Goal: Task Accomplishment & Management: Manage account settings

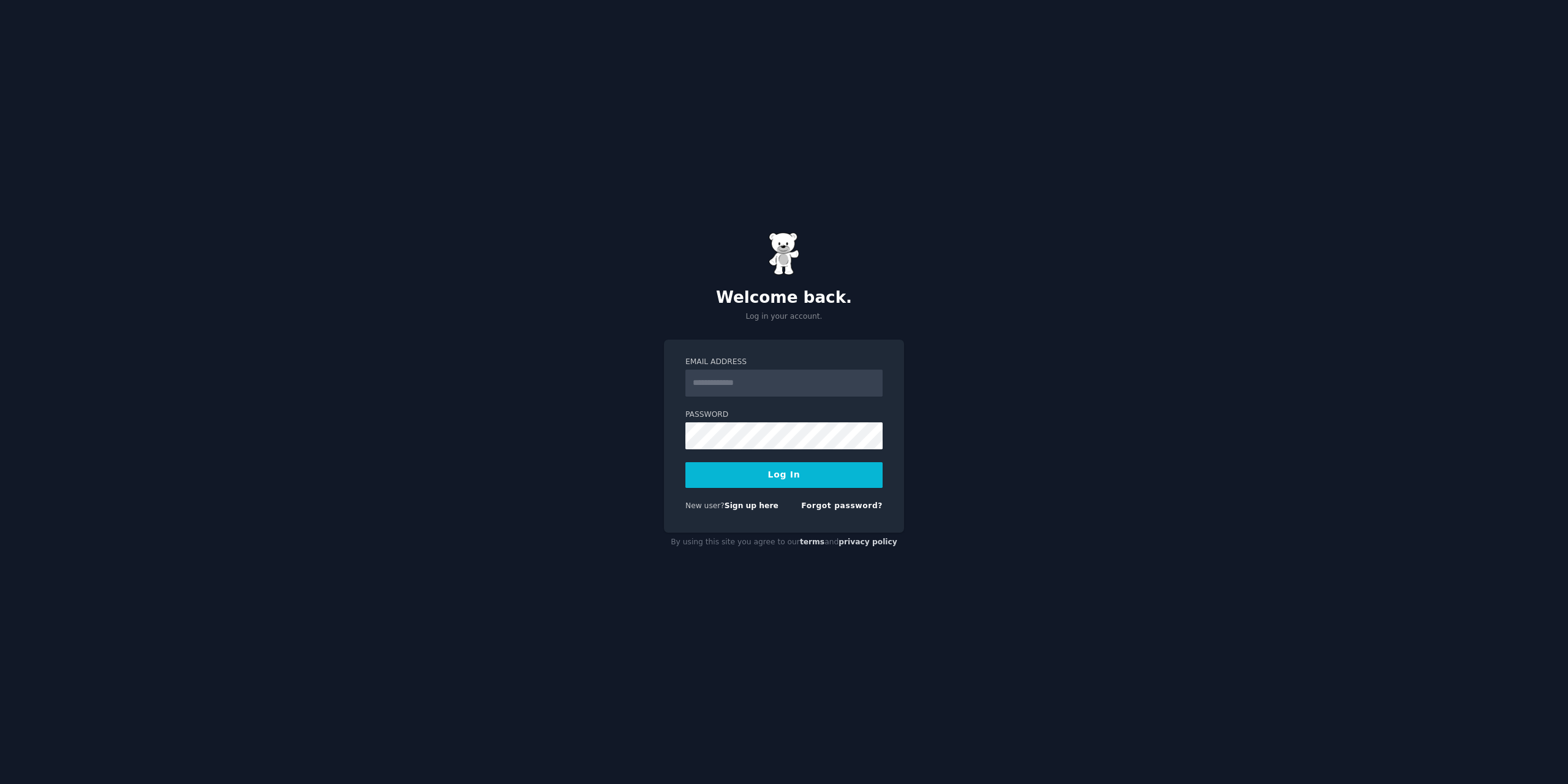
click at [743, 373] on input "Email Address" at bounding box center [784, 383] width 197 height 27
type input "**********"
click at [685, 462] on button "Log In" at bounding box center [784, 474] width 197 height 25
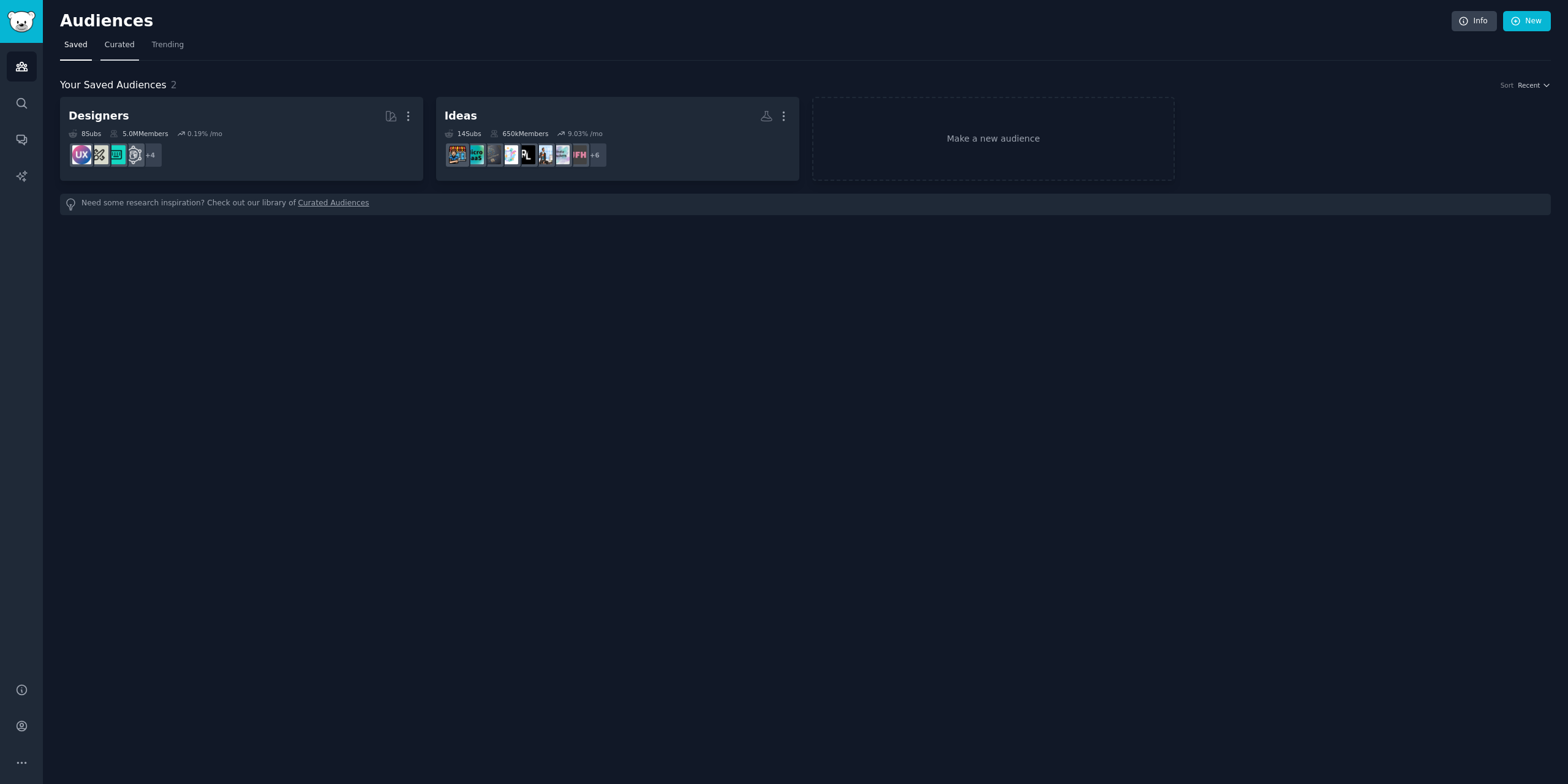
click at [116, 40] on span "Curated" at bounding box center [120, 45] width 30 height 11
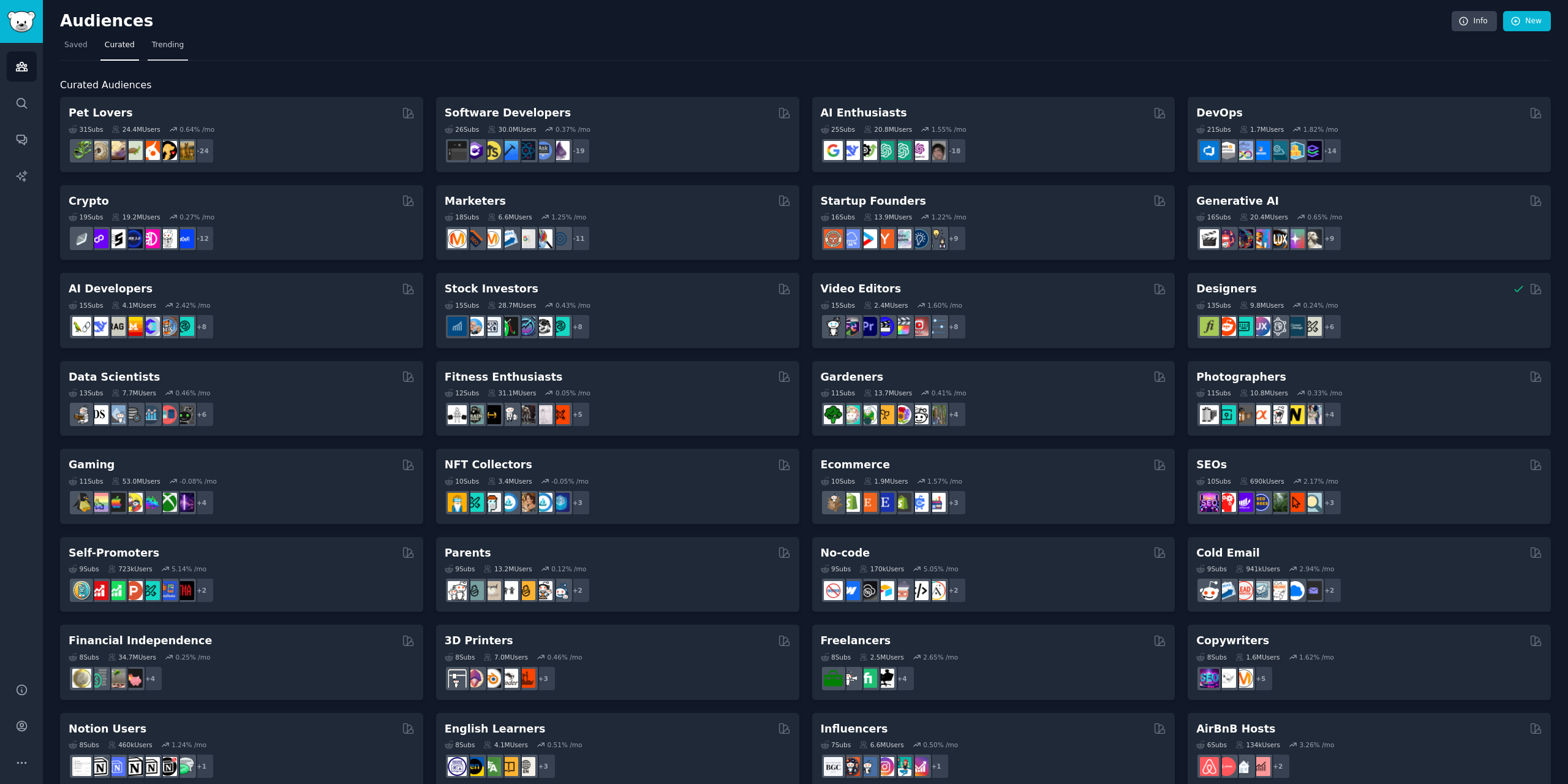
click at [152, 44] on span "Trending" at bounding box center [168, 45] width 32 height 11
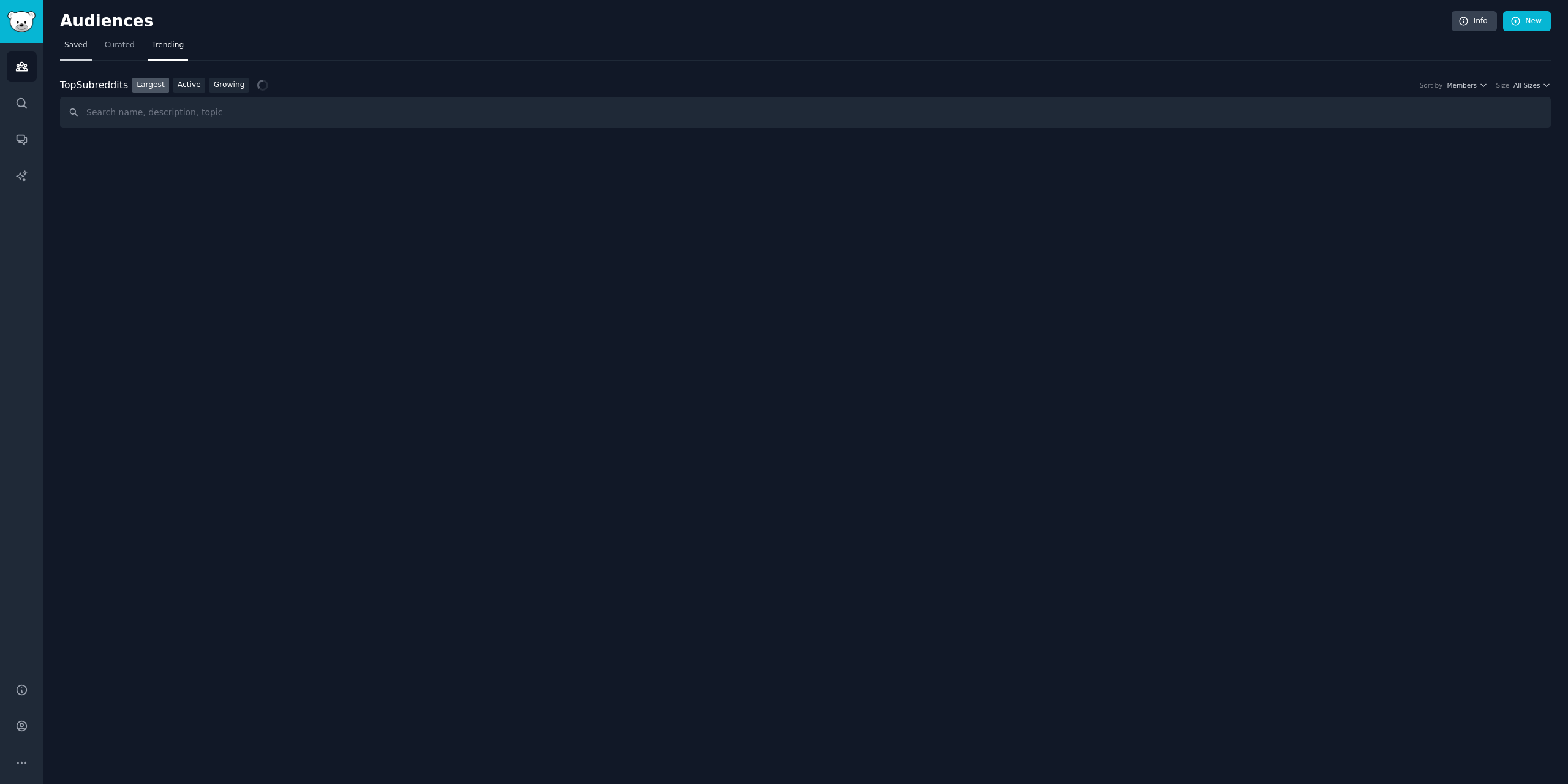
click at [68, 47] on span "Saved" at bounding box center [75, 45] width 23 height 11
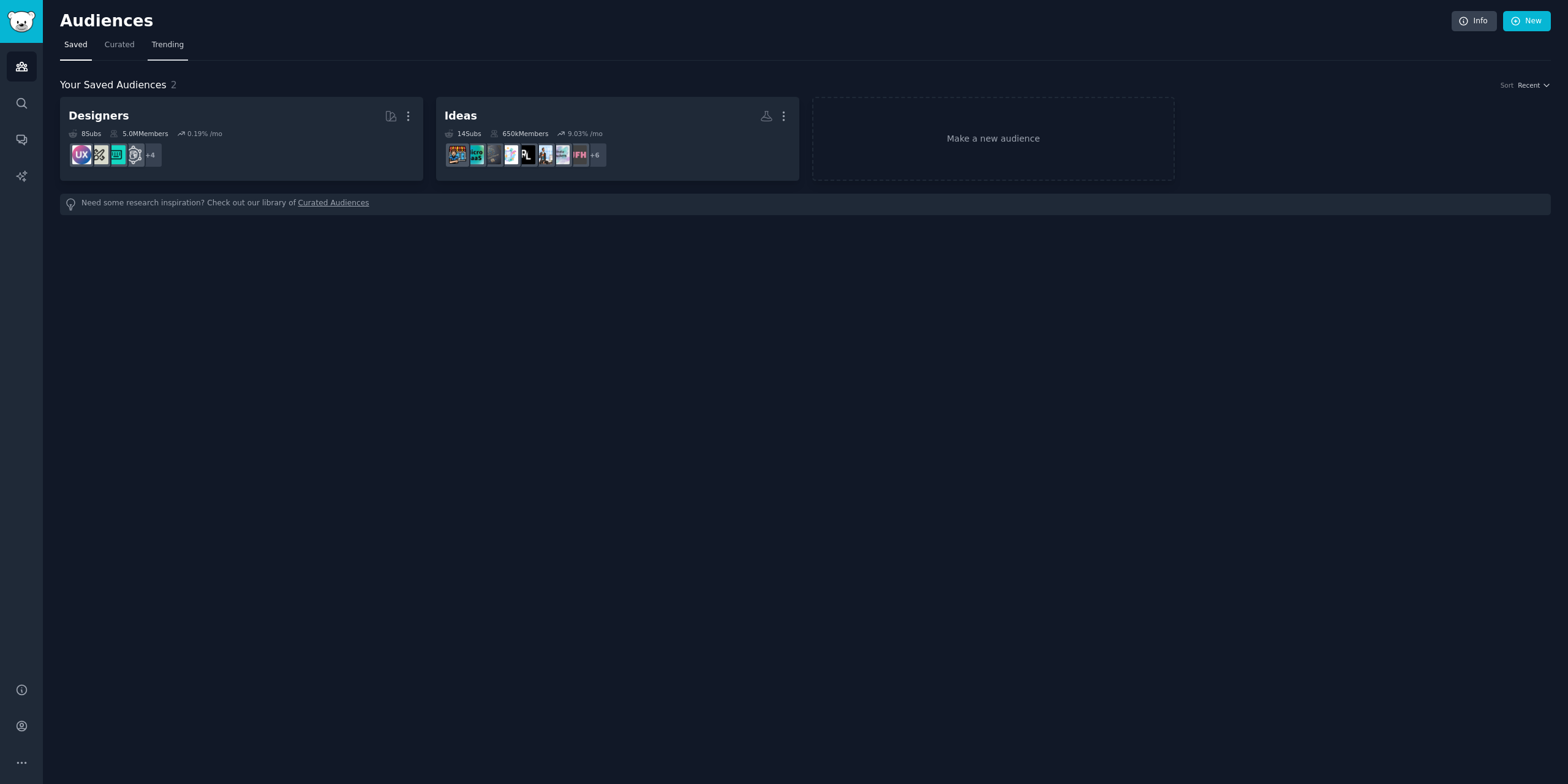
click at [164, 58] on link "Trending" at bounding box center [167, 48] width 40 height 25
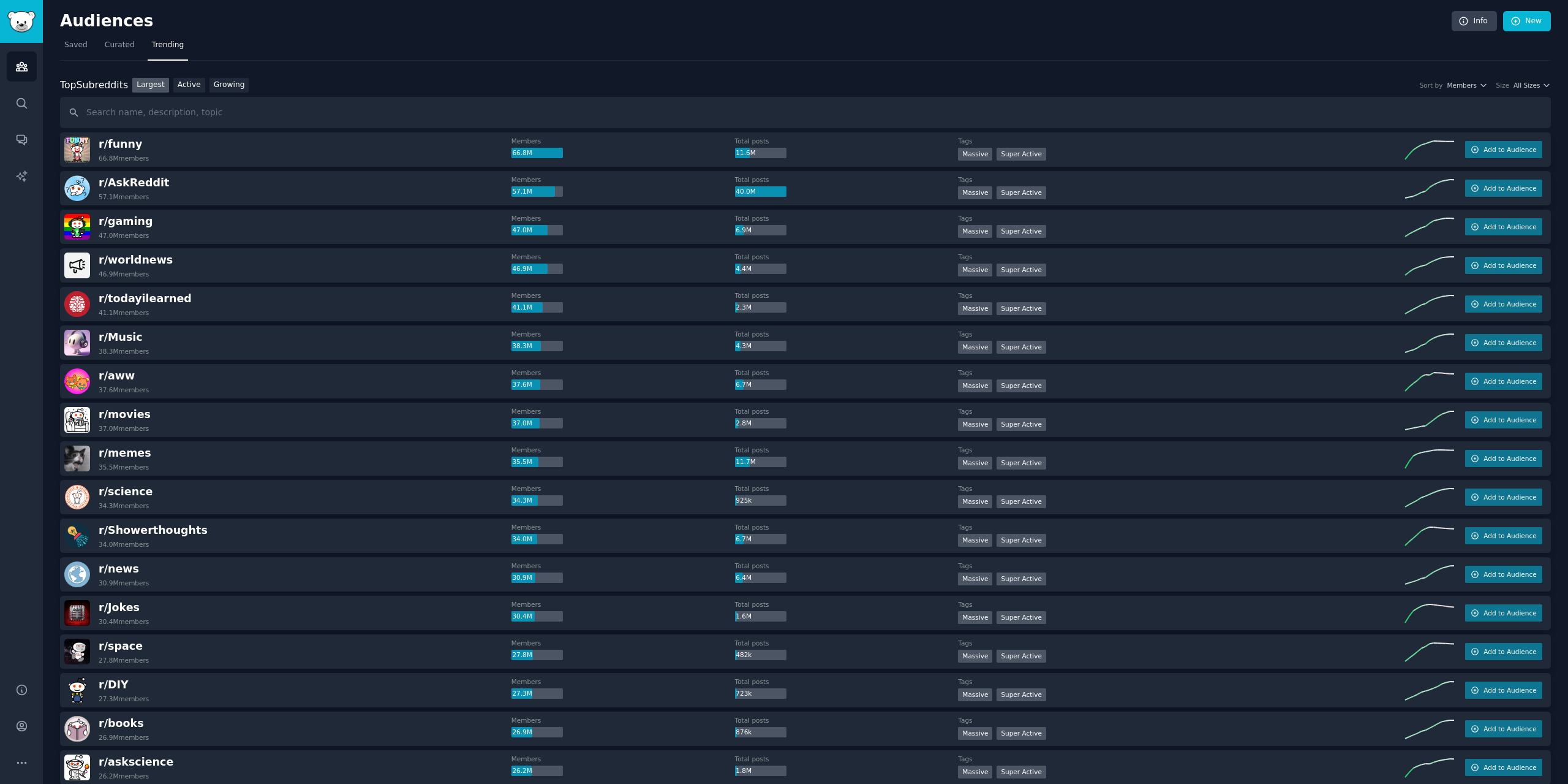
drag, startPoint x: 526, startPoint y: 595, endPoint x: 545, endPoint y: 194, distance: 401.4
click at [12, 110] on link "Search" at bounding box center [22, 103] width 30 height 30
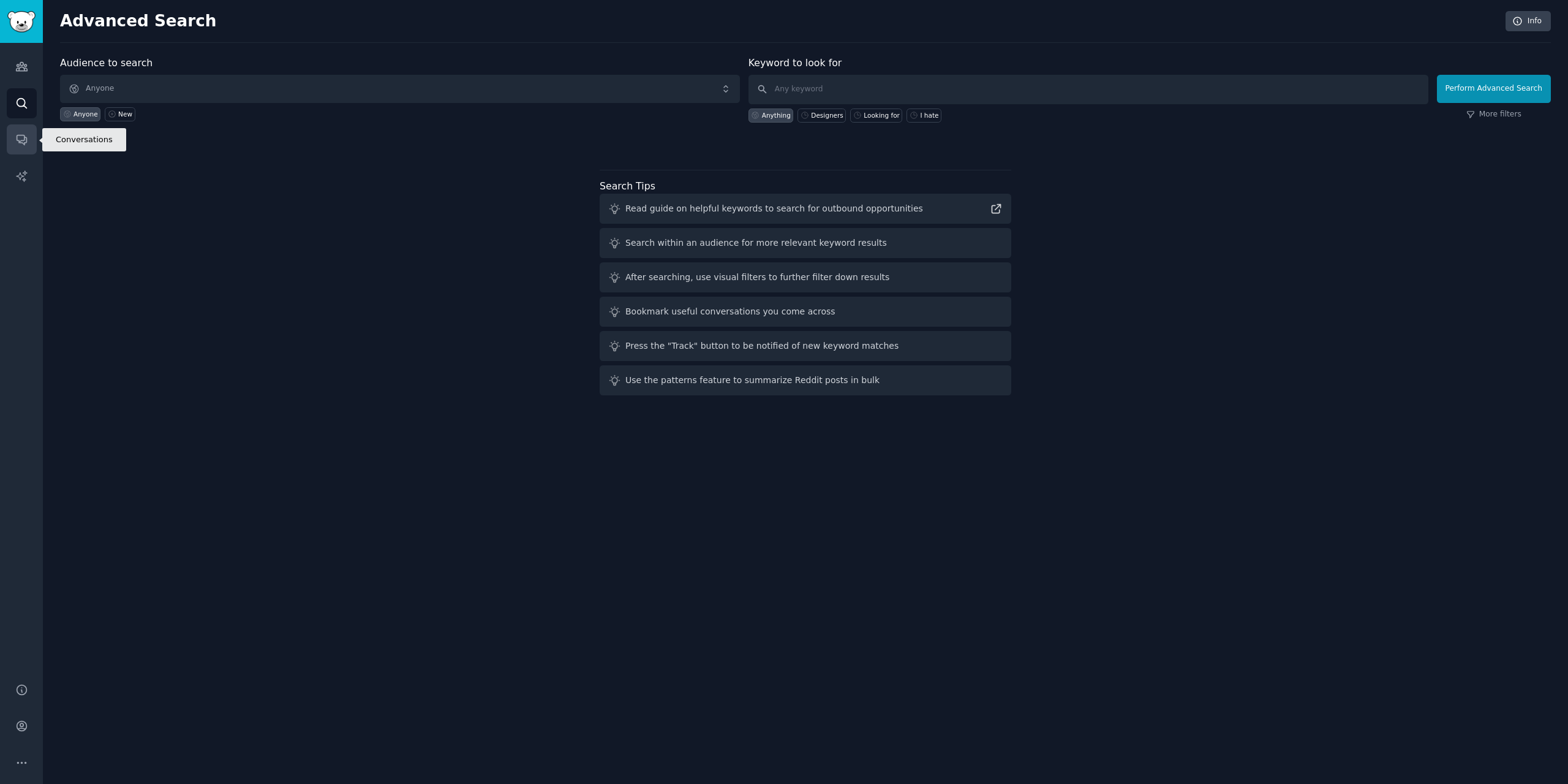
click at [28, 139] on link "Conversations" at bounding box center [22, 139] width 30 height 30
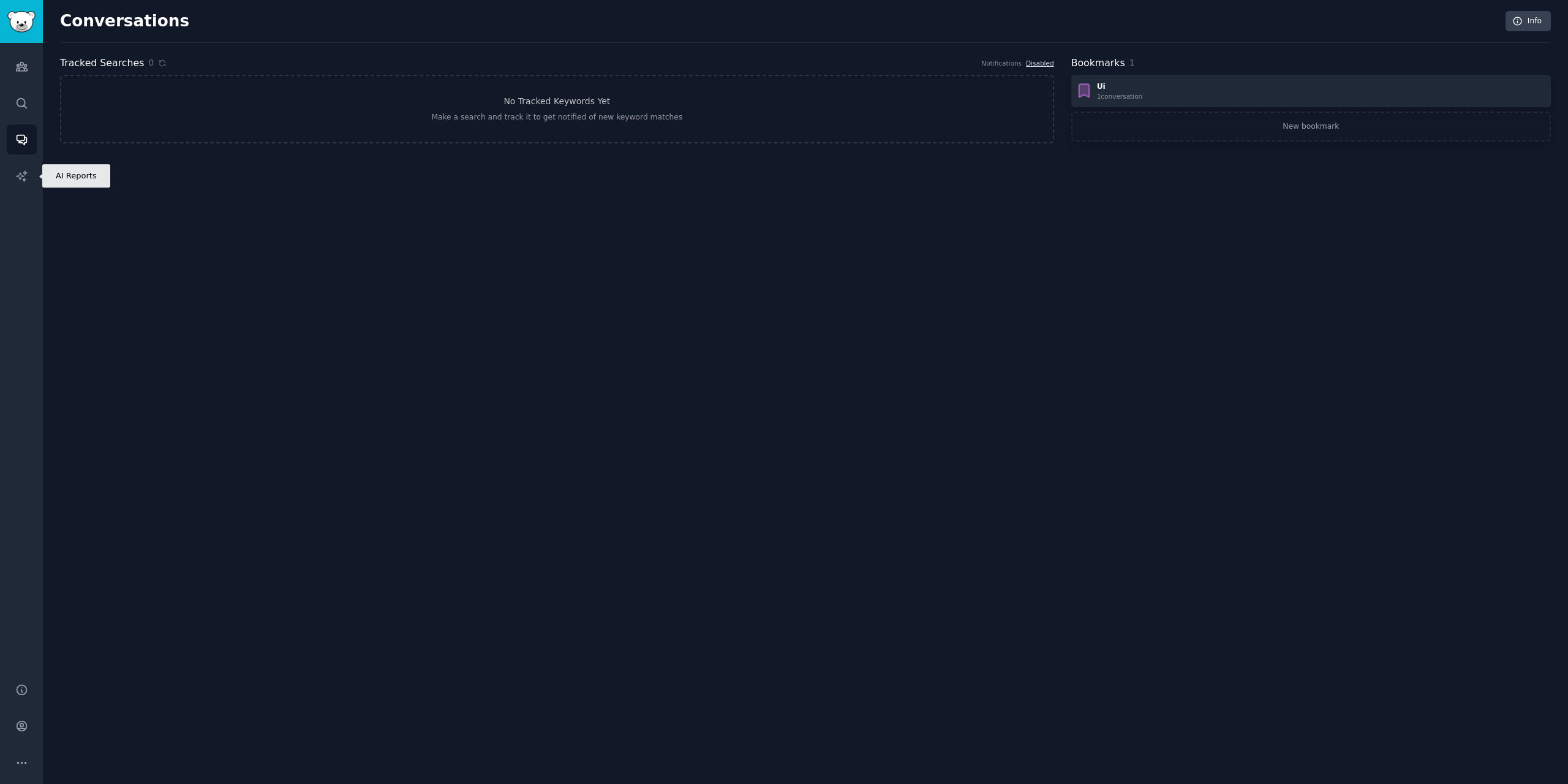
click at [36, 166] on div "Audiences Search Conversations AI Reports" at bounding box center [21, 355] width 43 height 625
click at [18, 175] on icon "Sidebar" at bounding box center [21, 176] width 13 height 13
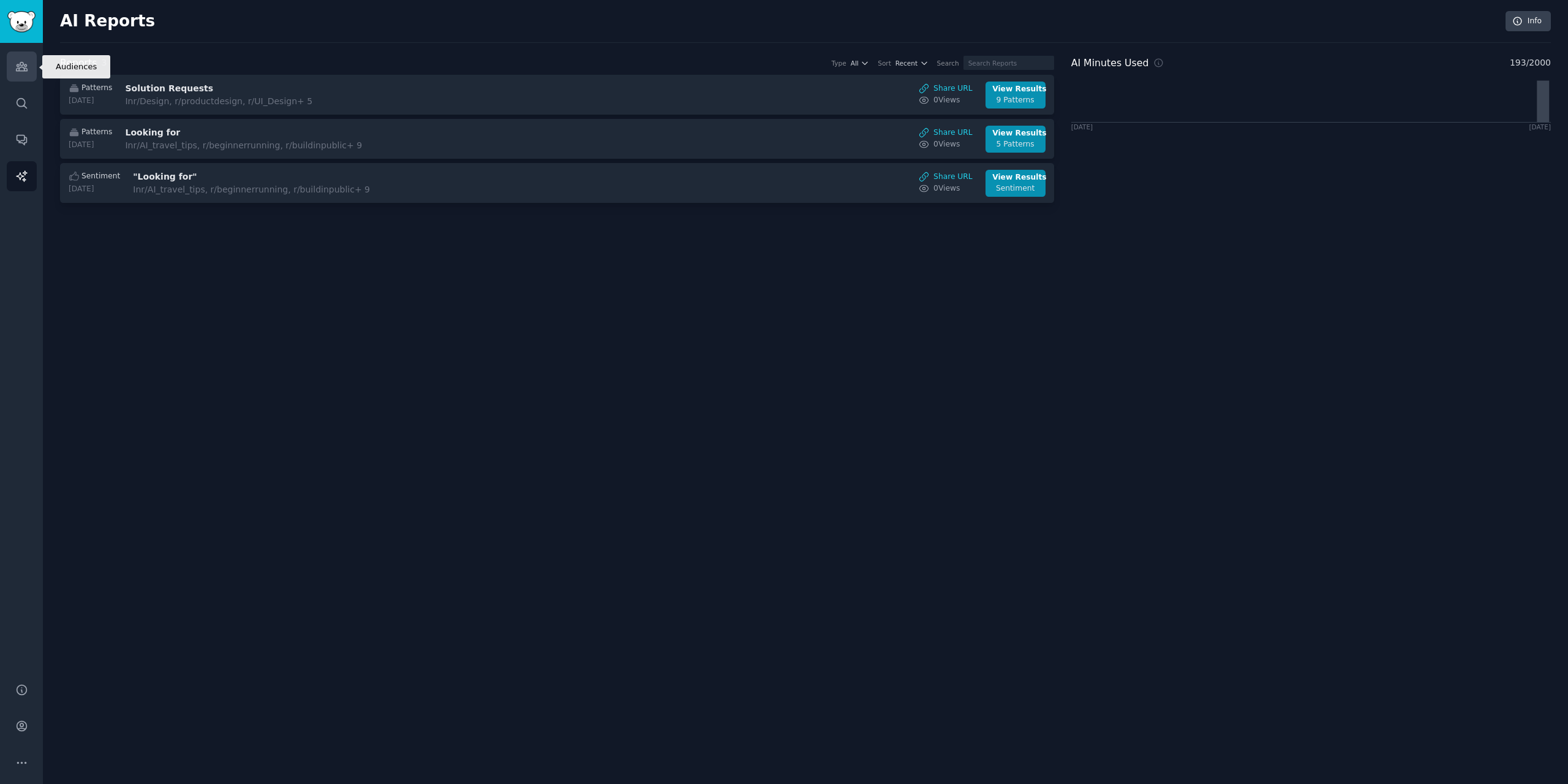
click at [16, 67] on icon "Sidebar" at bounding box center [21, 67] width 13 height 13
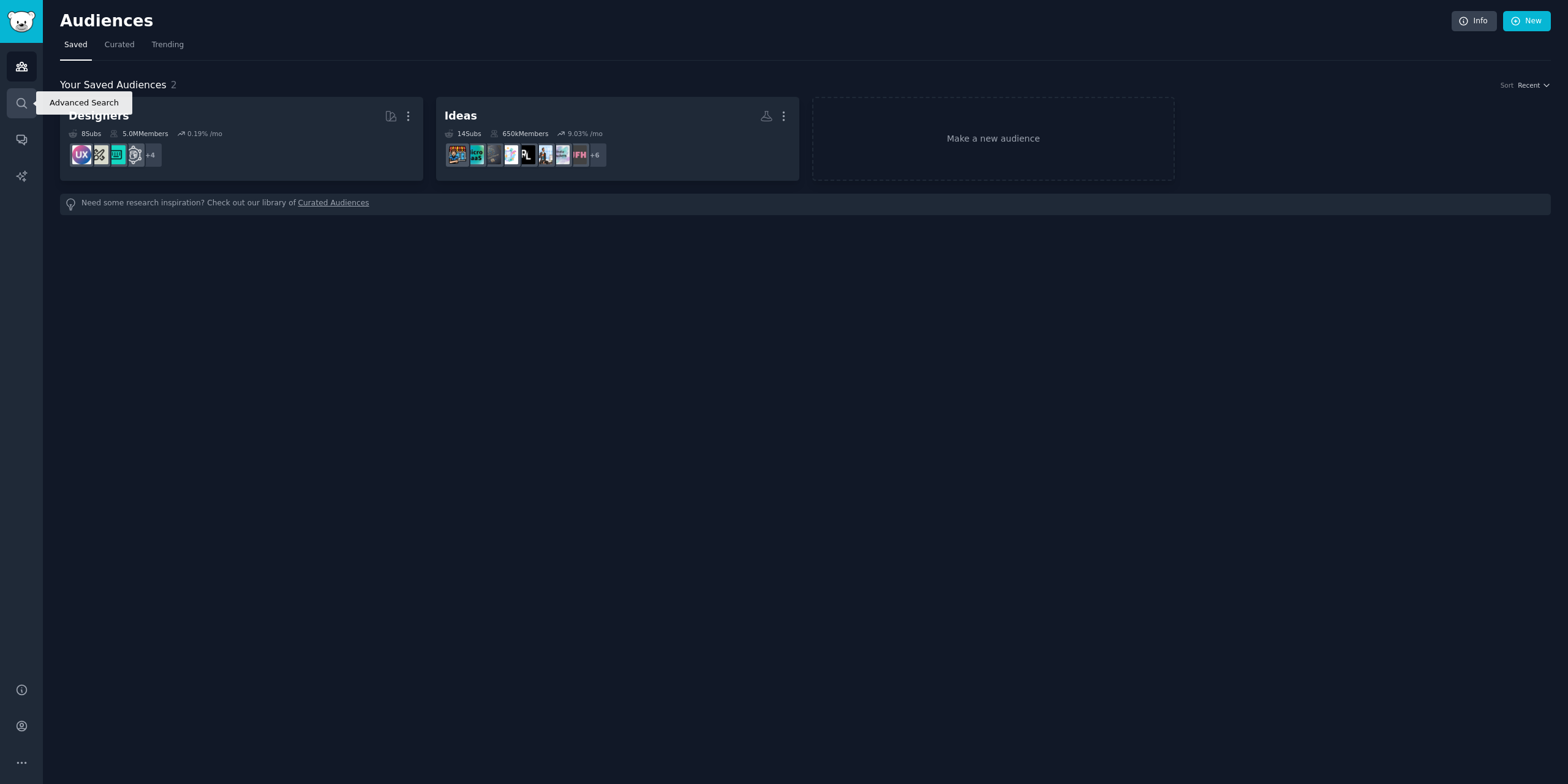
click at [23, 101] on icon "Sidebar" at bounding box center [21, 103] width 13 height 13
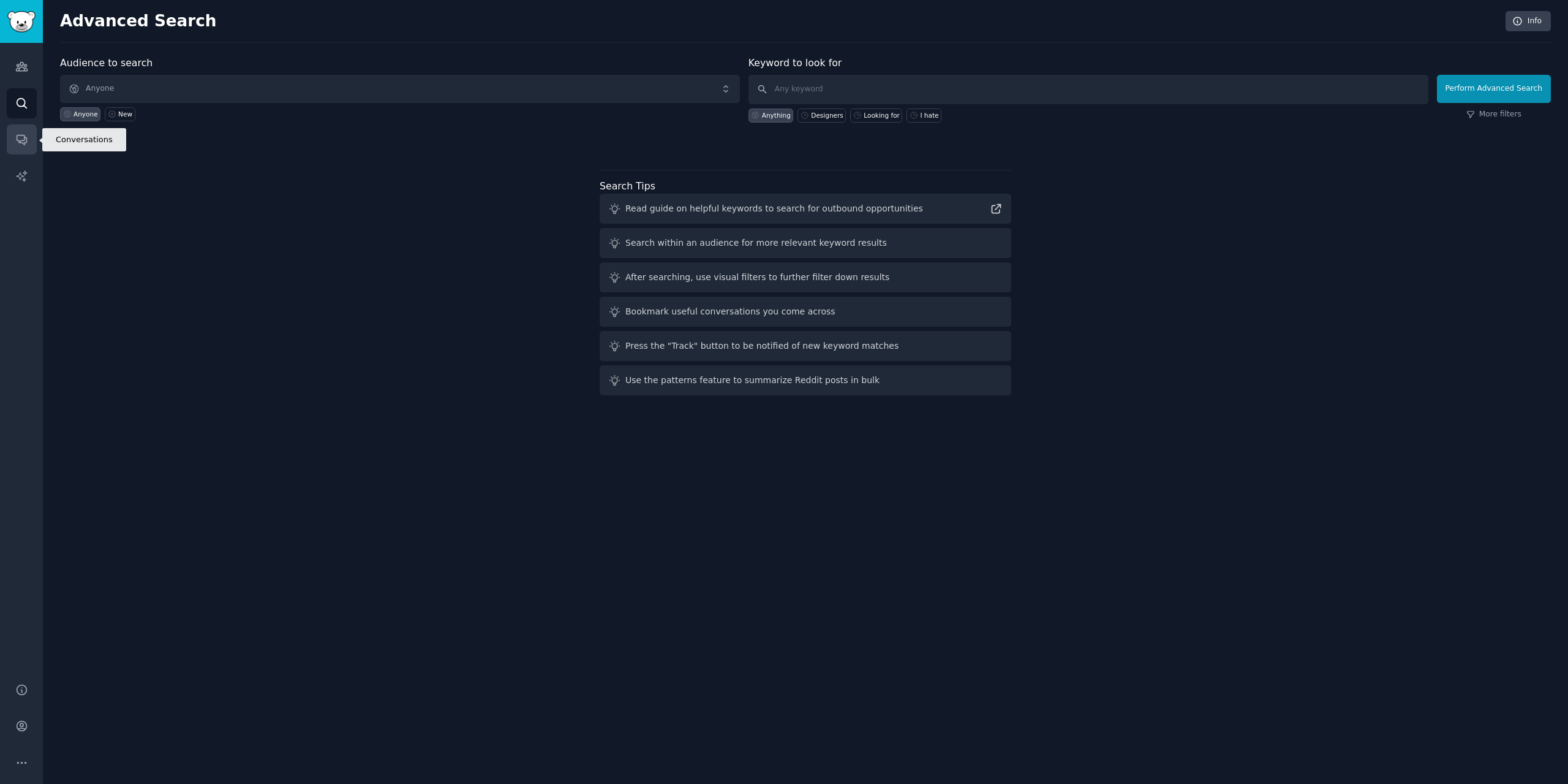
click at [30, 137] on link "Conversations" at bounding box center [22, 139] width 30 height 30
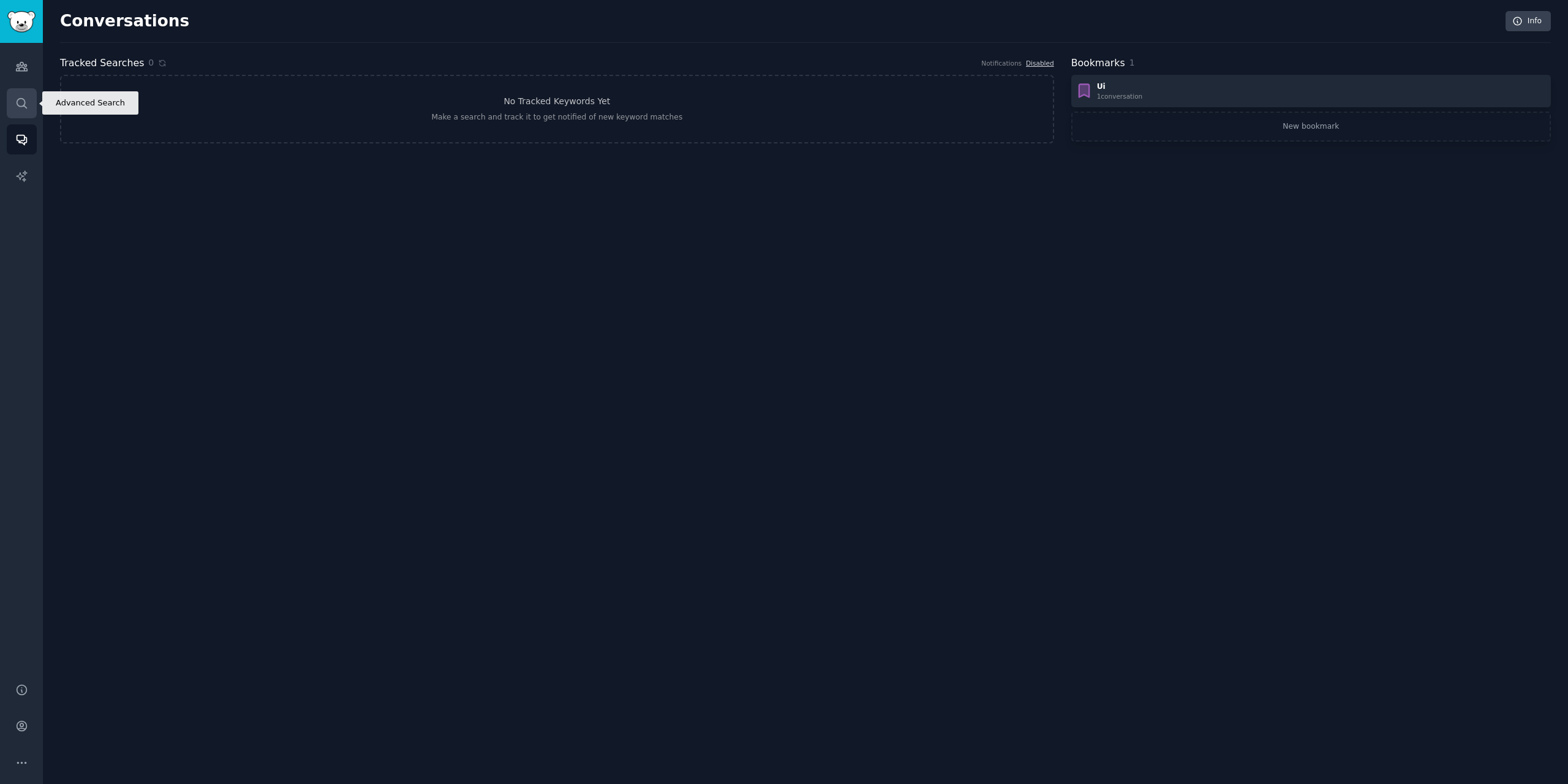
click at [15, 97] on icon "Sidebar" at bounding box center [21, 103] width 13 height 13
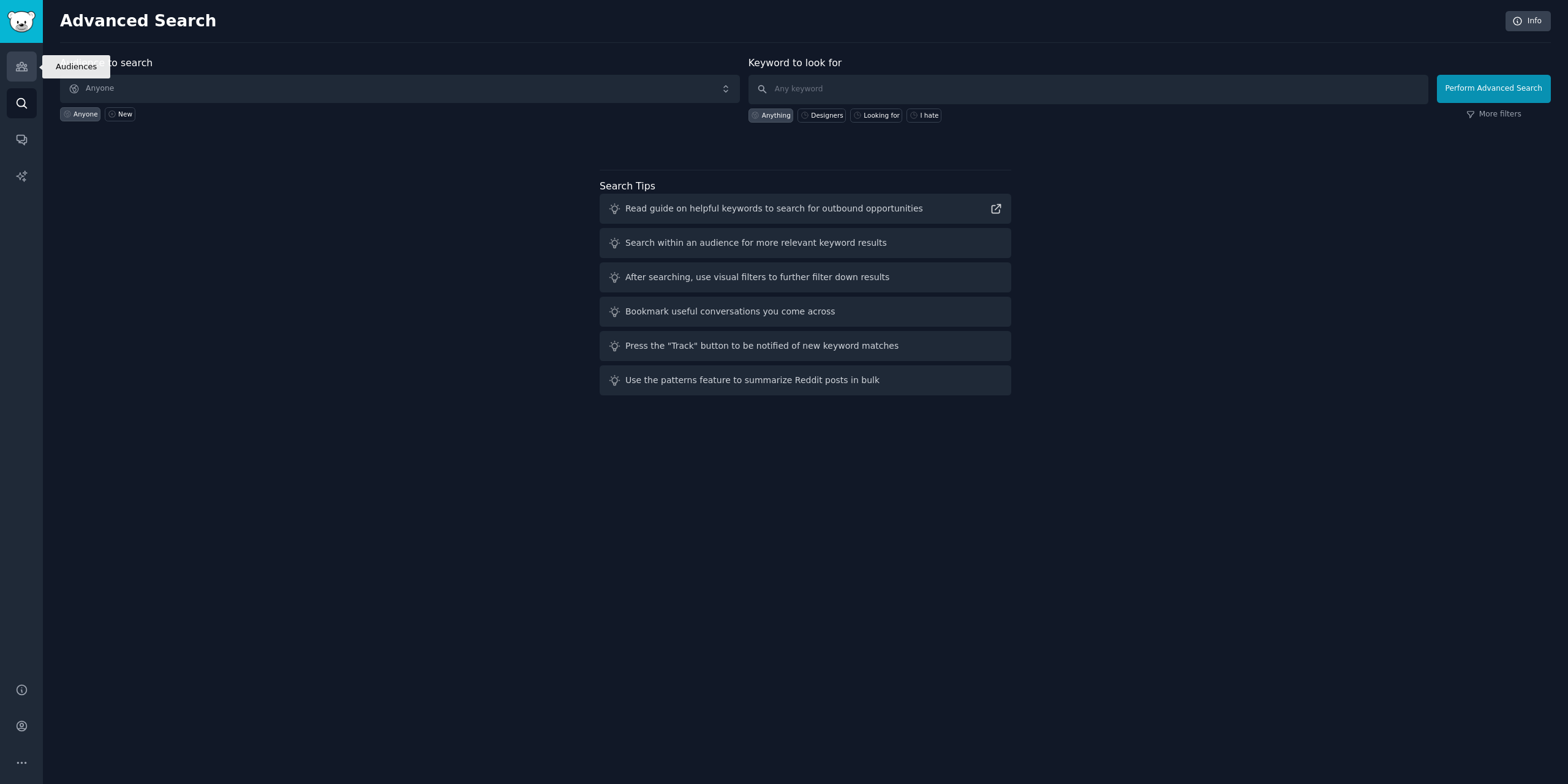
click at [16, 70] on icon "Sidebar" at bounding box center [21, 67] width 11 height 9
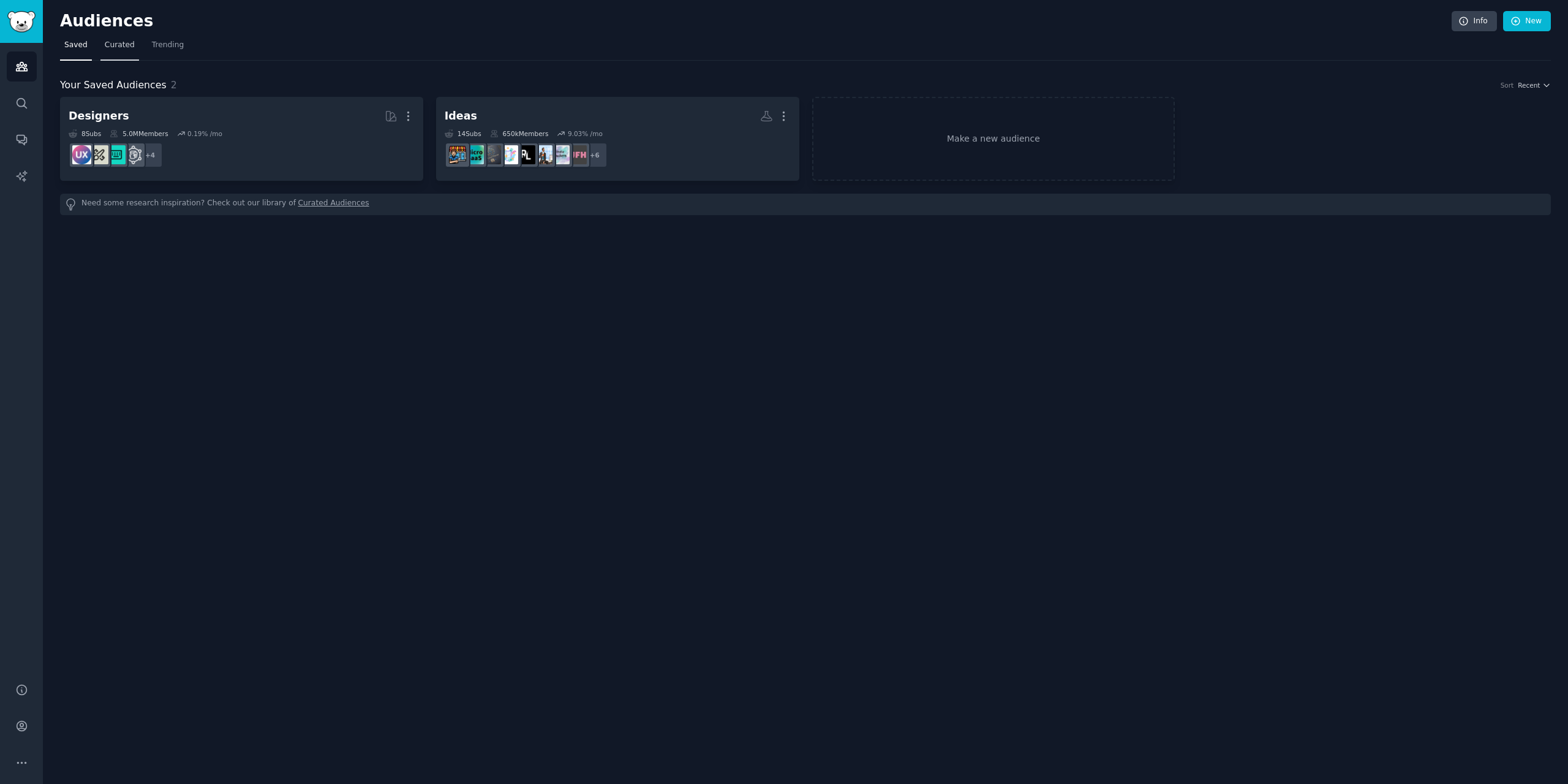
click at [120, 51] on link "Curated" at bounding box center [120, 48] width 39 height 25
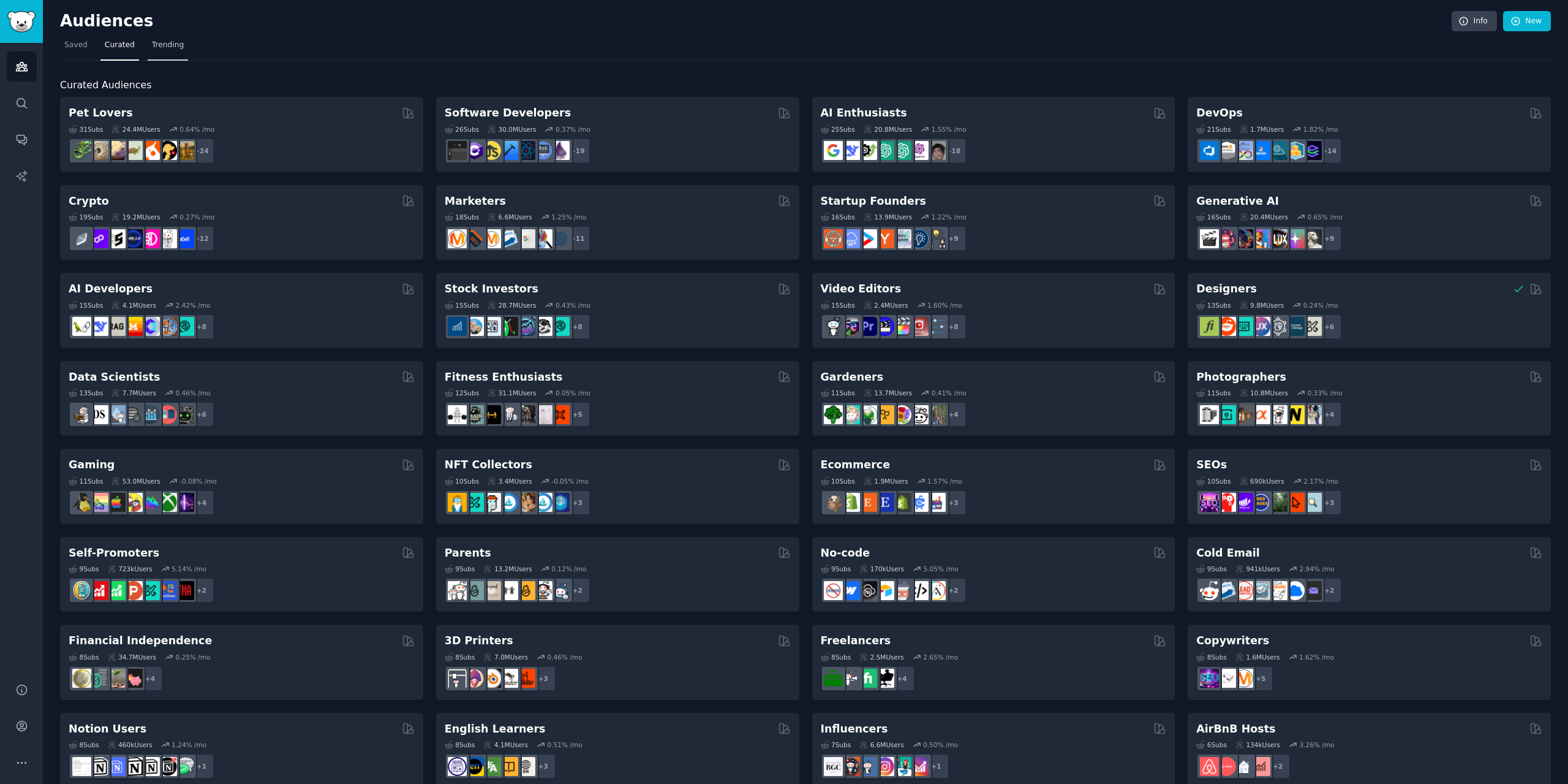
click at [154, 40] on span "Trending" at bounding box center [168, 45] width 32 height 11
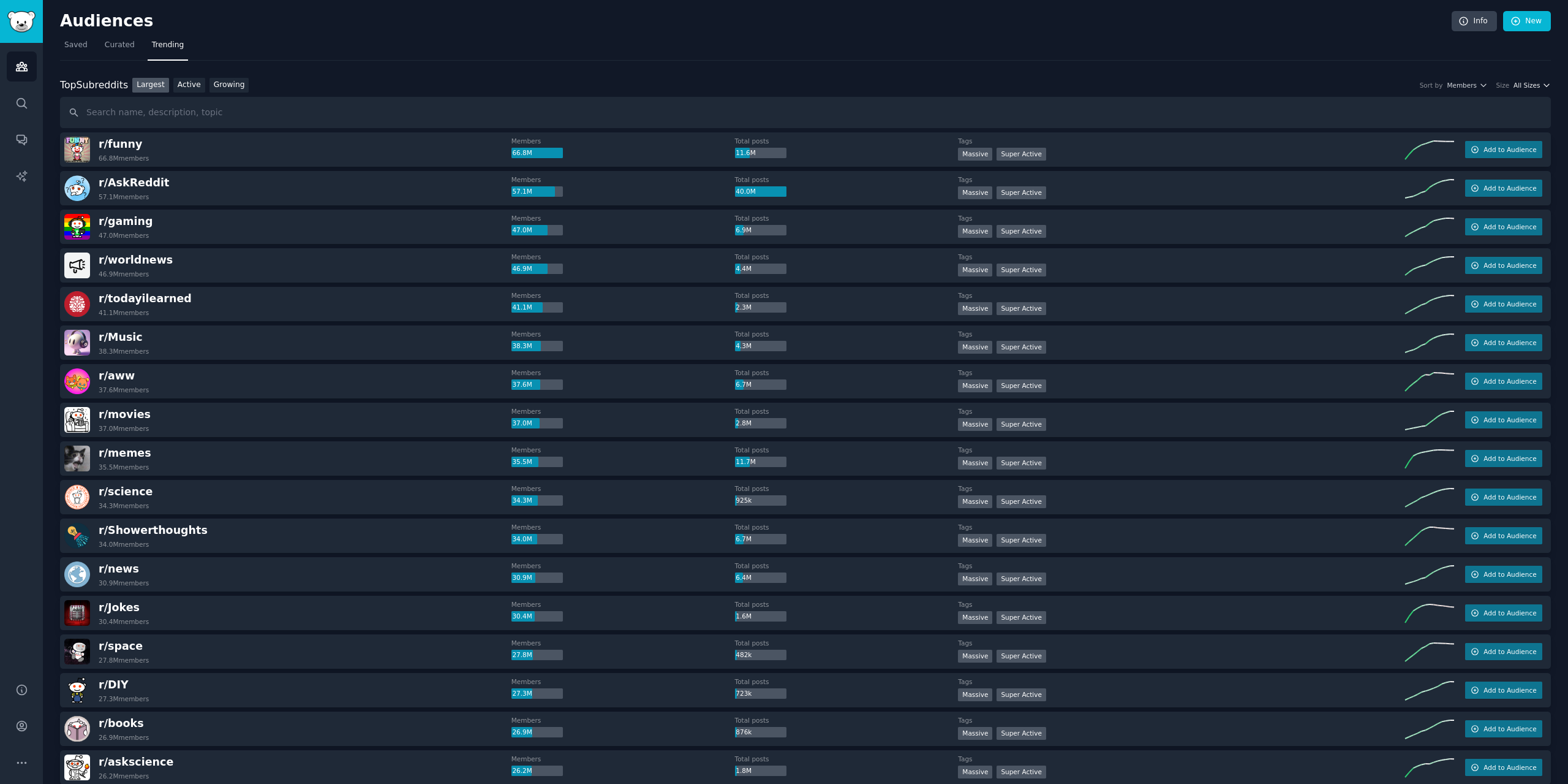
click at [1536, 86] on span "All Sizes" at bounding box center [1526, 85] width 26 height 9
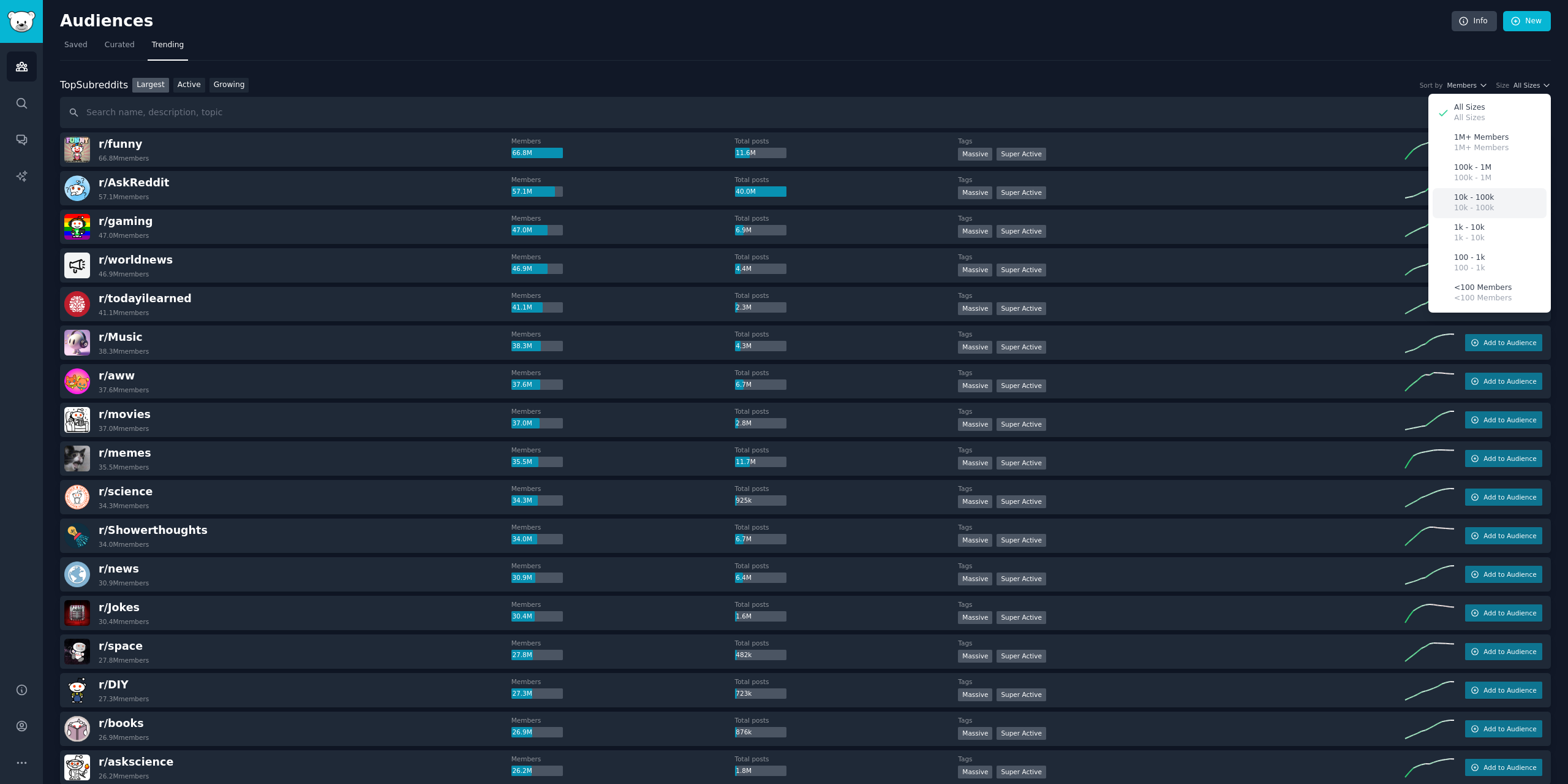
click at [1481, 208] on p "10k - 100k" at bounding box center [1474, 208] width 40 height 11
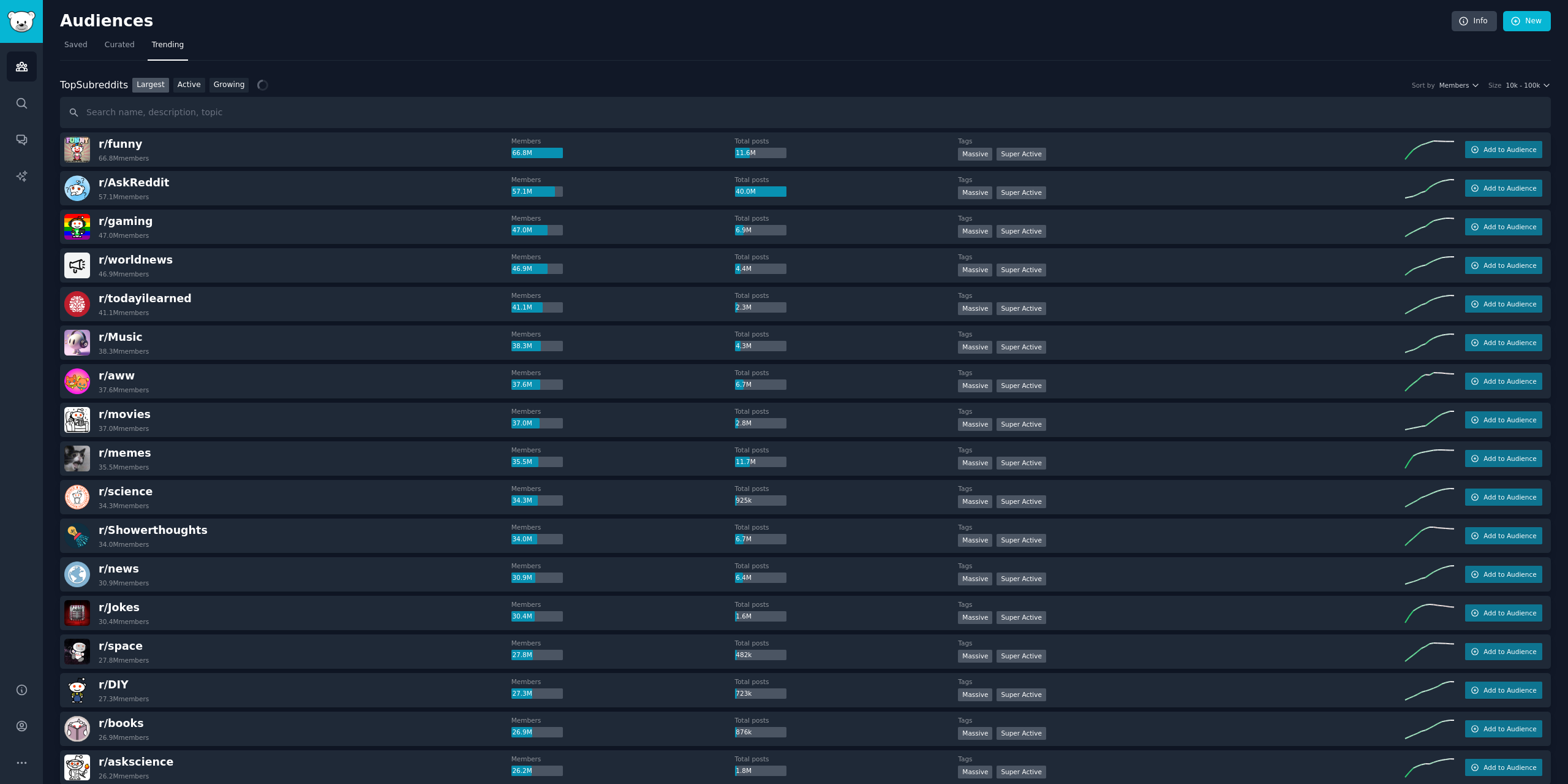
click at [1456, 91] on div "Top Subreddits Top Subreddits Largest Active Growing Sort by Members Size 10k -…" at bounding box center [805, 85] width 1490 height 15
click at [1469, 82] on span "Members" at bounding box center [1454, 85] width 30 height 9
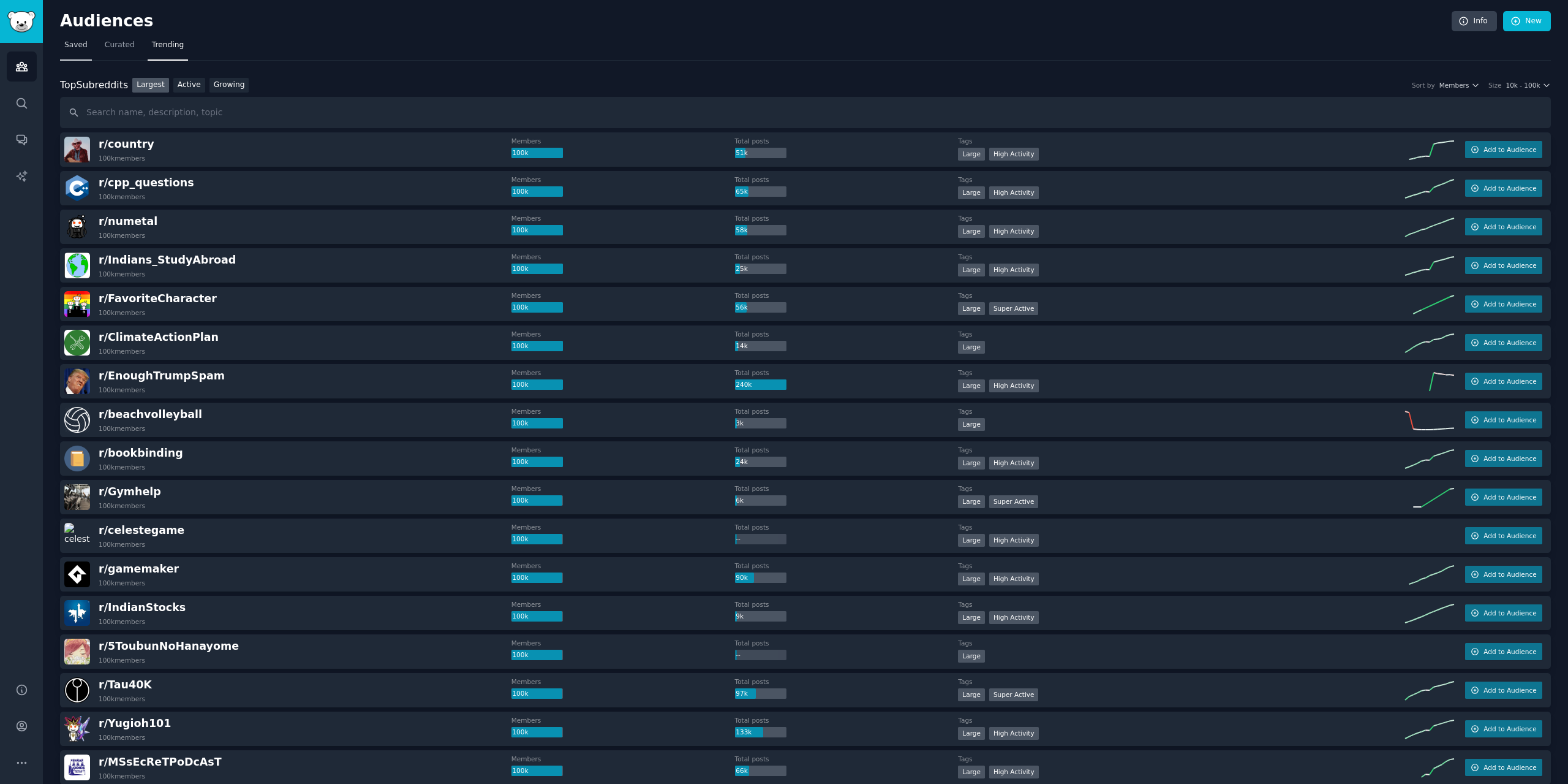
click at [78, 49] on span "Saved" at bounding box center [75, 45] width 23 height 11
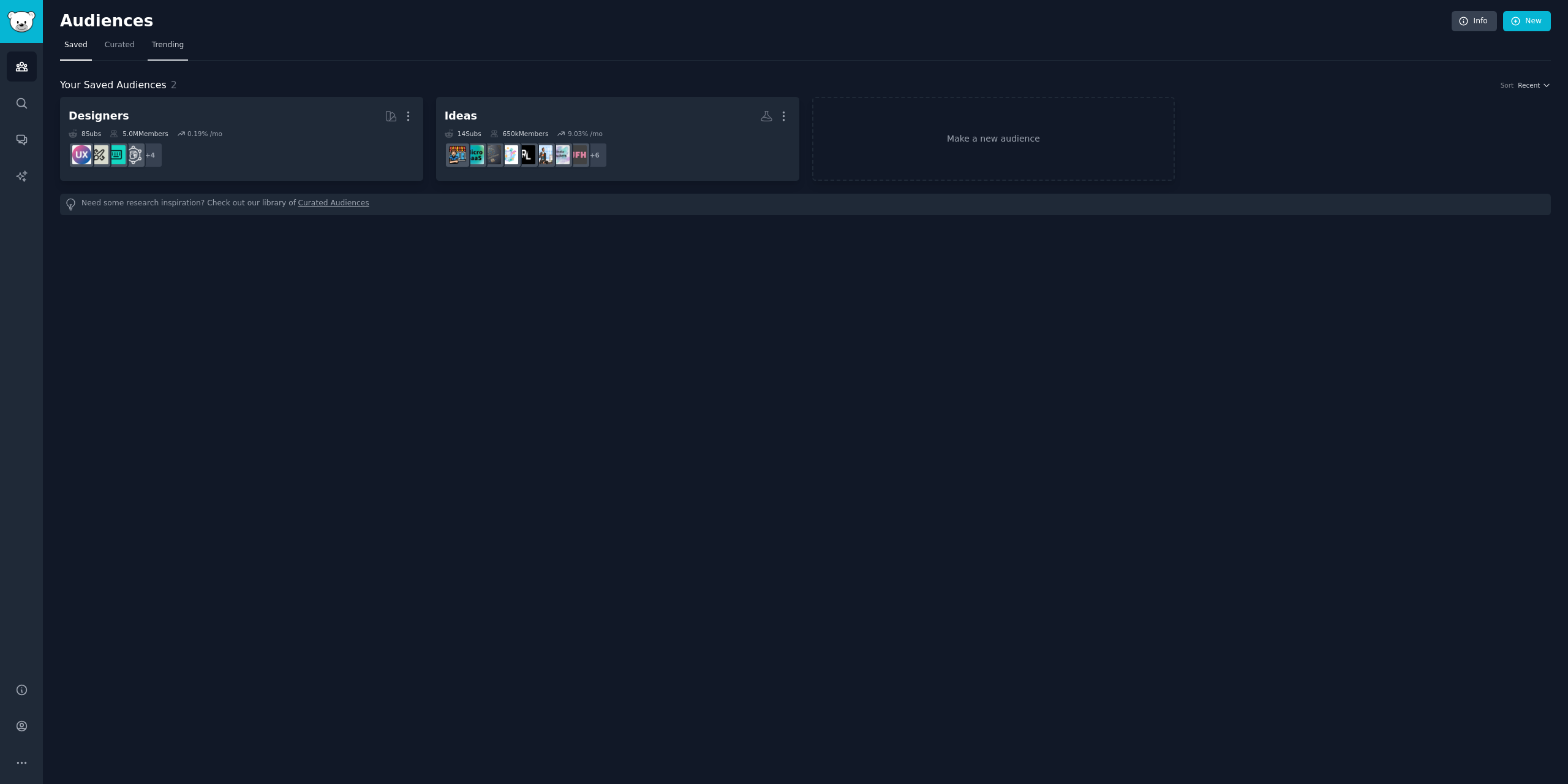
click at [163, 42] on span "Trending" at bounding box center [168, 45] width 32 height 11
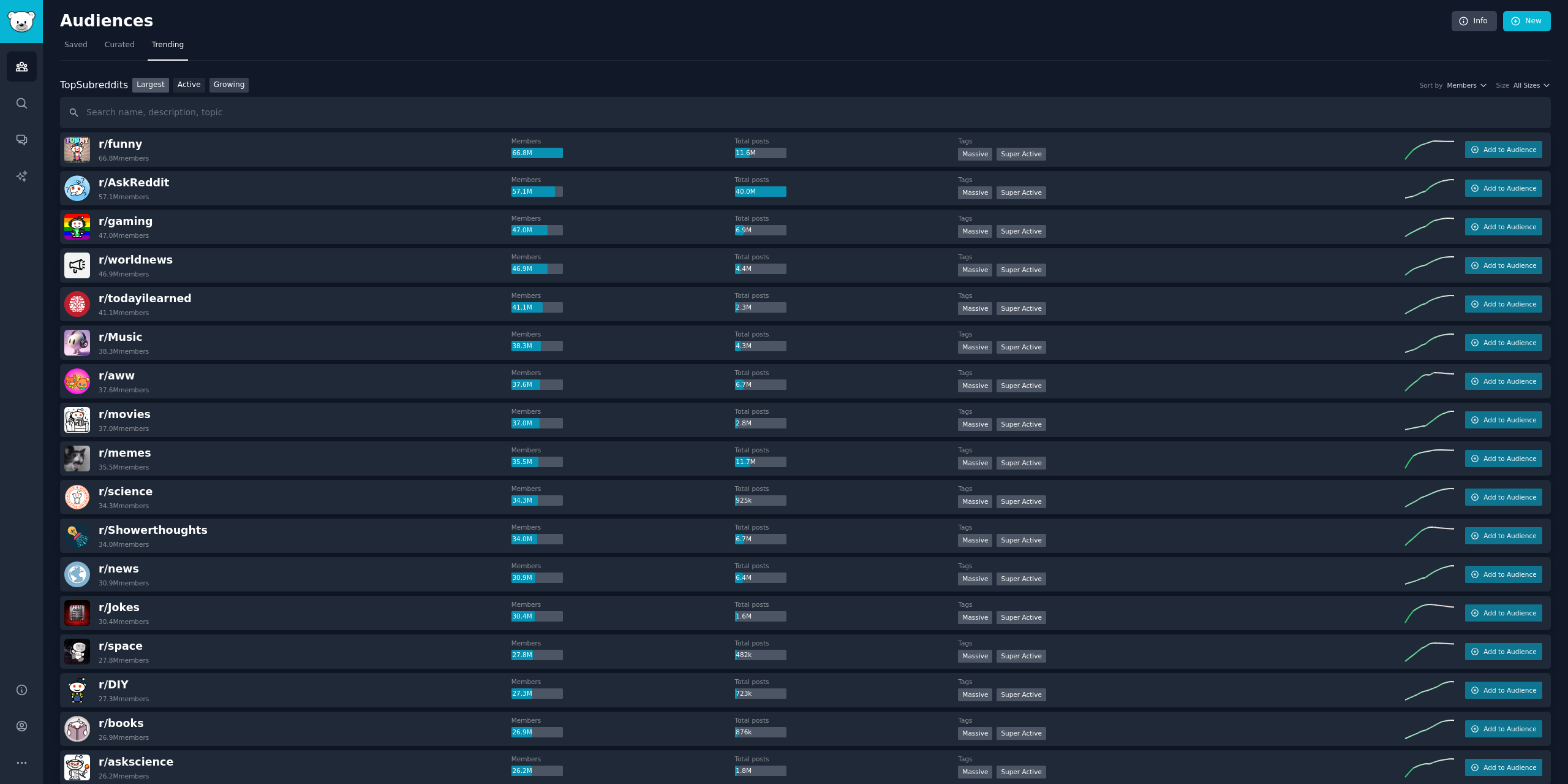
click at [224, 87] on link "Growing" at bounding box center [230, 85] width 40 height 15
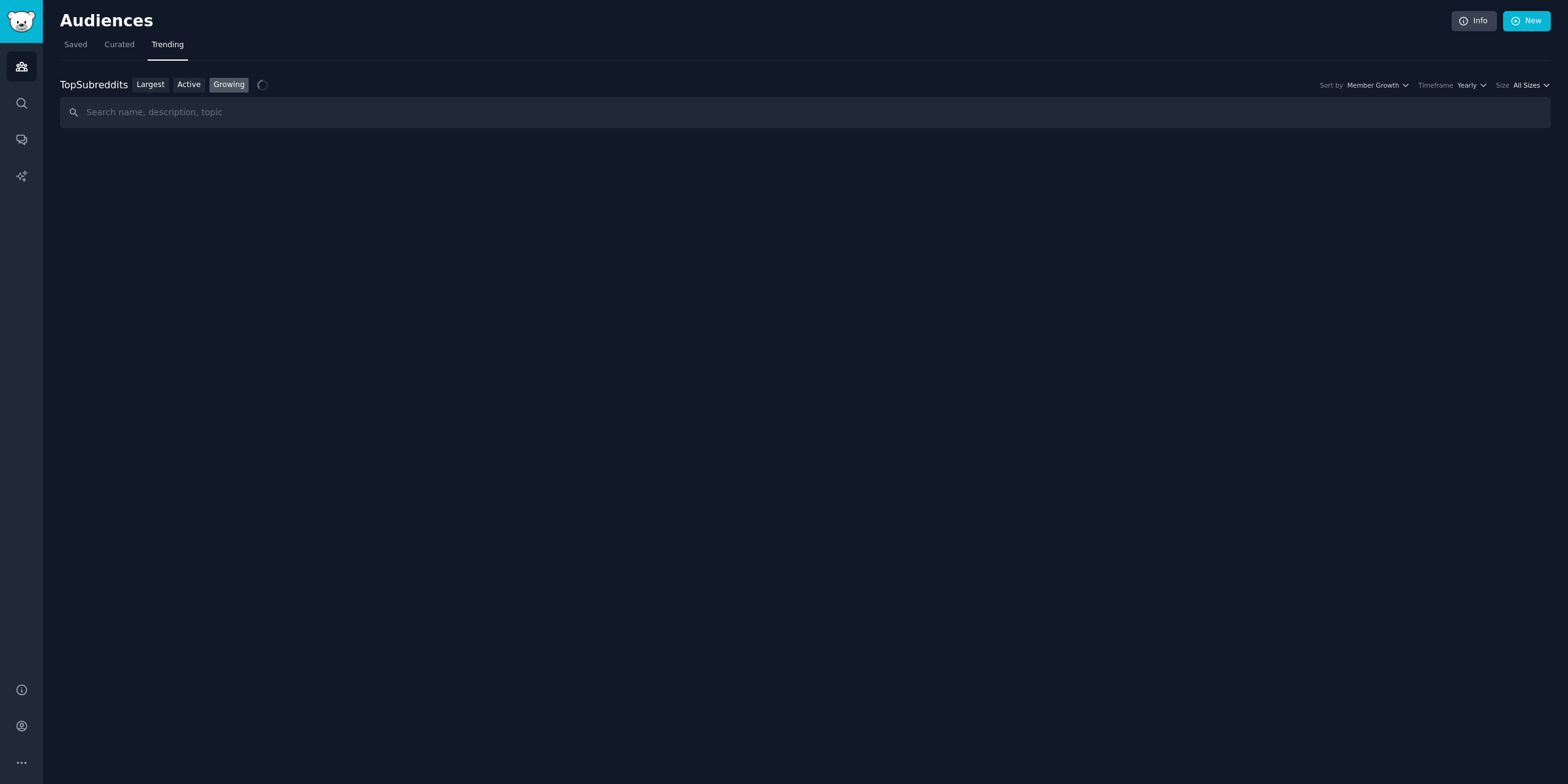
click at [1527, 86] on span "All Sizes" at bounding box center [1526, 85] width 26 height 9
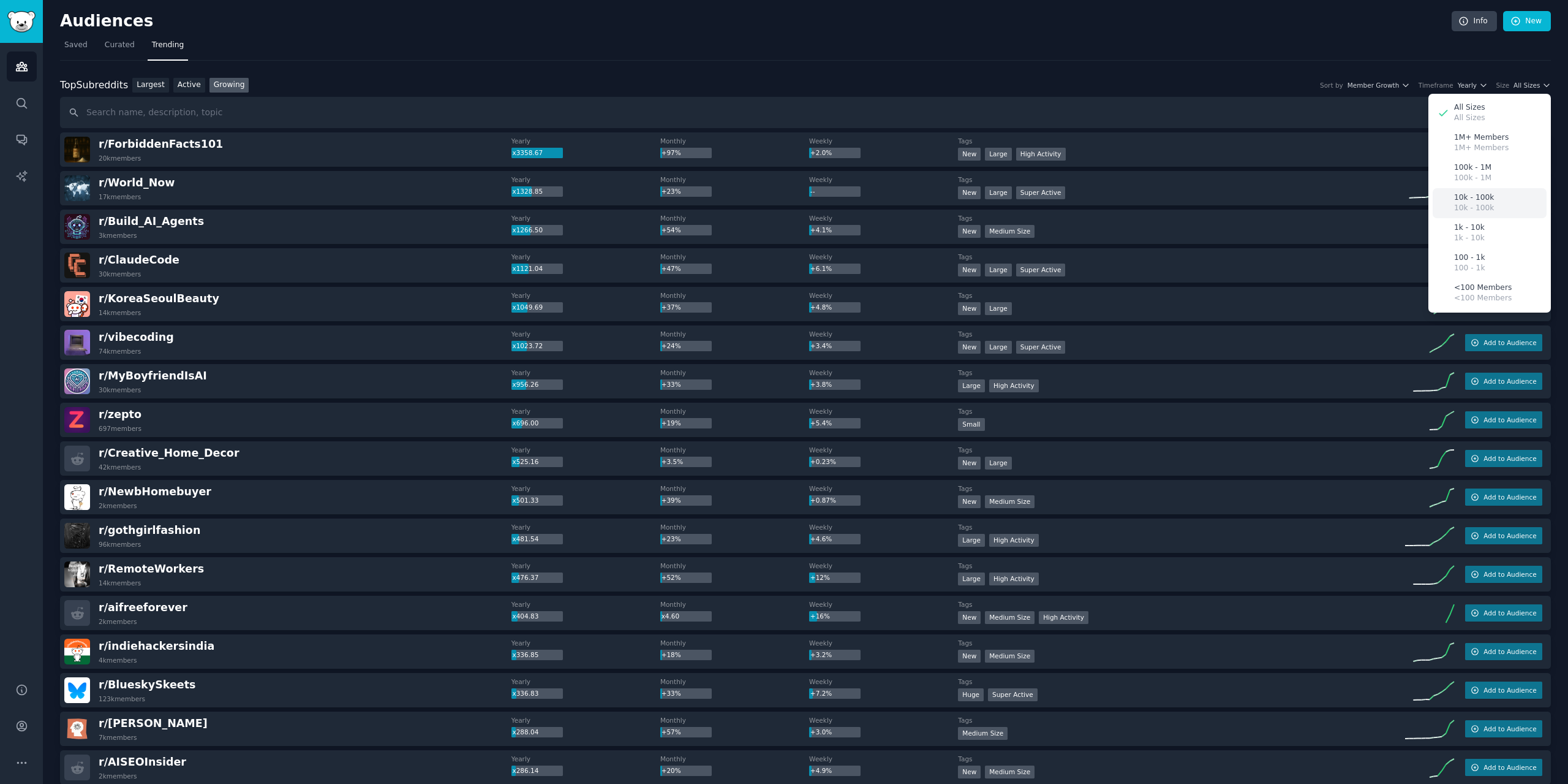
click at [1473, 210] on p "10k - 100k" at bounding box center [1474, 208] width 40 height 11
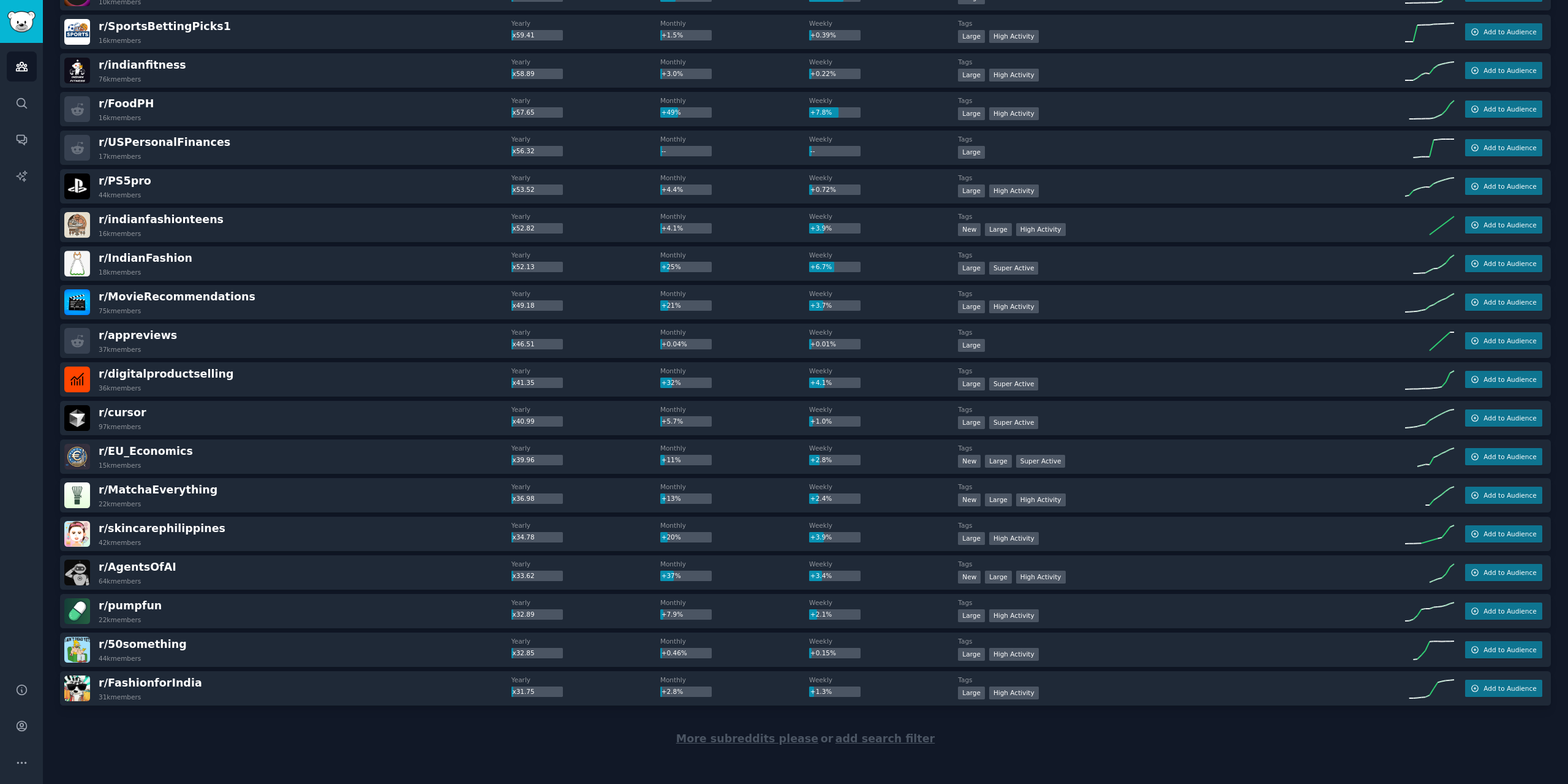
scroll to position [1358, 0]
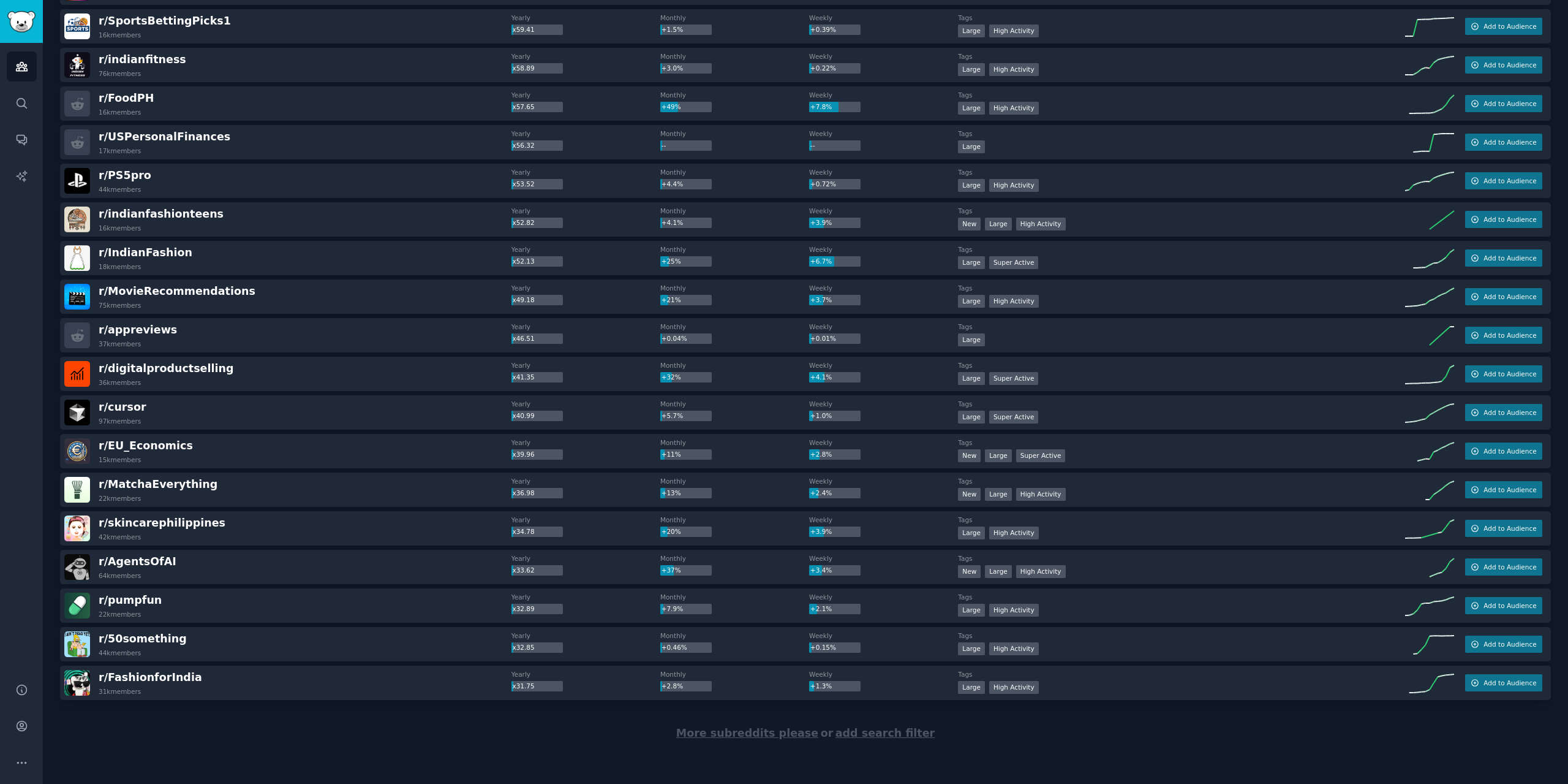
click at [773, 735] on span "More subreddits please" at bounding box center [746, 733] width 142 height 12
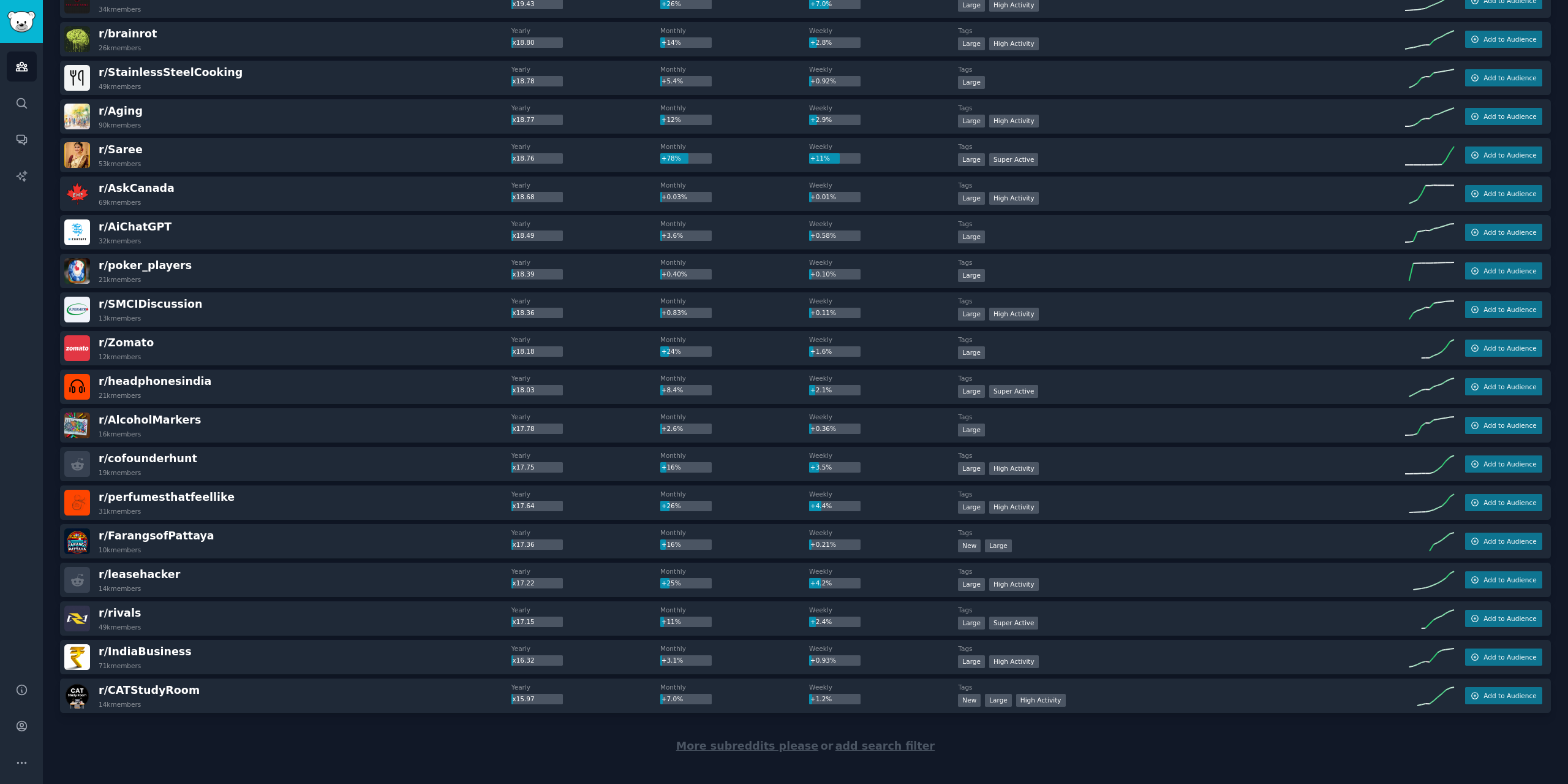
scroll to position [3288, 0]
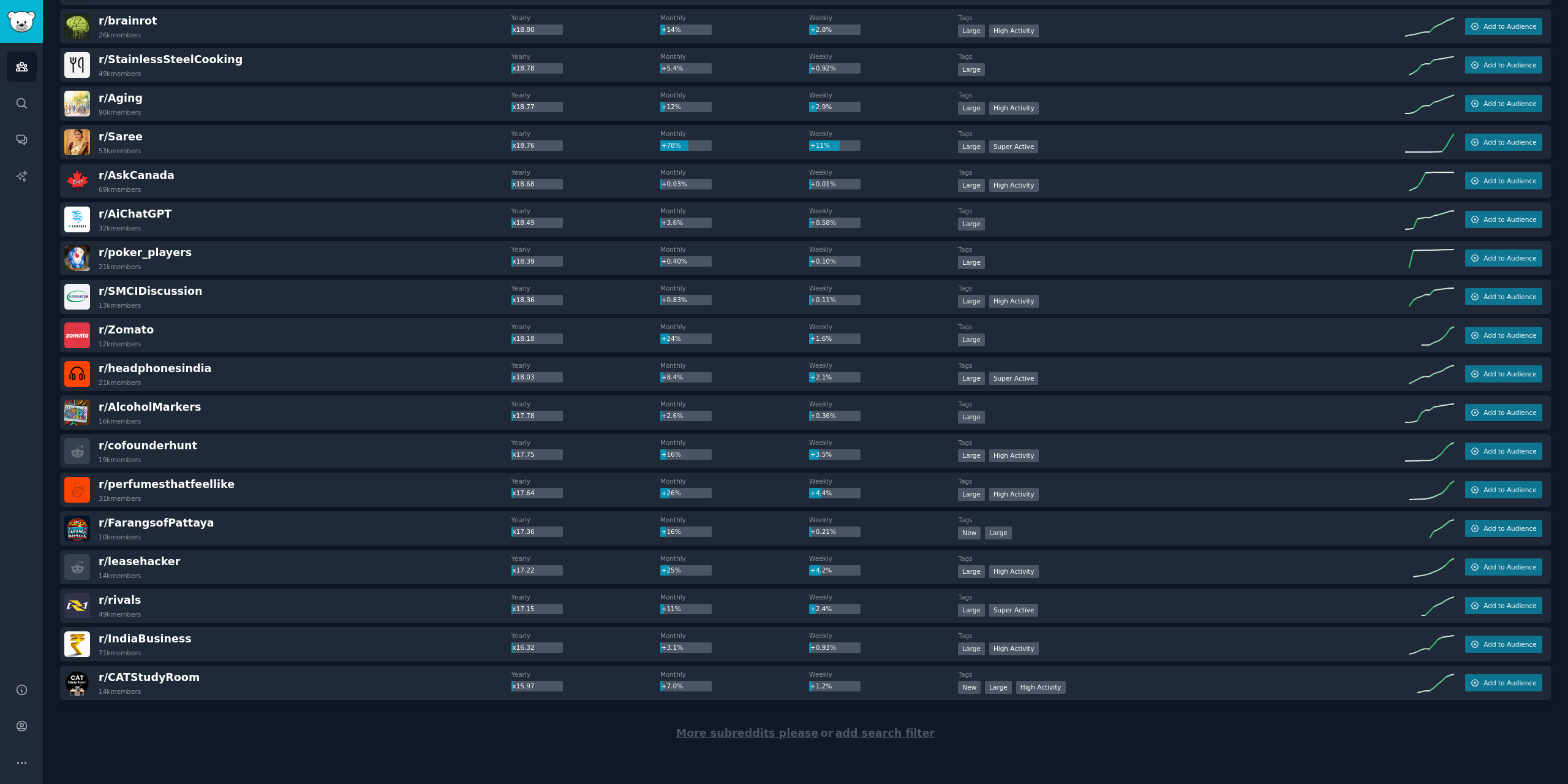
click at [763, 736] on span "More subreddits please" at bounding box center [746, 733] width 142 height 12
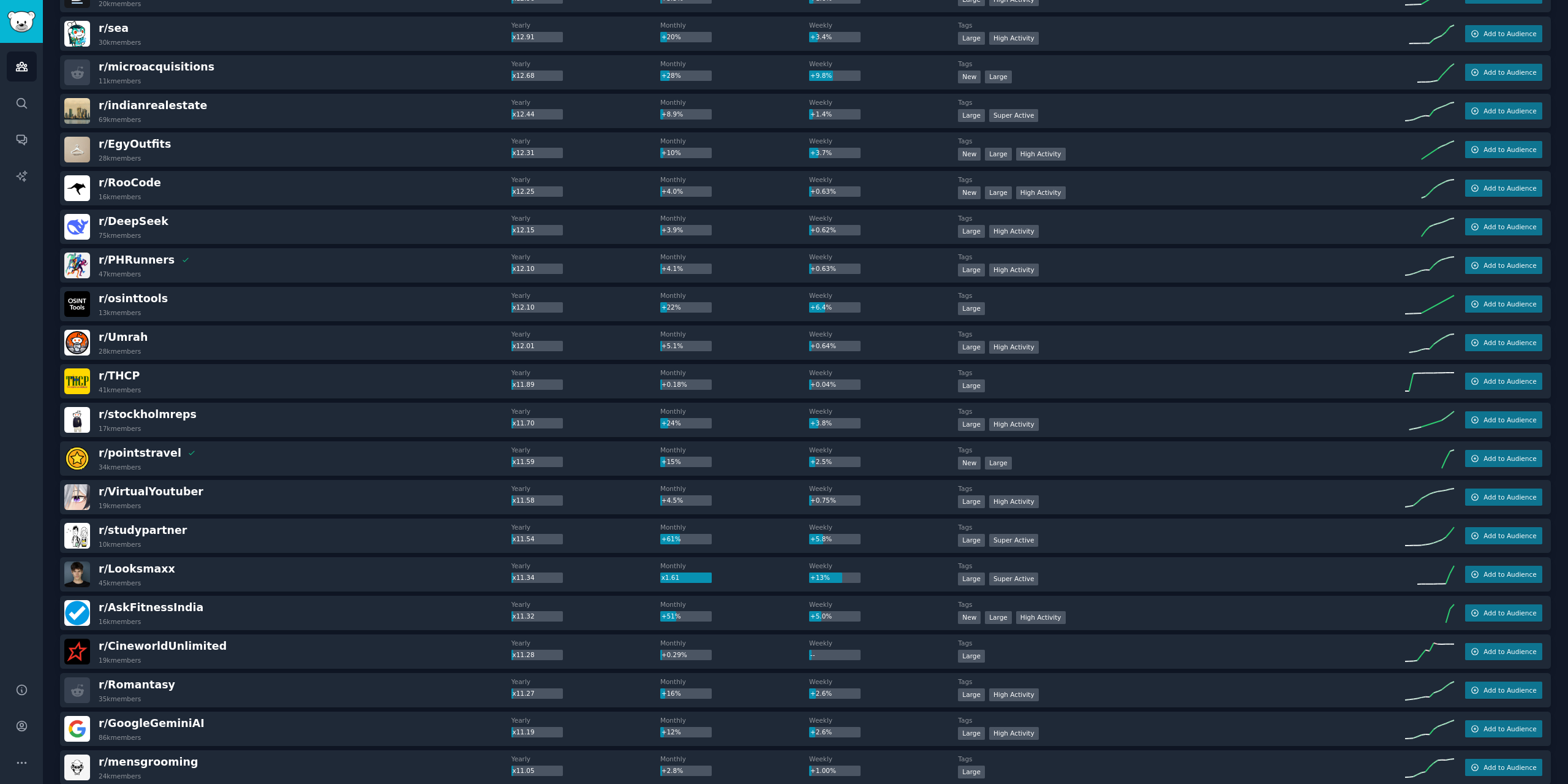
scroll to position [5219, 0]
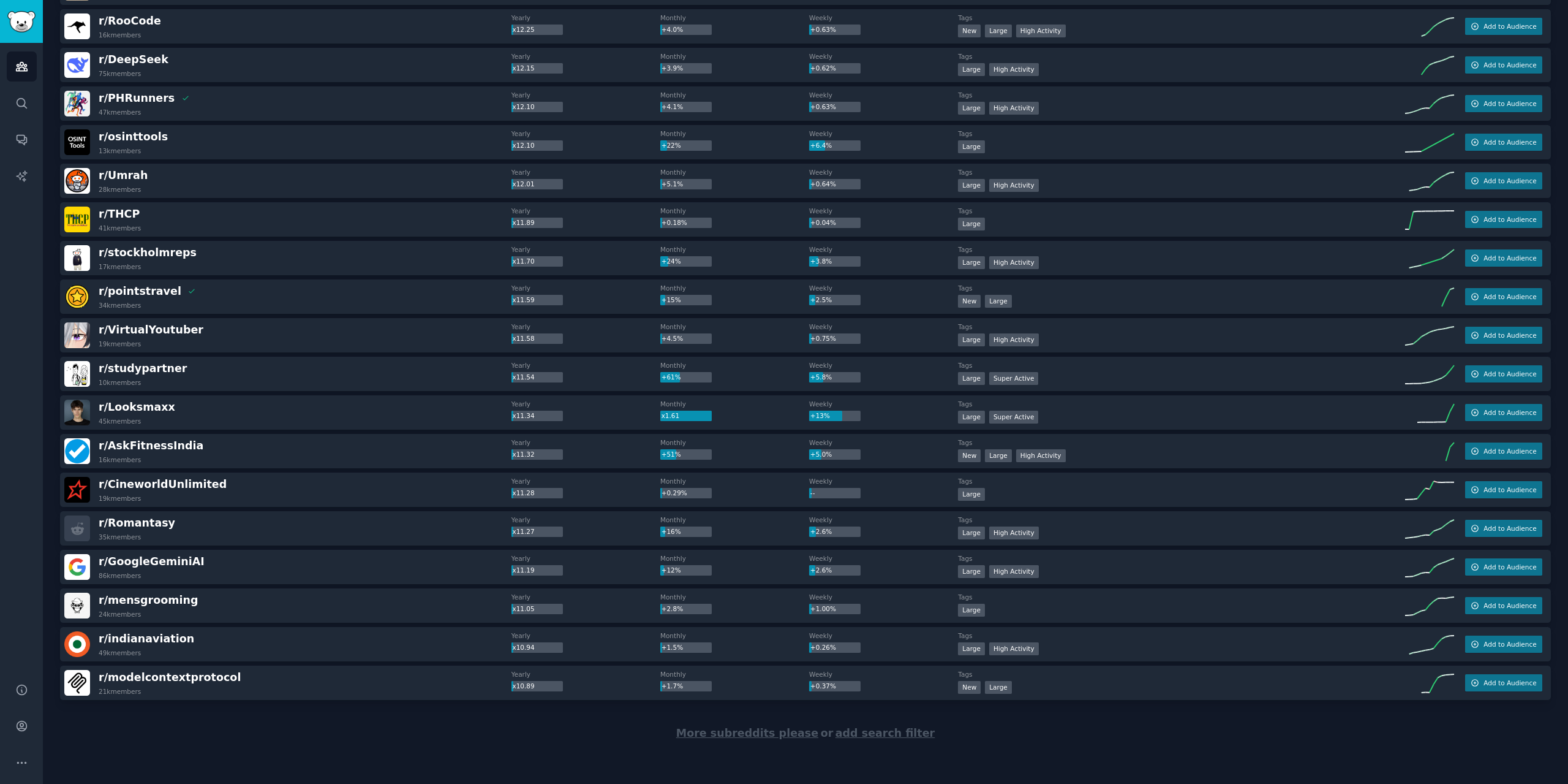
click at [776, 727] on span "More subreddits please" at bounding box center [746, 733] width 142 height 12
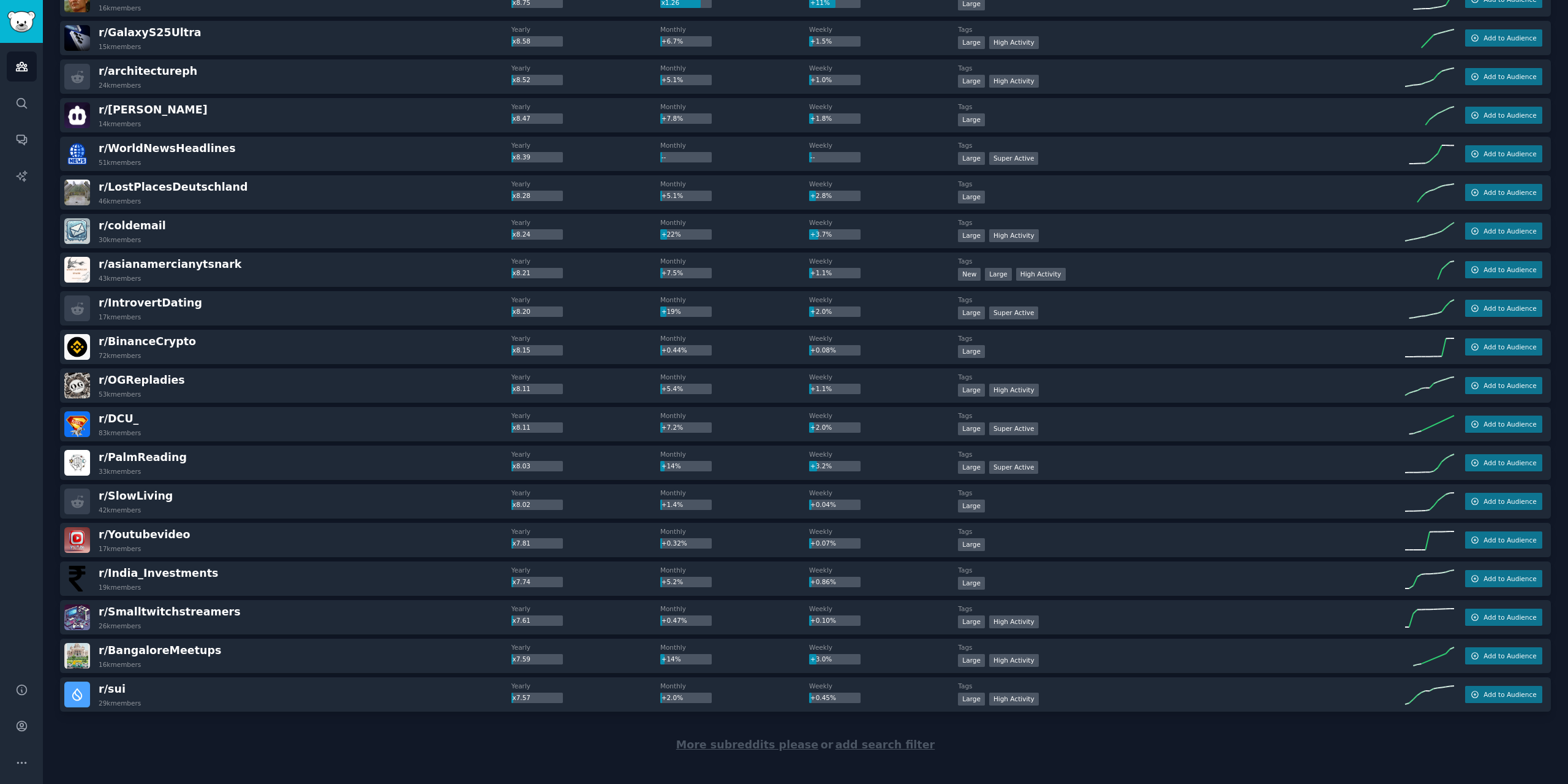
scroll to position [7149, 0]
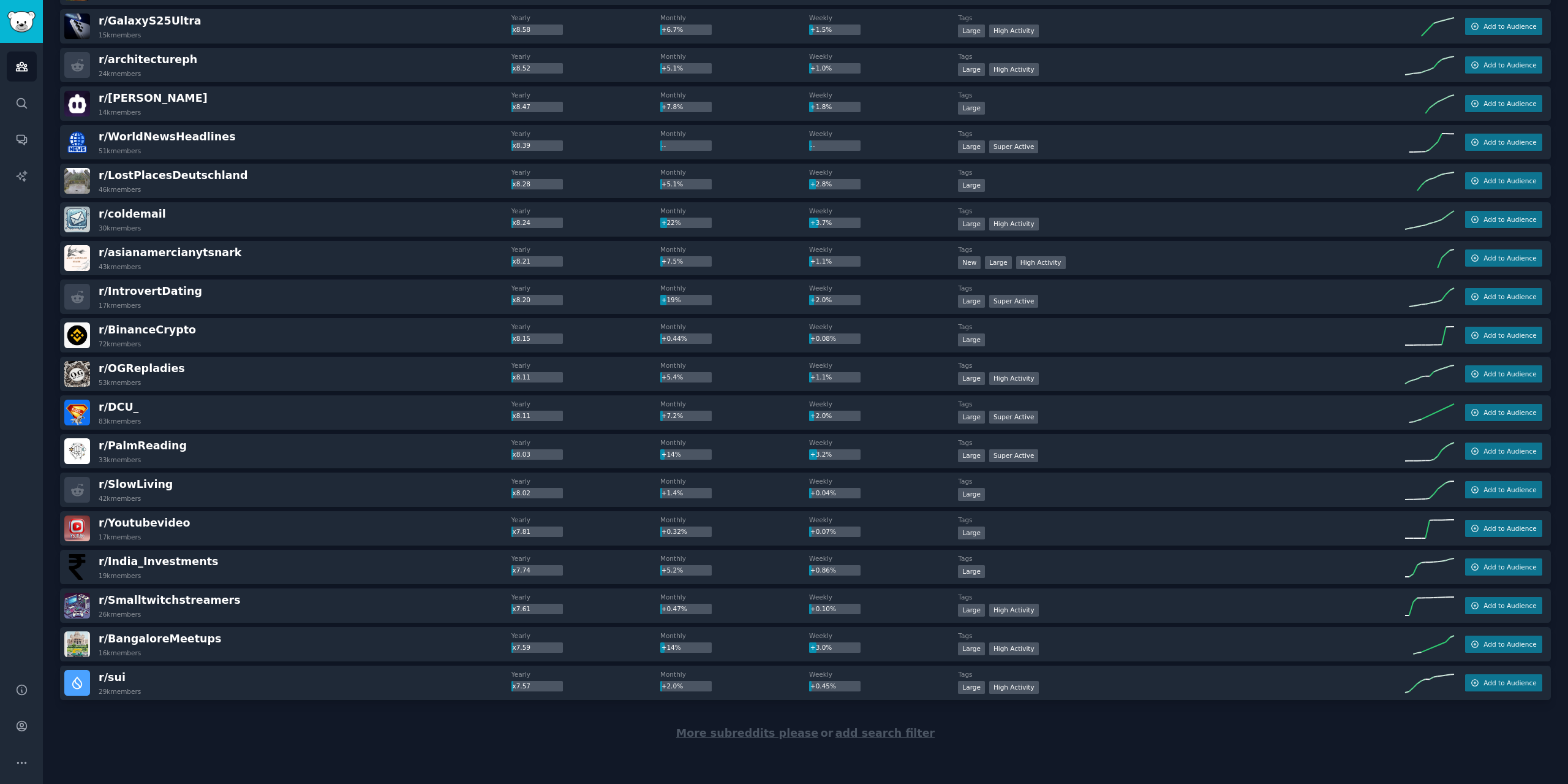
click at [757, 733] on span "More subreddits please" at bounding box center [746, 733] width 142 height 12
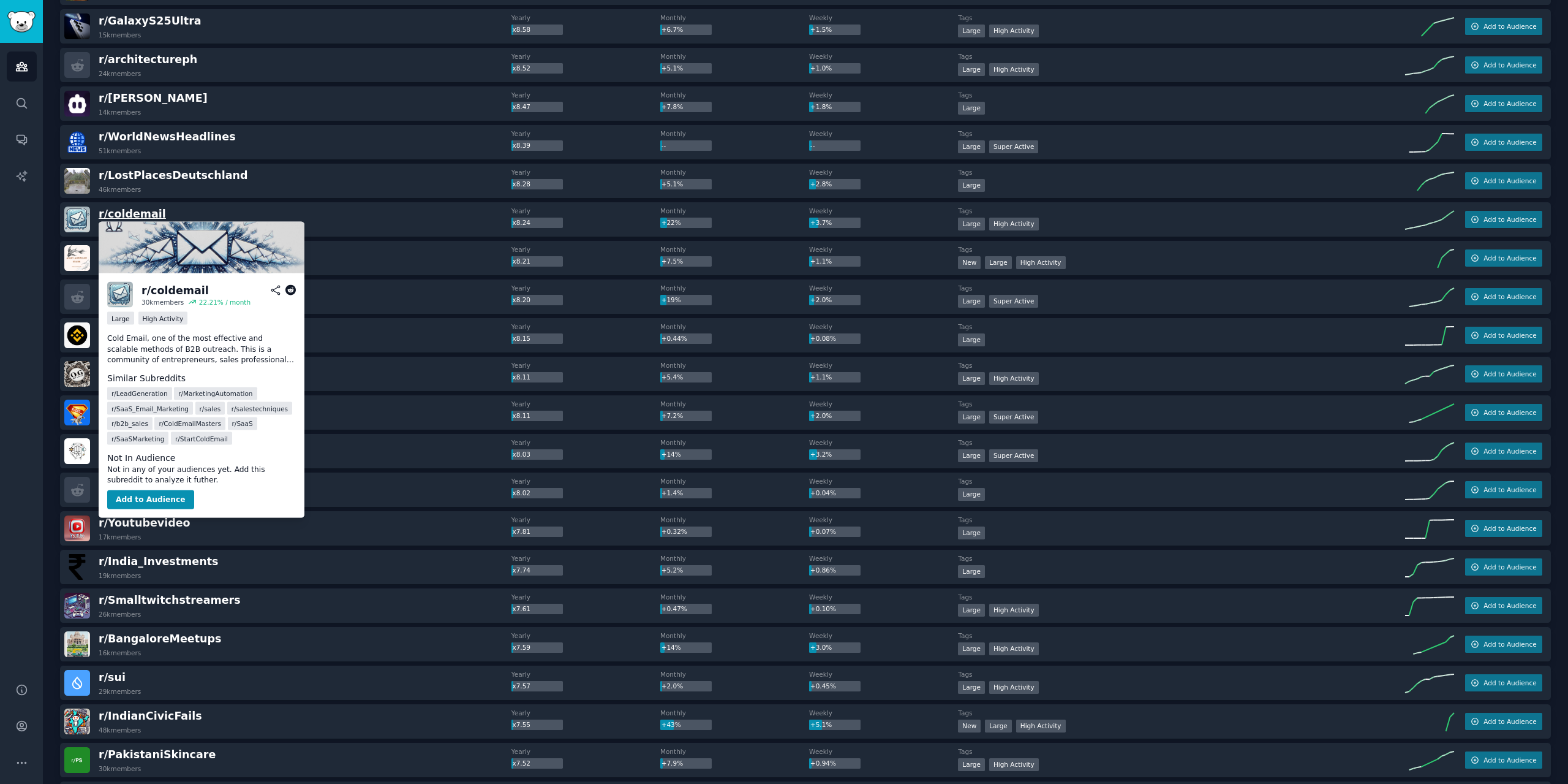
click at [116, 211] on span "r/ coldemail" at bounding box center [132, 213] width 67 height 12
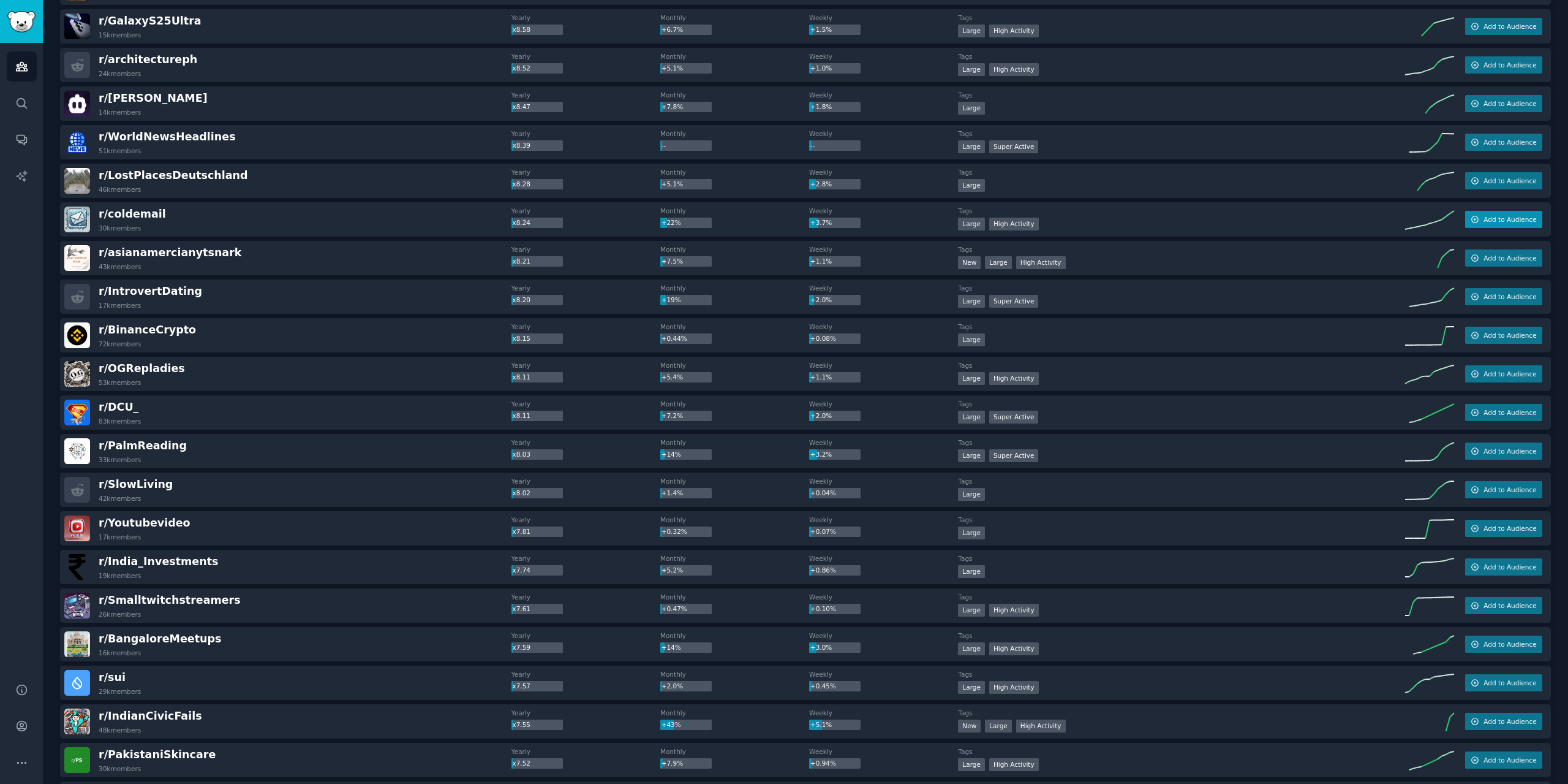
click at [1476, 221] on icon "button" at bounding box center [1475, 219] width 9 height 9
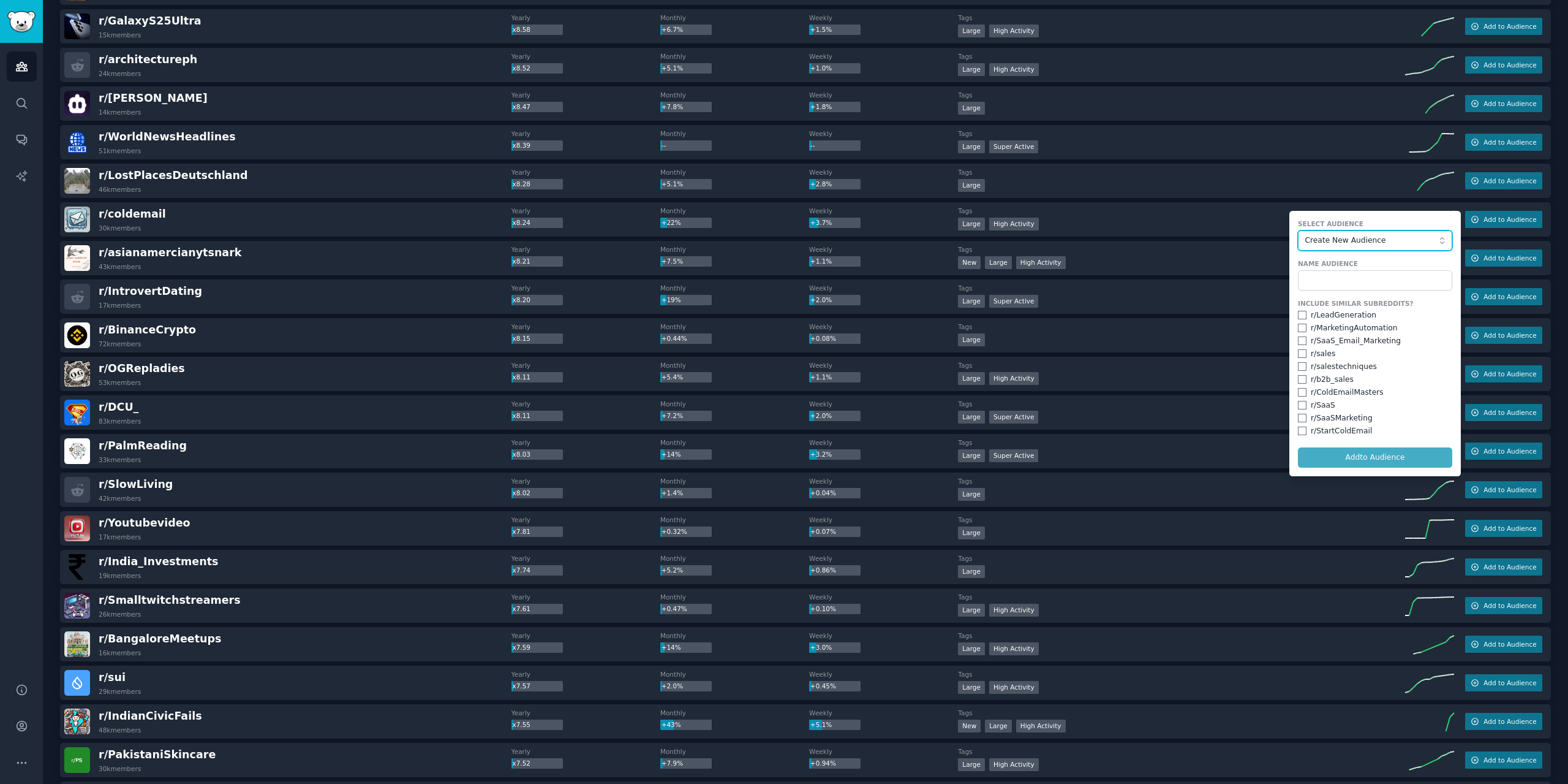
click at [1352, 243] on span "Create New Audience" at bounding box center [1372, 241] width 134 height 11
click at [1376, 204] on div "r/ coldemail 30k members Yearly x8.24 Monthly +22% Weekly +3.7% Tags Large High…" at bounding box center [805, 219] width 1490 height 34
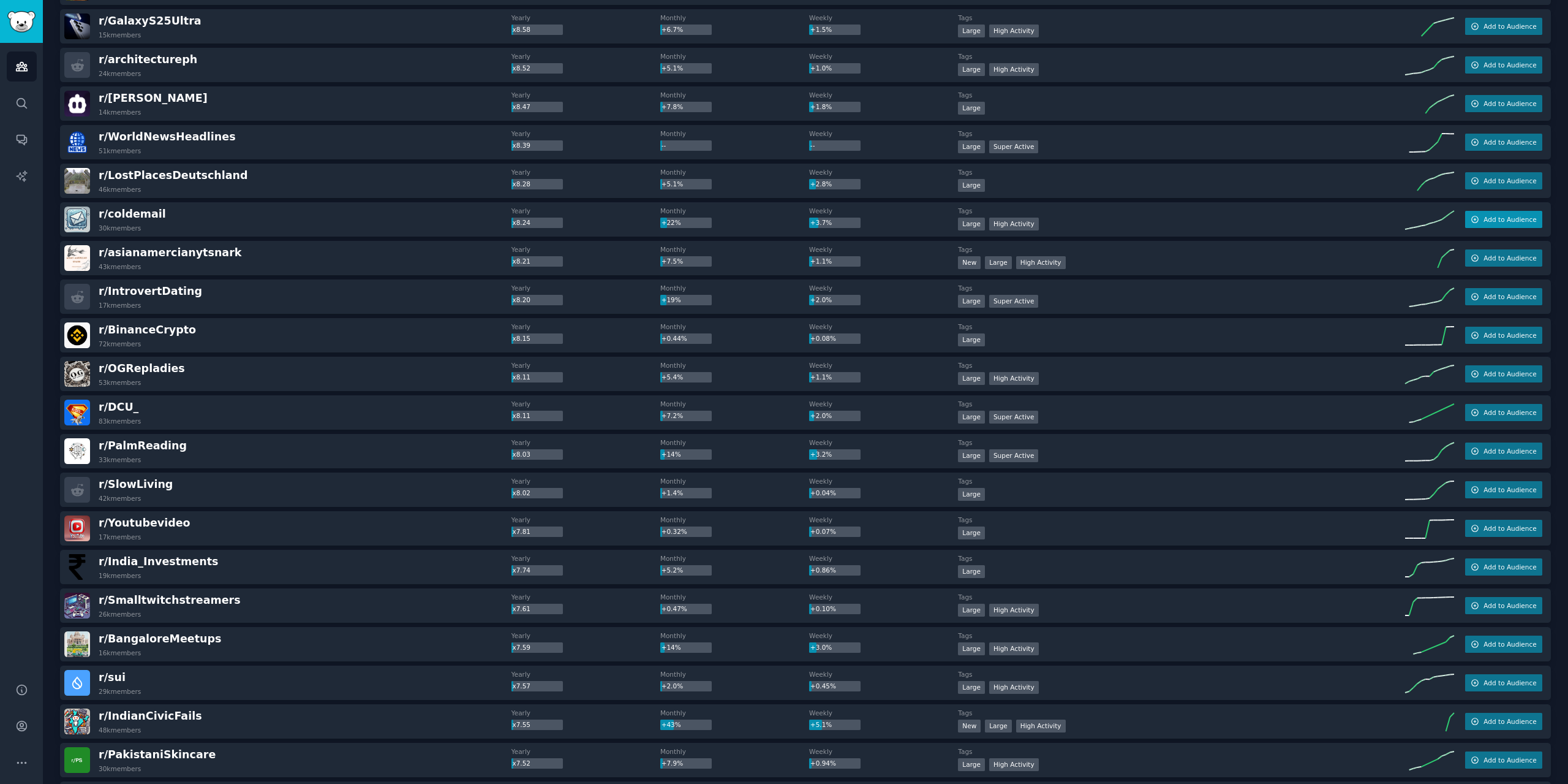
click at [1509, 221] on span "Add to Audience" at bounding box center [1509, 219] width 53 height 9
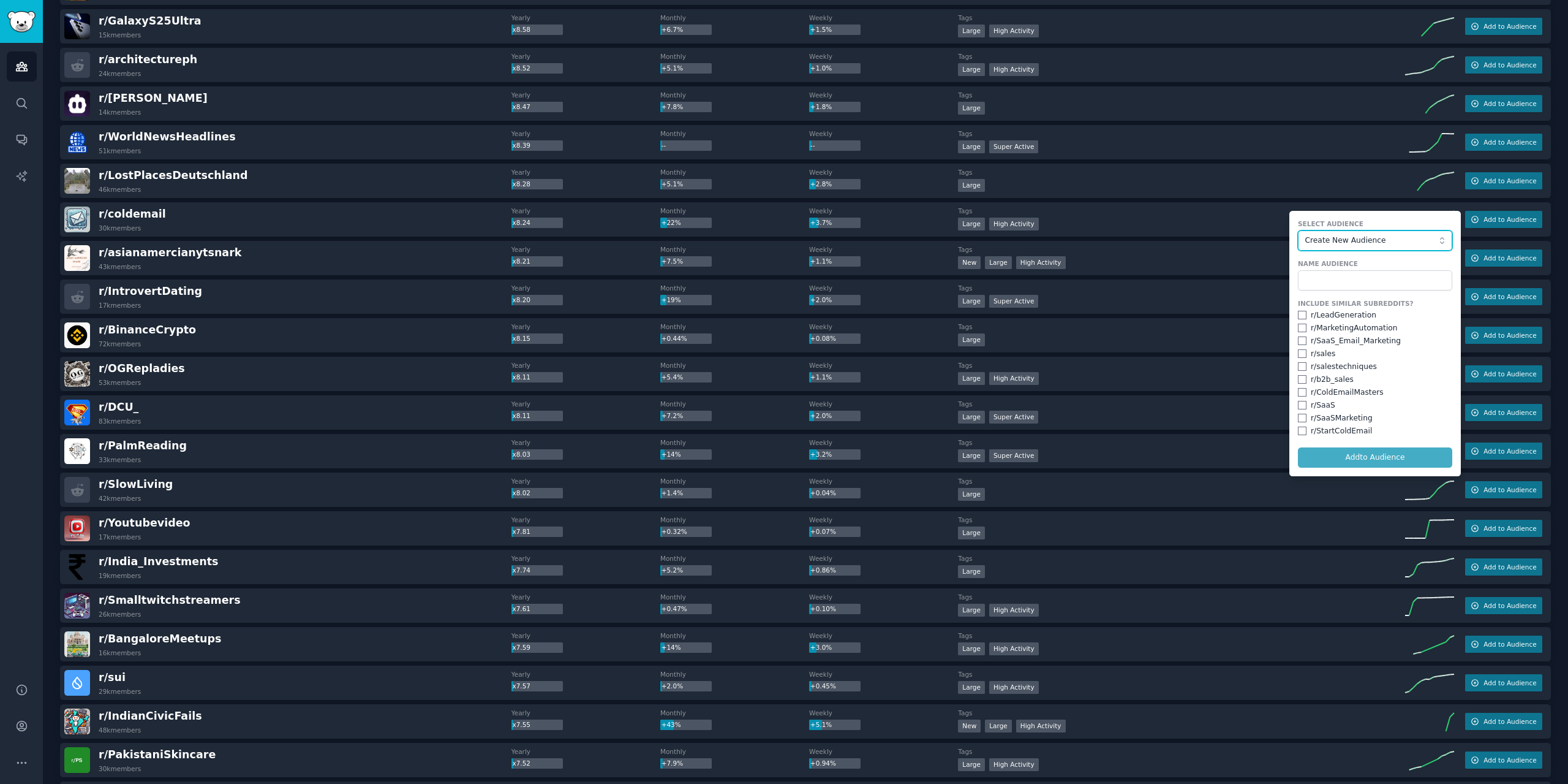
click at [1412, 236] on span "Create New Audience" at bounding box center [1372, 241] width 134 height 11
click at [1344, 246] on button "Create New Audience" at bounding box center [1374, 241] width 154 height 21
click at [1348, 241] on span "Create New Audience" at bounding box center [1372, 241] width 134 height 11
click at [1348, 272] on li "Create New Audience" at bounding box center [1374, 265] width 154 height 20
click at [1344, 273] on input "text" at bounding box center [1374, 280] width 154 height 21
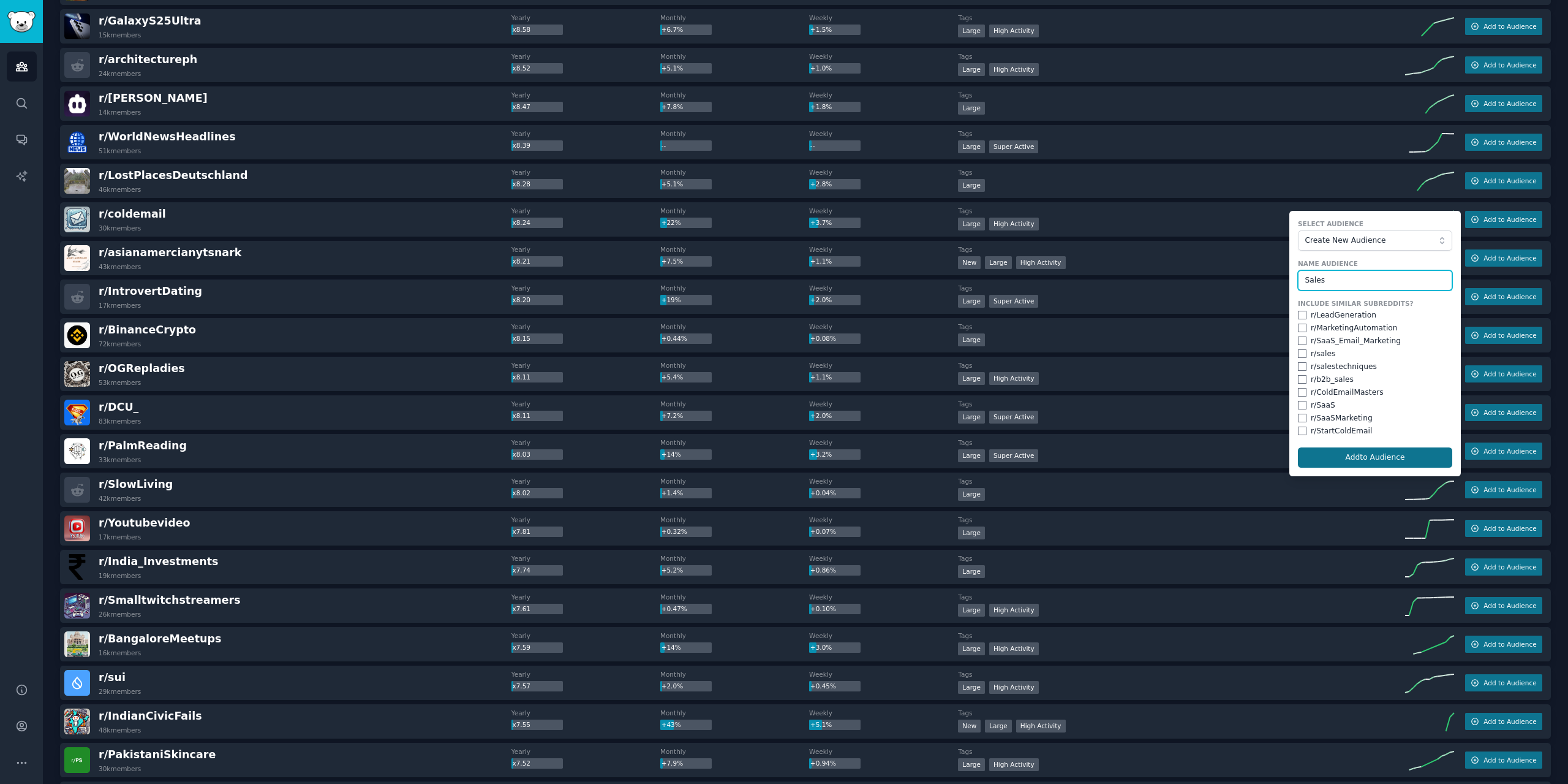
type input "Sales"
click at [1362, 454] on button "Add to Audience" at bounding box center [1374, 458] width 154 height 21
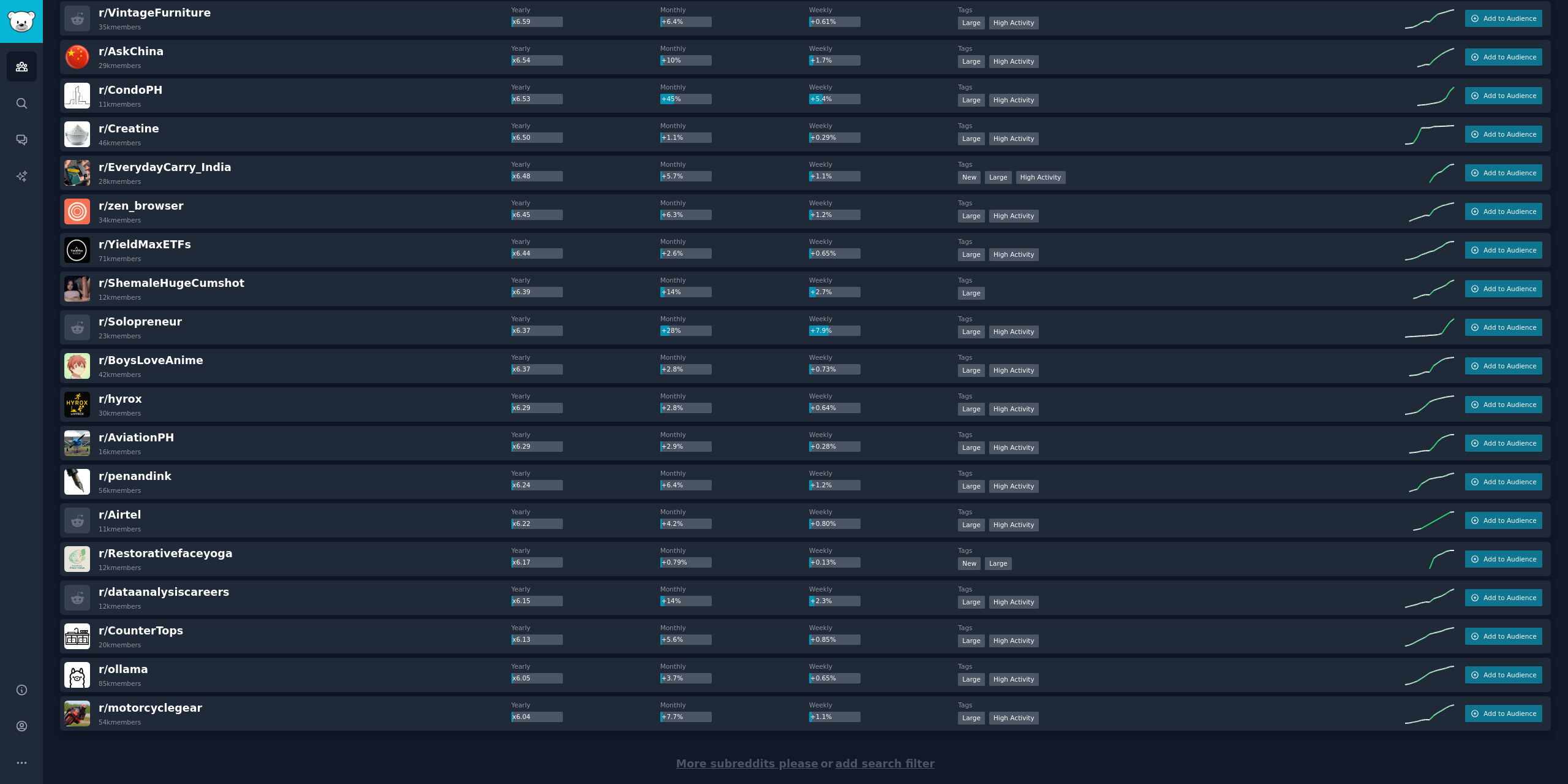
scroll to position [9079, 0]
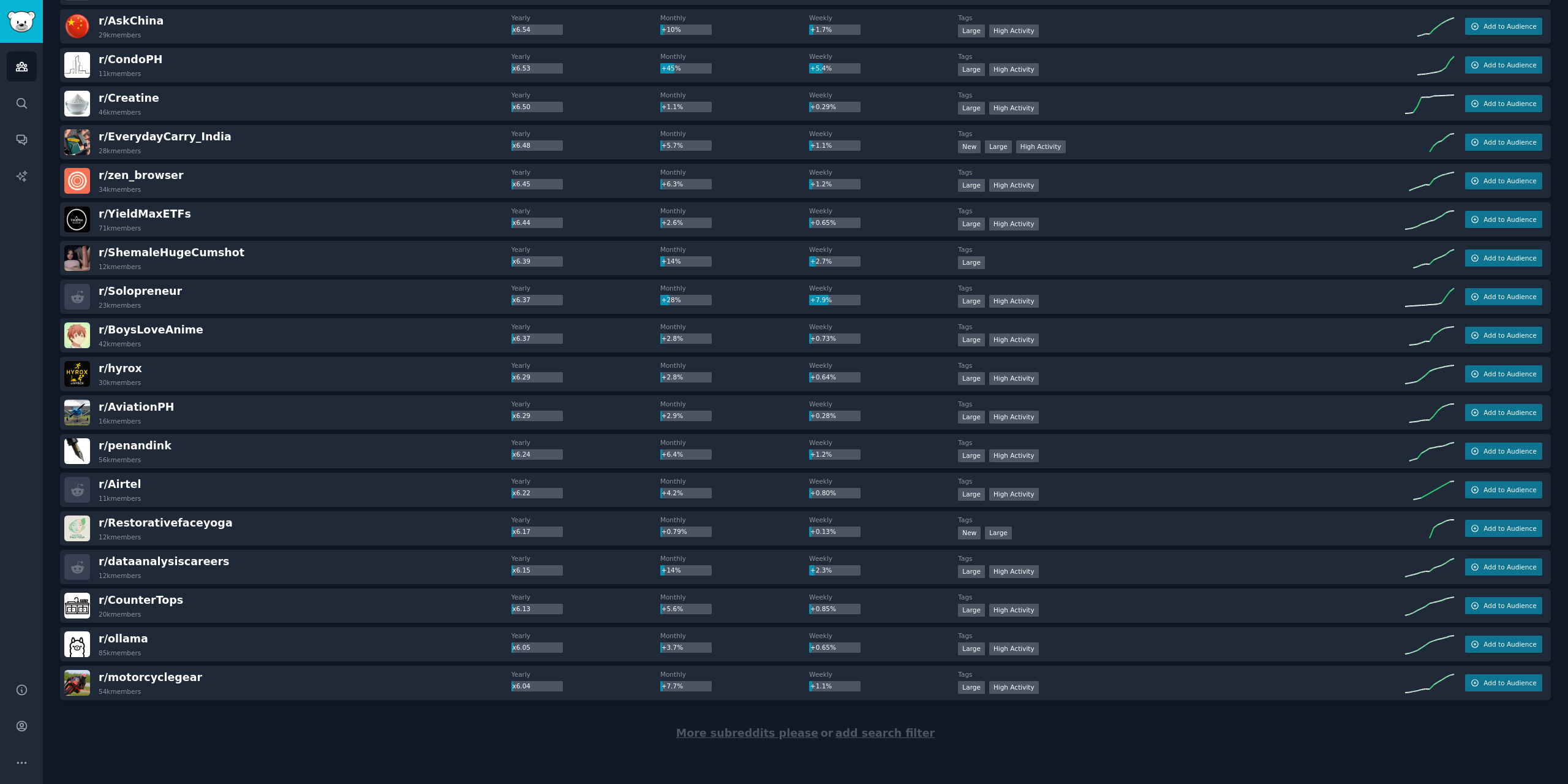
click at [780, 732] on span "More subreddits please" at bounding box center [746, 733] width 142 height 12
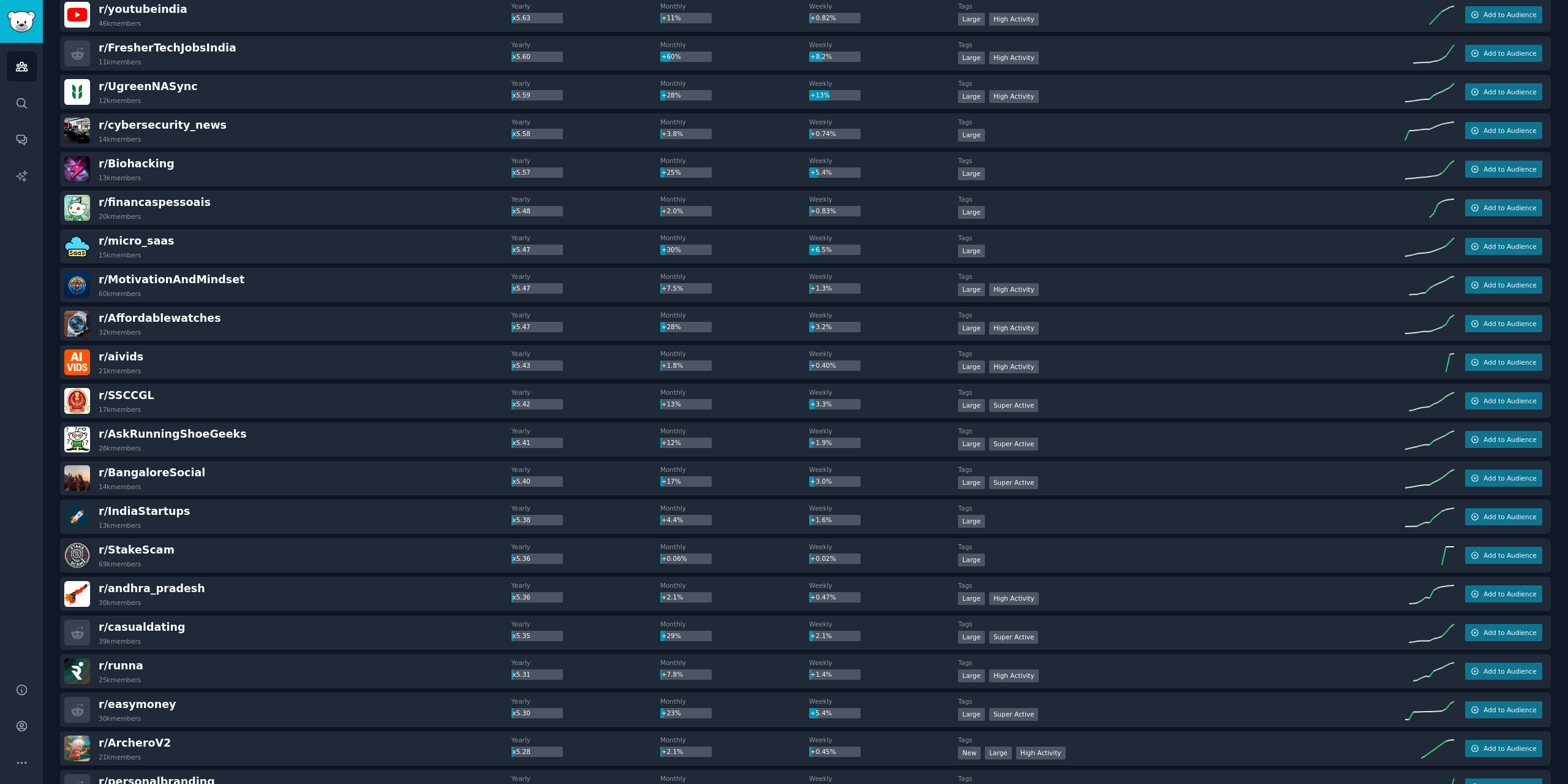
scroll to position [10490, 0]
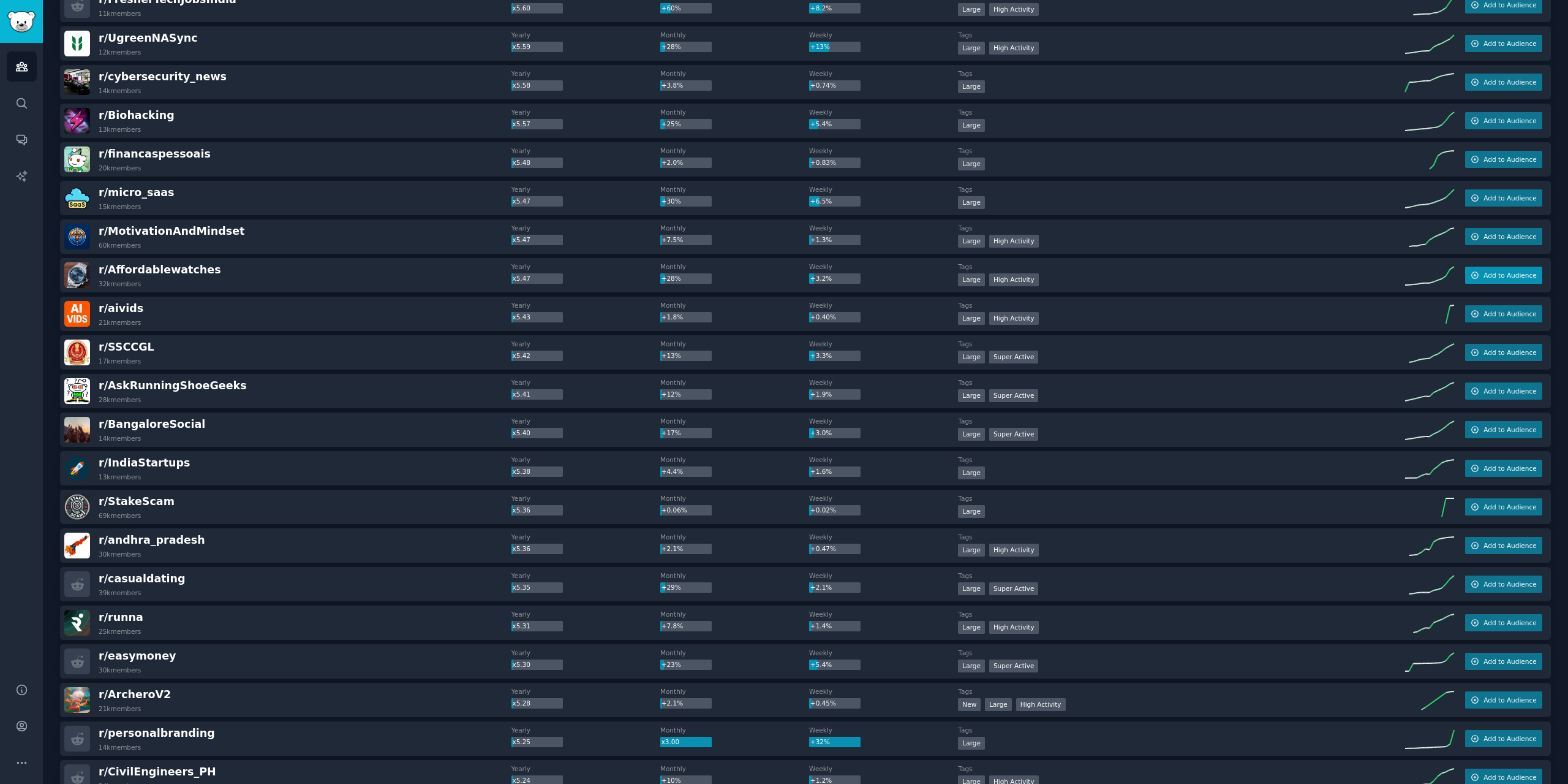
click at [1505, 276] on span "Add to Audience" at bounding box center [1509, 275] width 53 height 9
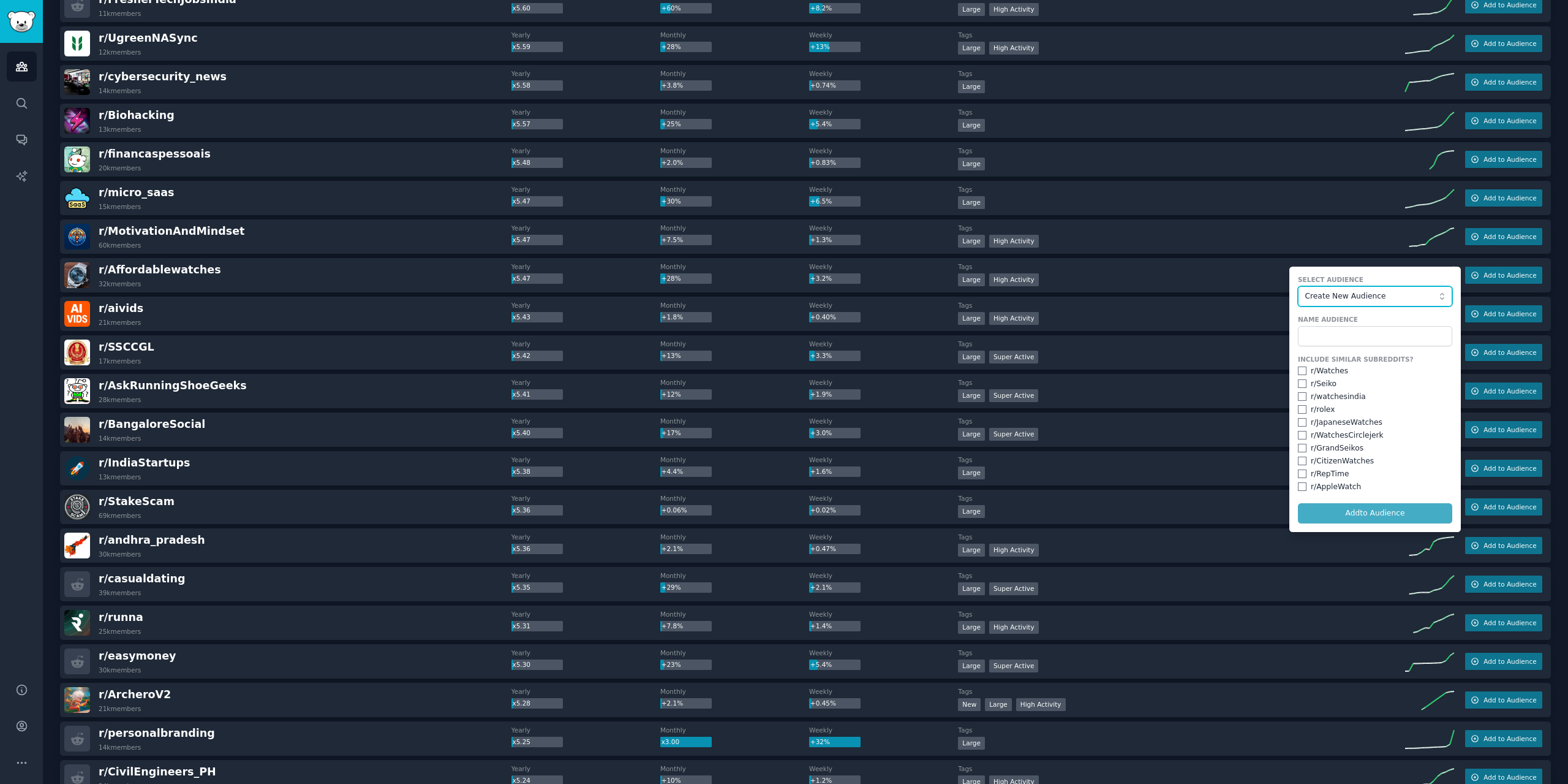
click at [1360, 292] on span "Create New Audience" at bounding box center [1372, 297] width 134 height 11
click at [1346, 283] on label "Select Audience" at bounding box center [1374, 279] width 154 height 9
click at [1314, 331] on input "text" at bounding box center [1374, 337] width 154 height 21
type input "Retail"
drag, startPoint x: 1353, startPoint y: 515, endPoint x: 1360, endPoint y: 513, distance: 7.3
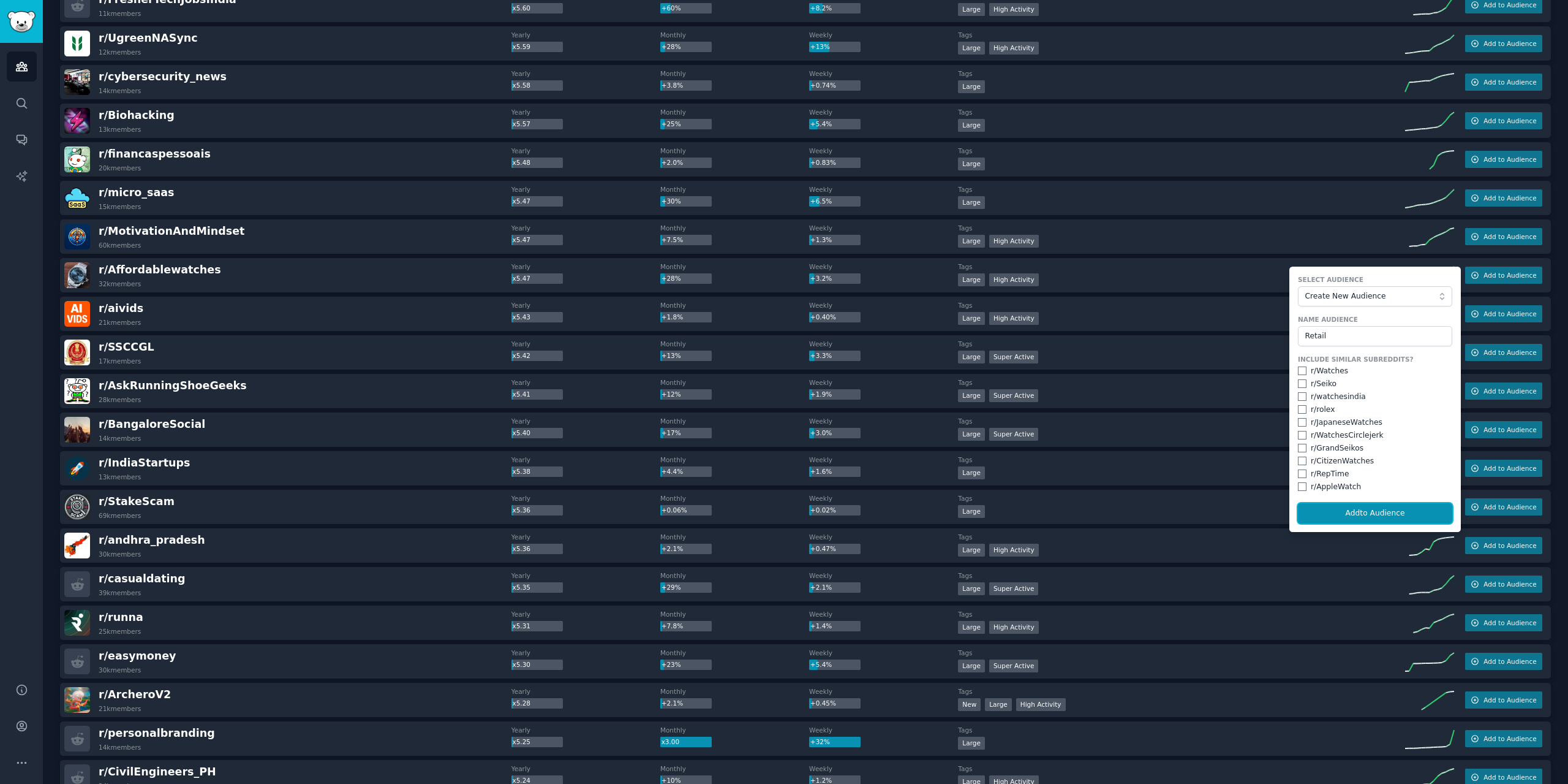
click at [1360, 513] on button "Add to Audience" at bounding box center [1374, 513] width 154 height 21
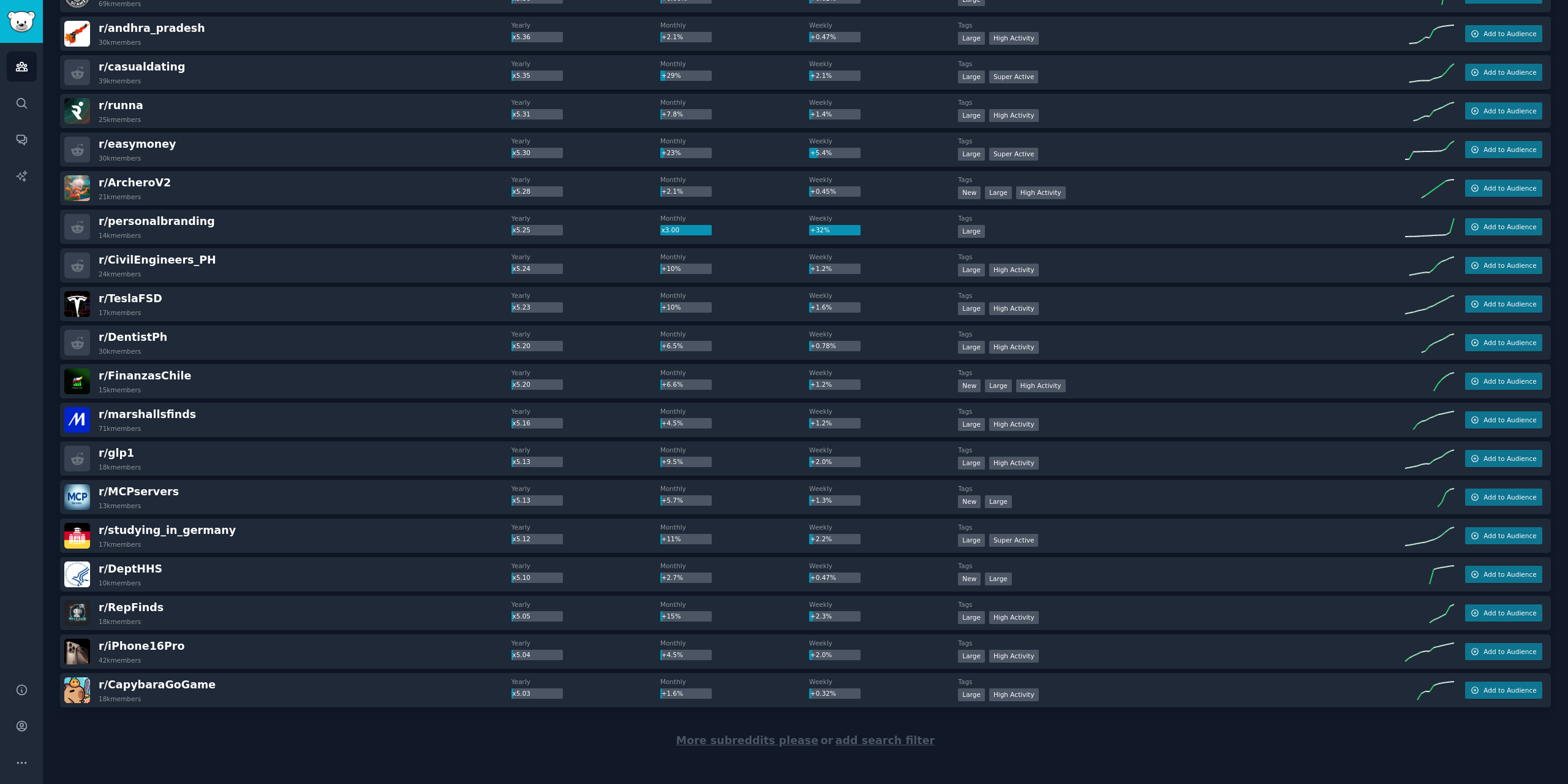
scroll to position [11008, 0]
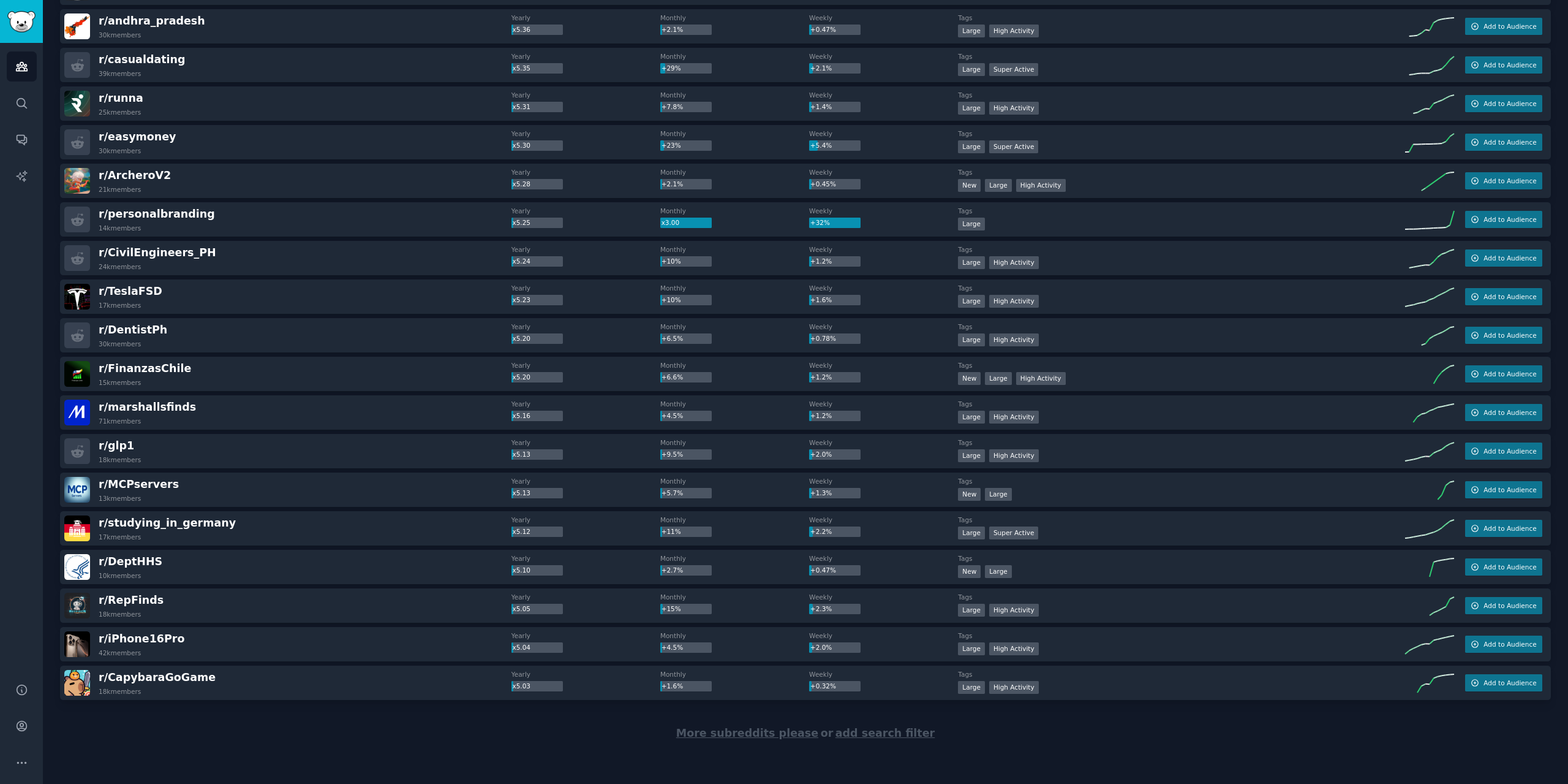
click at [760, 738] on span "More subreddits please" at bounding box center [746, 733] width 142 height 12
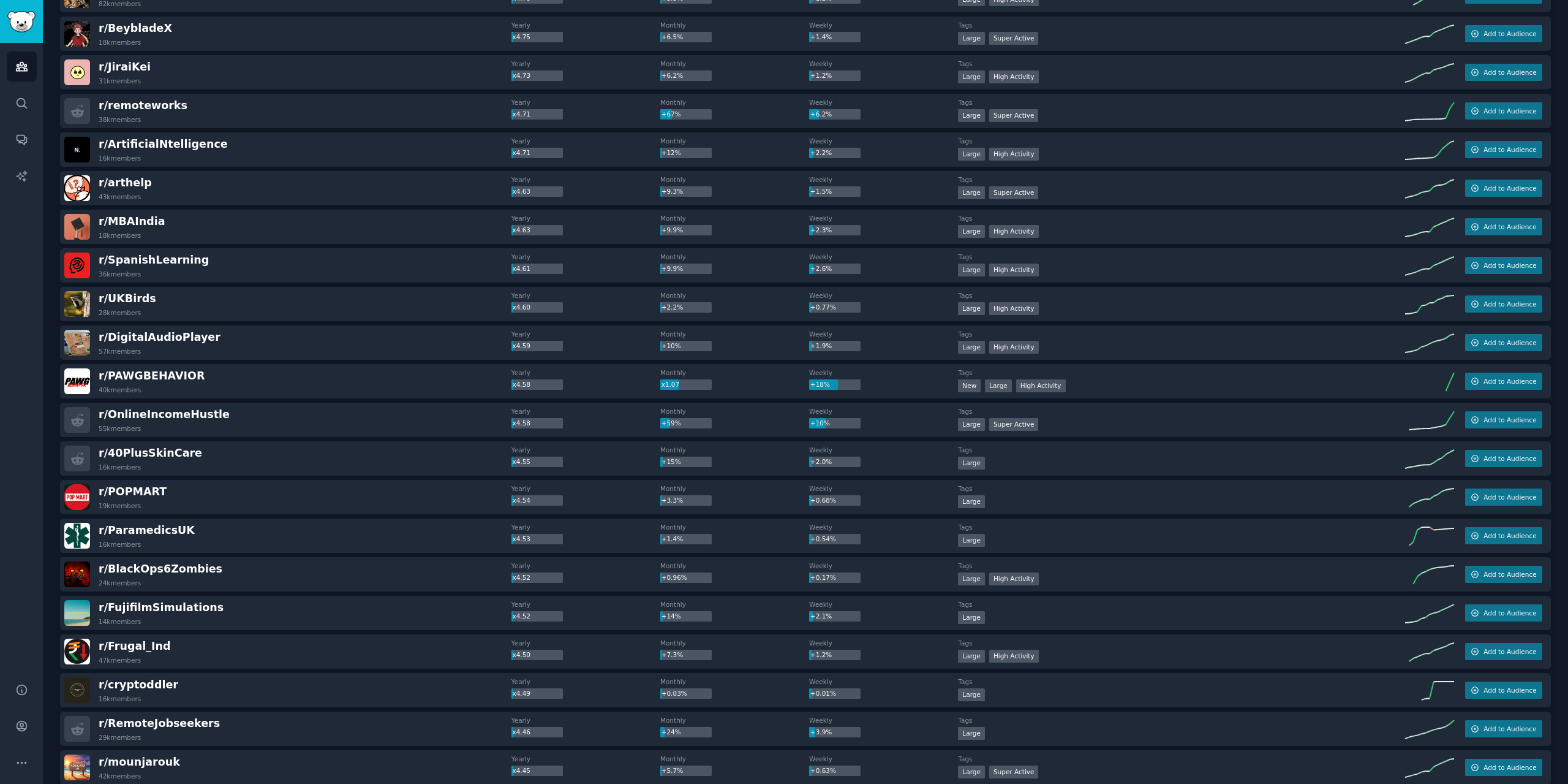
scroll to position [12356, 0]
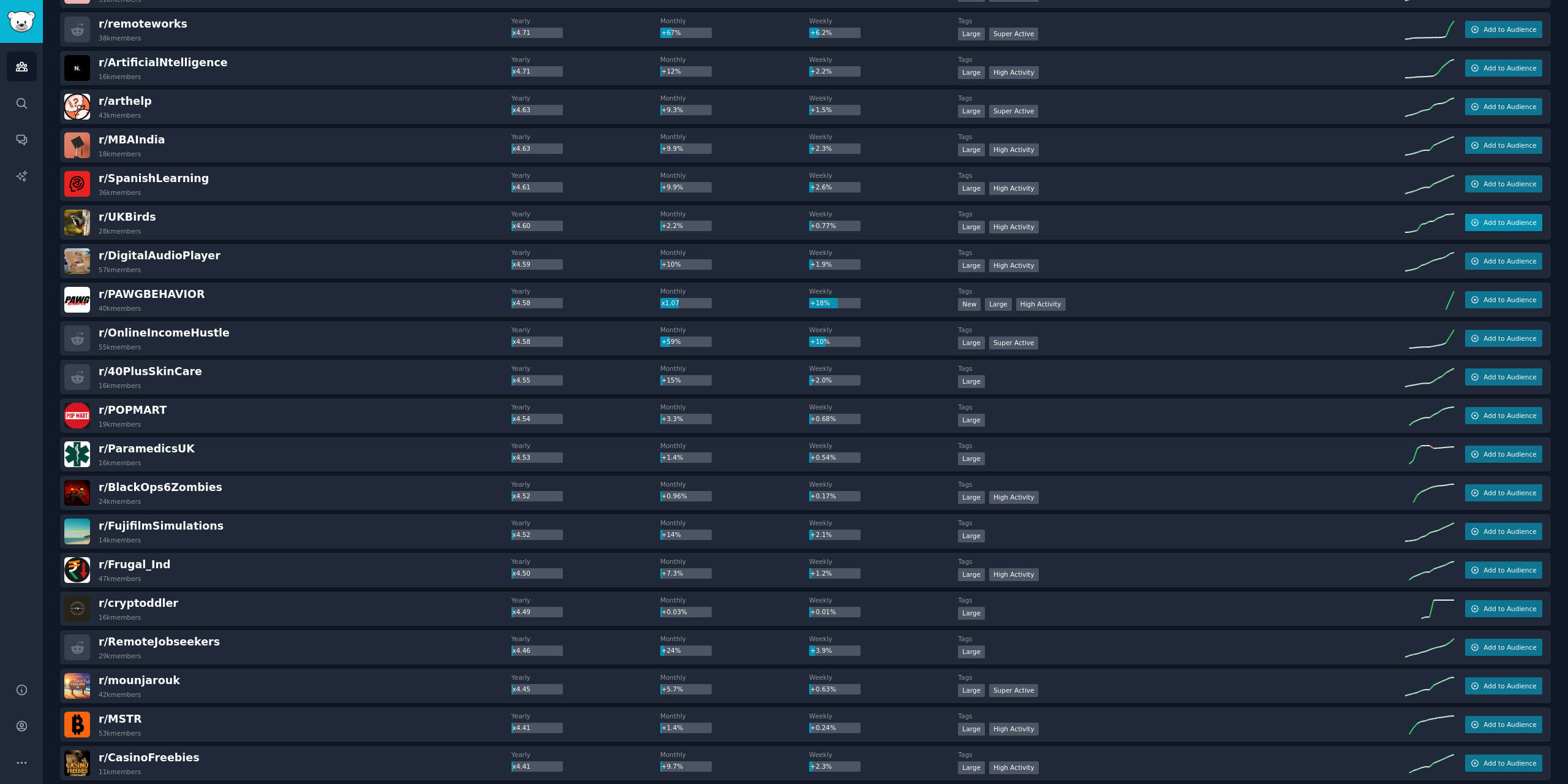
click at [1483, 221] on span "Add to Audience" at bounding box center [1509, 222] width 53 height 9
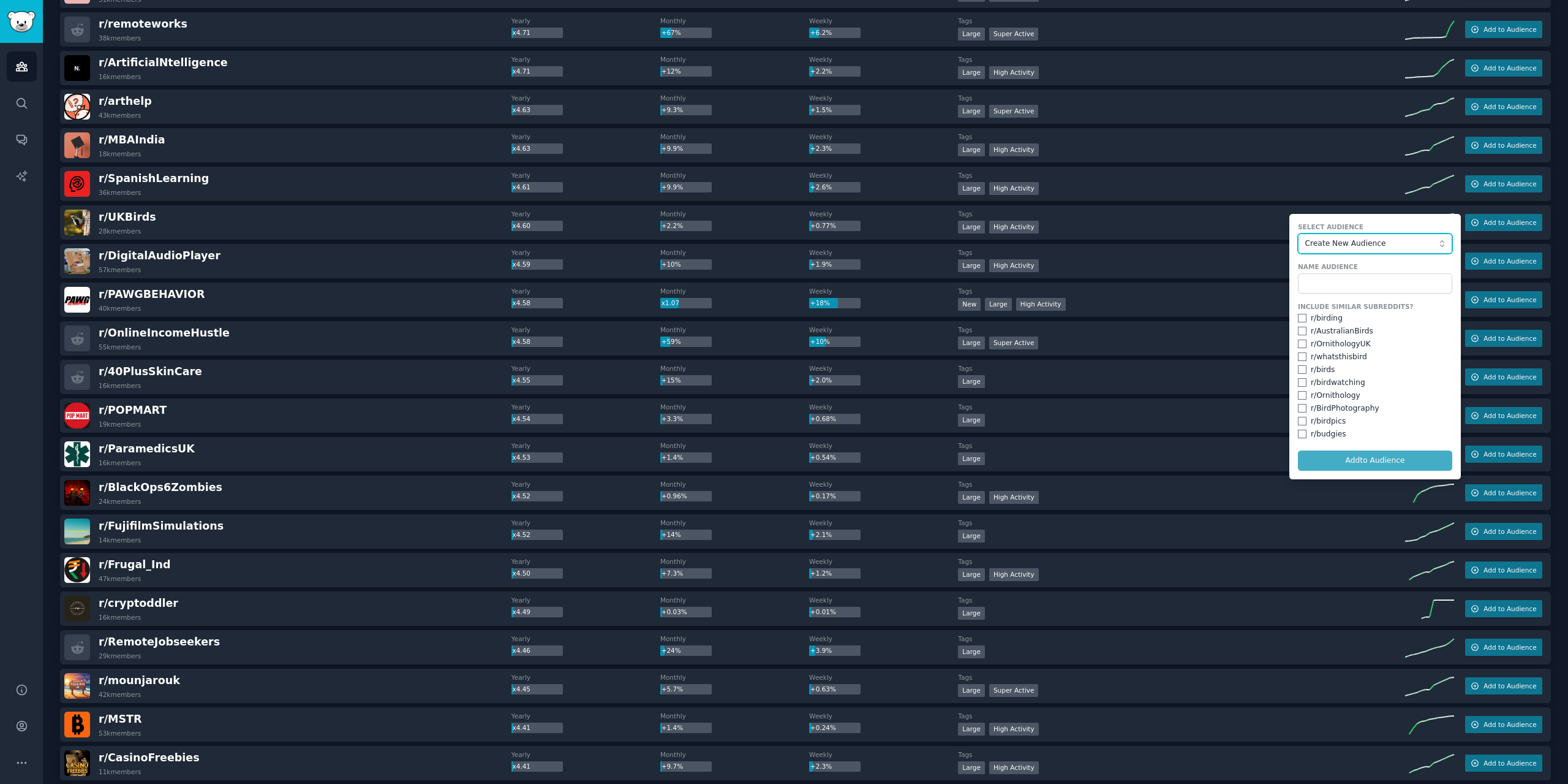
click at [1341, 243] on span "Create New Audience" at bounding box center [1372, 244] width 134 height 11
click at [1315, 242] on span "Create New Audience" at bounding box center [1372, 244] width 134 height 11
click at [1330, 275] on input "text" at bounding box center [1374, 284] width 154 height 21
type input "Birds"
click at [1403, 455] on button "Add to Audience" at bounding box center [1374, 461] width 154 height 21
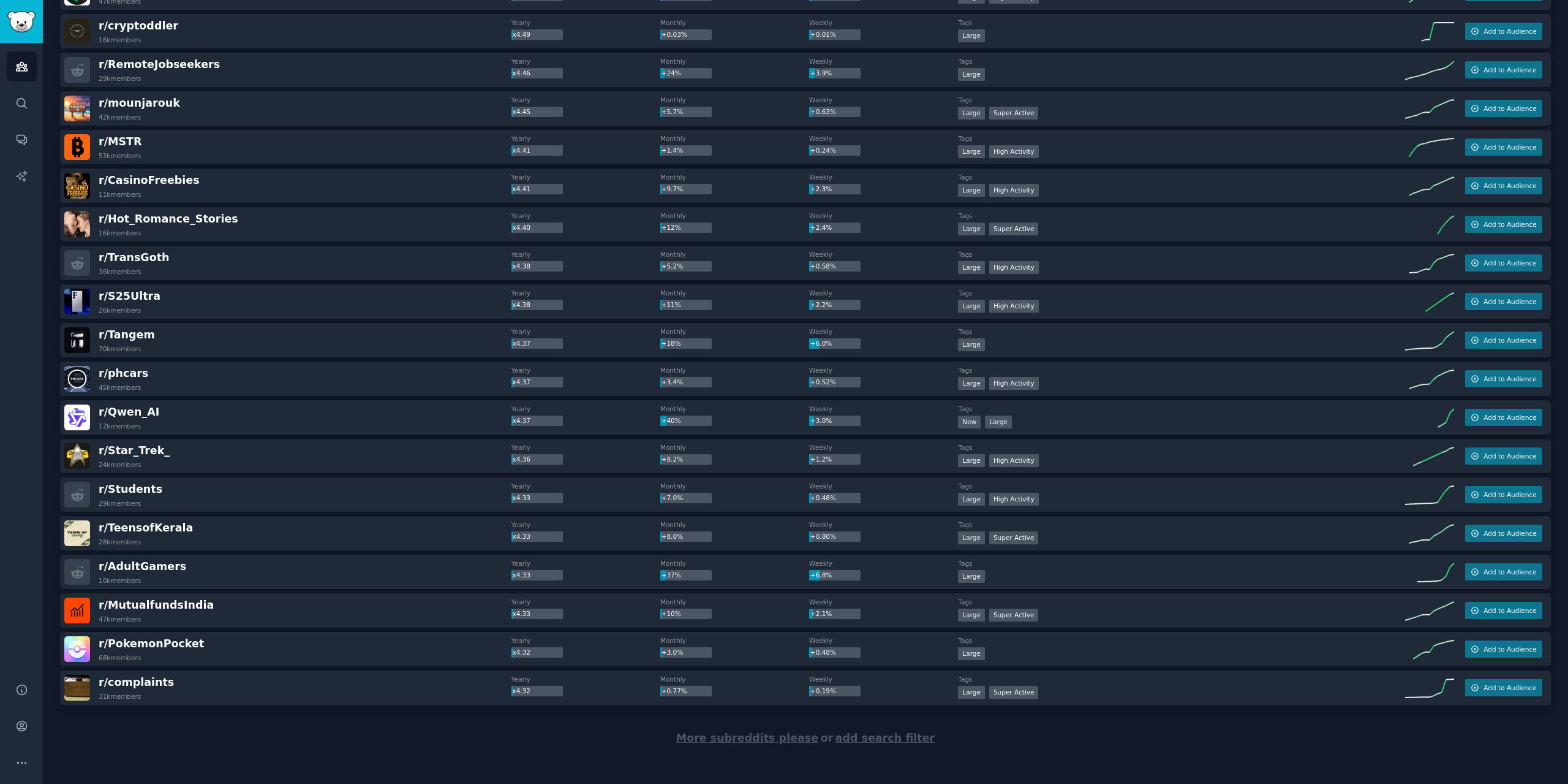
scroll to position [12938, 0]
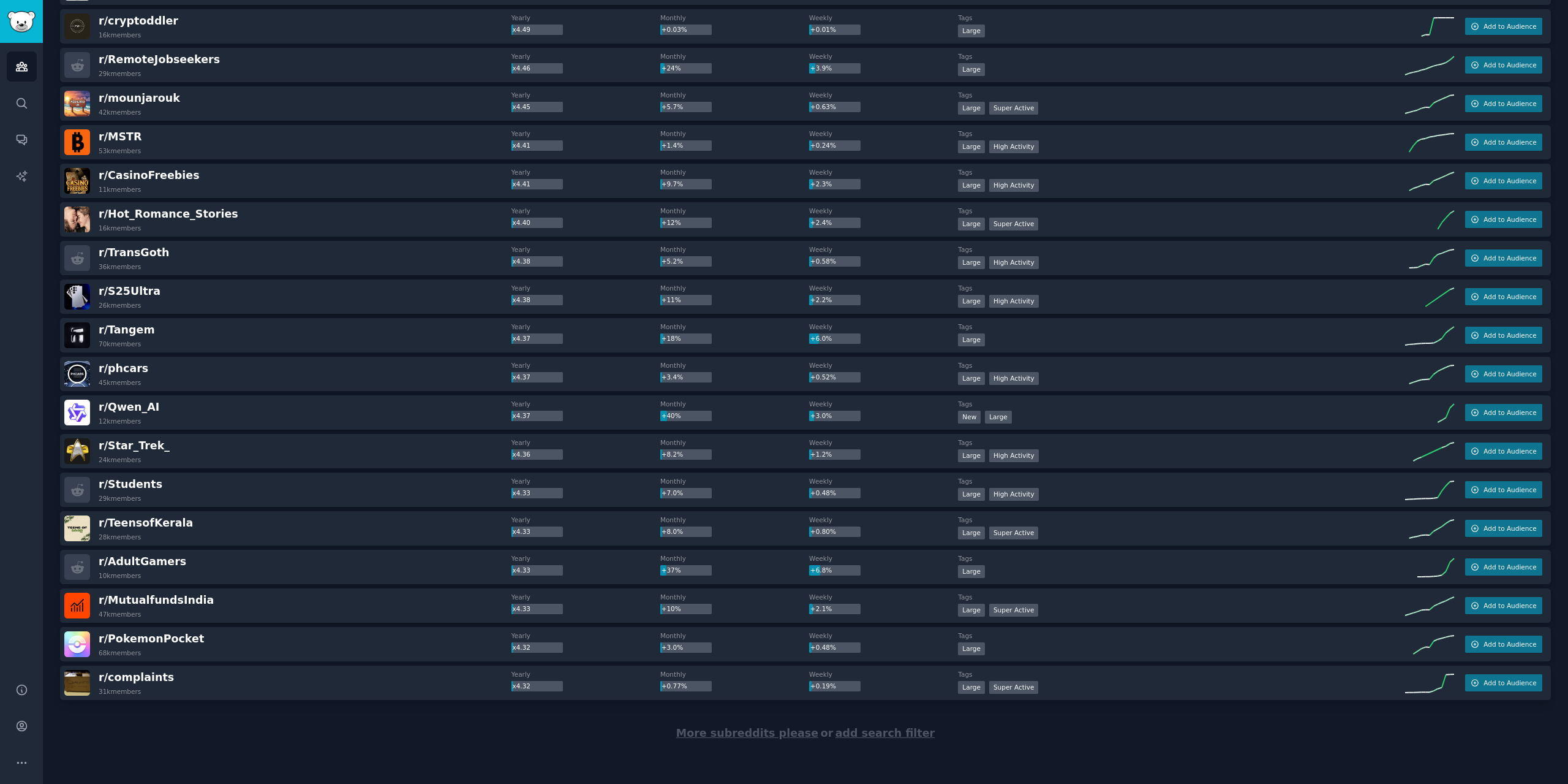
click at [719, 728] on span "More subreddits please" at bounding box center [746, 733] width 142 height 12
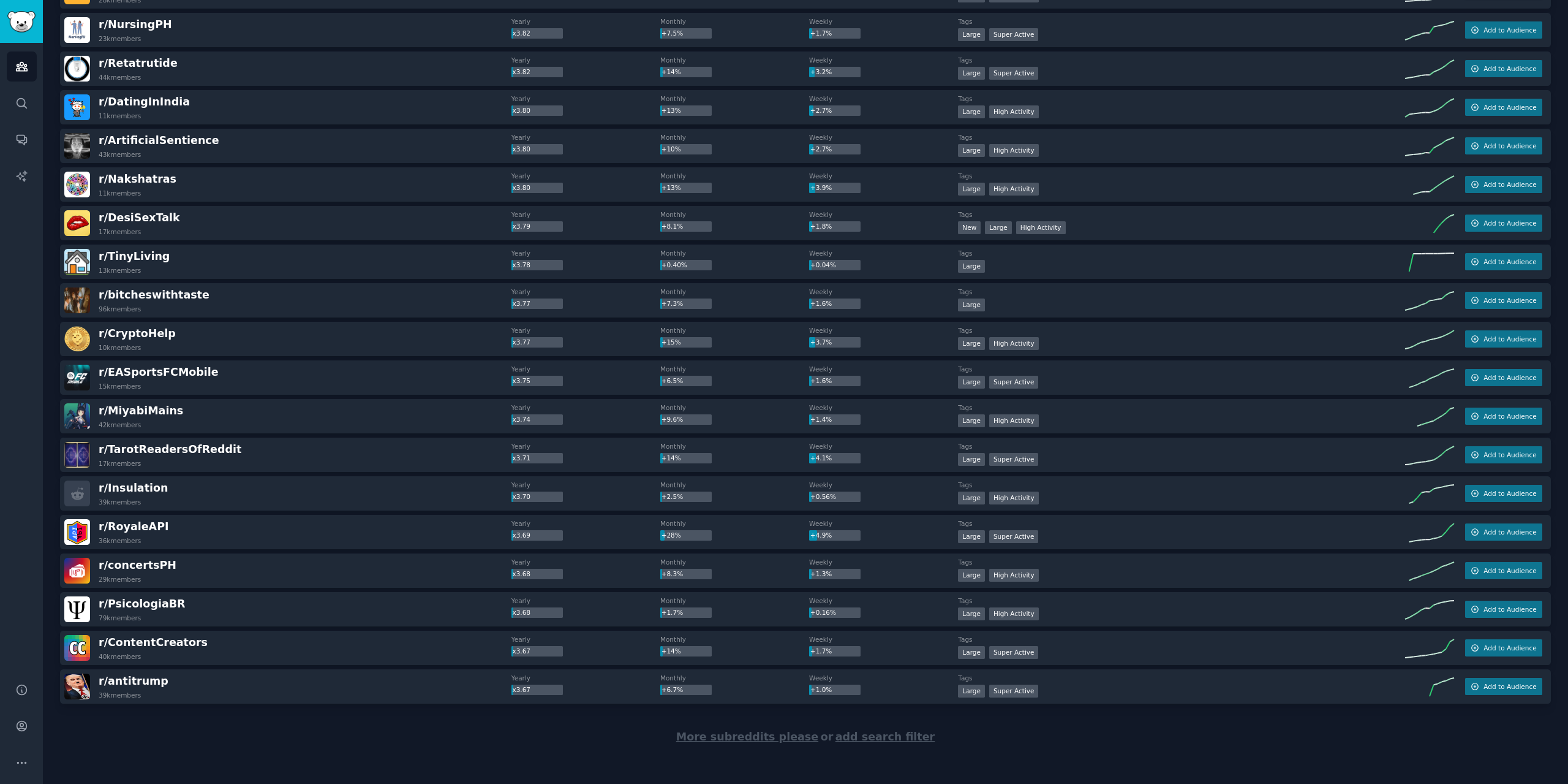
scroll to position [14869, 0]
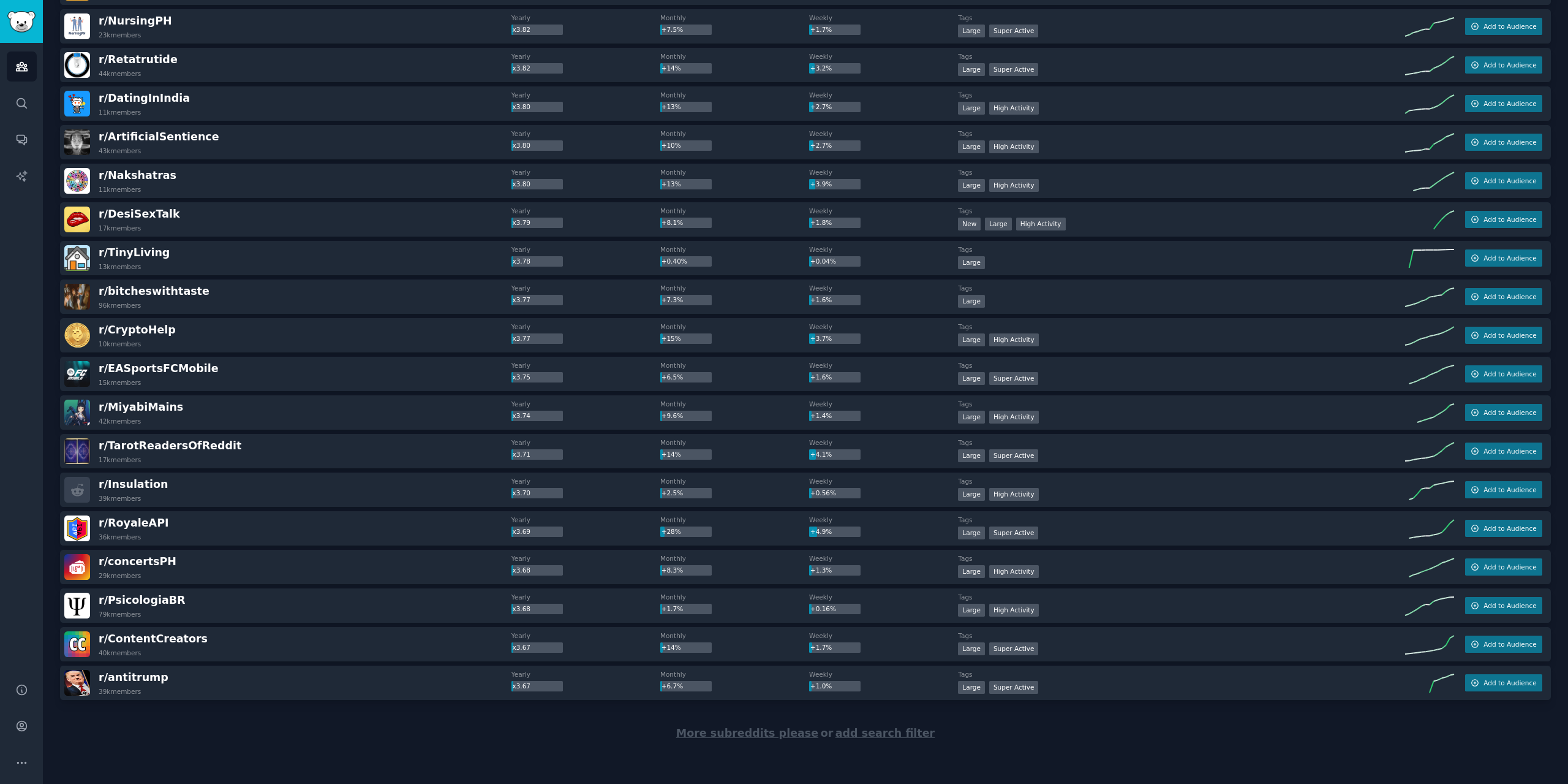
click at [732, 727] on span "More subreddits please" at bounding box center [746, 733] width 142 height 12
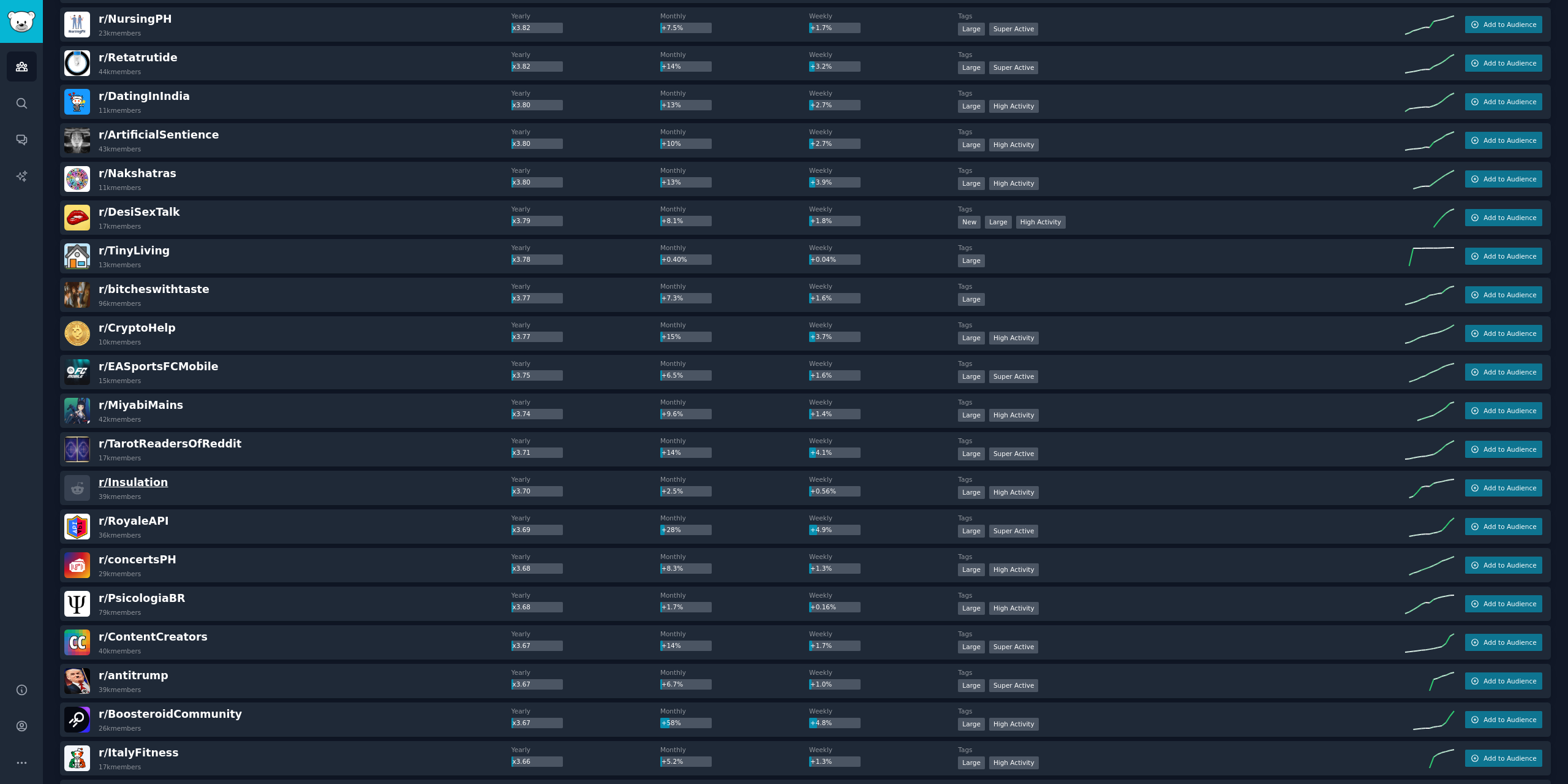
click at [108, 483] on span "r/ Insulation" at bounding box center [134, 481] width 70 height 12
click at [0, 500] on div "Audiences Search Conversations AI Reports" at bounding box center [21, 355] width 43 height 625
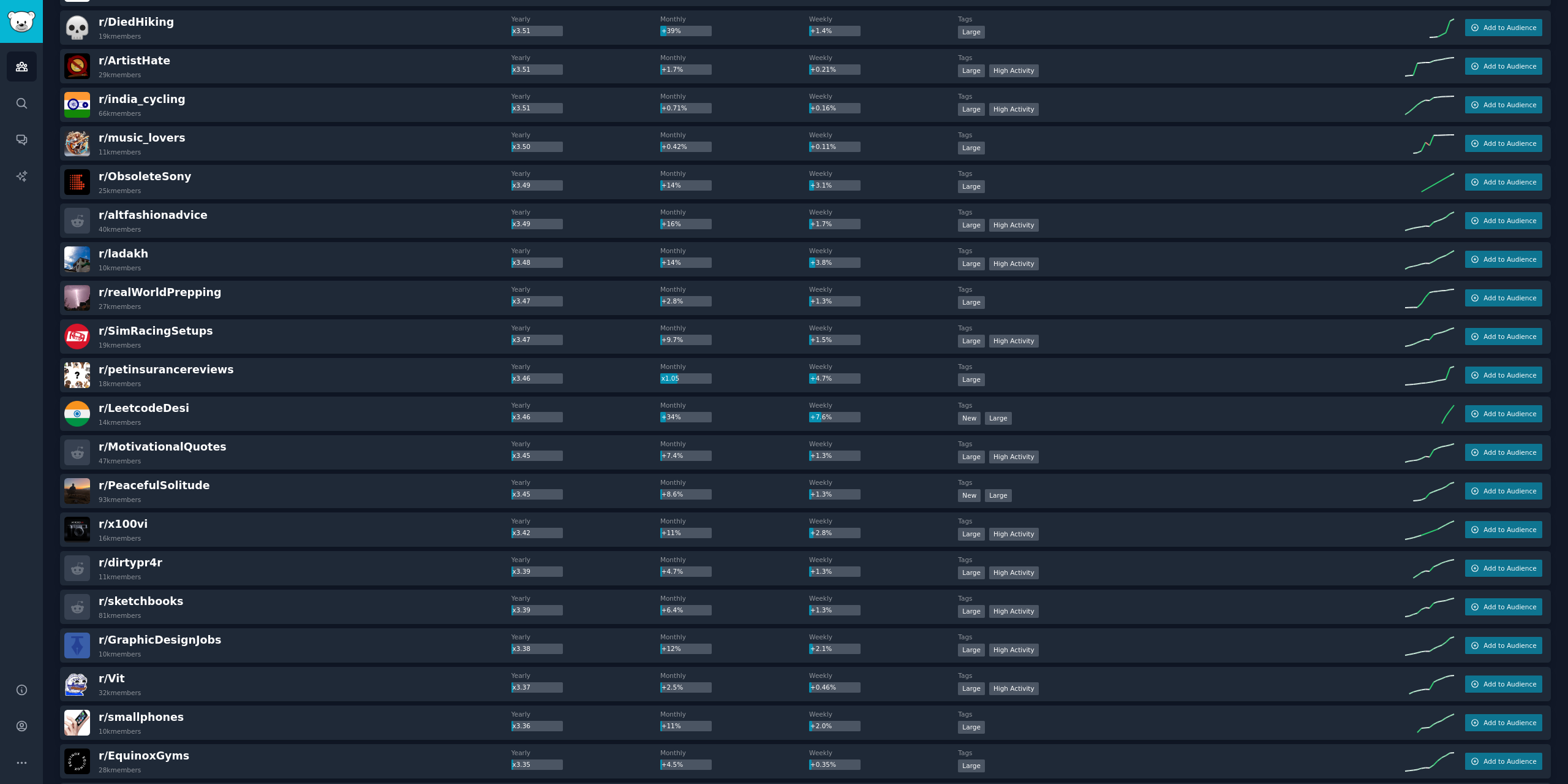
scroll to position [16341, 0]
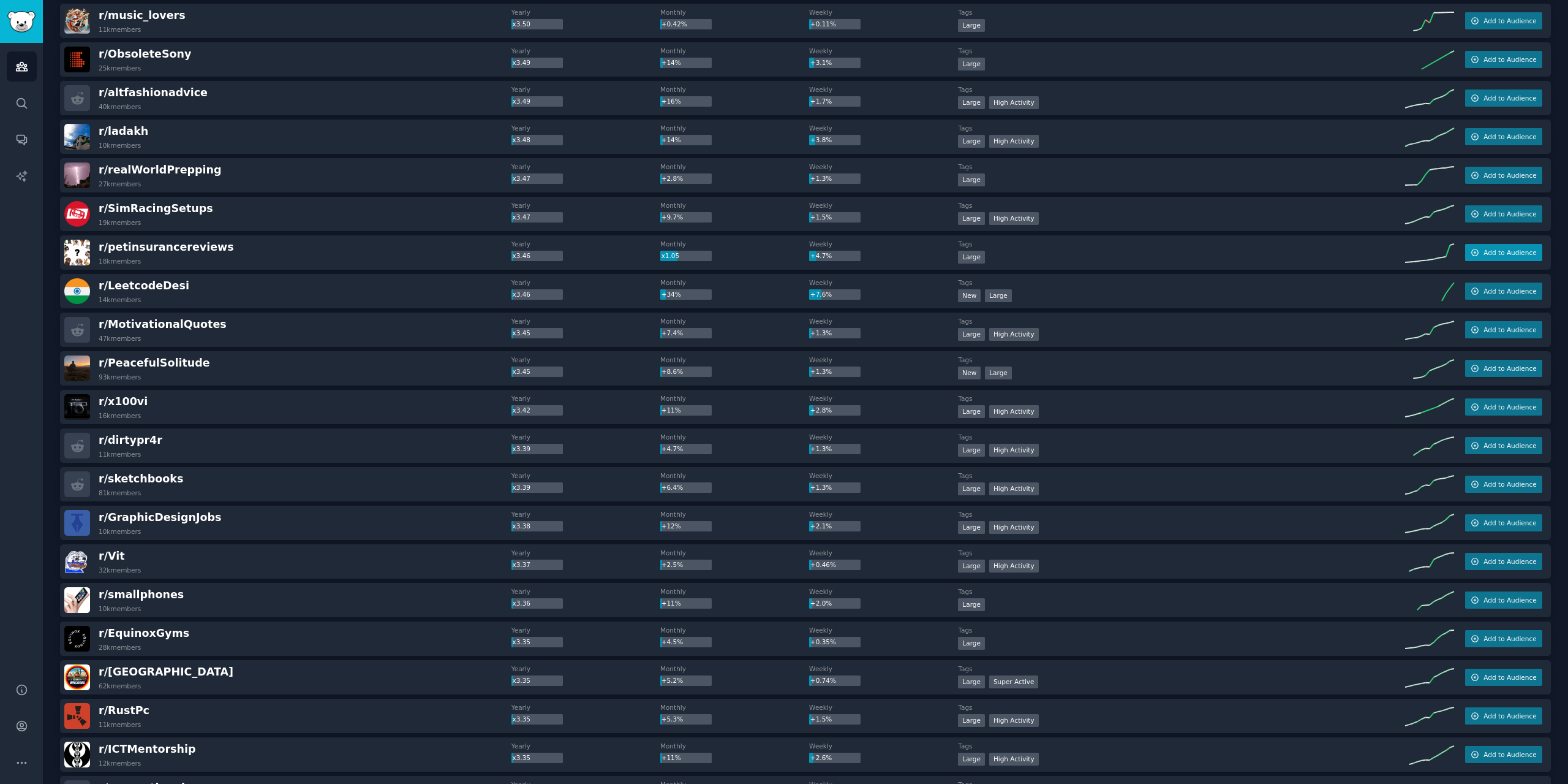
click at [1486, 253] on span "Add to Audience" at bounding box center [1509, 252] width 53 height 9
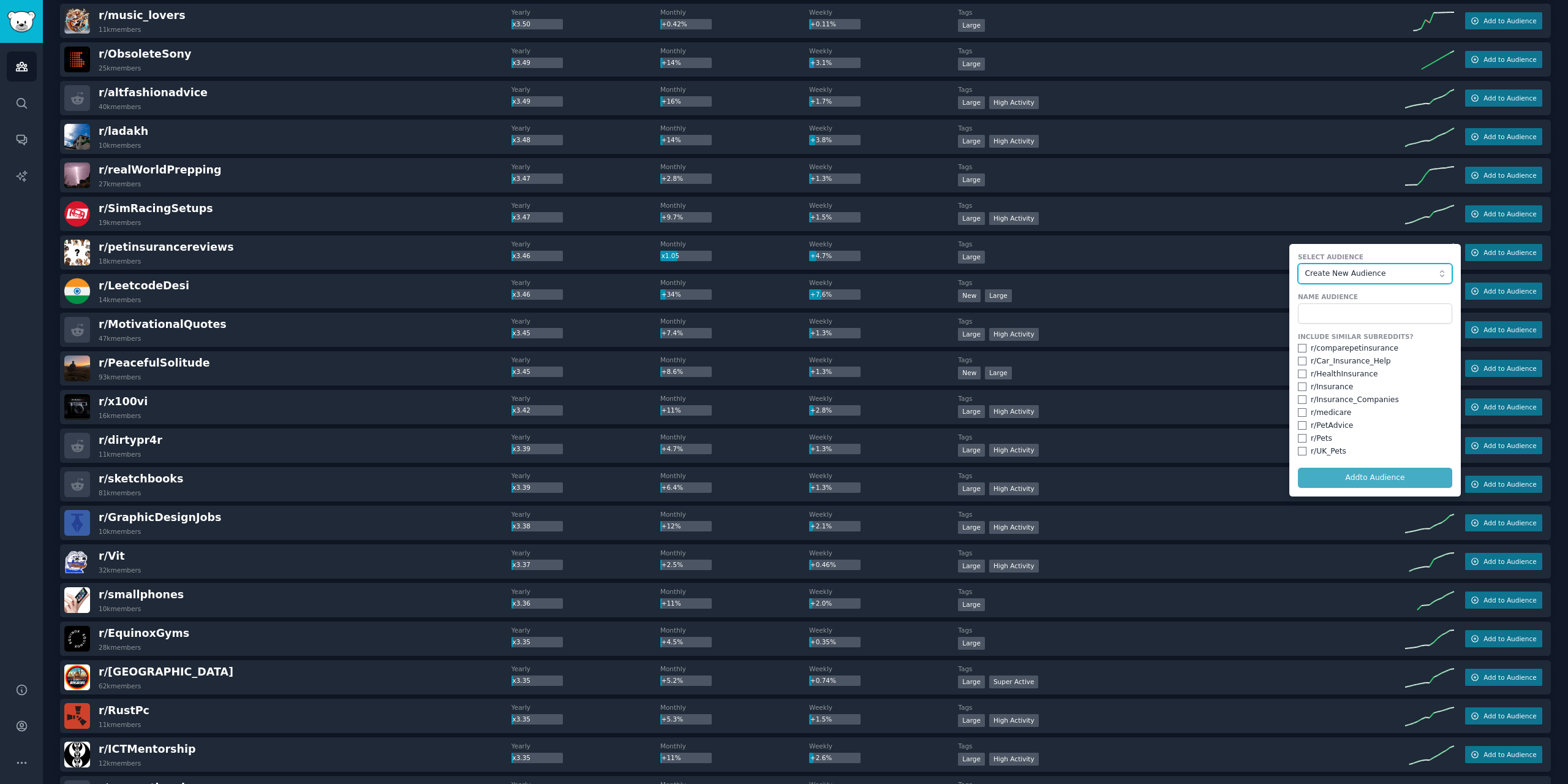
click at [1337, 266] on button "Create New Audience" at bounding box center [1374, 274] width 154 height 21
click at [1353, 268] on span "Create New Audience" at bounding box center [1372, 274] width 134 height 11
click at [1344, 313] on input "text" at bounding box center [1374, 314] width 154 height 21
type input "Pets"
click at [1350, 469] on button "Add to Audience" at bounding box center [1374, 478] width 154 height 21
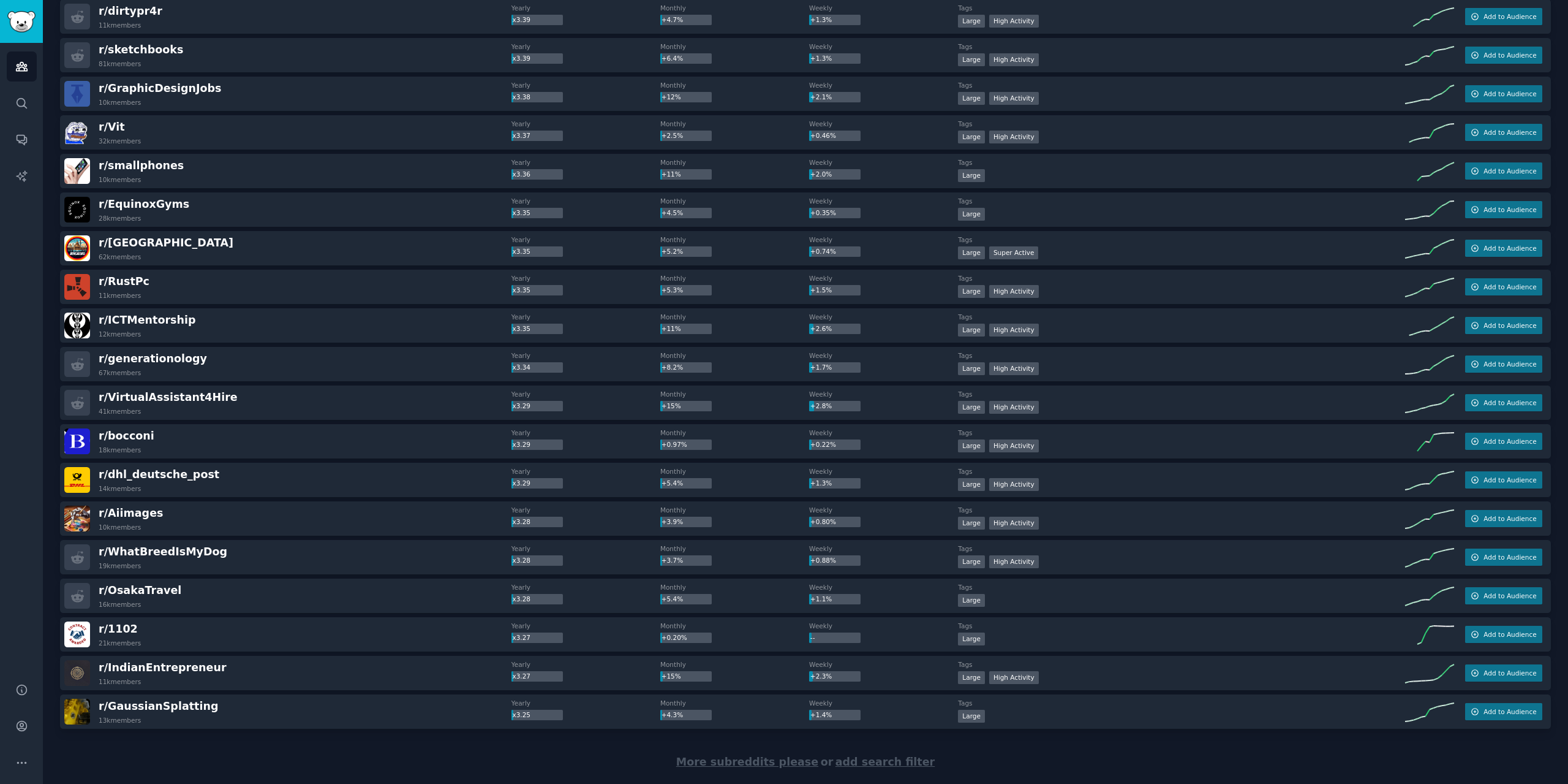
scroll to position [16799, 0]
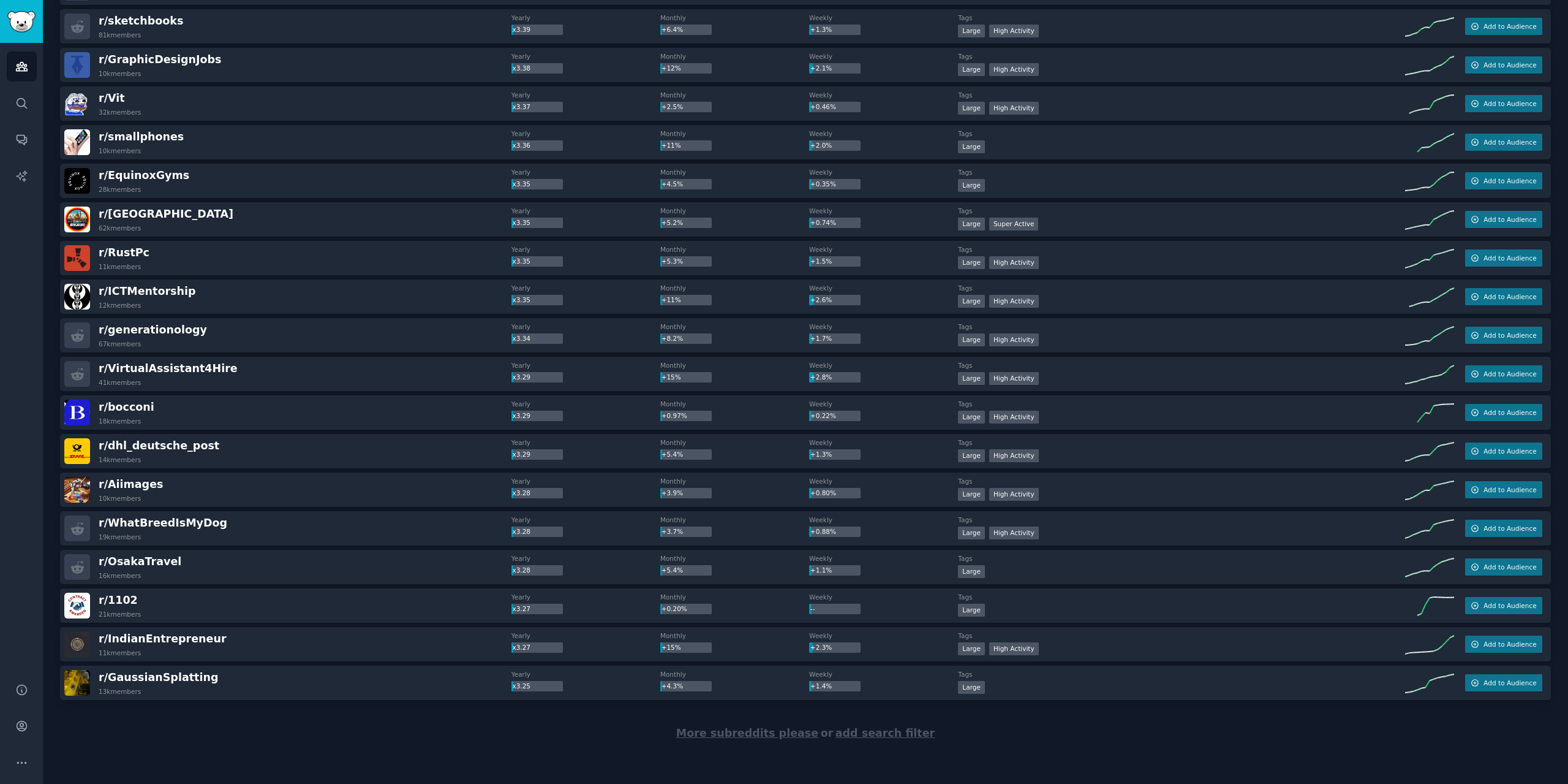
click at [722, 738] on span "More subreddits please" at bounding box center [746, 733] width 142 height 12
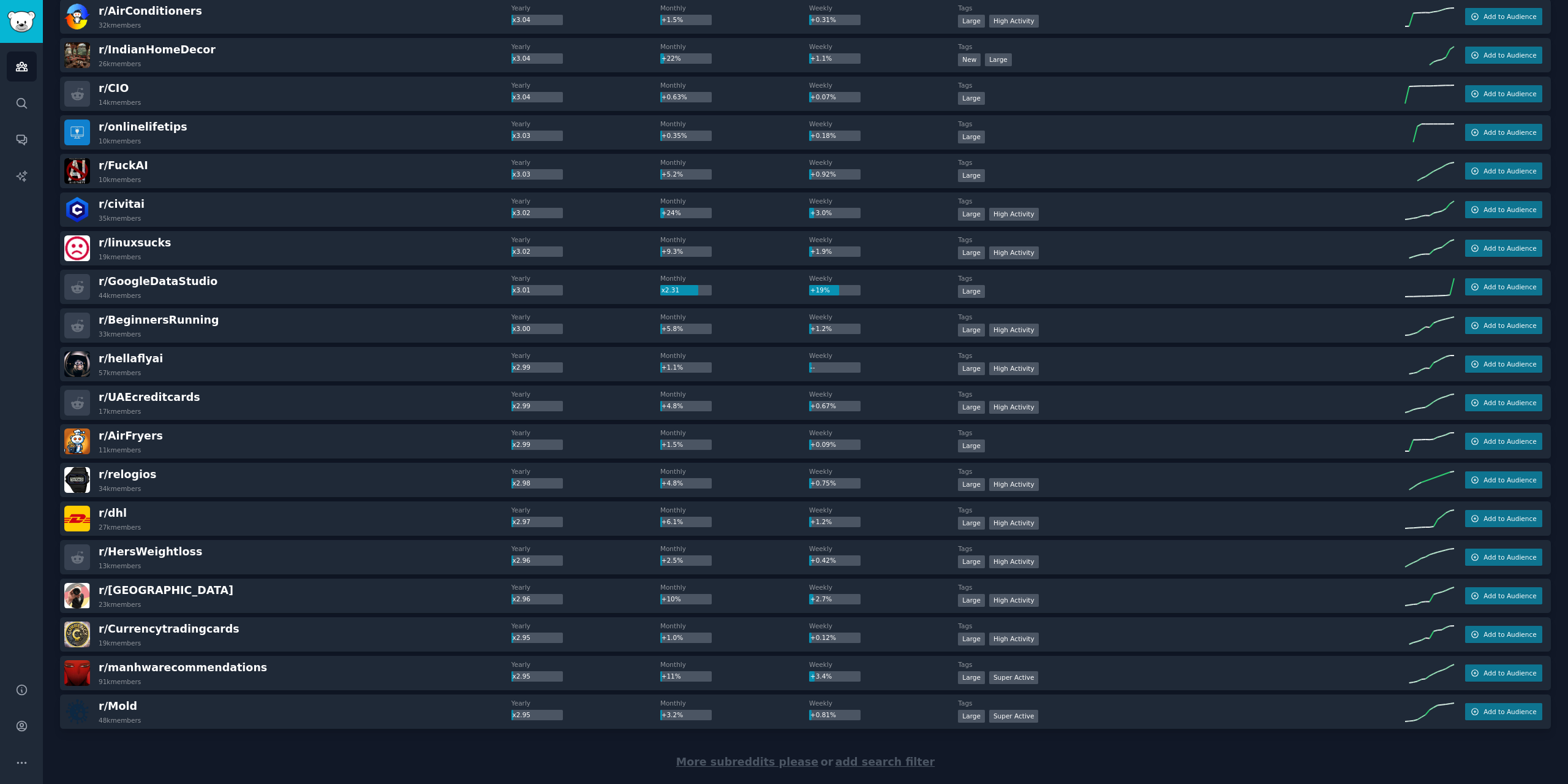
scroll to position [18729, 0]
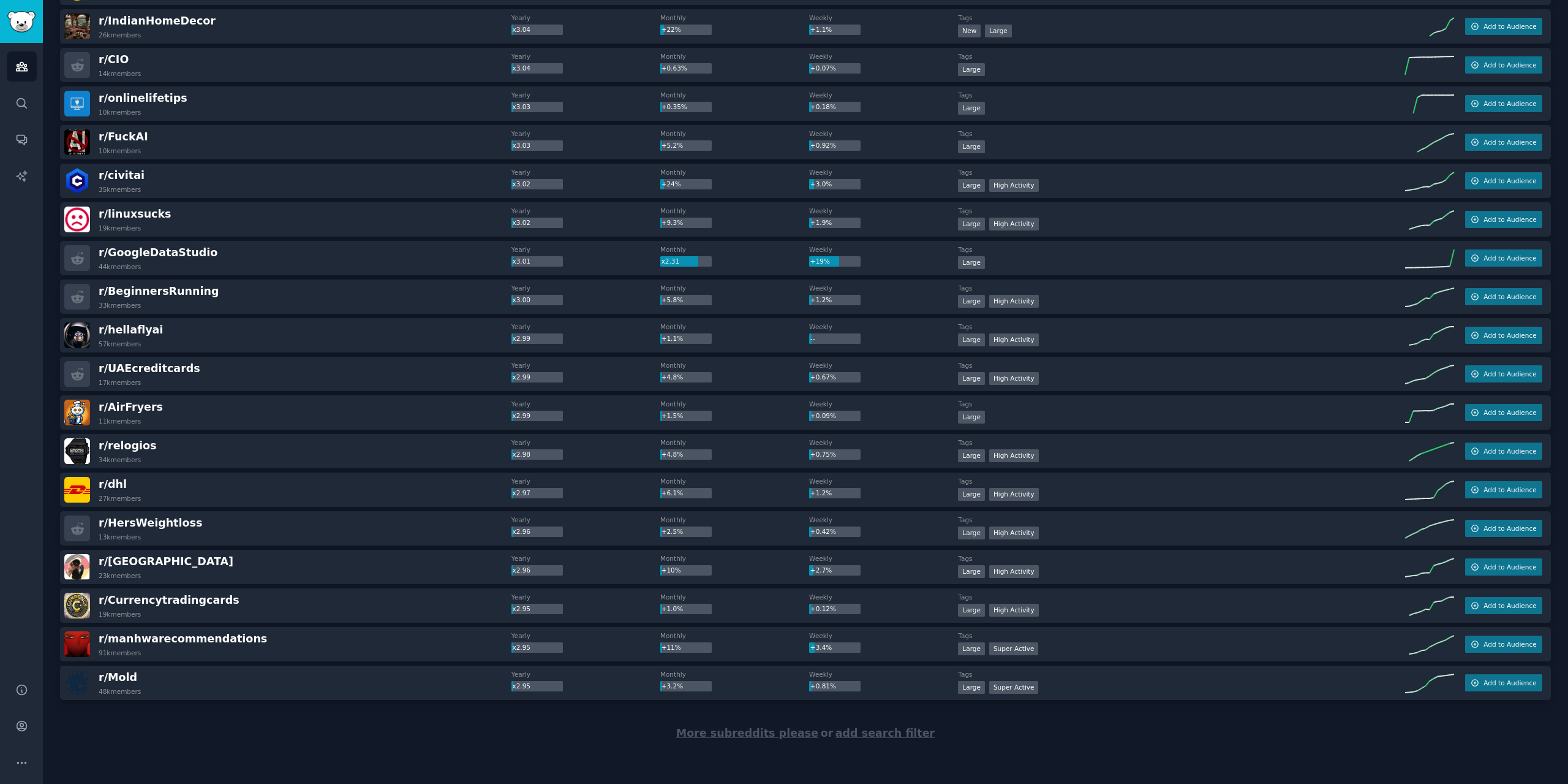
click at [733, 738] on span "More subreddits please" at bounding box center [746, 733] width 142 height 12
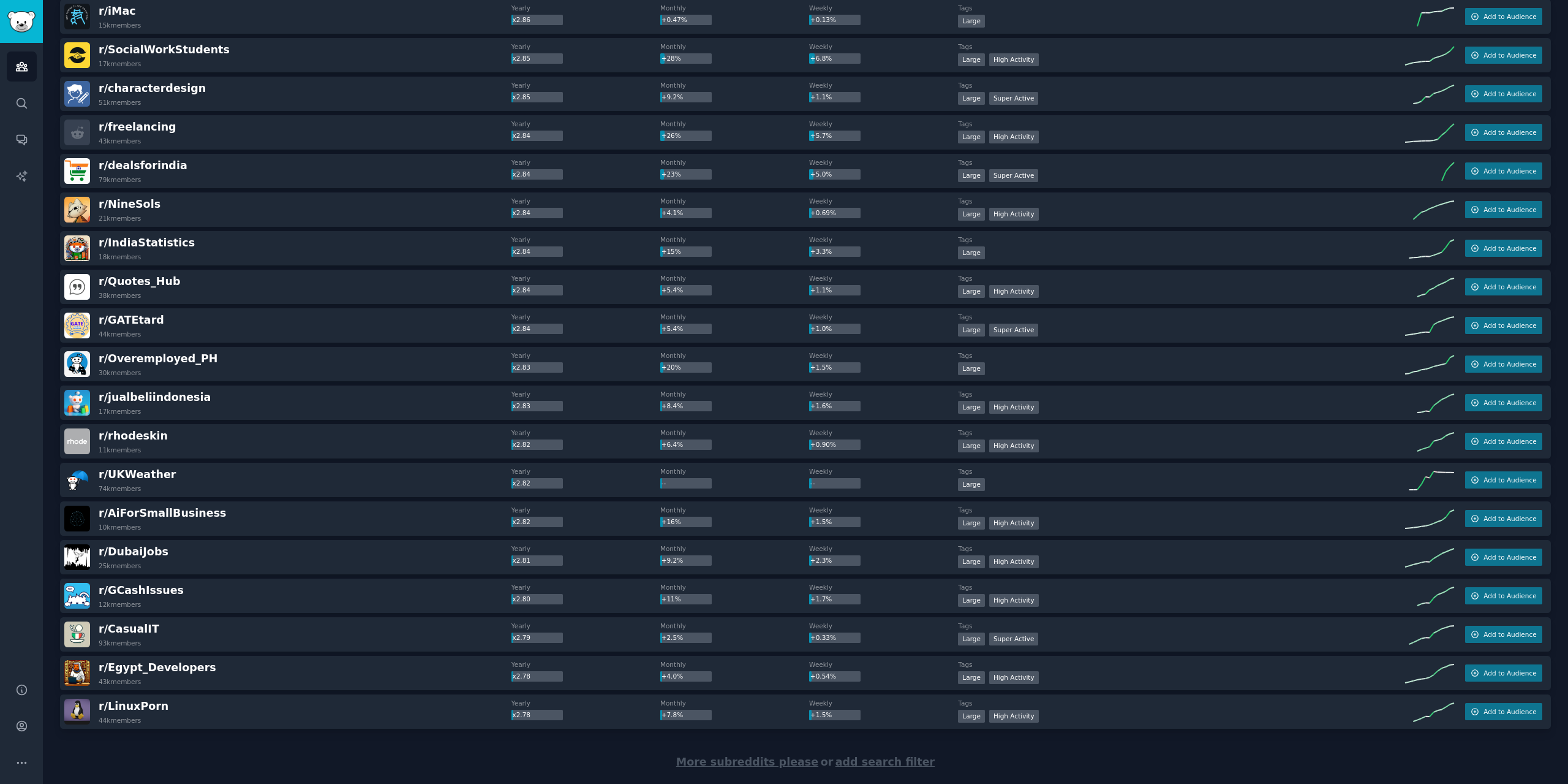
scroll to position [20659, 0]
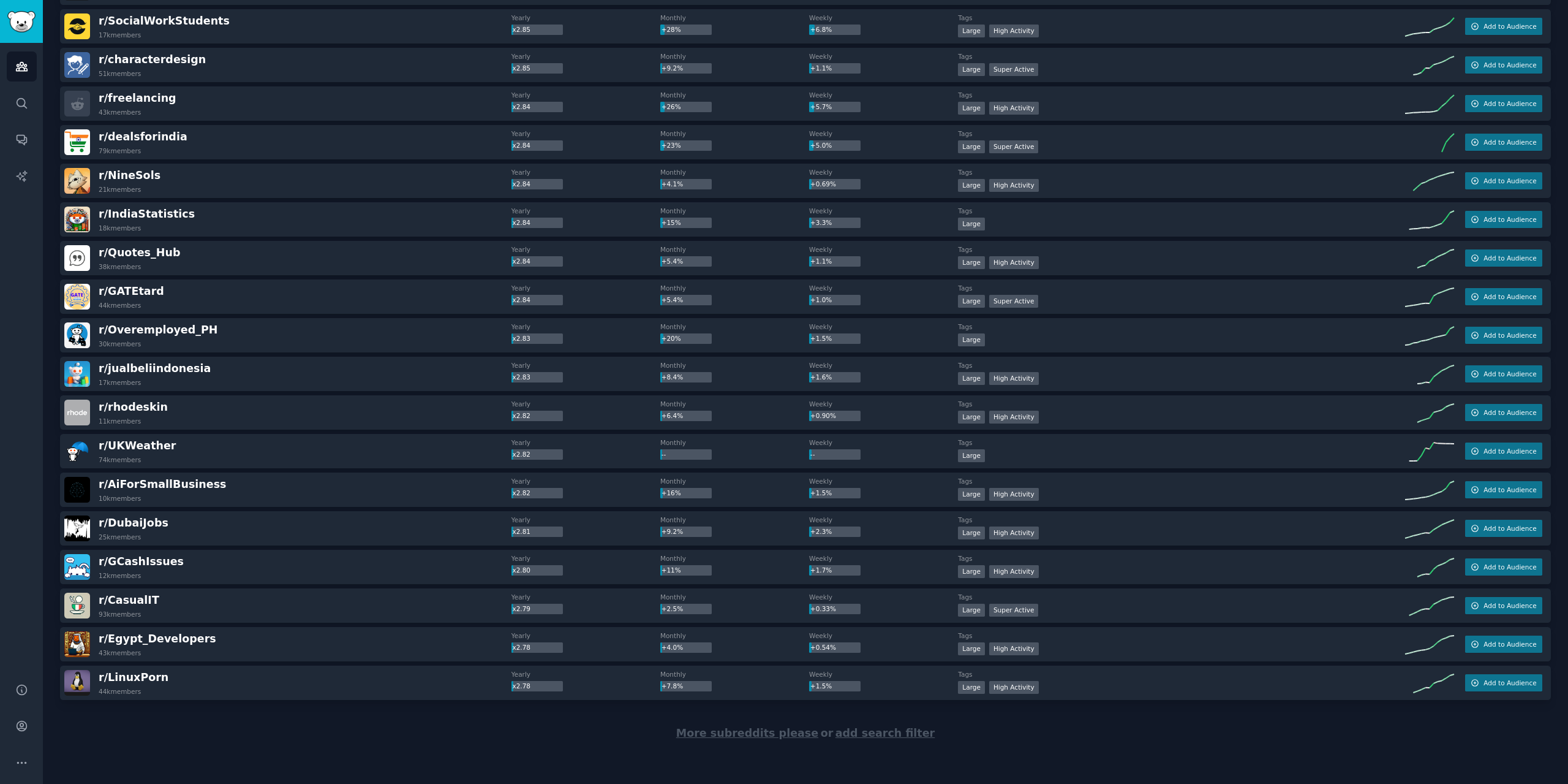
click at [743, 728] on span "More subreddits please" at bounding box center [746, 733] width 142 height 12
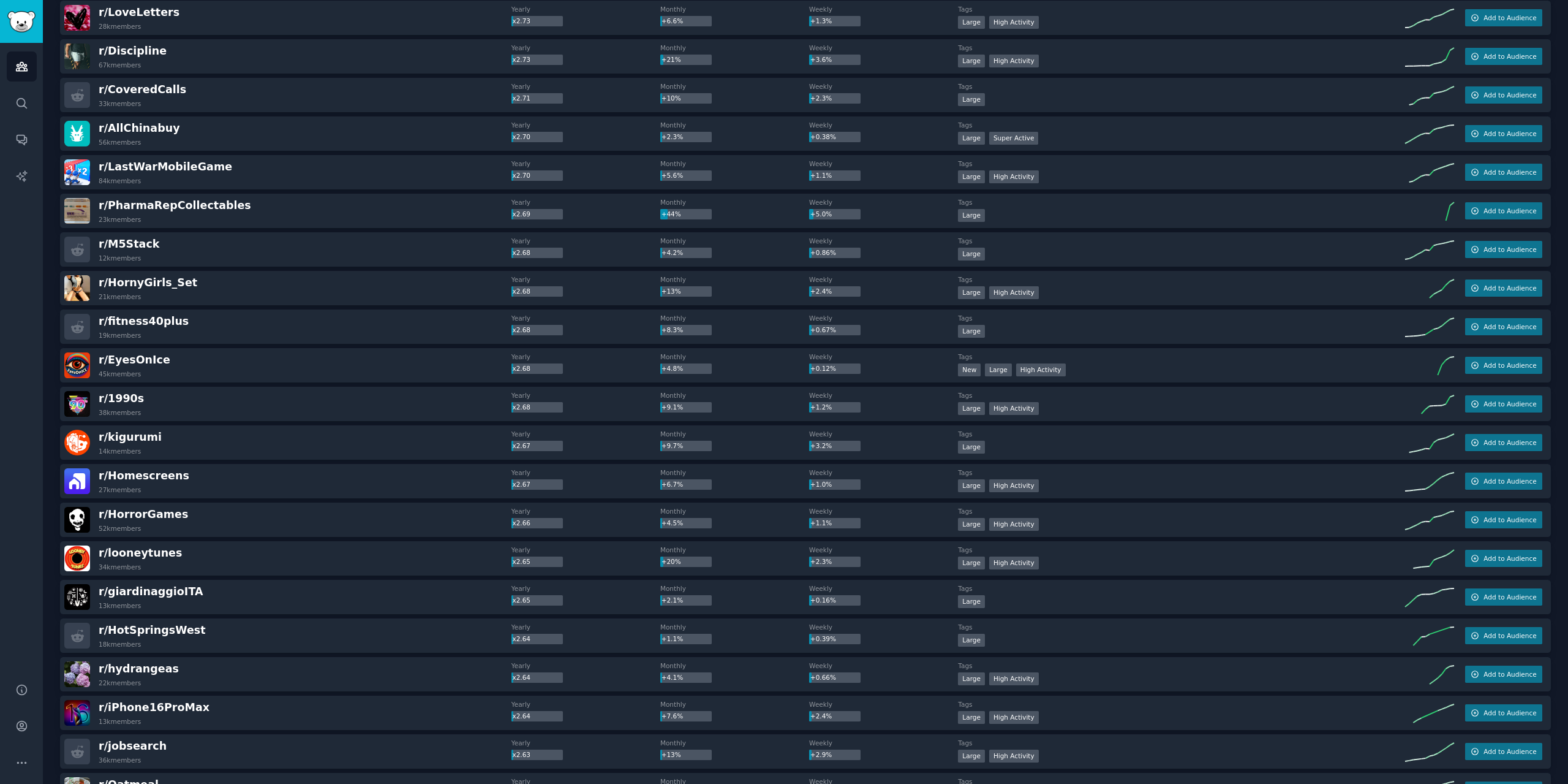
scroll to position [21762, 0]
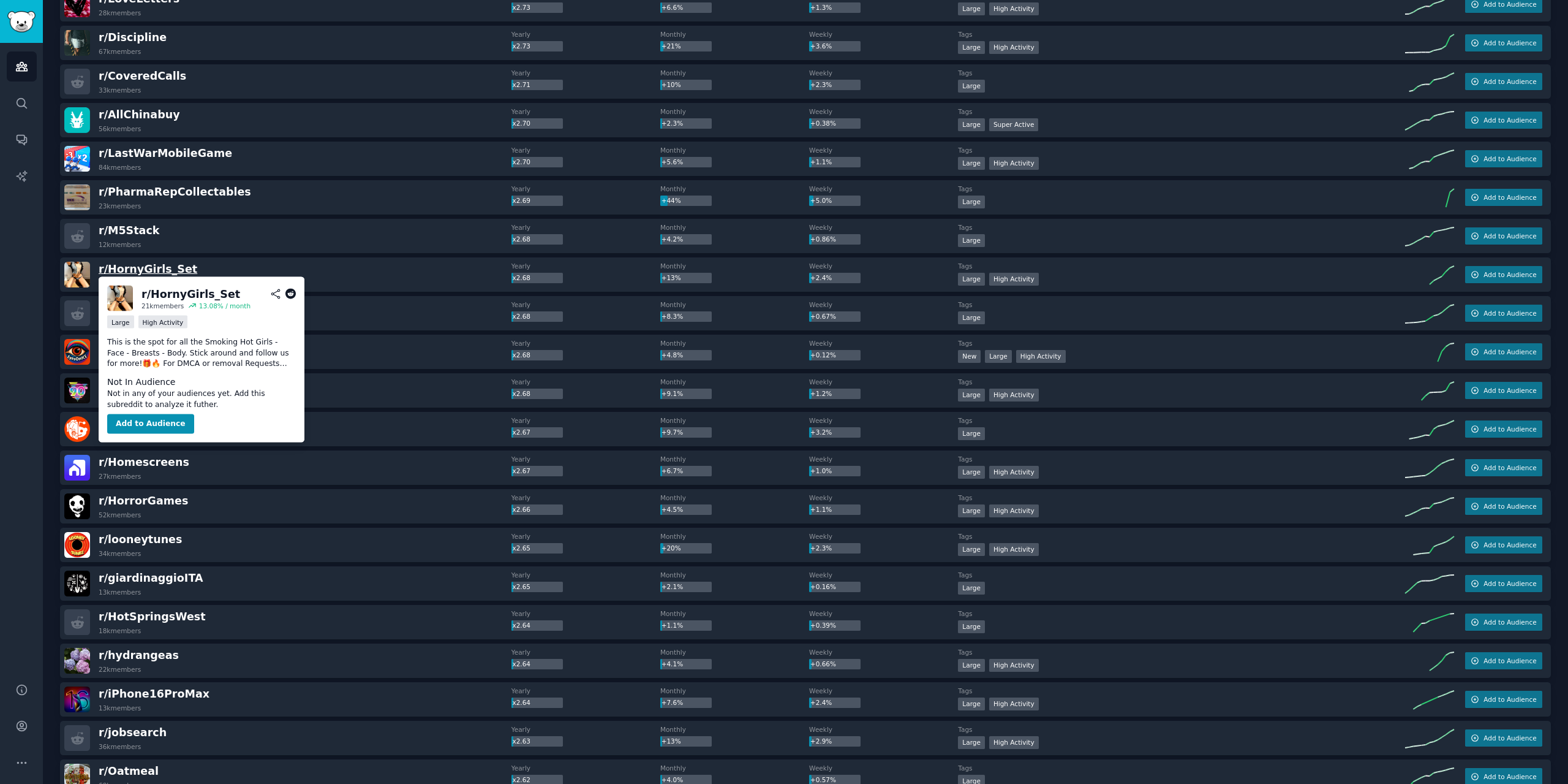
drag, startPoint x: 131, startPoint y: 265, endPoint x: 82, endPoint y: 271, distance: 49.4
click at [82, 271] on img at bounding box center [77, 274] width 25 height 25
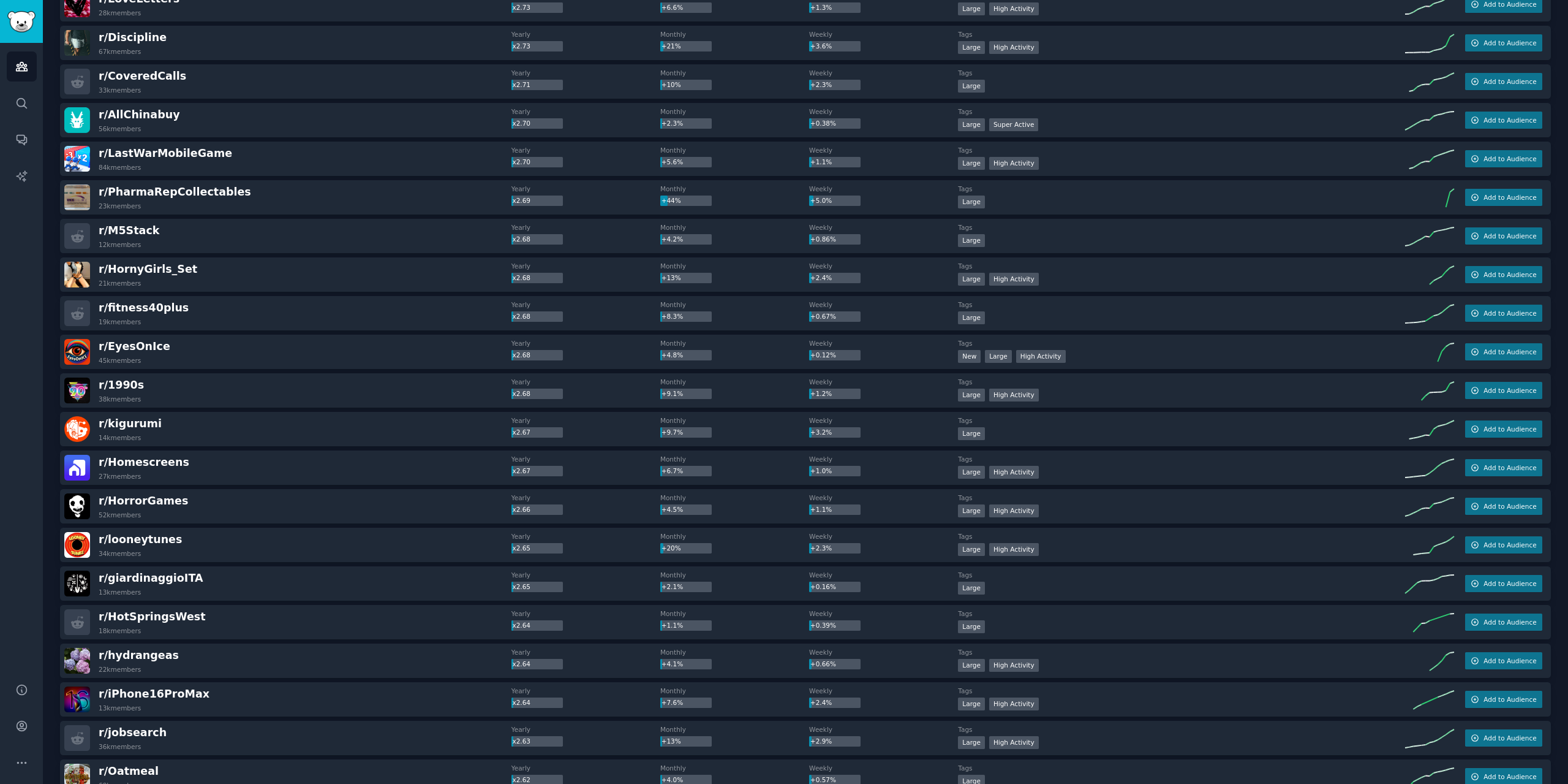
click at [82, 271] on img at bounding box center [77, 274] width 25 height 25
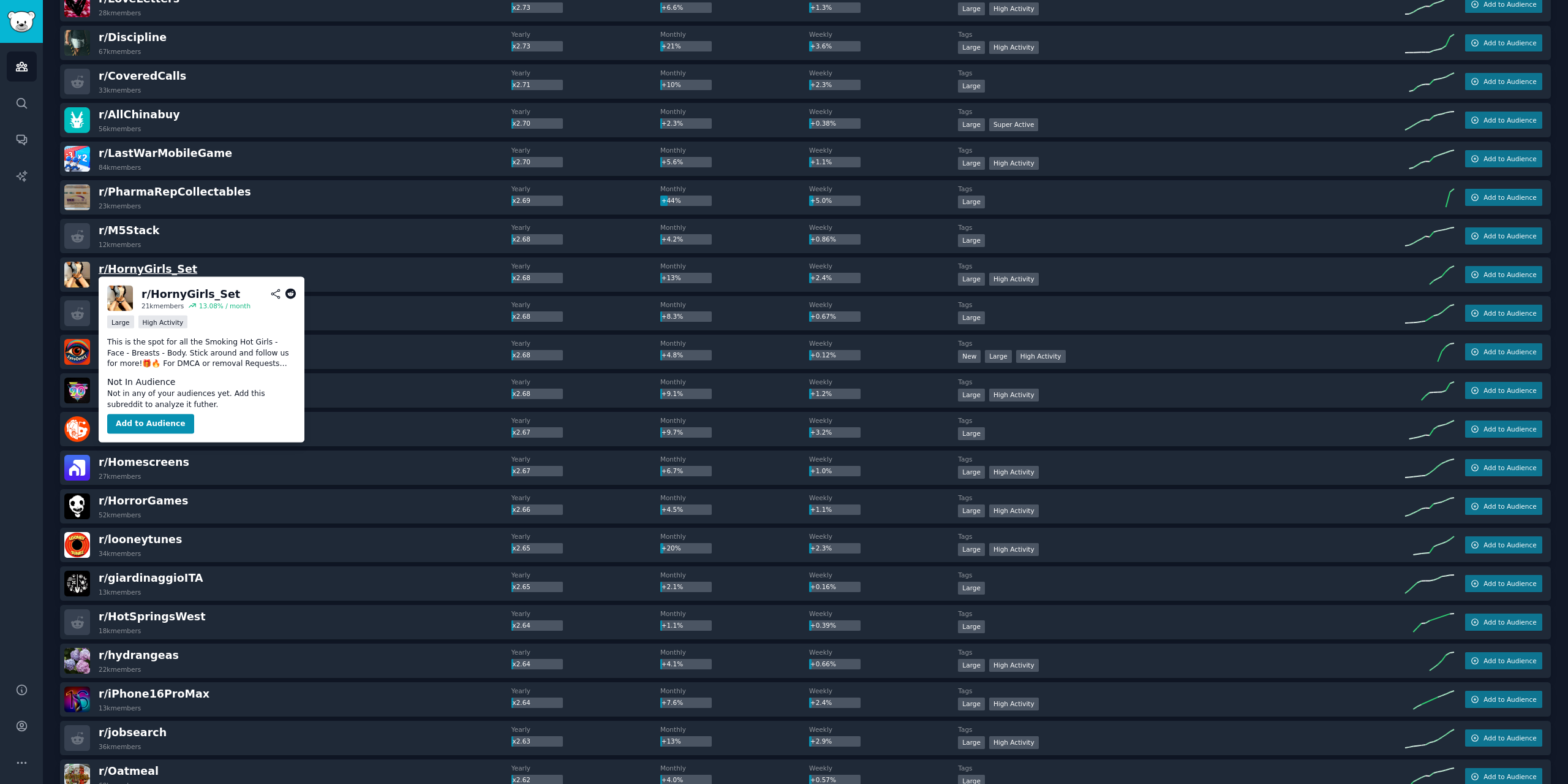
click at [110, 271] on span "r/ HornyGirls_Set" at bounding box center [148, 268] width 99 height 12
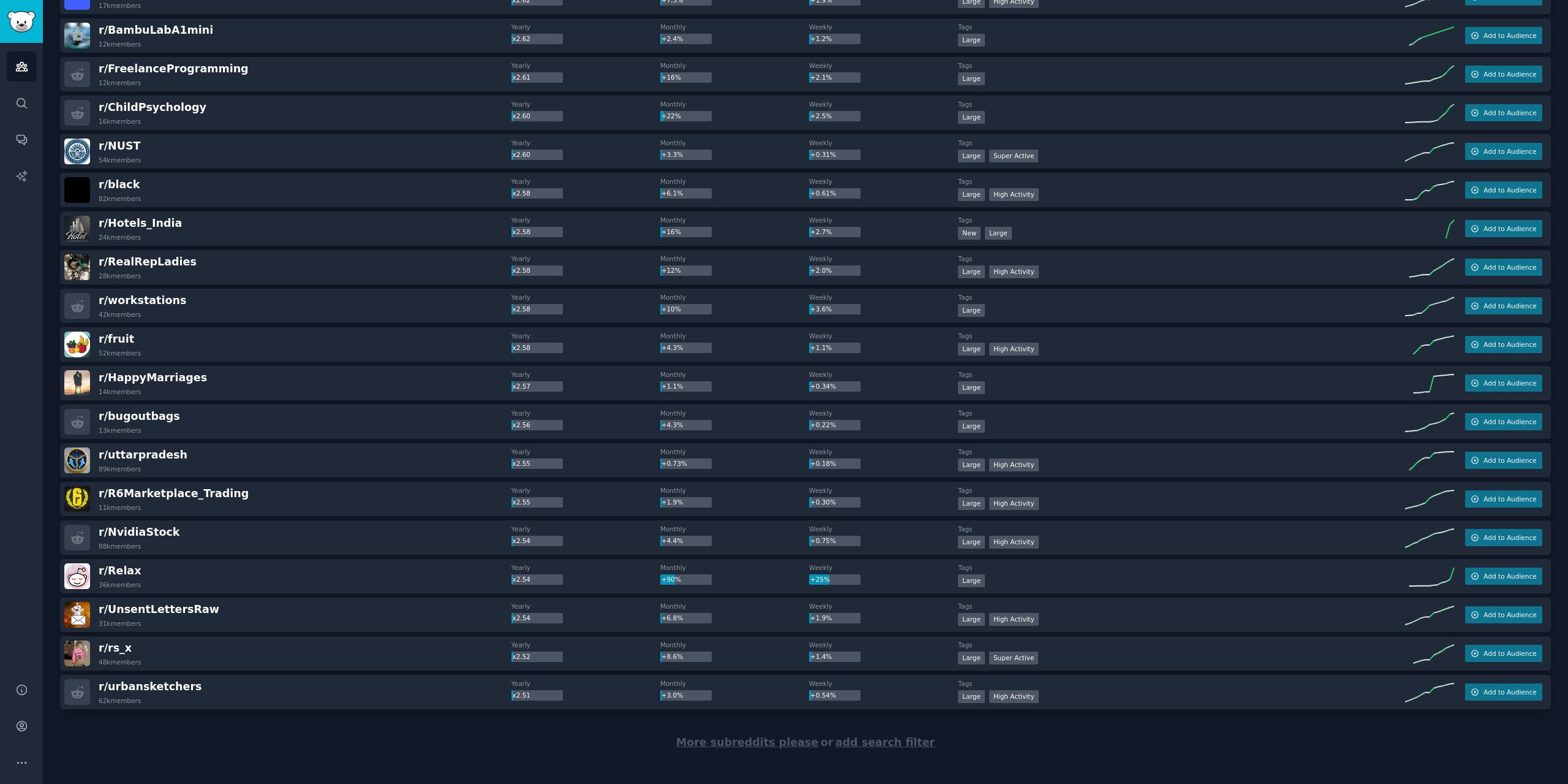
scroll to position [22589, 0]
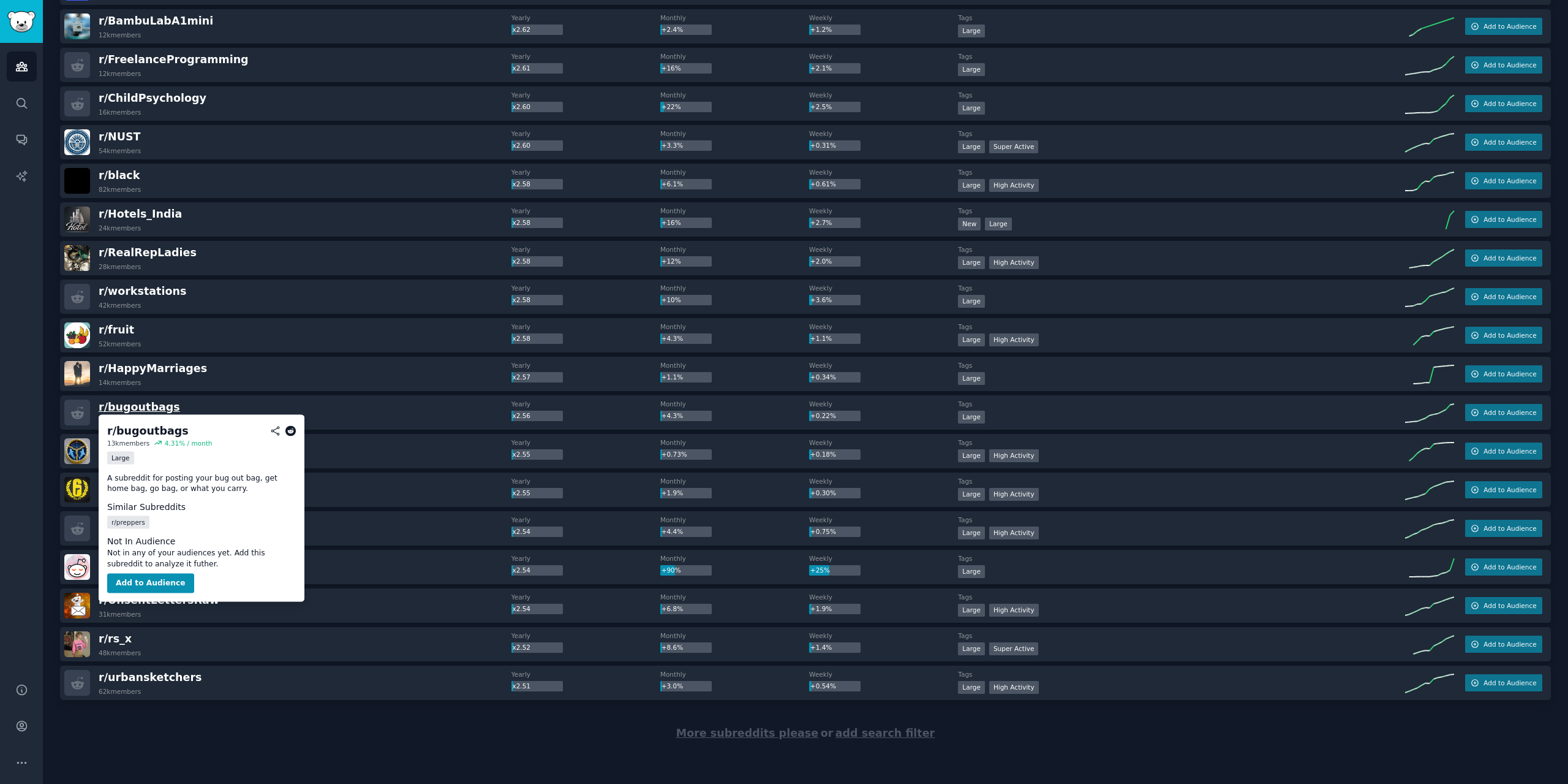
click at [126, 402] on span "r/ bugoutbags" at bounding box center [139, 406] width 82 height 12
click at [145, 405] on span "r/ bugoutbags" at bounding box center [139, 406] width 82 height 12
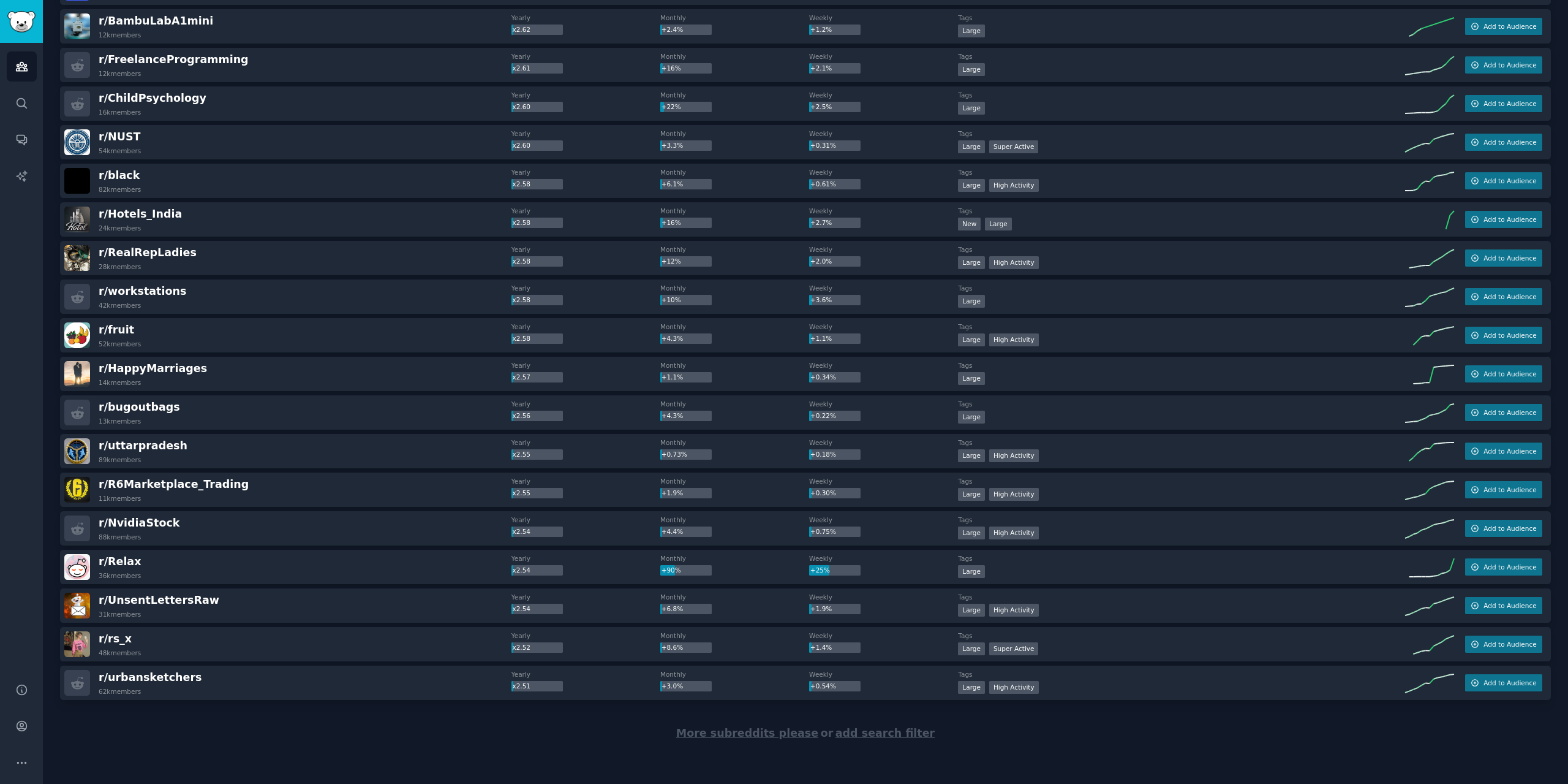
click at [765, 731] on span "More subreddits please" at bounding box center [746, 733] width 142 height 12
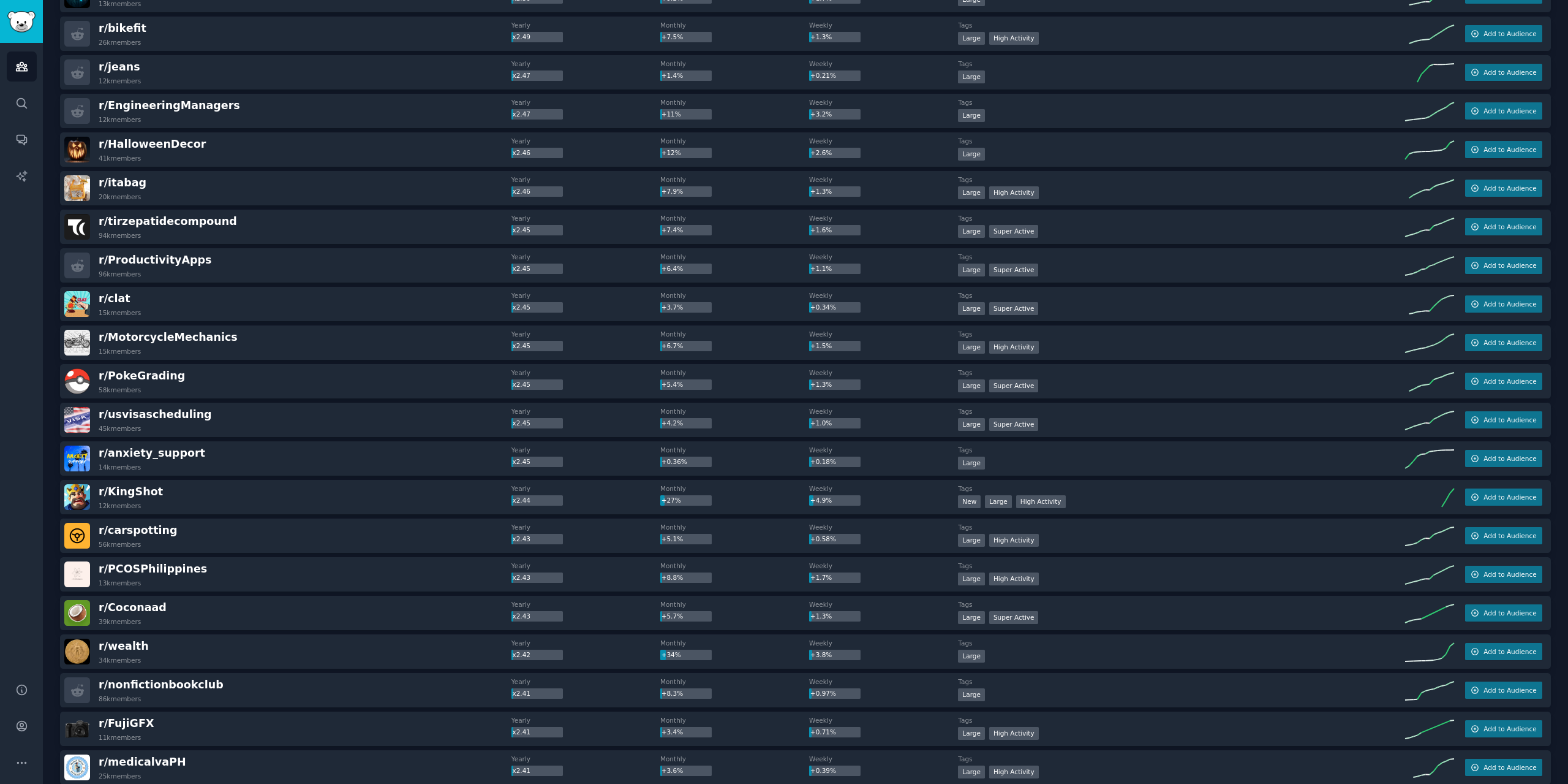
scroll to position [23631, 0]
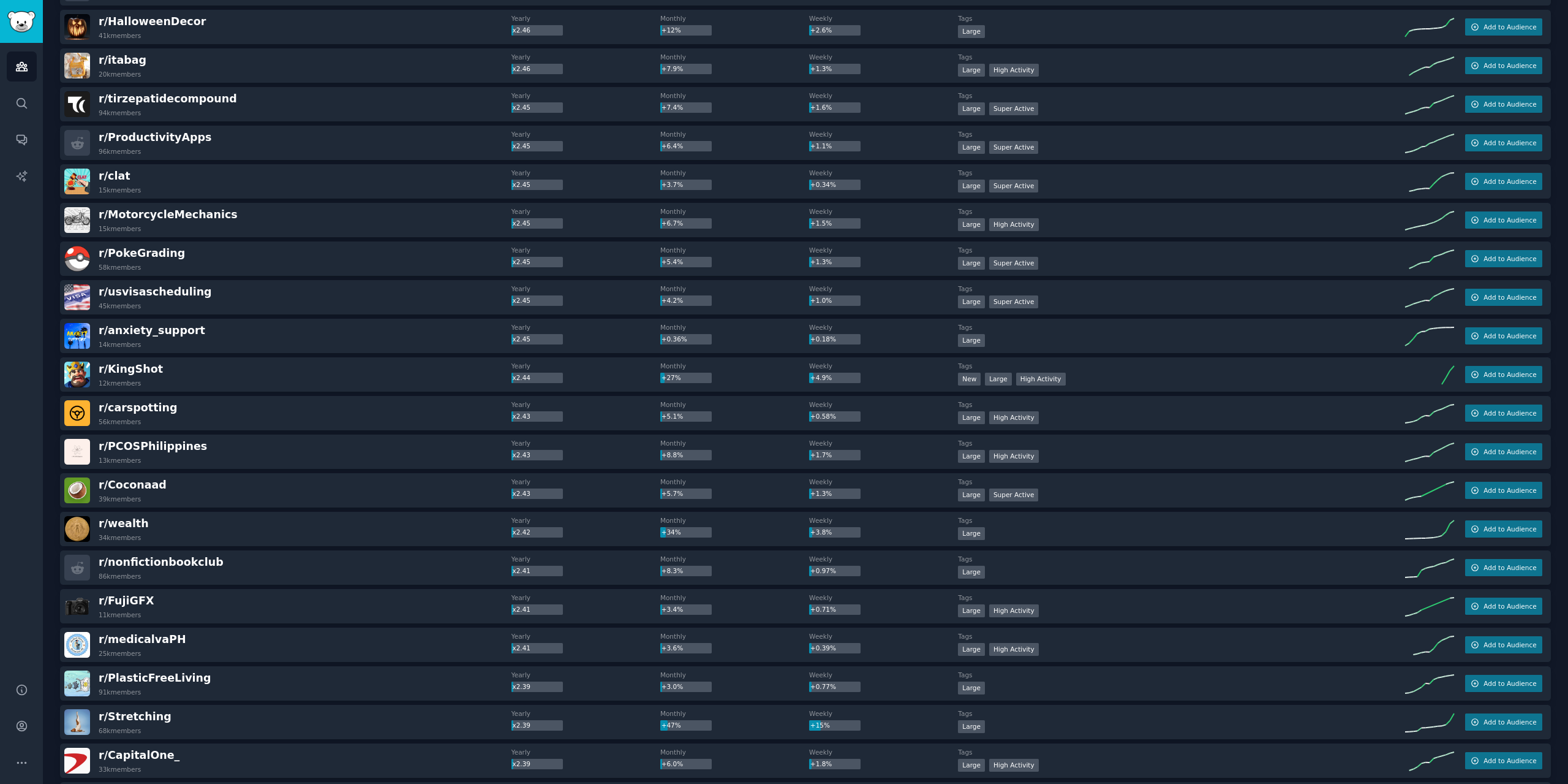
click at [84, 173] on img at bounding box center [77, 181] width 25 height 25
click at [107, 176] on span "r/ clat" at bounding box center [115, 175] width 32 height 12
click at [22, 224] on div "Audiences Search Conversations AI Reports" at bounding box center [21, 355] width 43 height 625
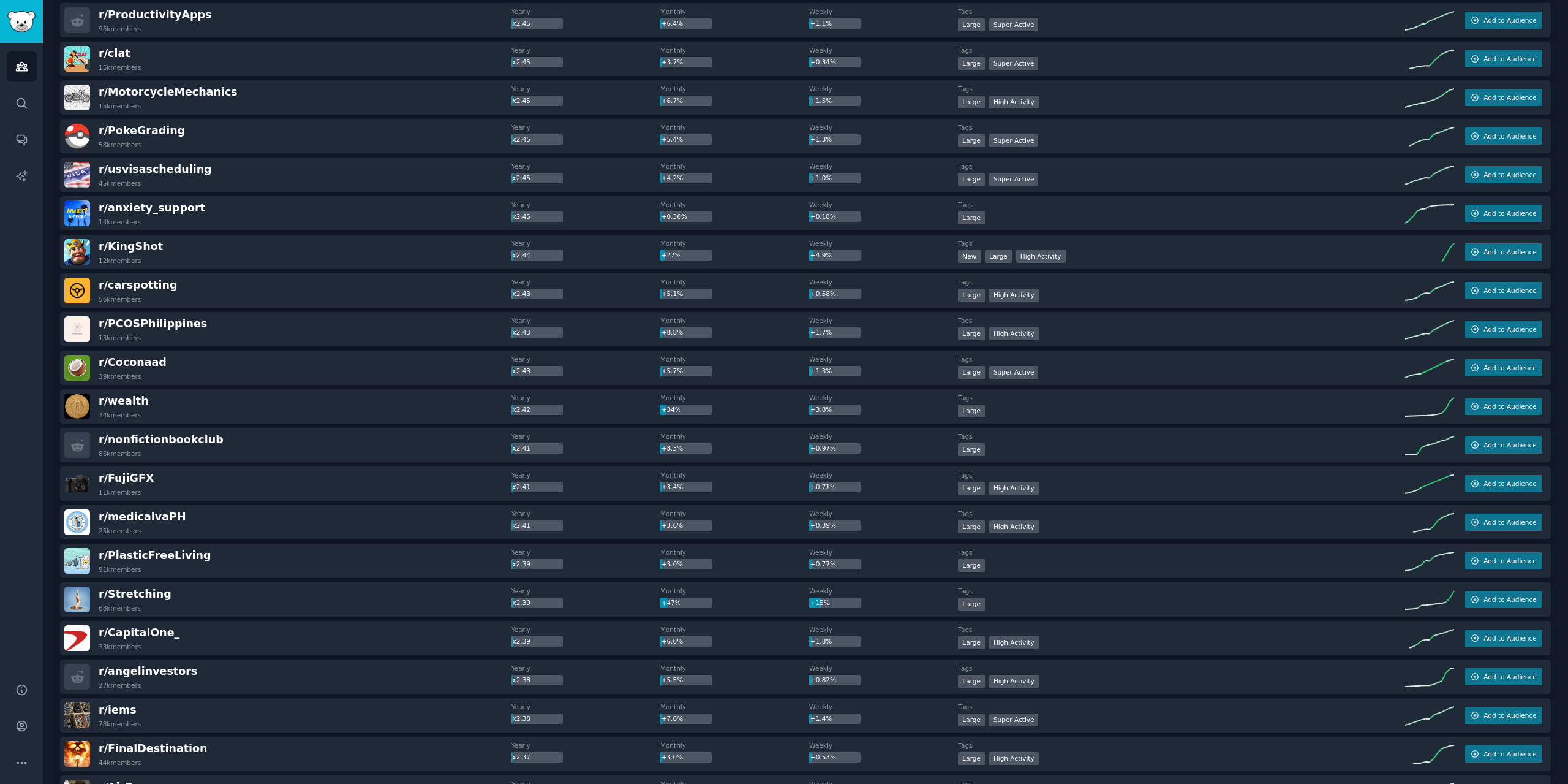
scroll to position [23876, 0]
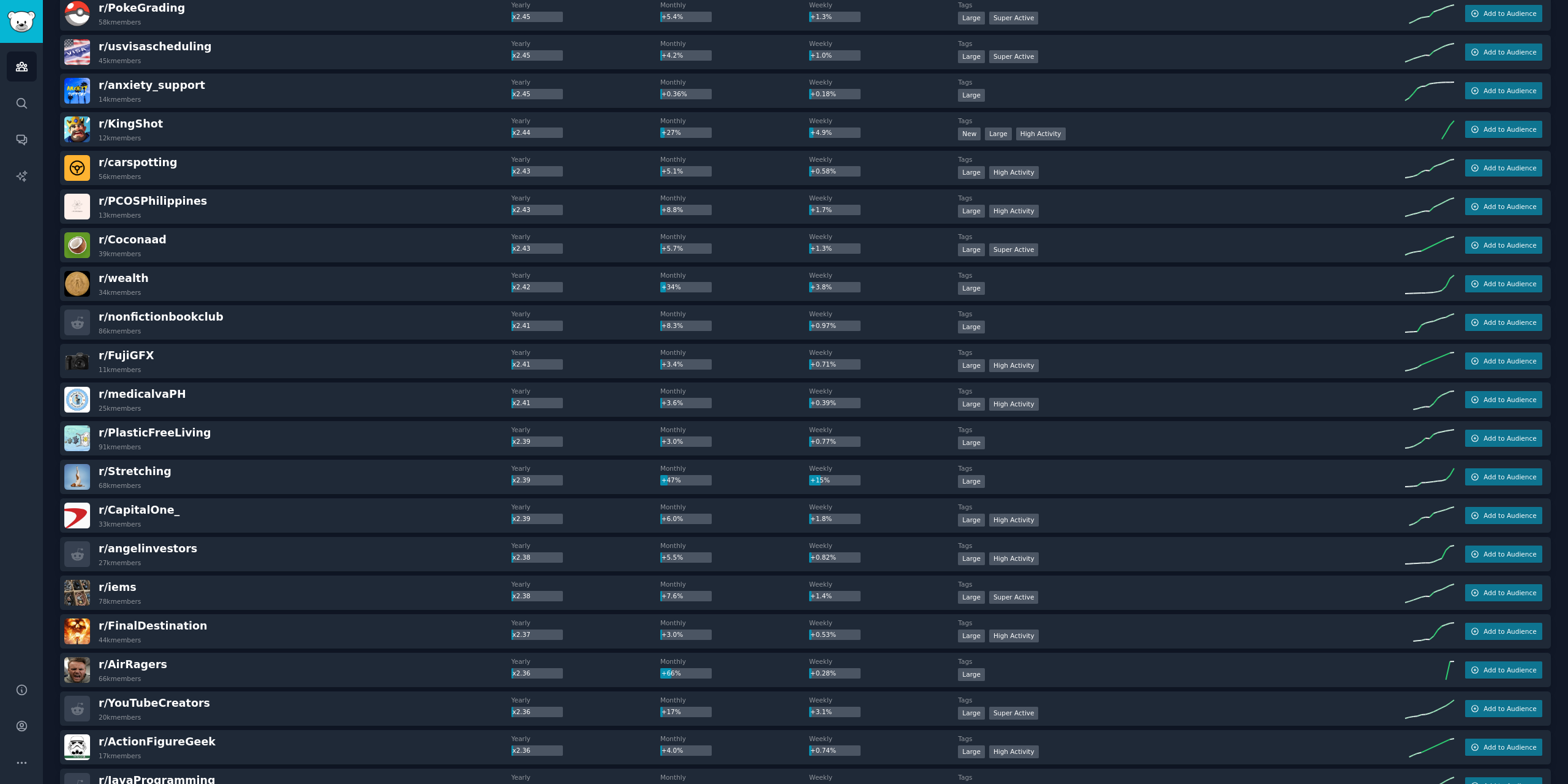
click at [71, 168] on img at bounding box center [77, 168] width 25 height 25
click at [116, 162] on span "r/ carspotting" at bounding box center [139, 162] width 79 height 12
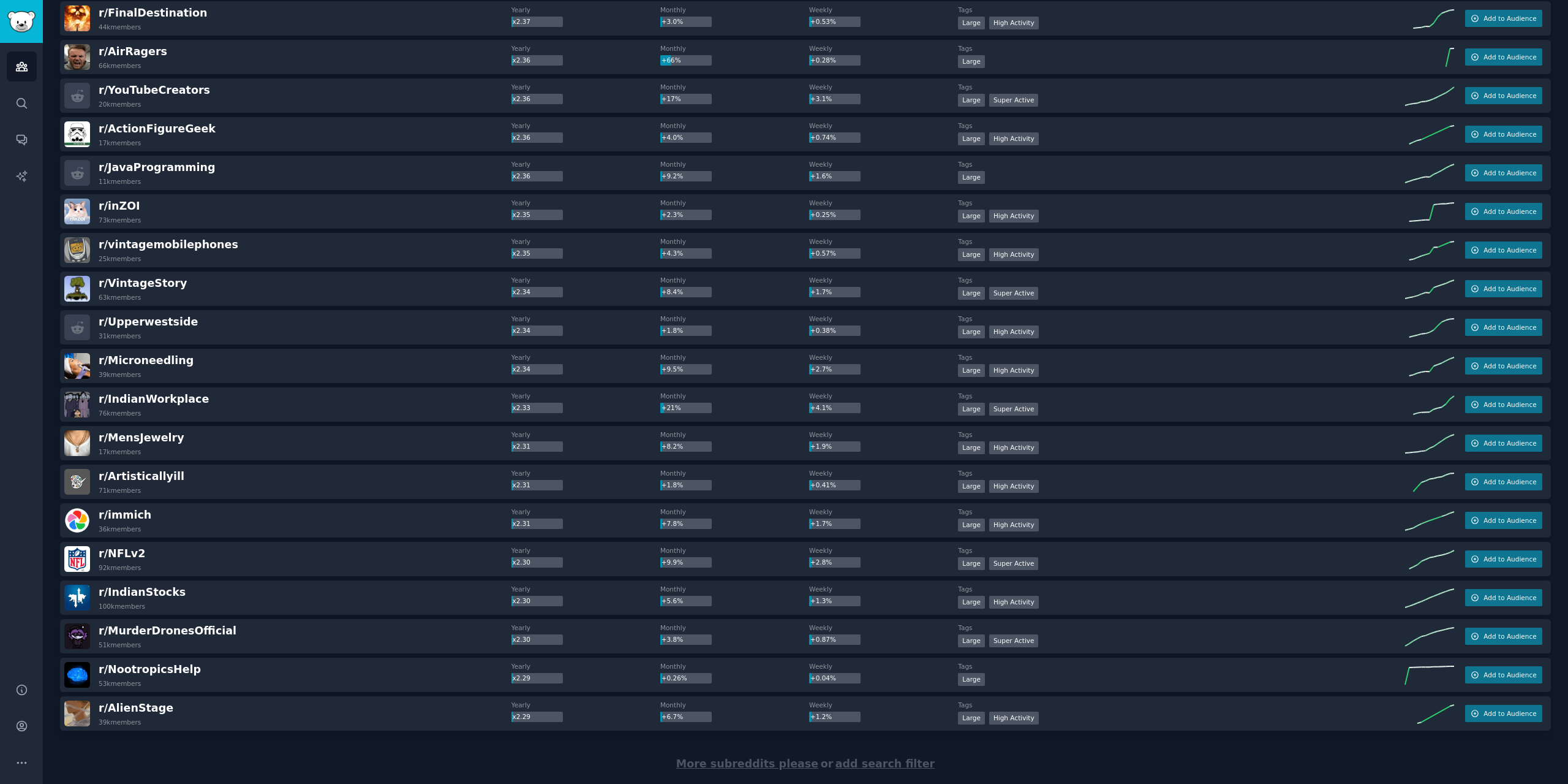
scroll to position [24519, 0]
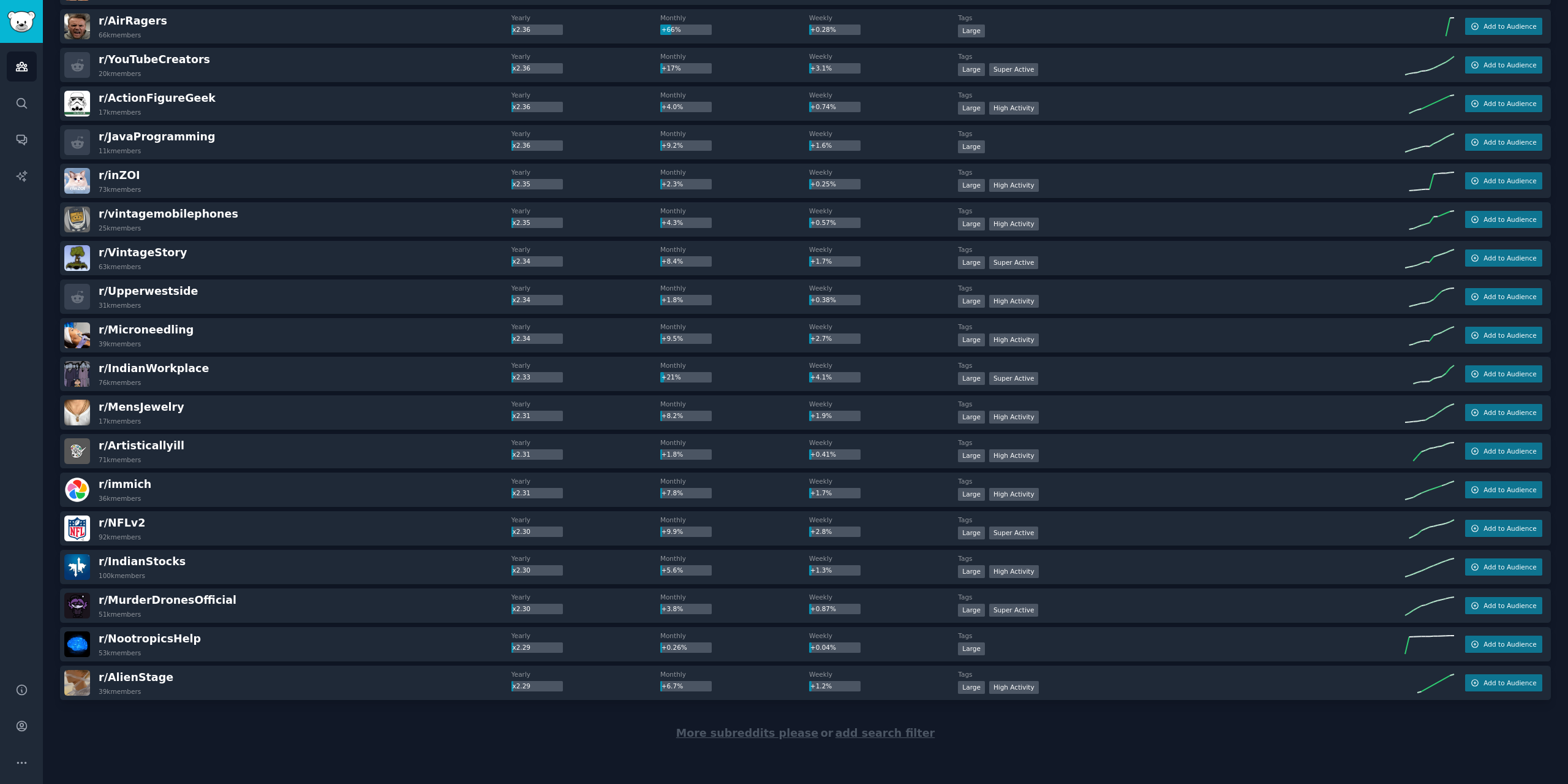
click at [799, 735] on span "More subreddits please" at bounding box center [746, 733] width 142 height 12
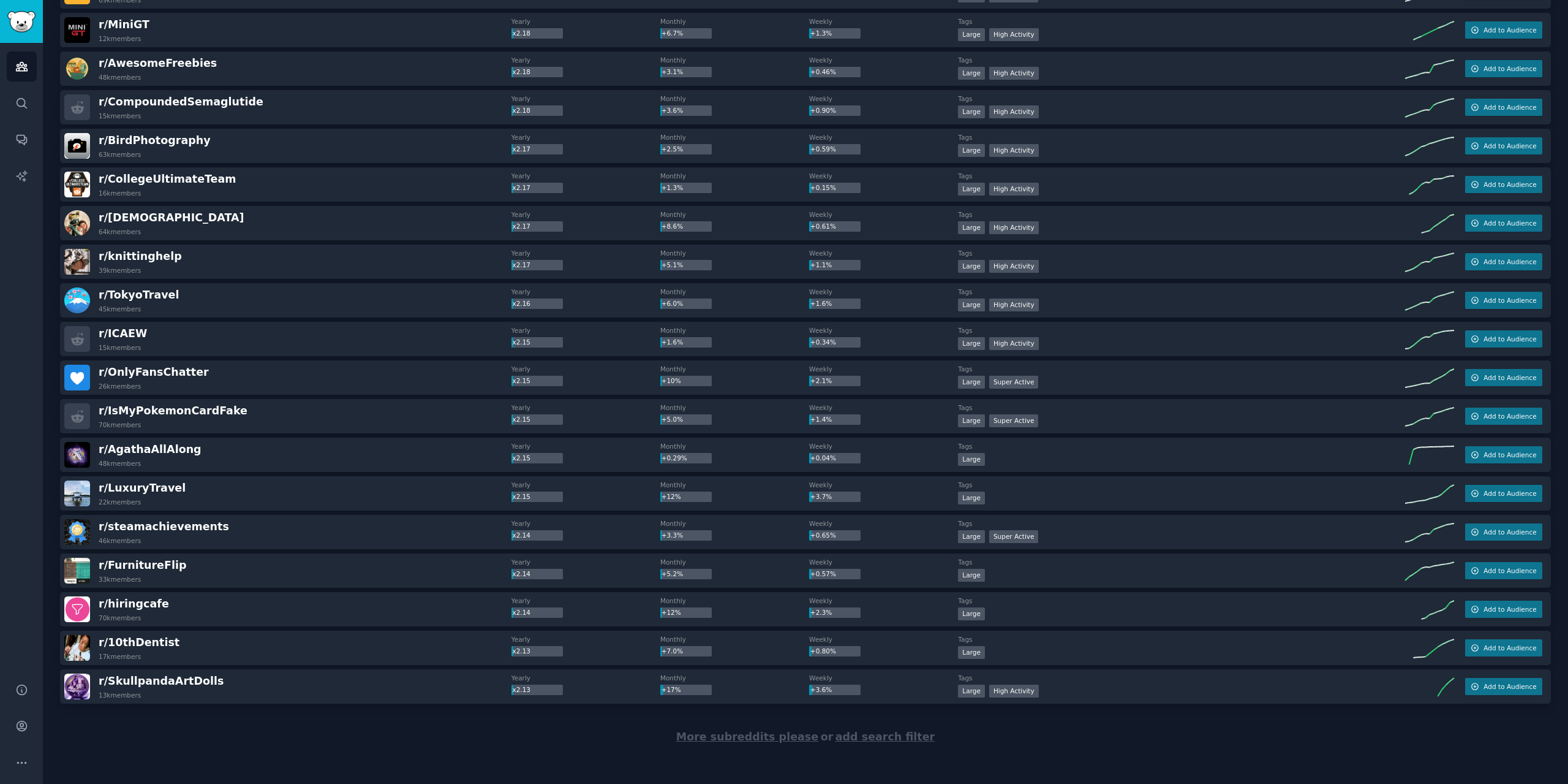
scroll to position [26449, 0]
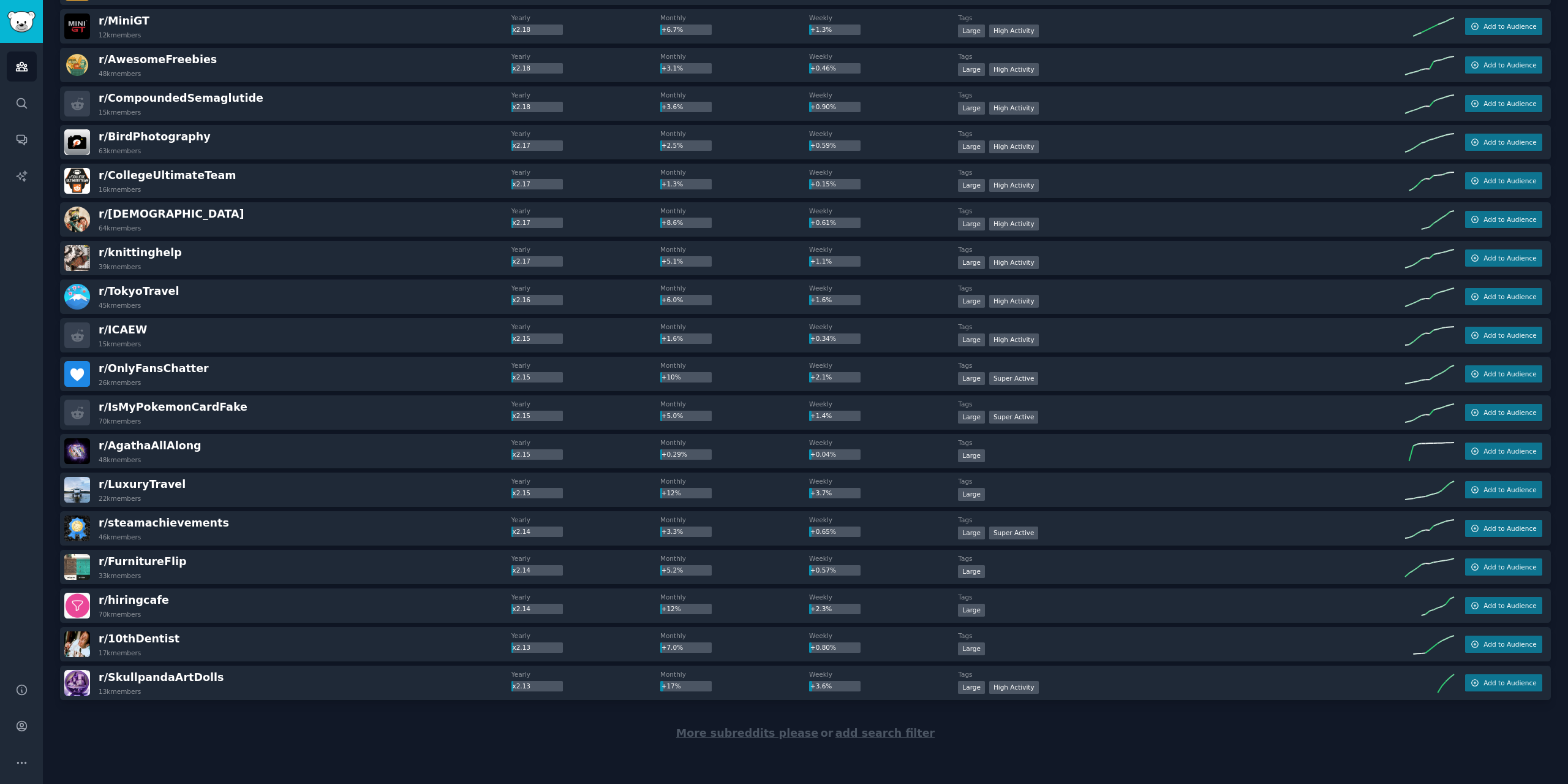
click at [768, 731] on span "More subreddits please" at bounding box center [746, 733] width 142 height 12
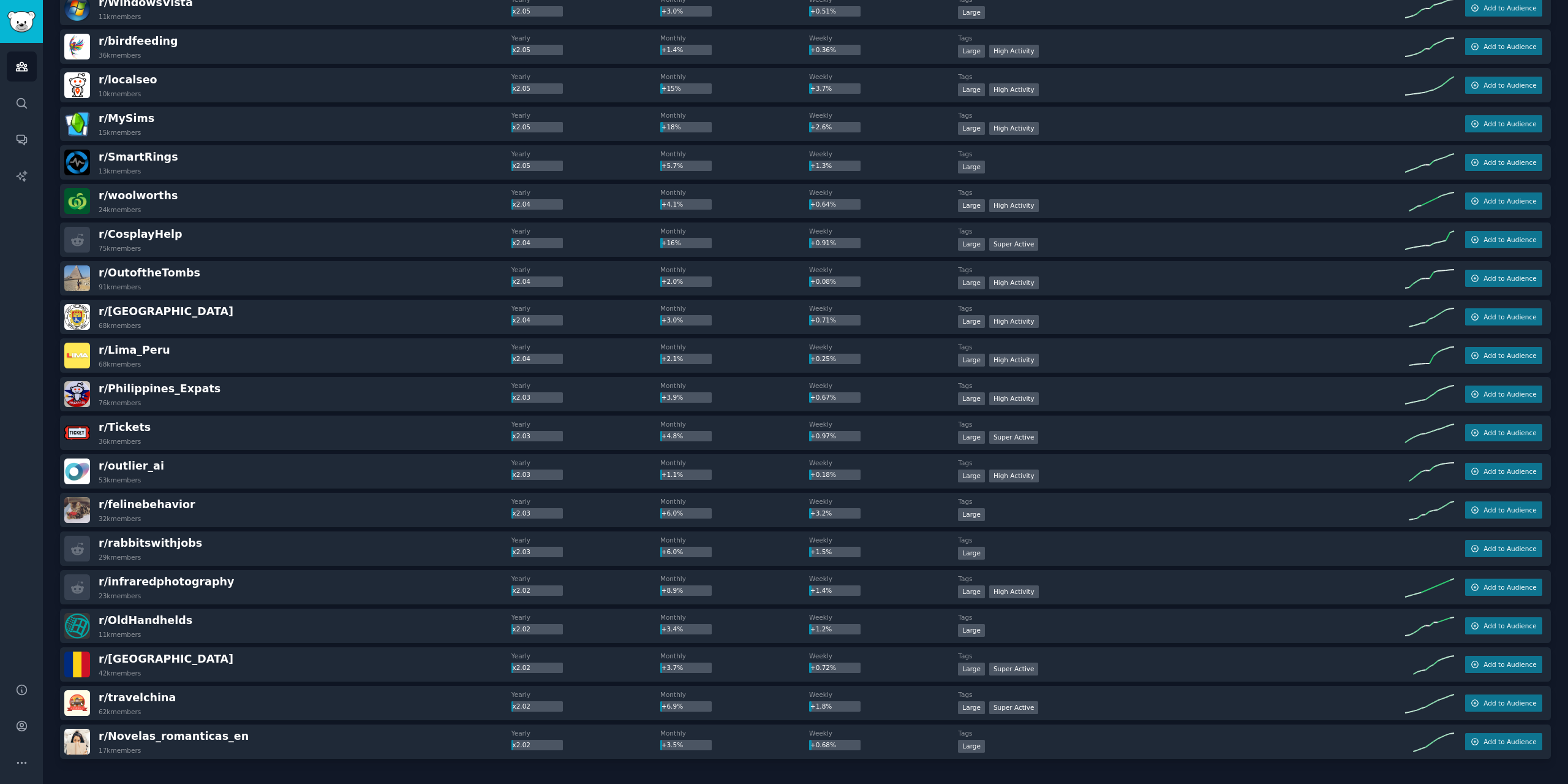
scroll to position [28379, 0]
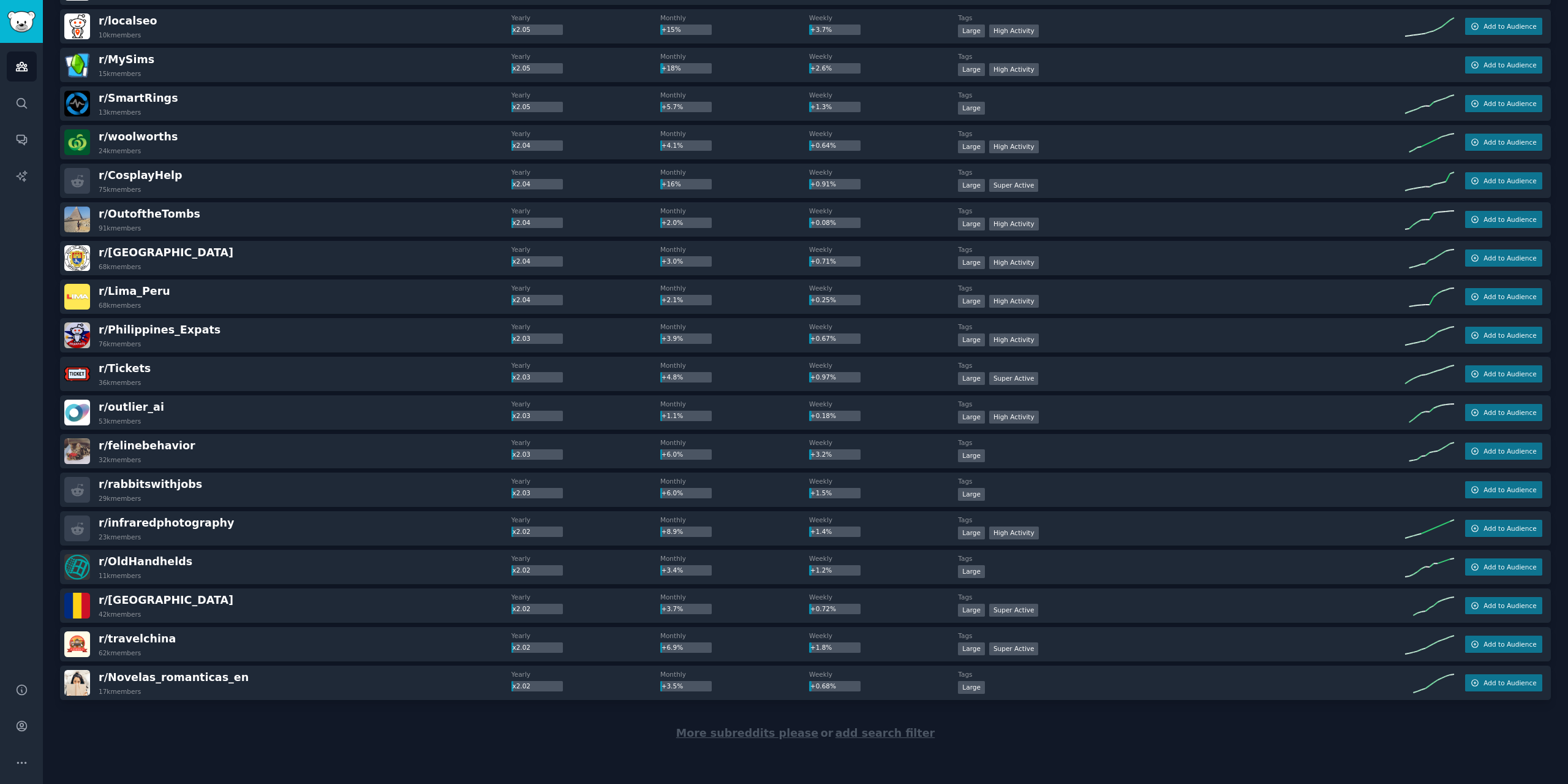
click at [740, 729] on span "More subreddits please" at bounding box center [746, 733] width 142 height 12
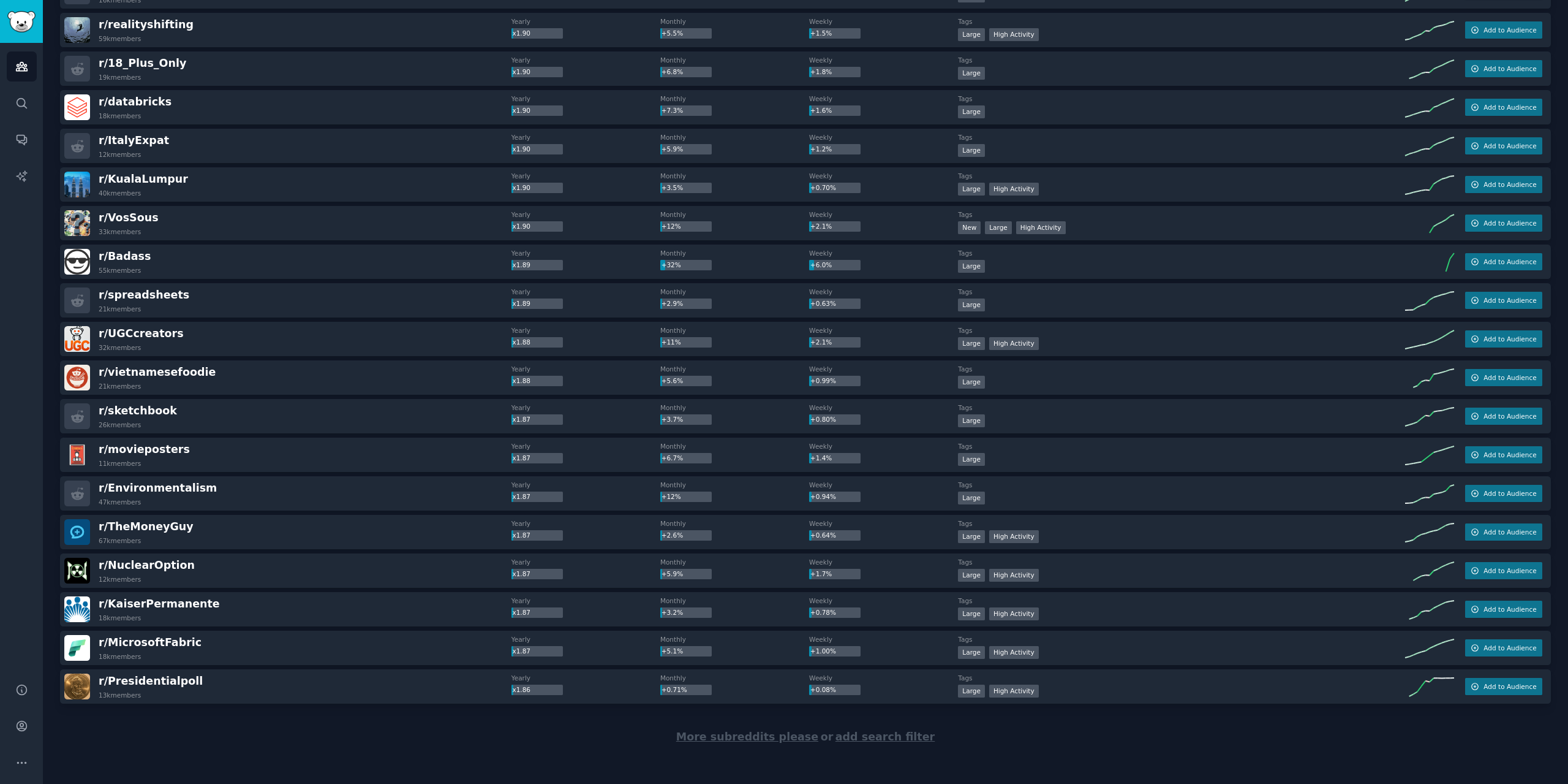
scroll to position [30309, 0]
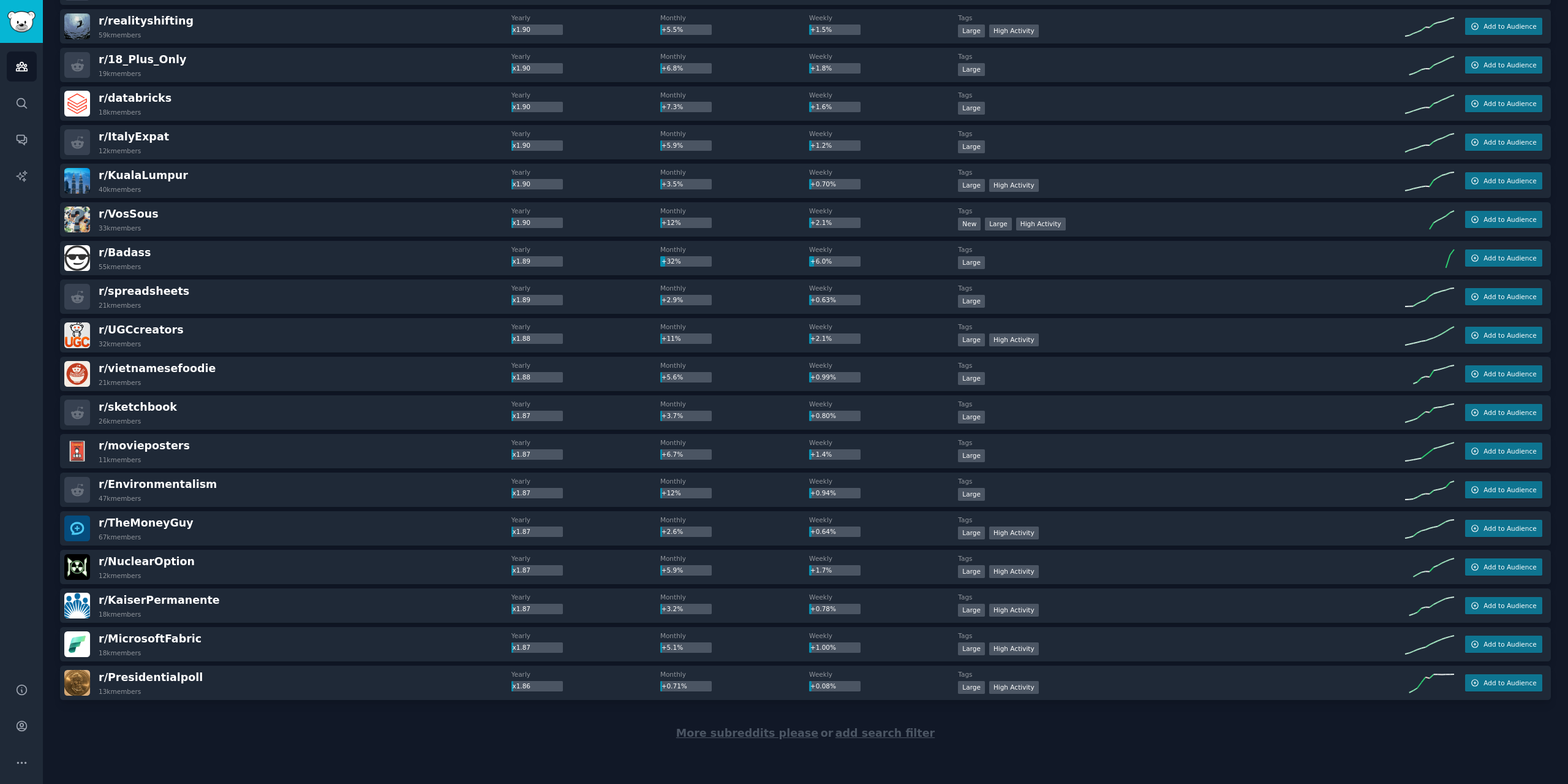
click at [732, 733] on span "More subreddits please" at bounding box center [746, 733] width 142 height 12
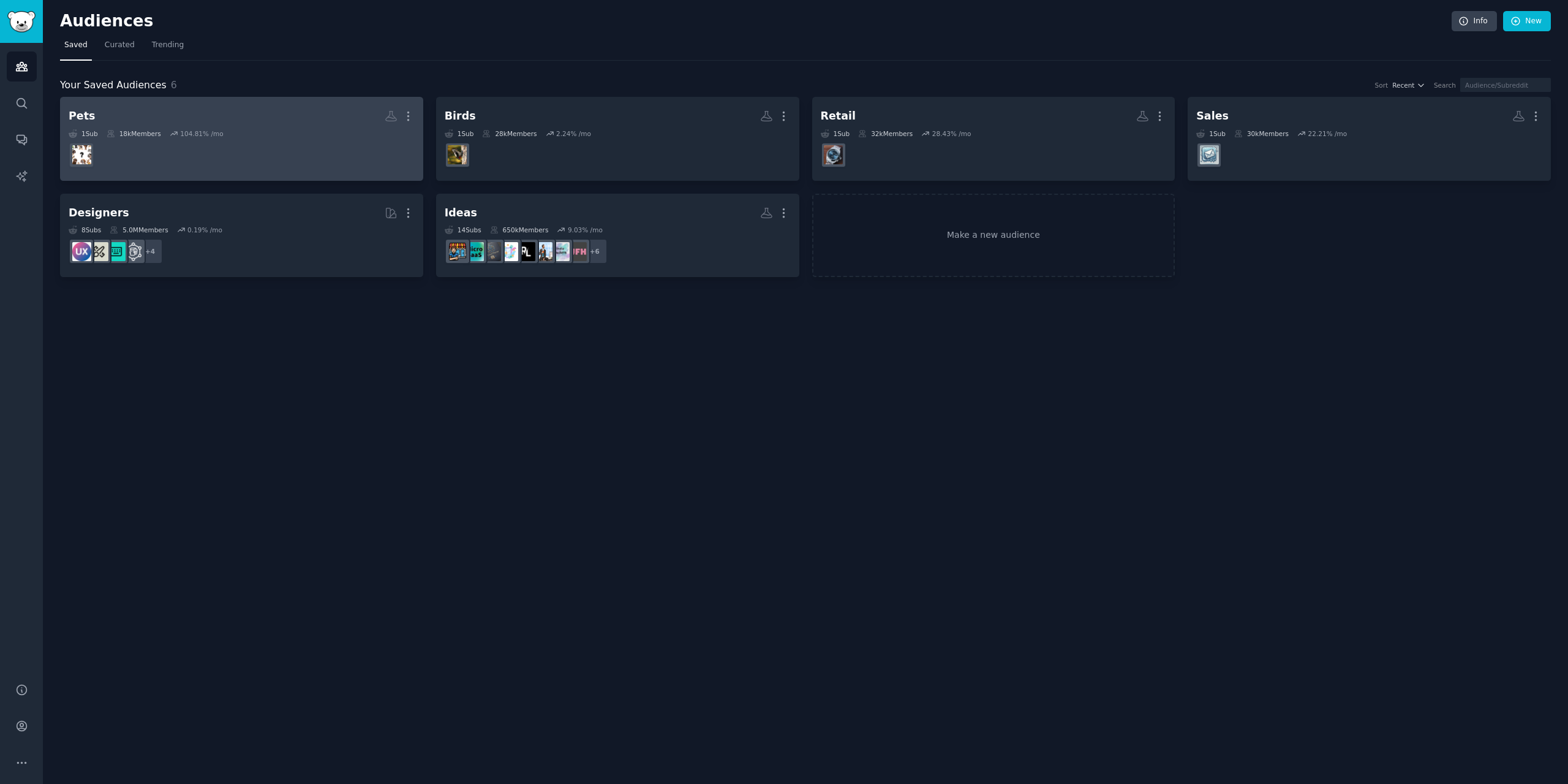
click at [285, 138] on dd at bounding box center [241, 154] width 346 height 34
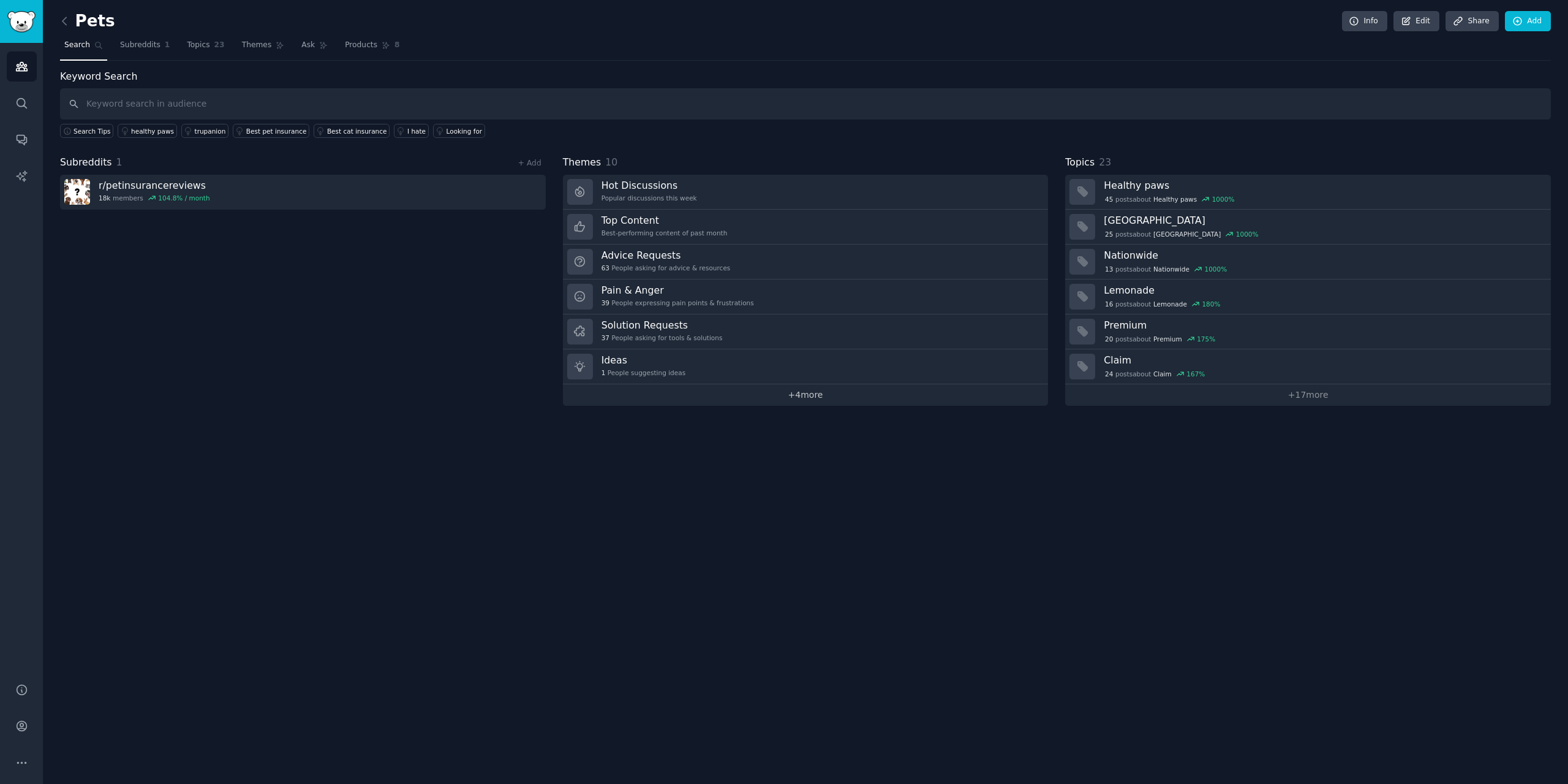
click at [807, 395] on link "+ 4 more" at bounding box center [806, 394] width 486 height 21
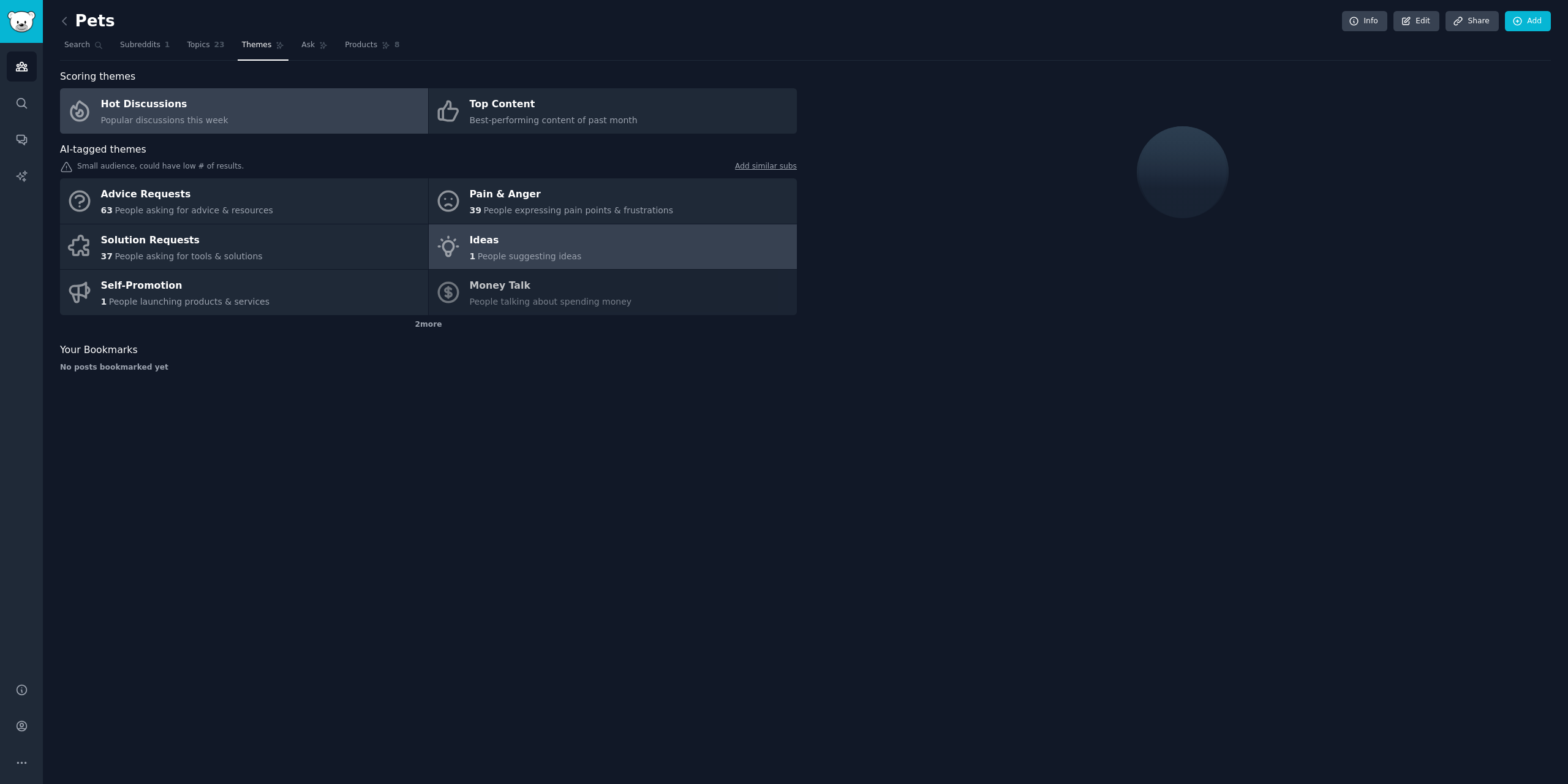
click at [546, 244] on div "Ideas" at bounding box center [526, 240] width 112 height 20
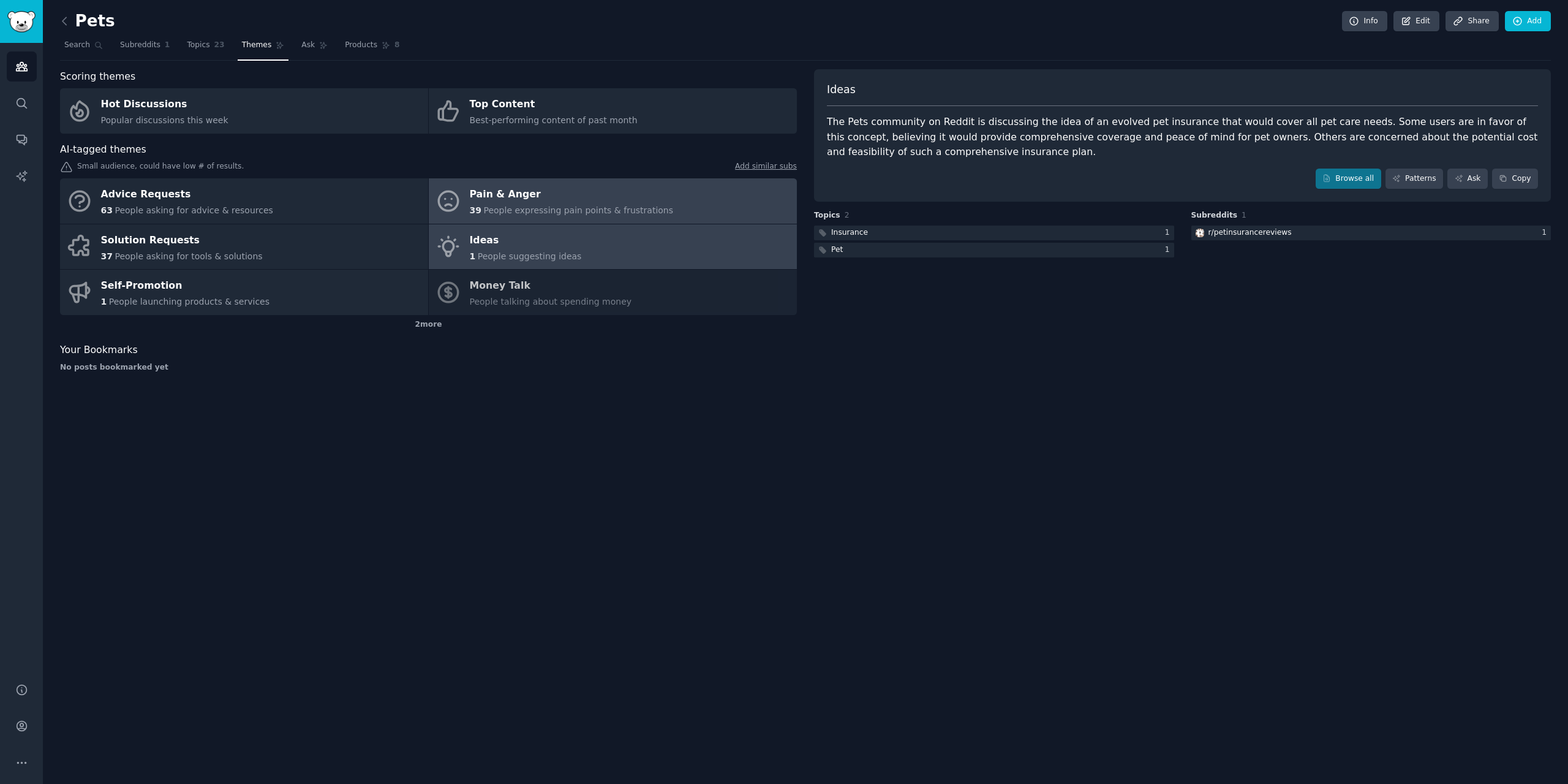
click at [515, 199] on div "Pain & Anger" at bounding box center [571, 195] width 204 height 20
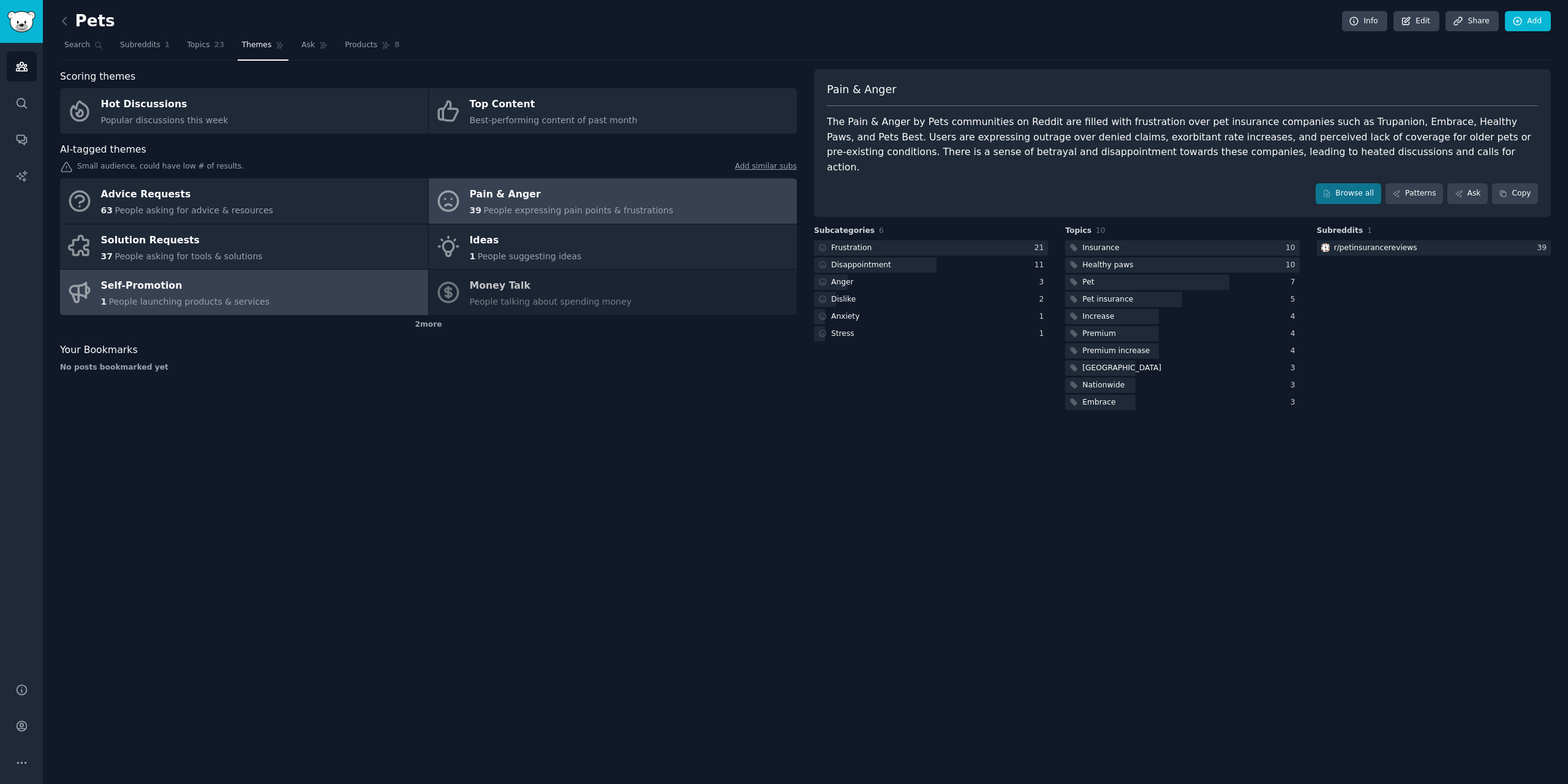
click at [158, 299] on span "People launching products & services" at bounding box center [189, 301] width 161 height 10
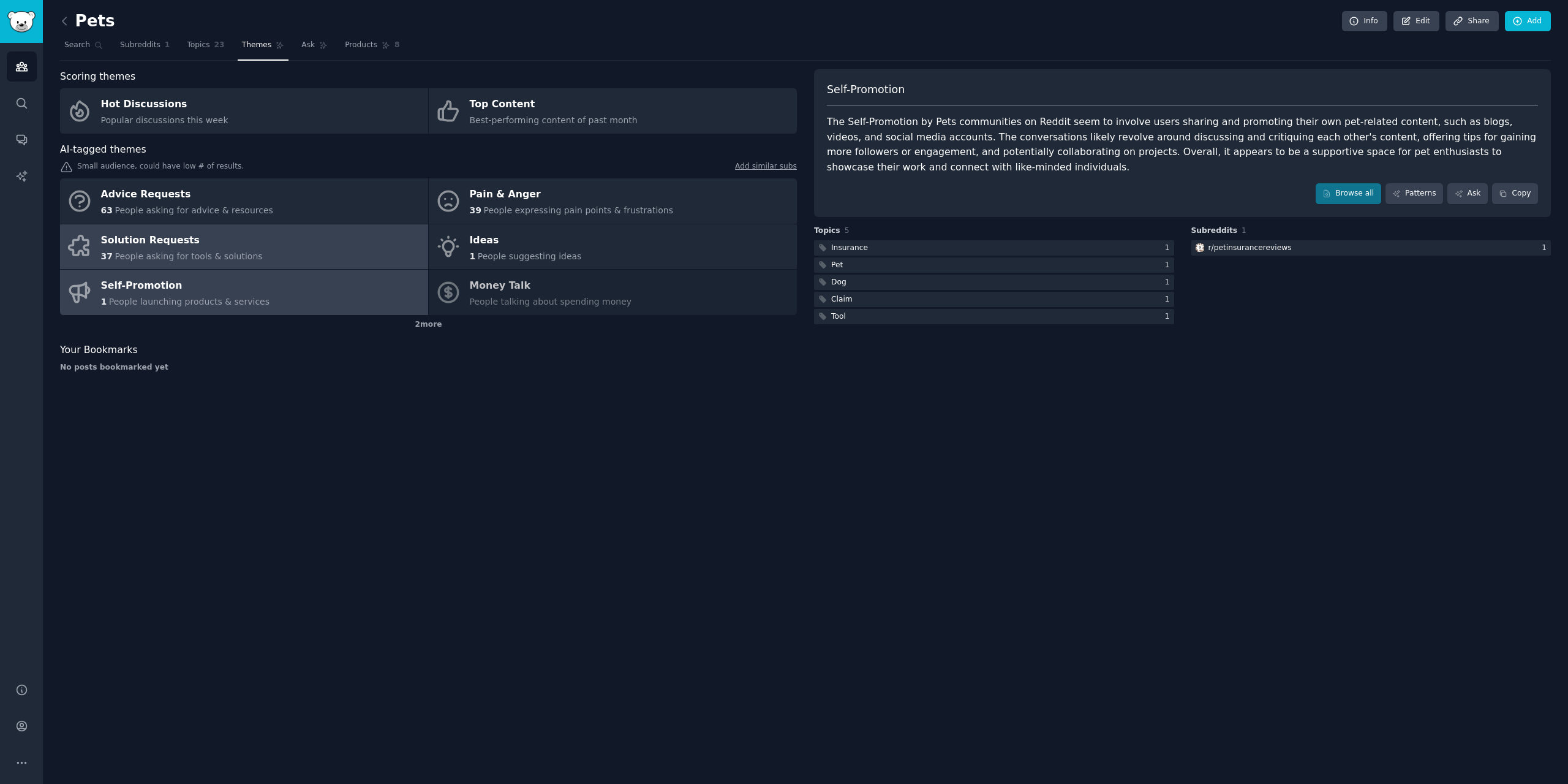
click at [193, 255] on span "People asking for tools & solutions" at bounding box center [188, 256] width 147 height 10
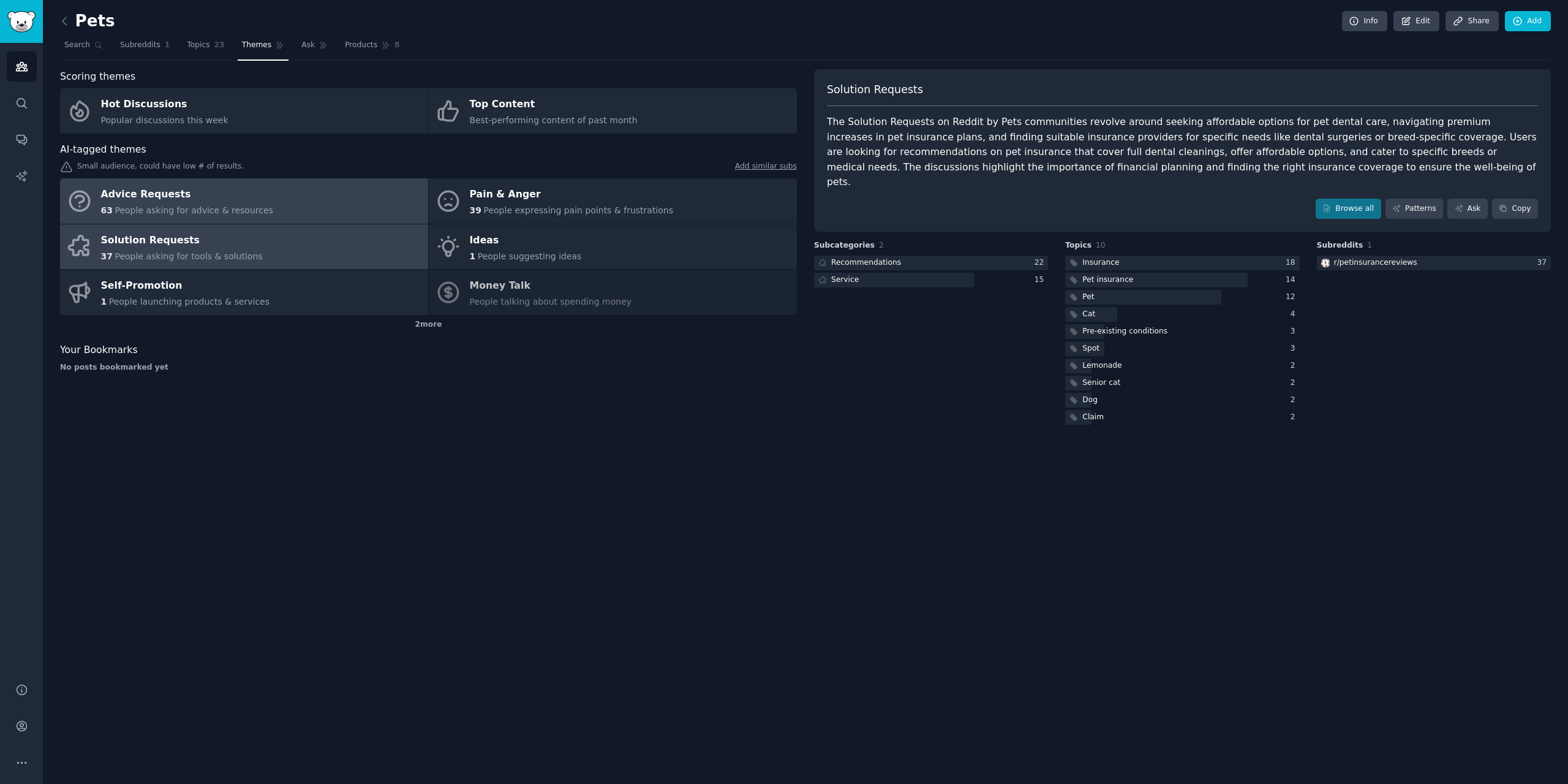
click at [225, 189] on div "Advice Requests" at bounding box center [187, 195] width 172 height 20
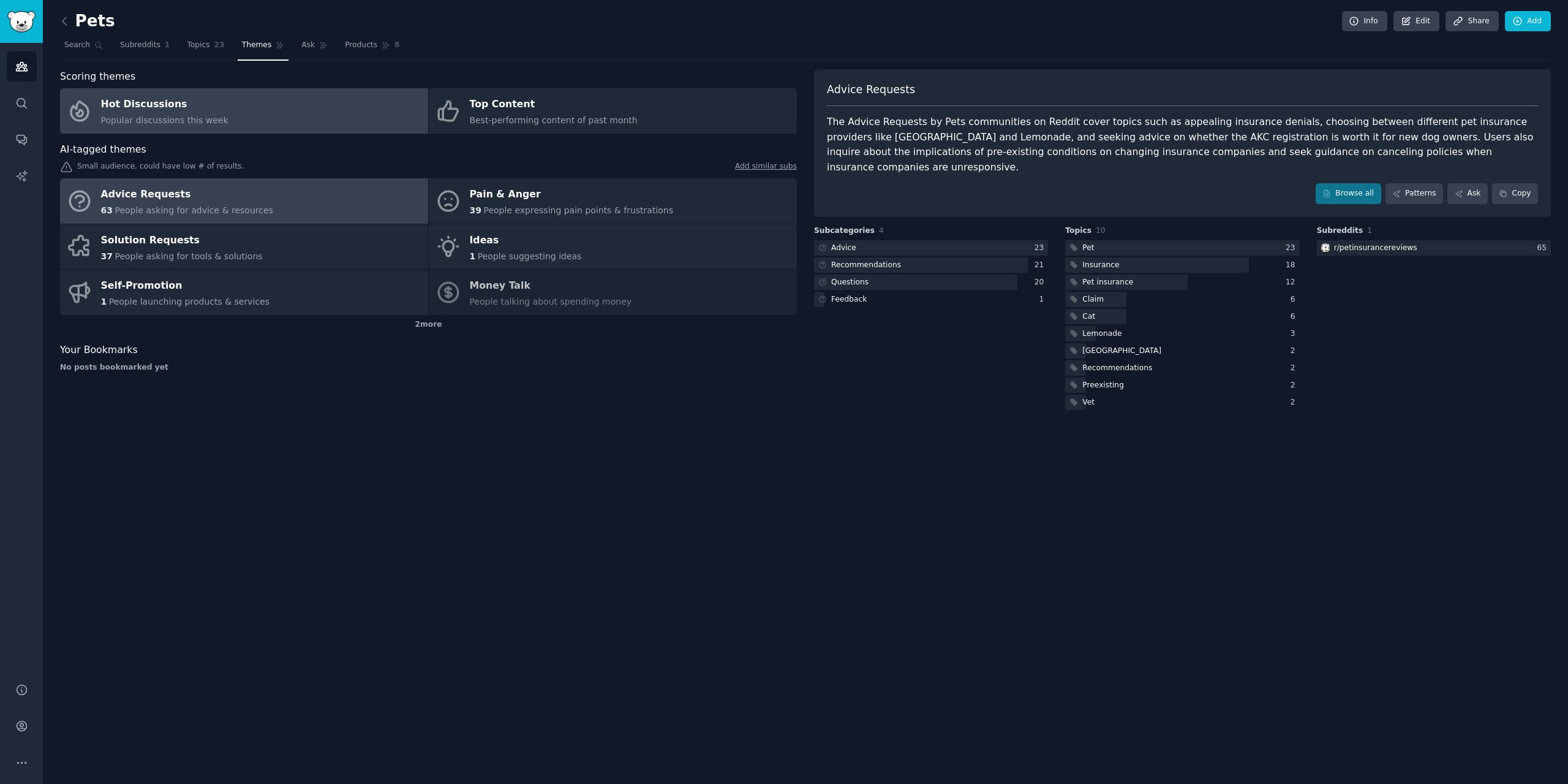
click at [180, 103] on div "Hot Discussions" at bounding box center [165, 105] width 127 height 20
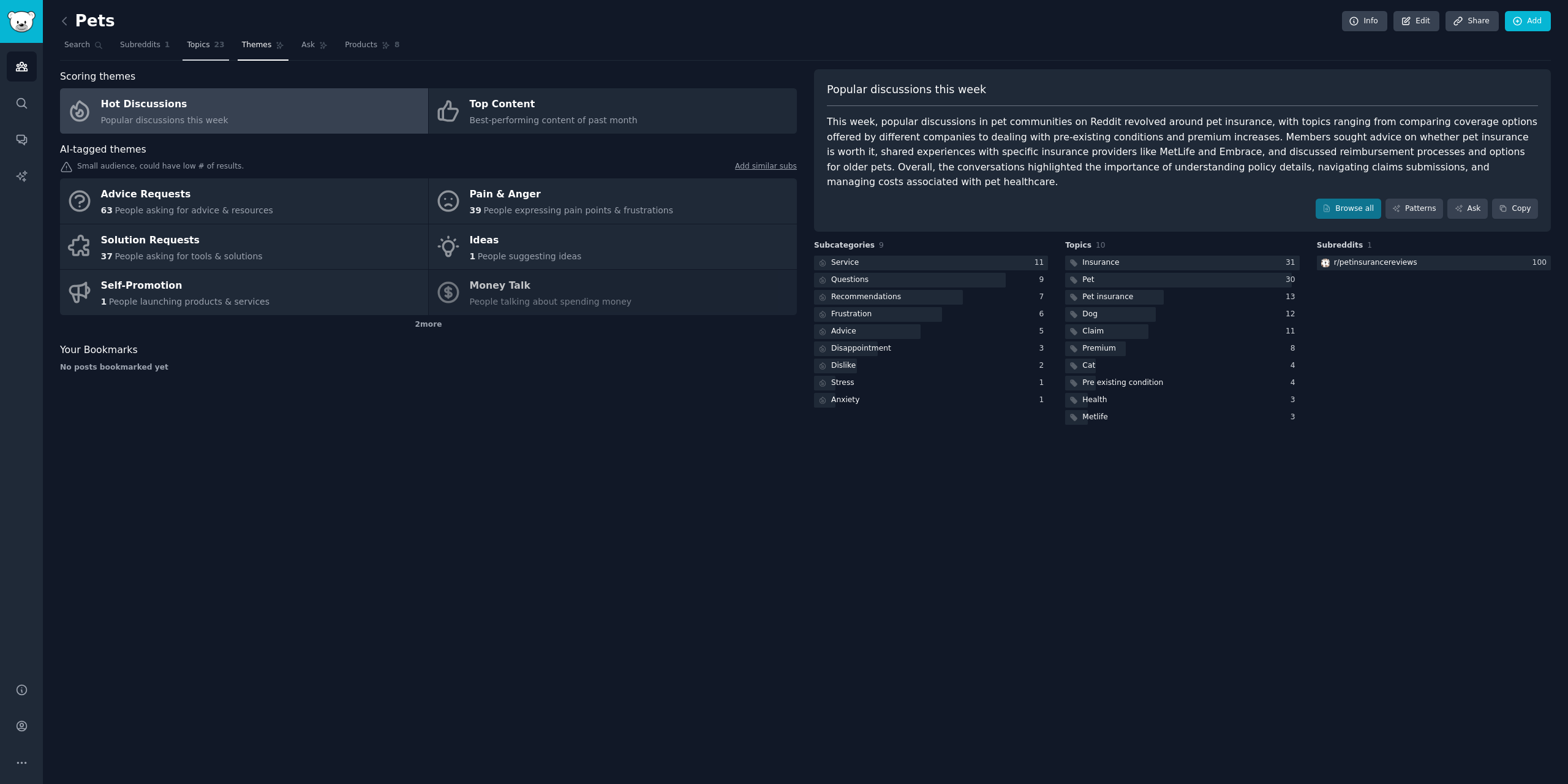
click at [190, 56] on link "Topics 23" at bounding box center [206, 48] width 46 height 25
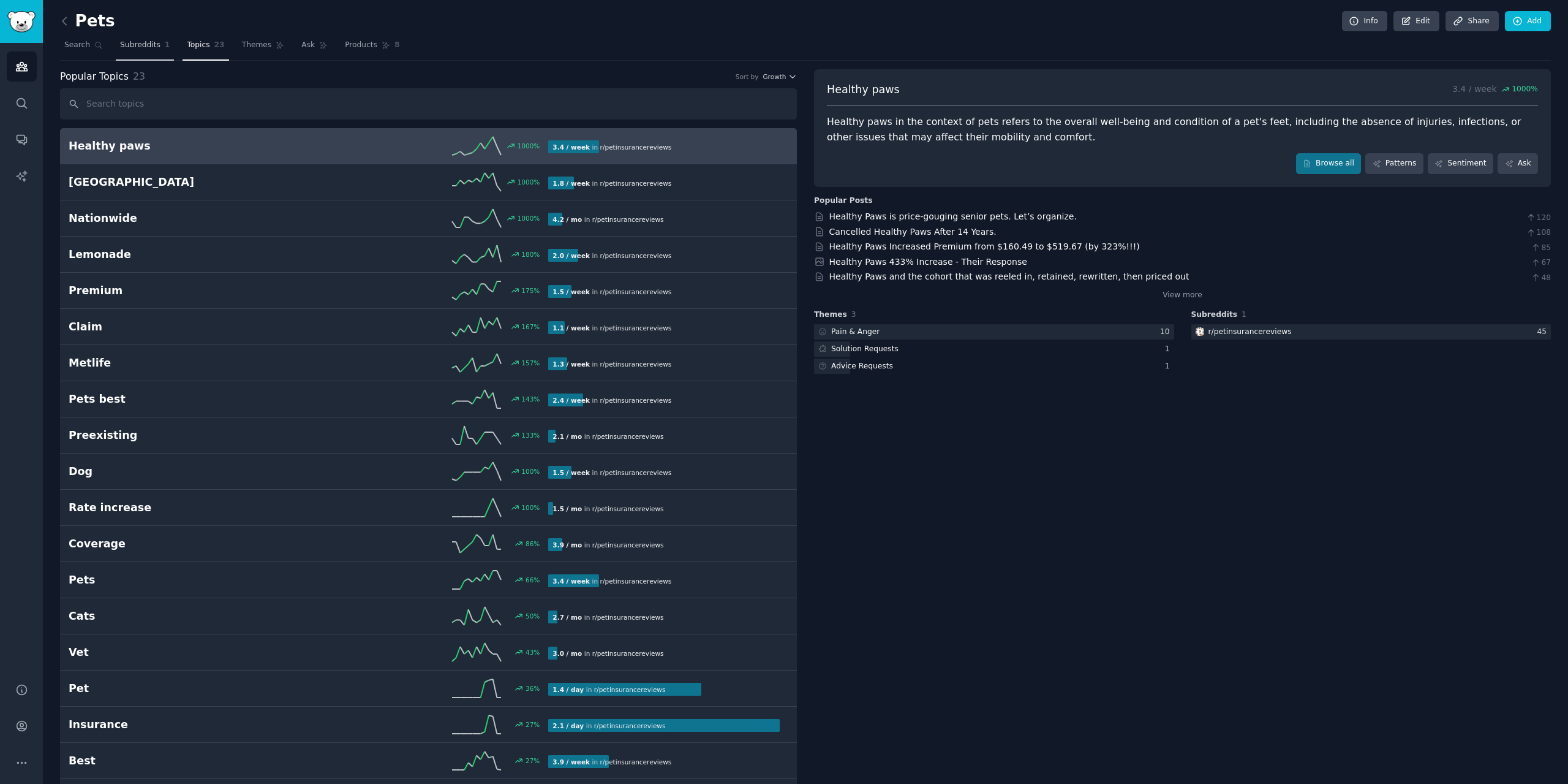
click at [150, 44] on span "Subreddits" at bounding box center [140, 45] width 40 height 11
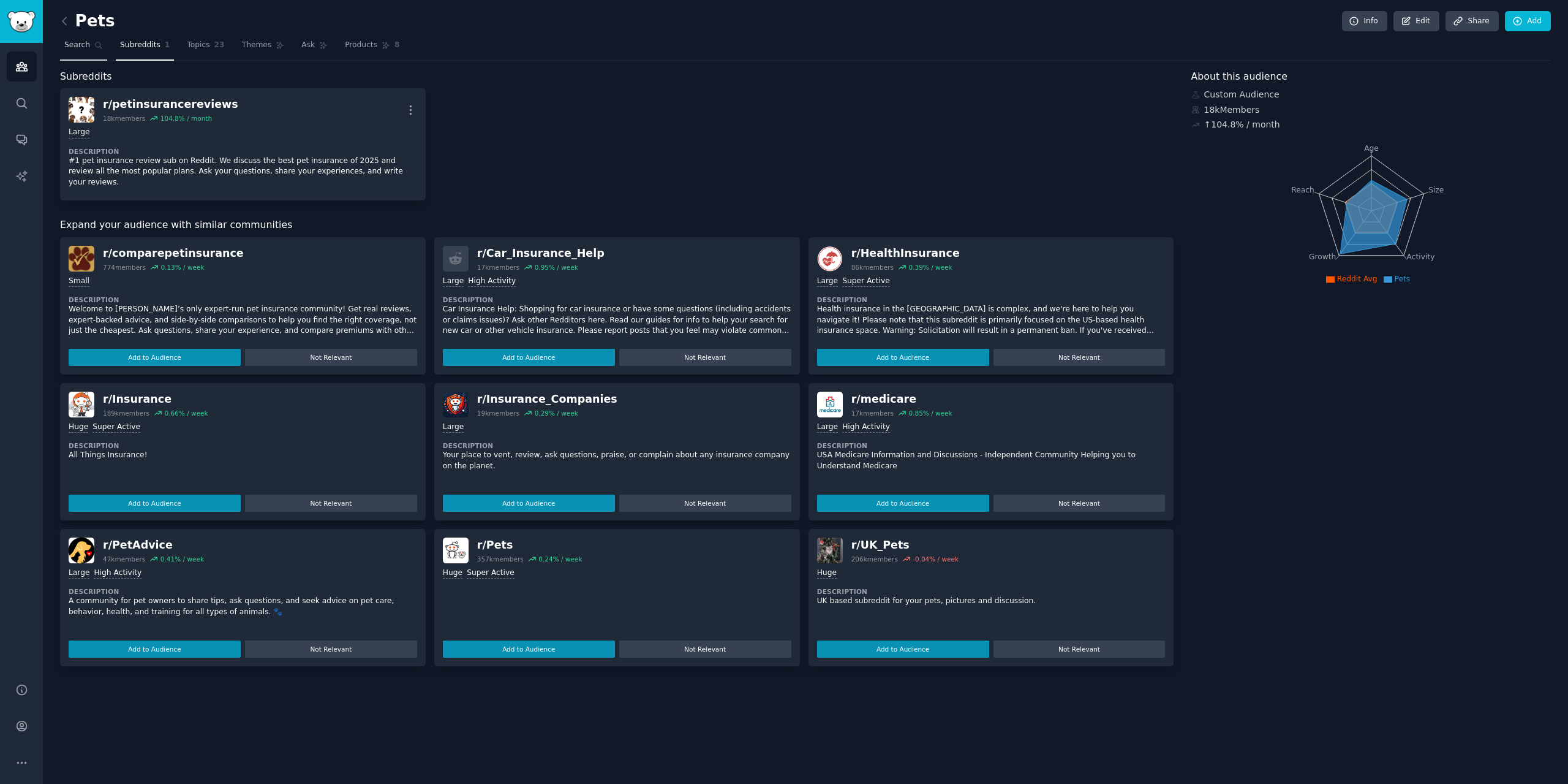
click at [66, 53] on link "Search" at bounding box center [84, 48] width 47 height 25
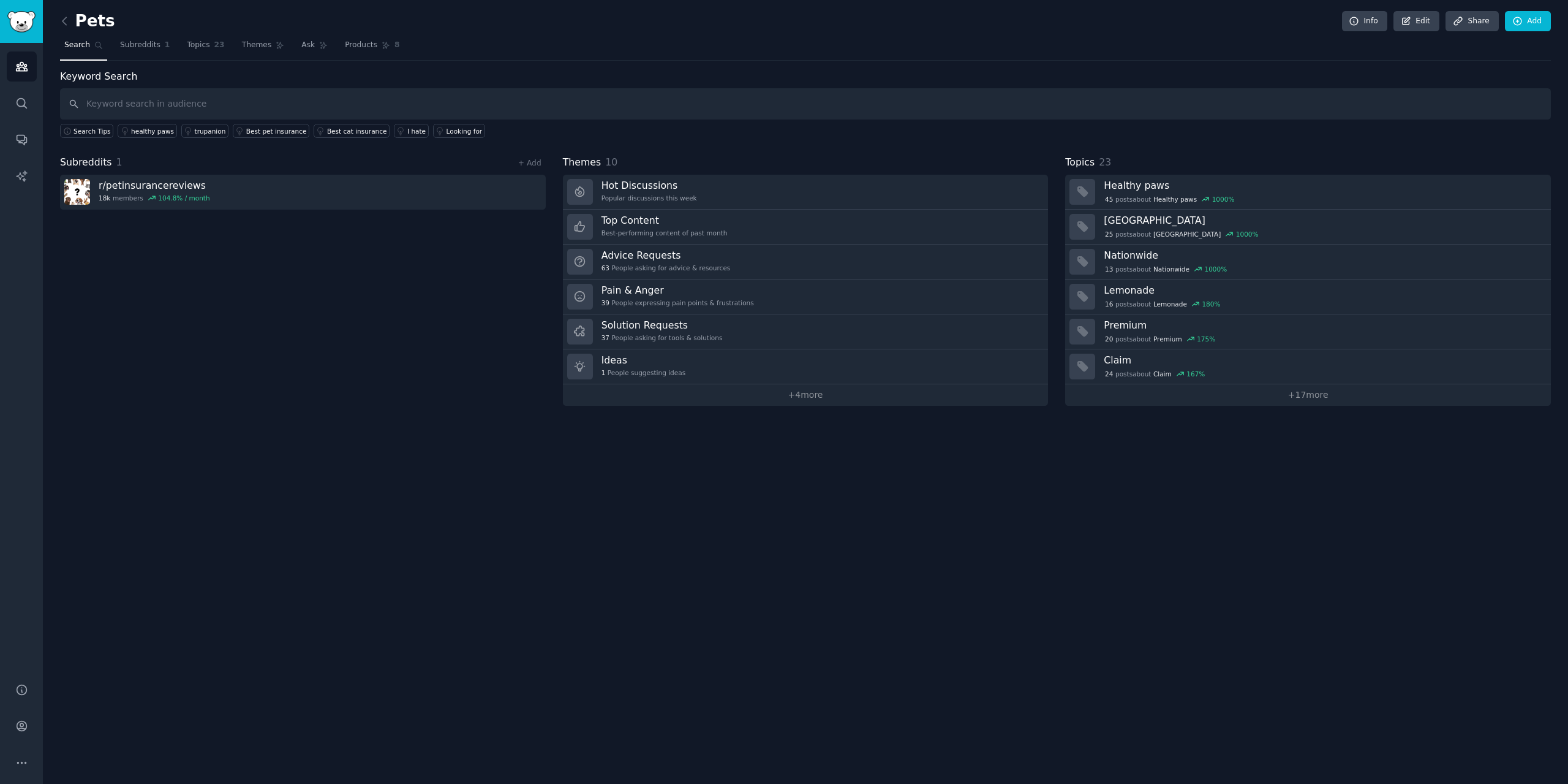
click at [64, 29] on link at bounding box center [67, 21] width 15 height 20
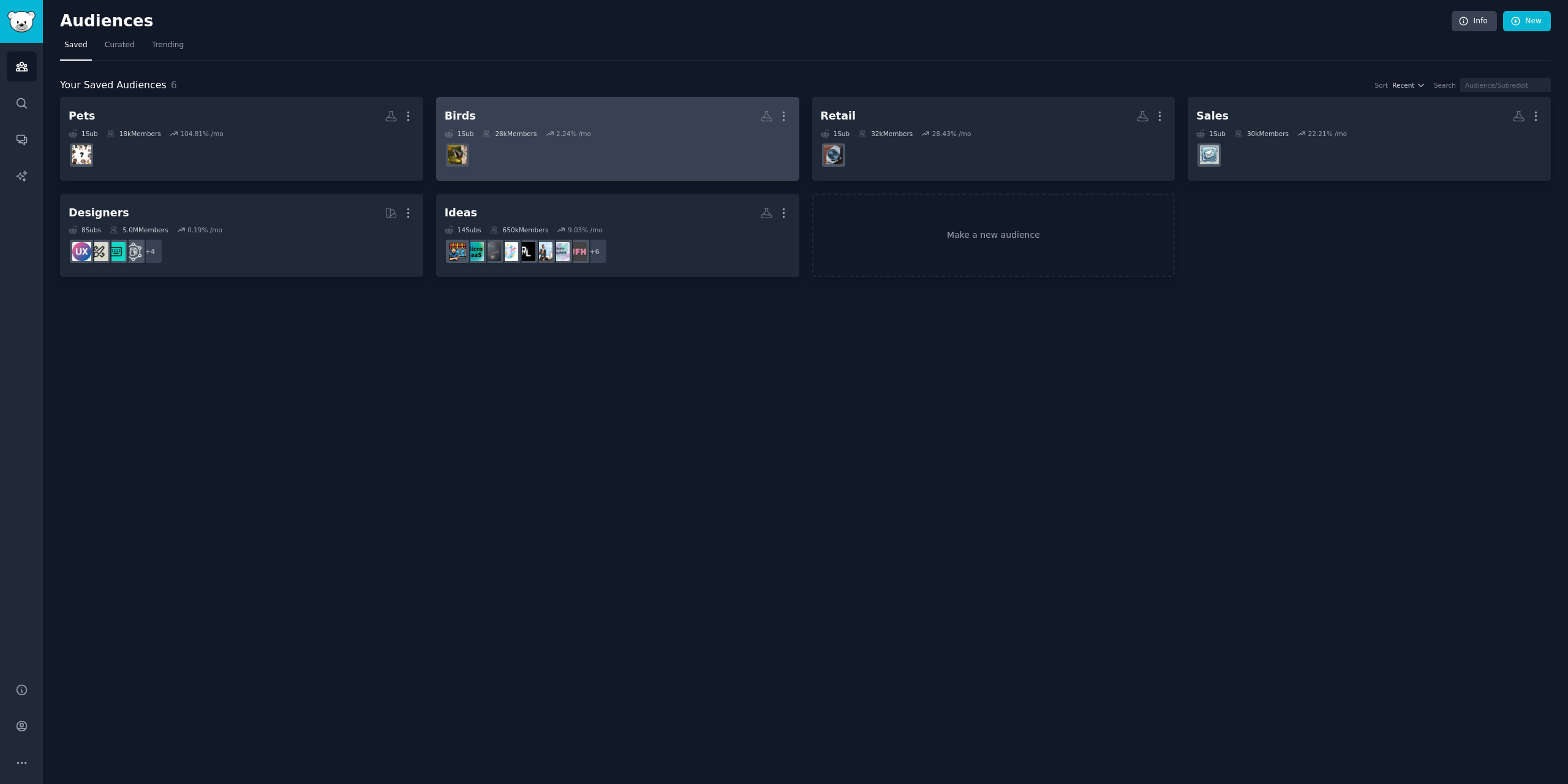
click at [530, 127] on div "Birds More 1 Sub 28k Members 2.24 % /mo" at bounding box center [617, 139] width 346 height 67
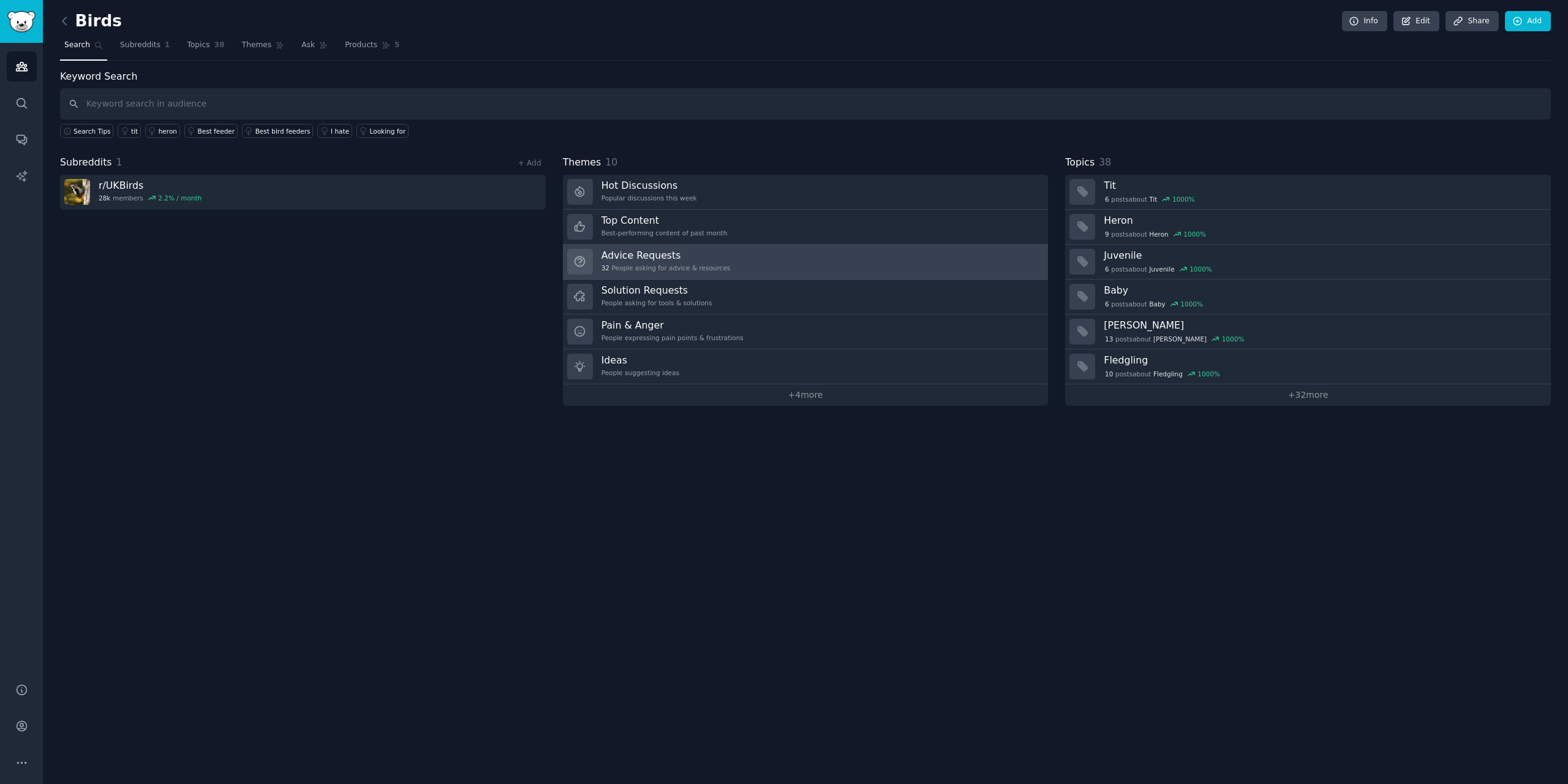
click at [715, 274] on link "Advice Requests 32 People asking for advice & resources" at bounding box center [806, 262] width 486 height 35
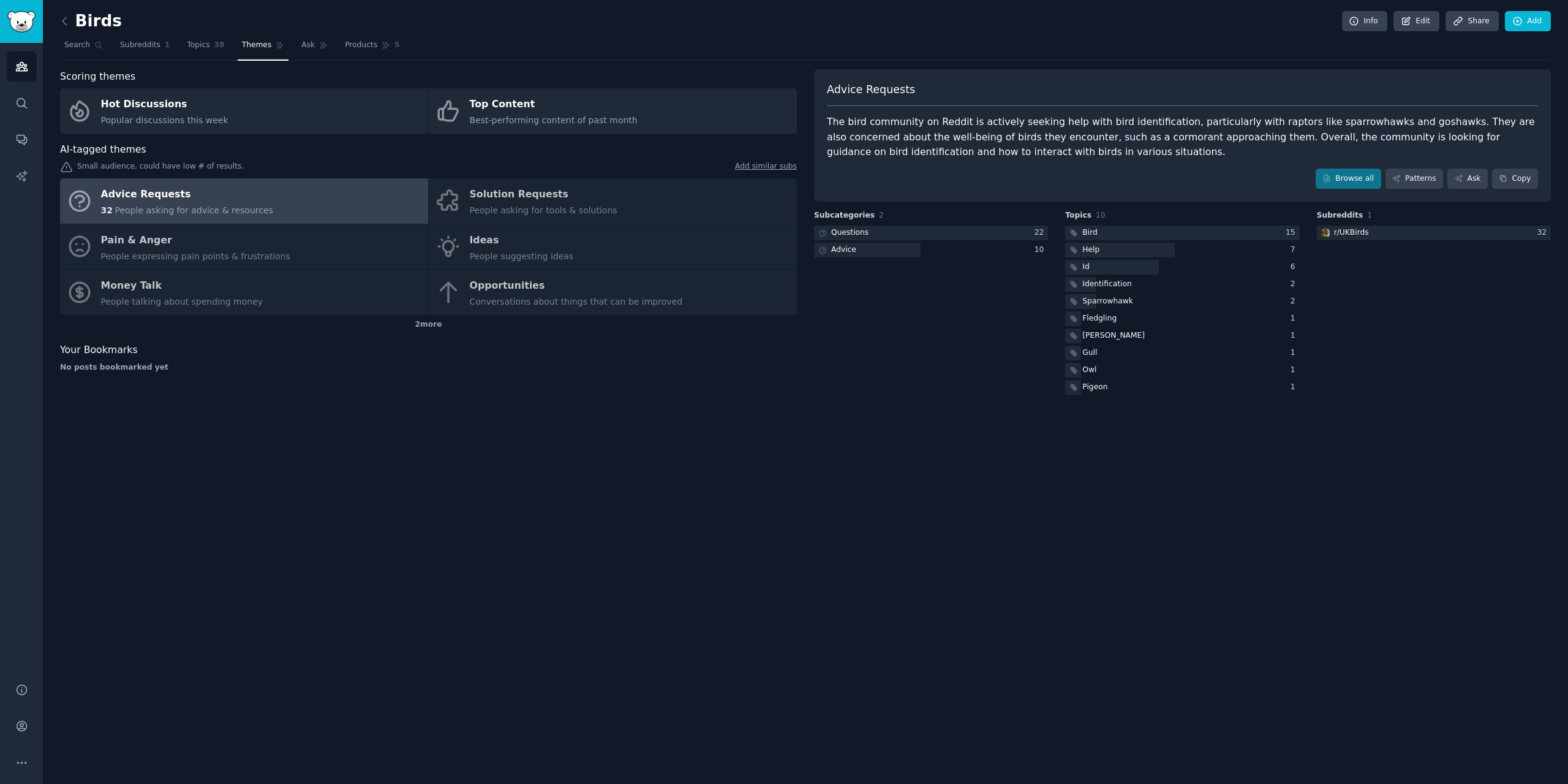
click at [495, 207] on div "Advice Requests 32 People asking for advice & resources Solution Requests Peopl…" at bounding box center [428, 246] width 737 height 137
click at [283, 105] on link "Hot Discussions Popular discussions this week" at bounding box center [244, 110] width 368 height 45
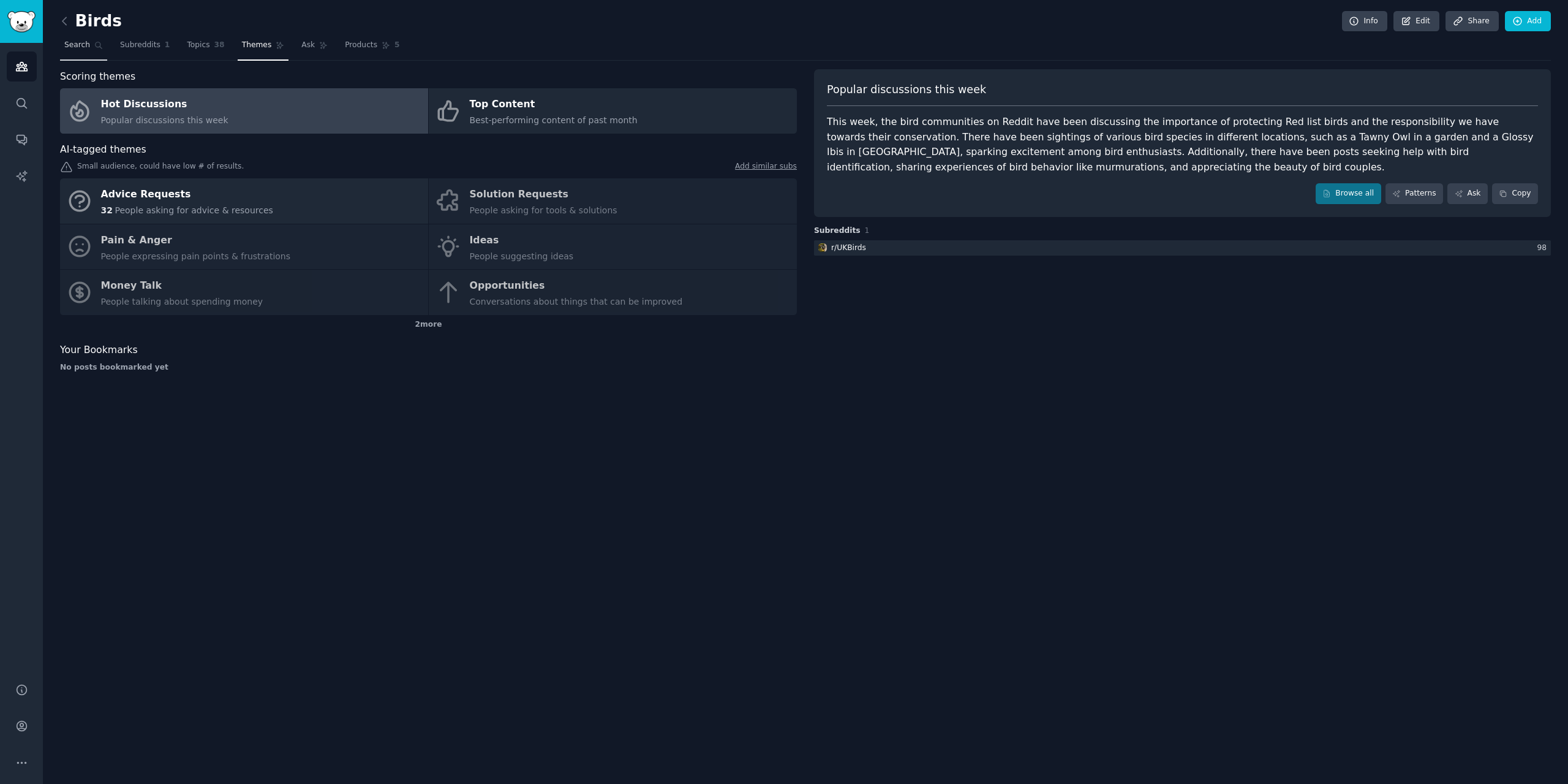
click at [66, 44] on span "Search" at bounding box center [77, 45] width 25 height 11
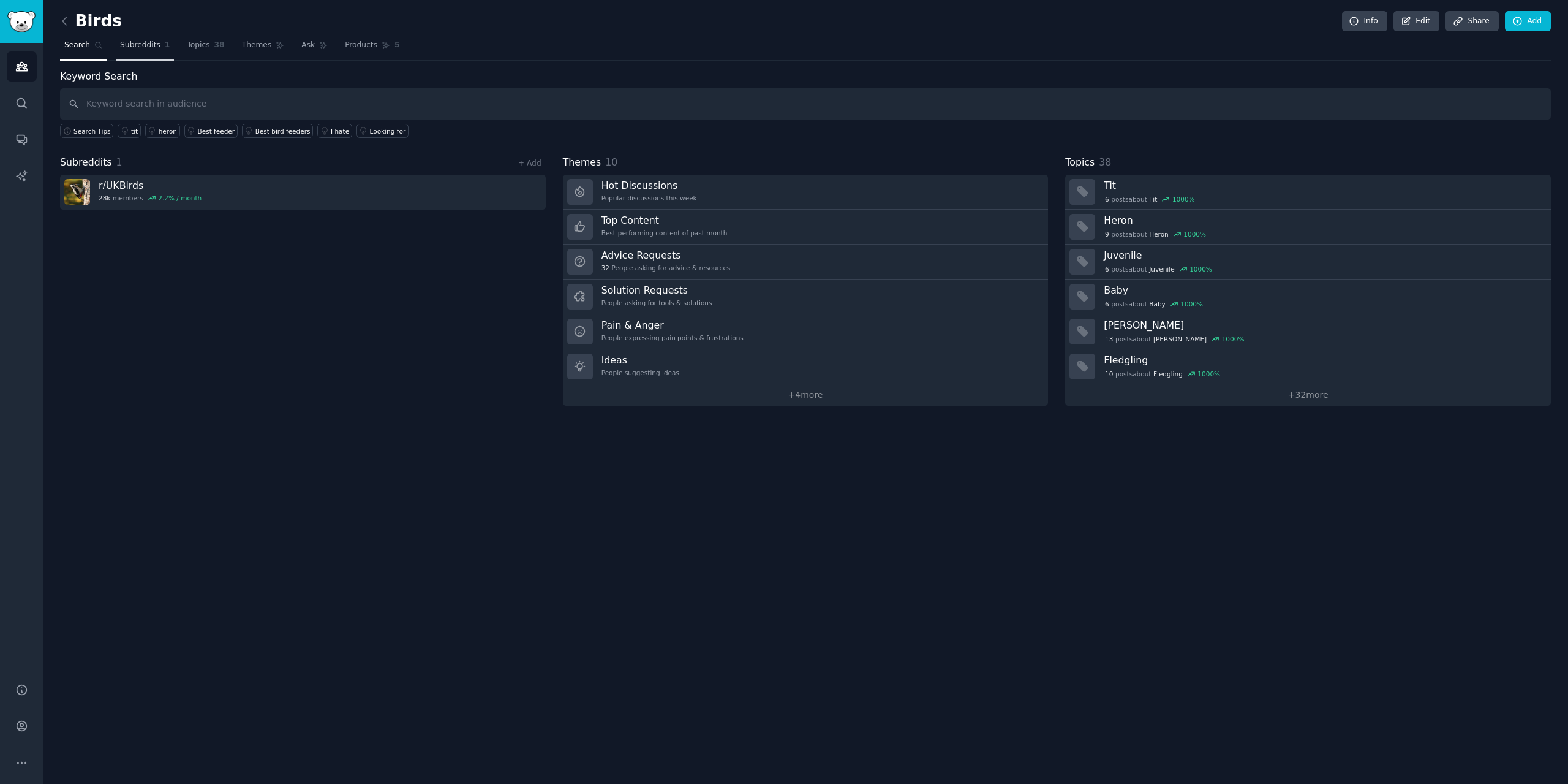
click at [147, 53] on link "Subreddits 1" at bounding box center [145, 48] width 59 height 25
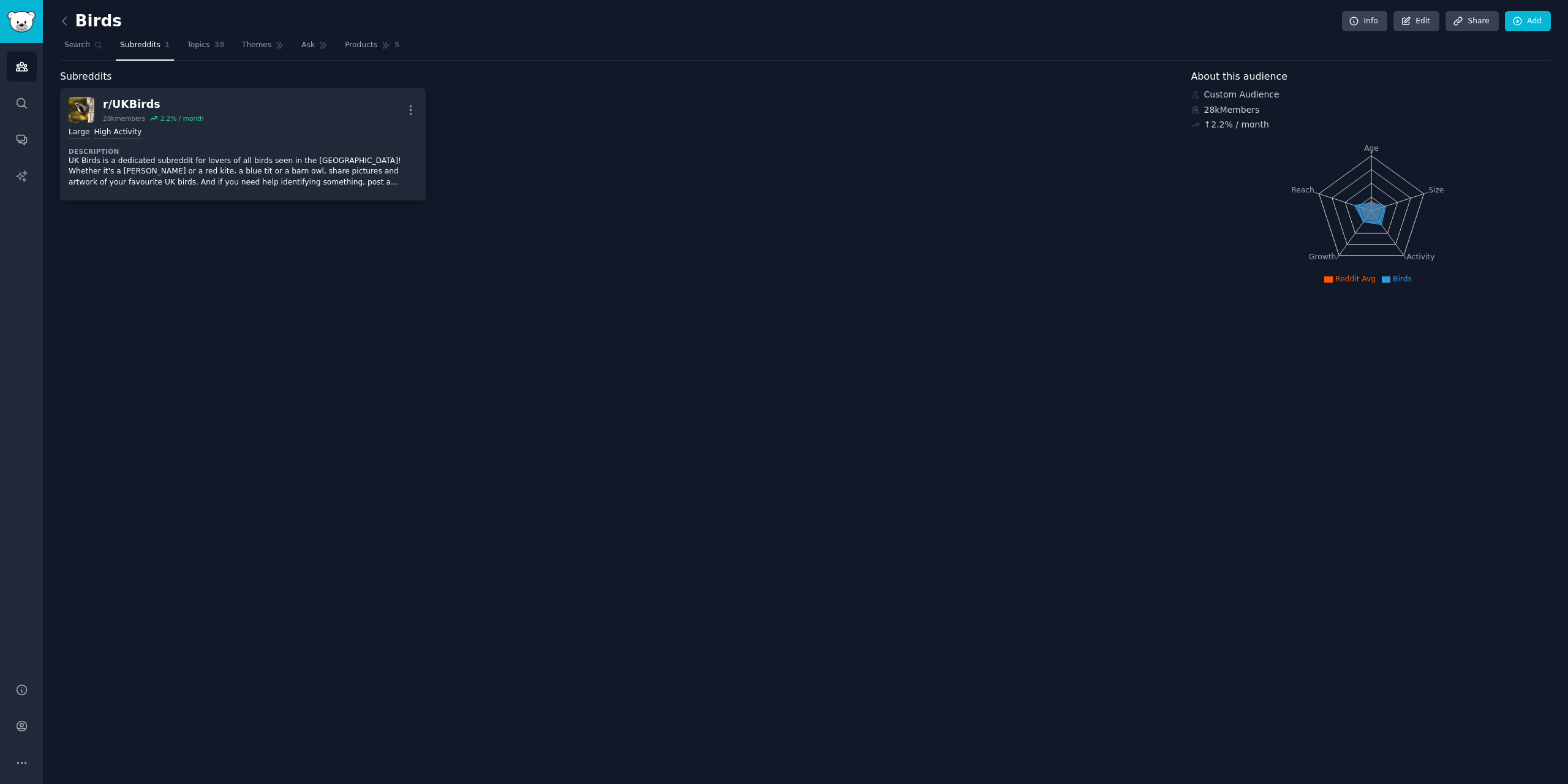
click at [59, 15] on div "Birds Info Edit Share Add Search Subreddits 1 Topics 38 Themes Ask Products 5 S…" at bounding box center [805, 392] width 1525 height 784
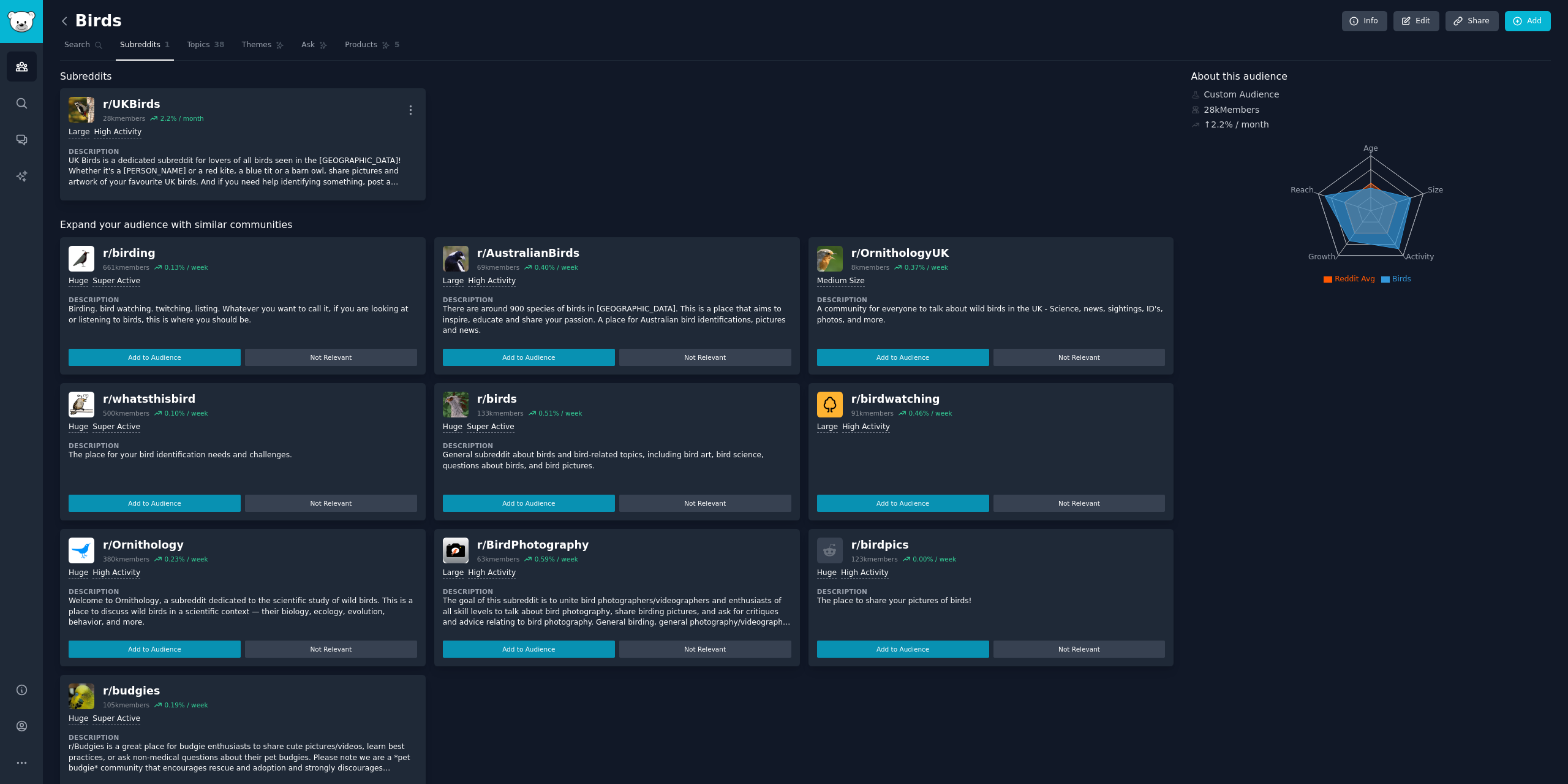
click at [61, 23] on icon at bounding box center [65, 21] width 13 height 13
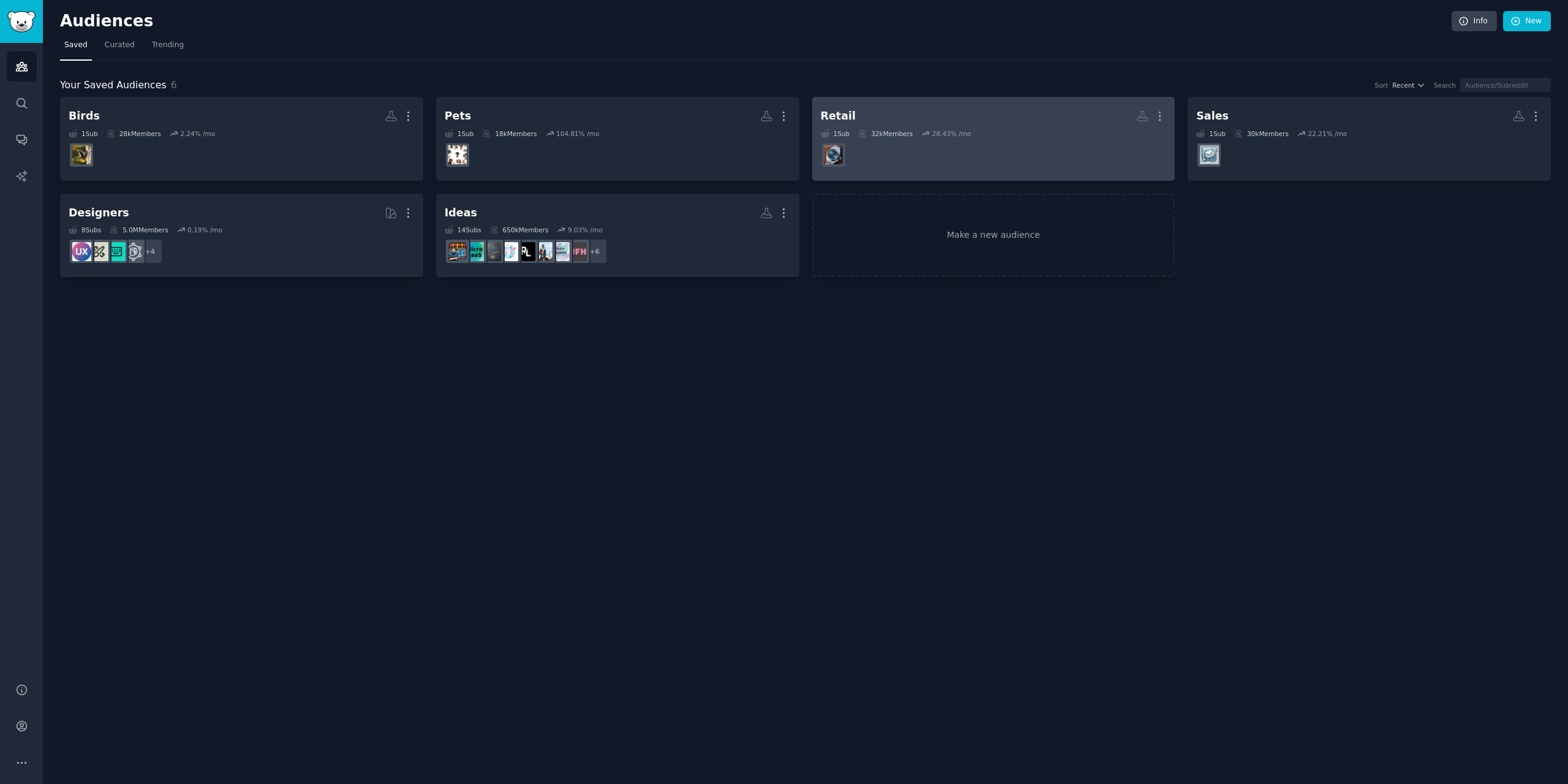
click at [1021, 156] on dd at bounding box center [993, 154] width 346 height 34
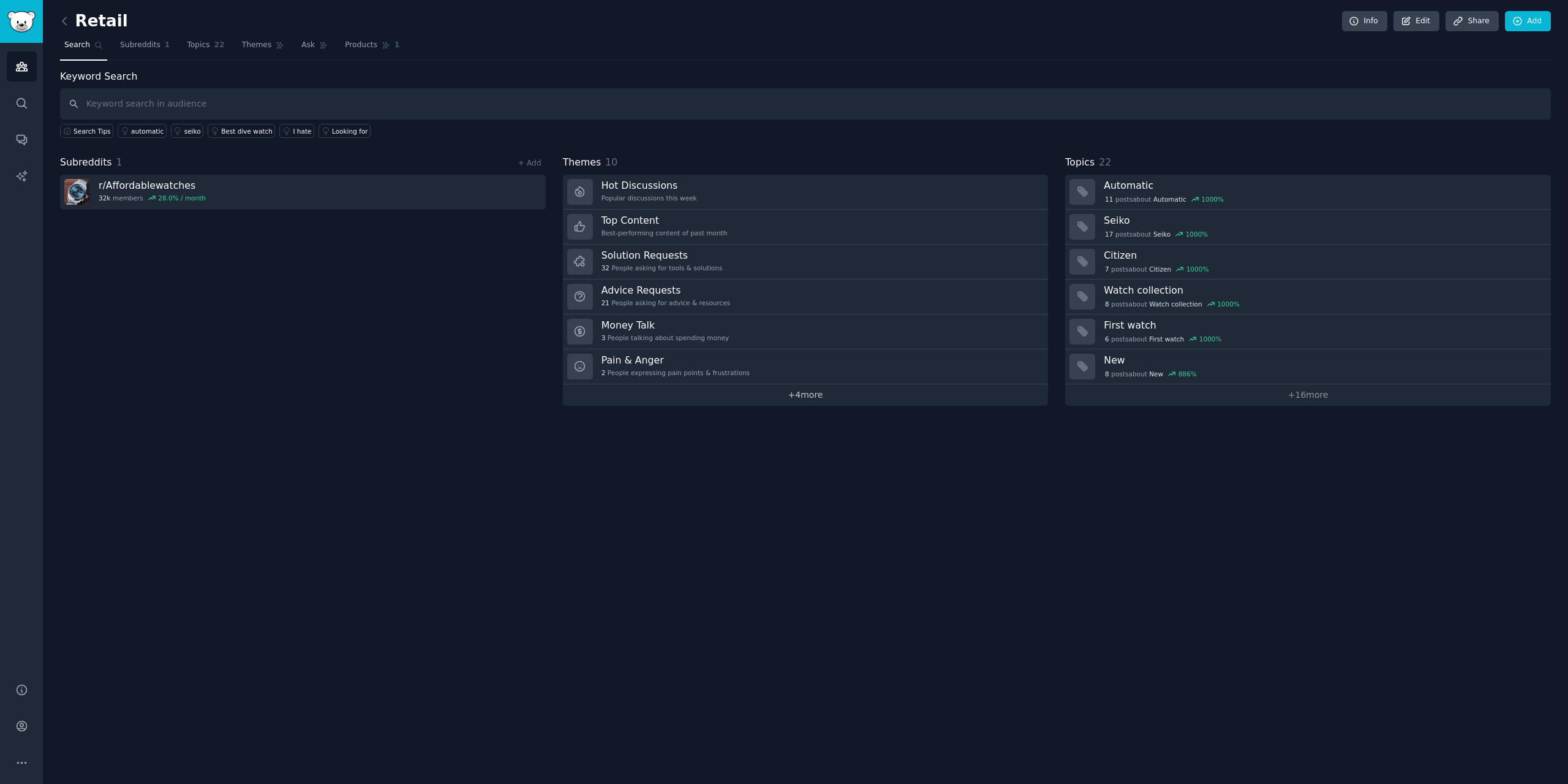
click at [784, 399] on link "+ 4 more" at bounding box center [806, 394] width 486 height 21
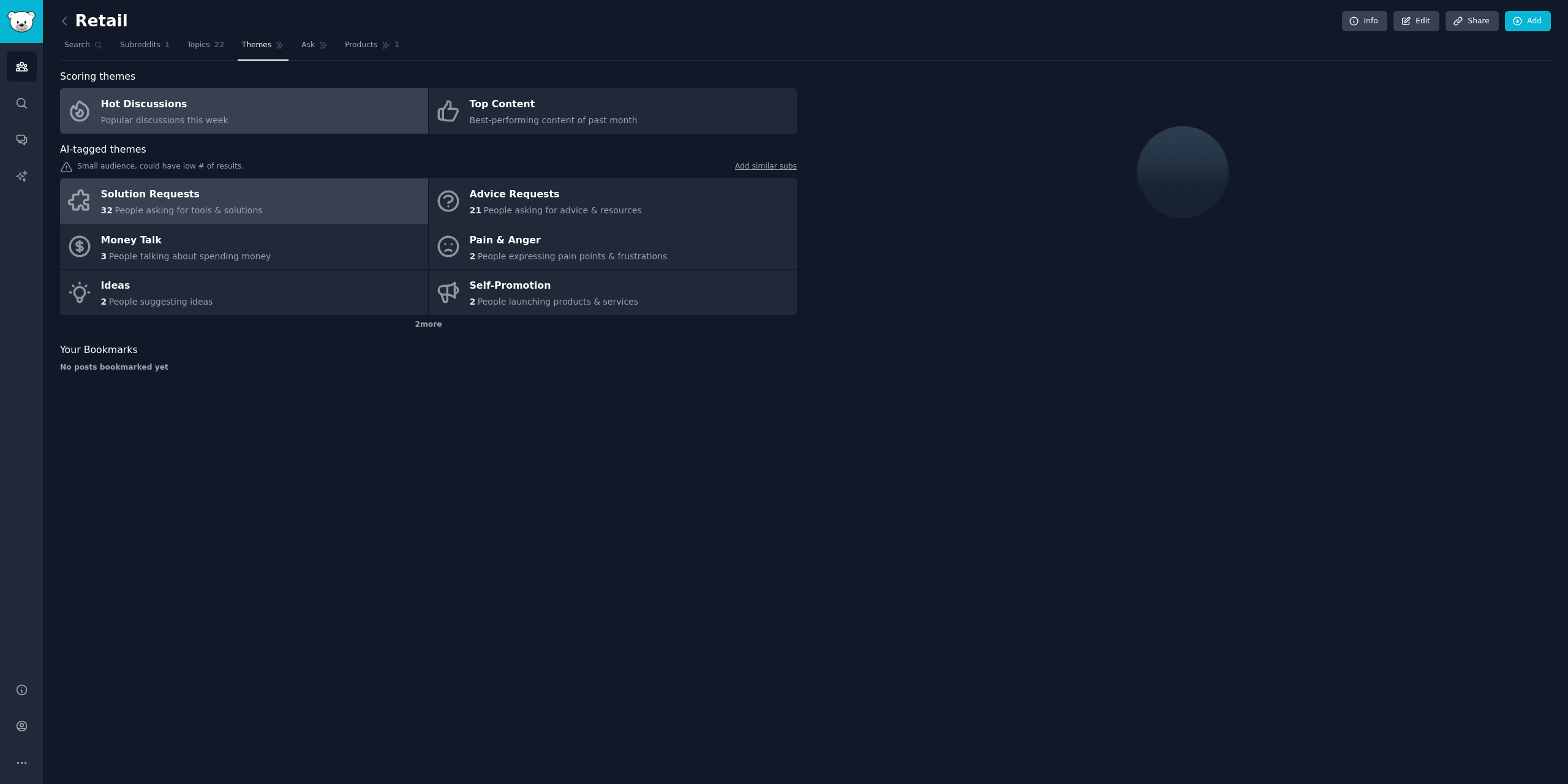
click at [157, 206] on span "People asking for tools & solutions" at bounding box center [188, 210] width 147 height 10
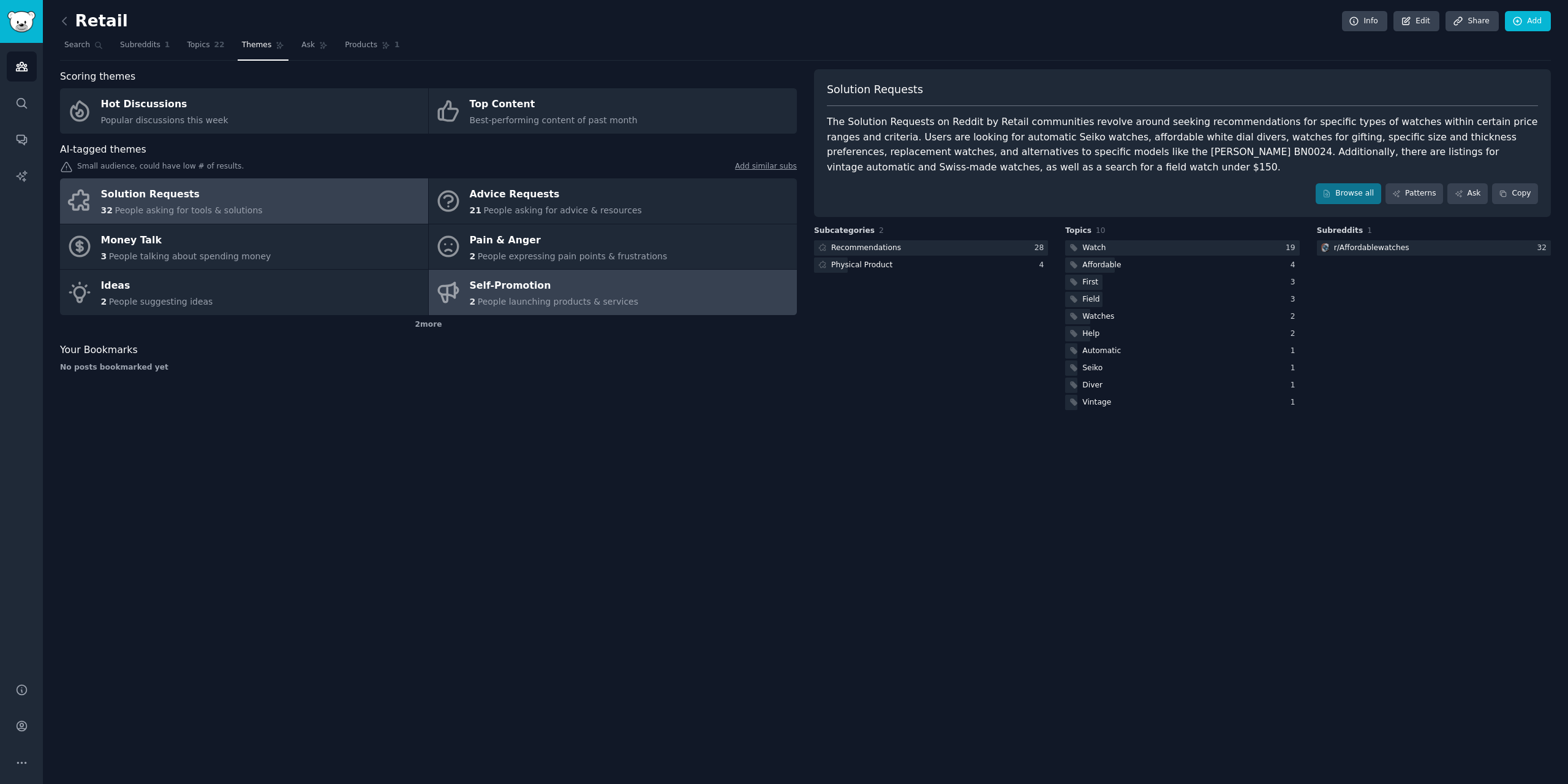
click at [507, 290] on div "Self-Promotion" at bounding box center [554, 286] width 169 height 20
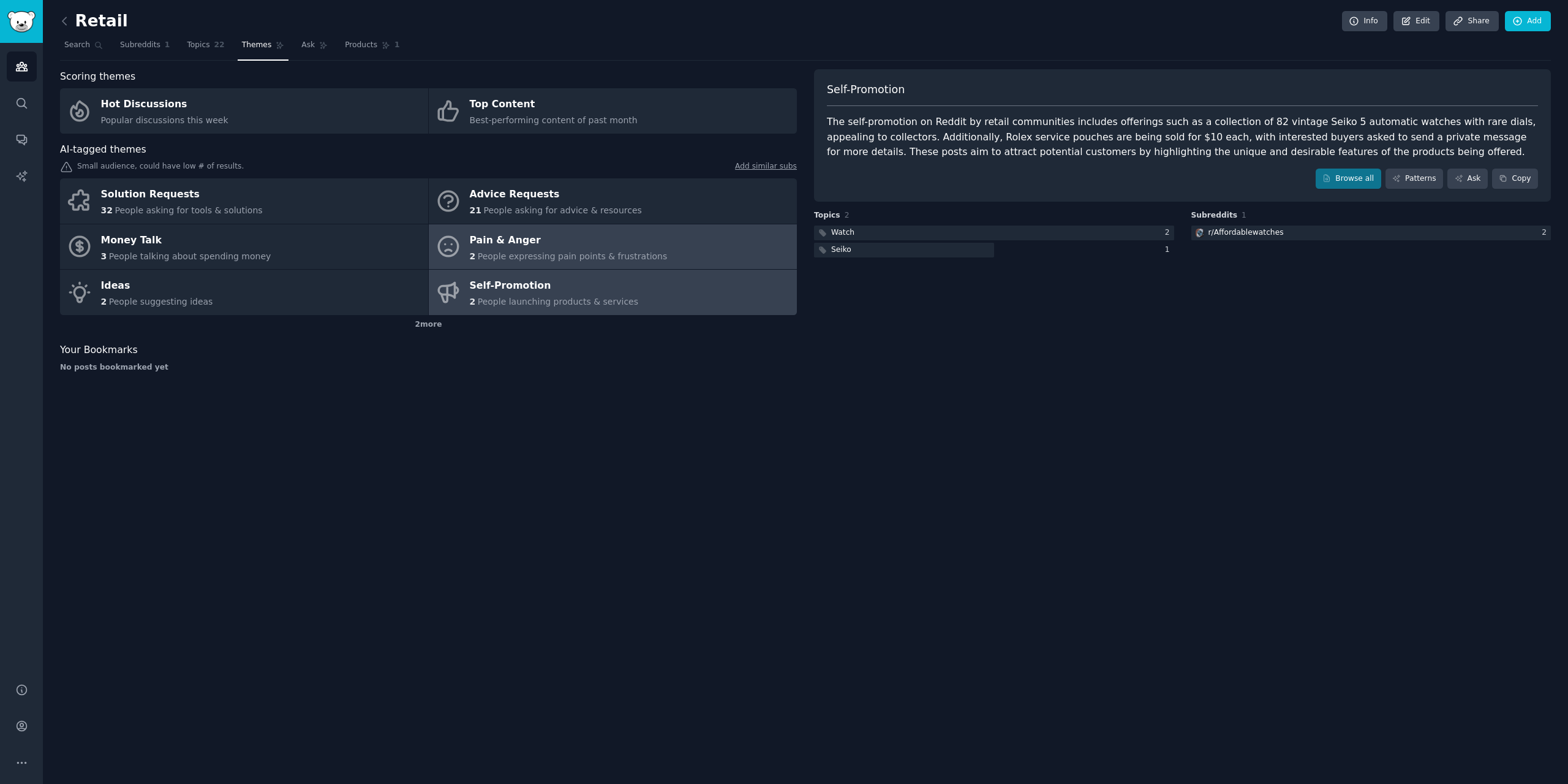
click at [625, 235] on div "Pain & Anger" at bounding box center [568, 240] width 198 height 20
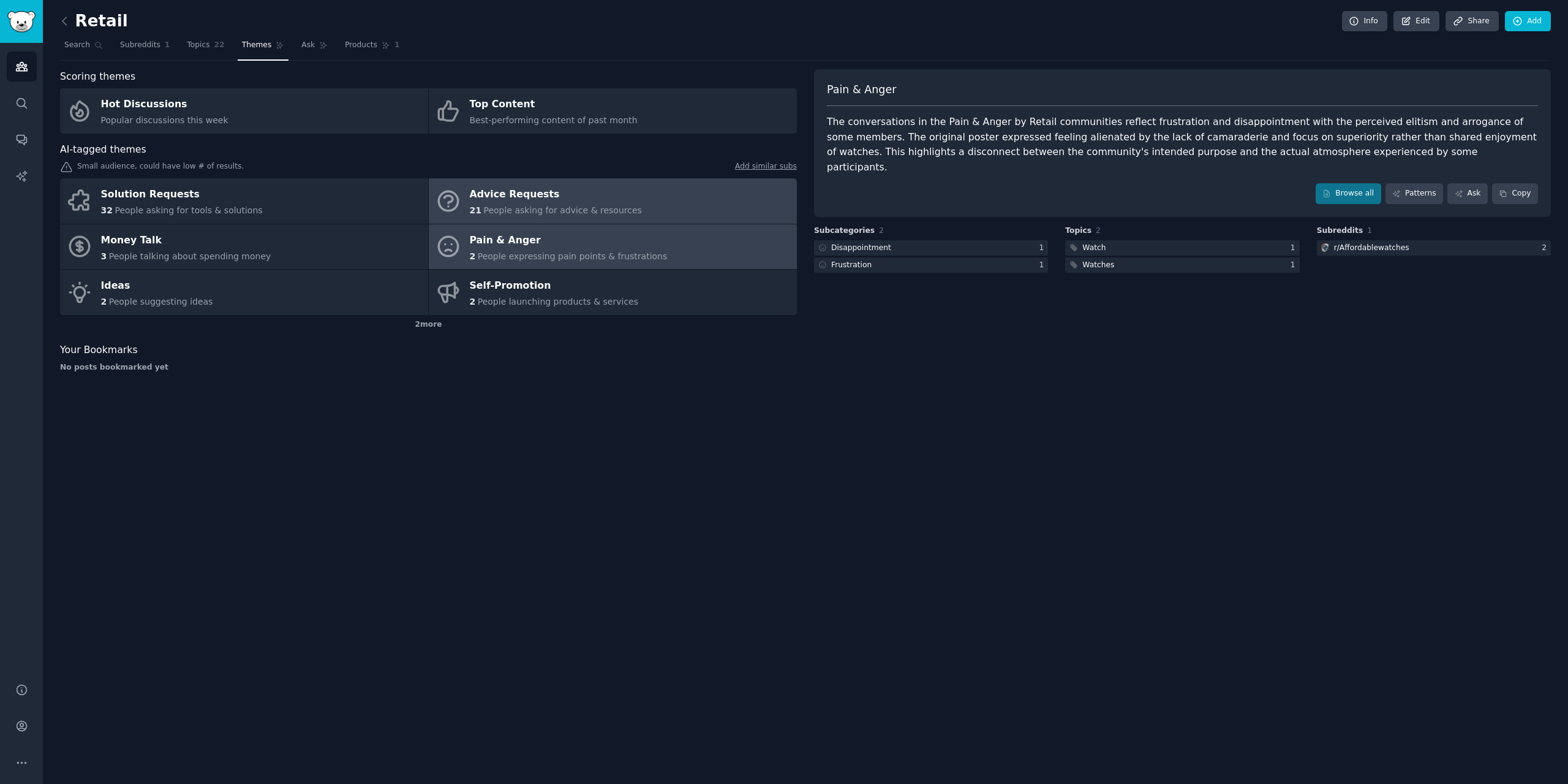
click at [526, 199] on div "Advice Requests" at bounding box center [555, 195] width 172 height 20
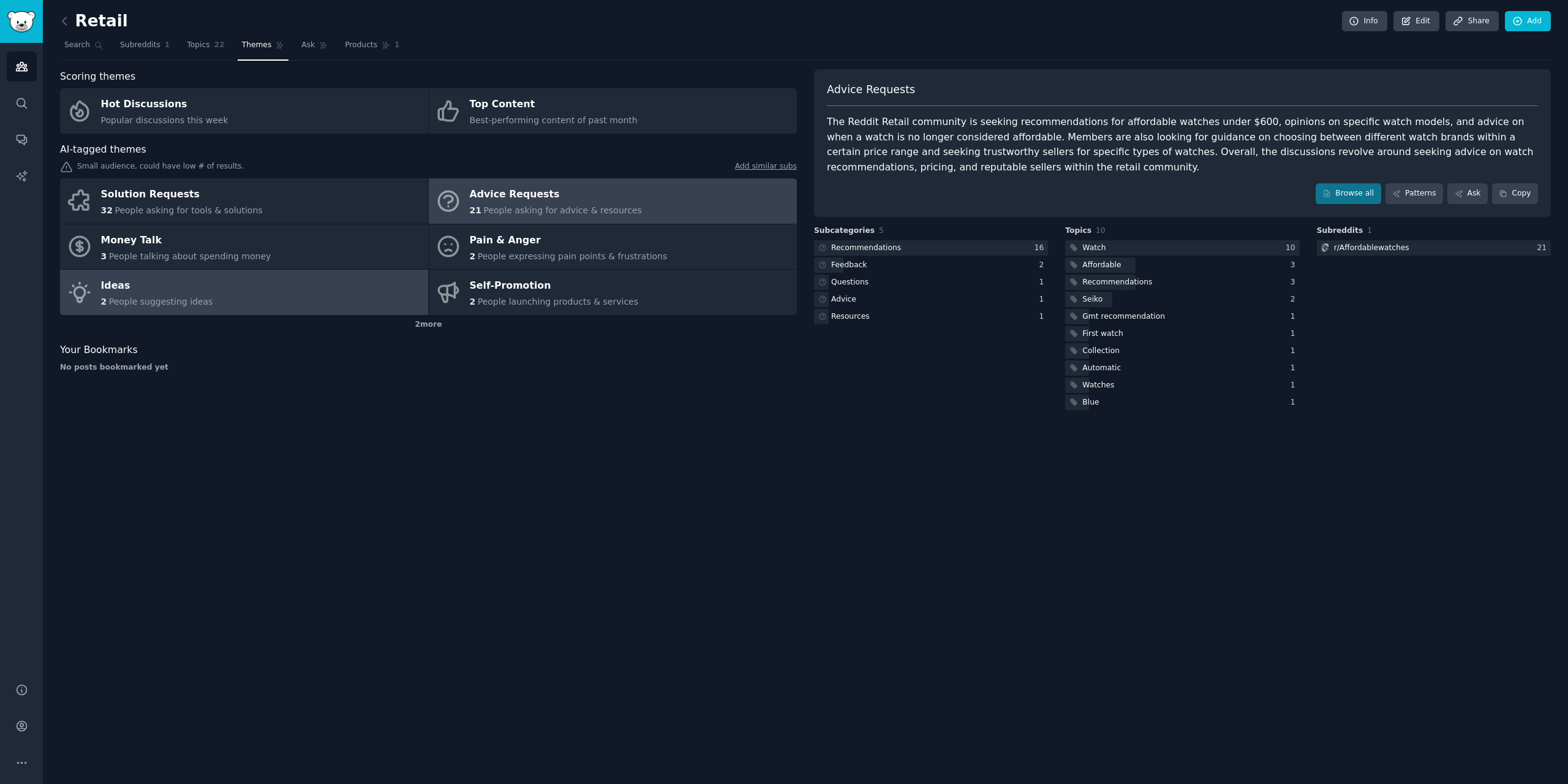
click at [289, 291] on link "Ideas 2 People suggesting ideas" at bounding box center [244, 291] width 368 height 45
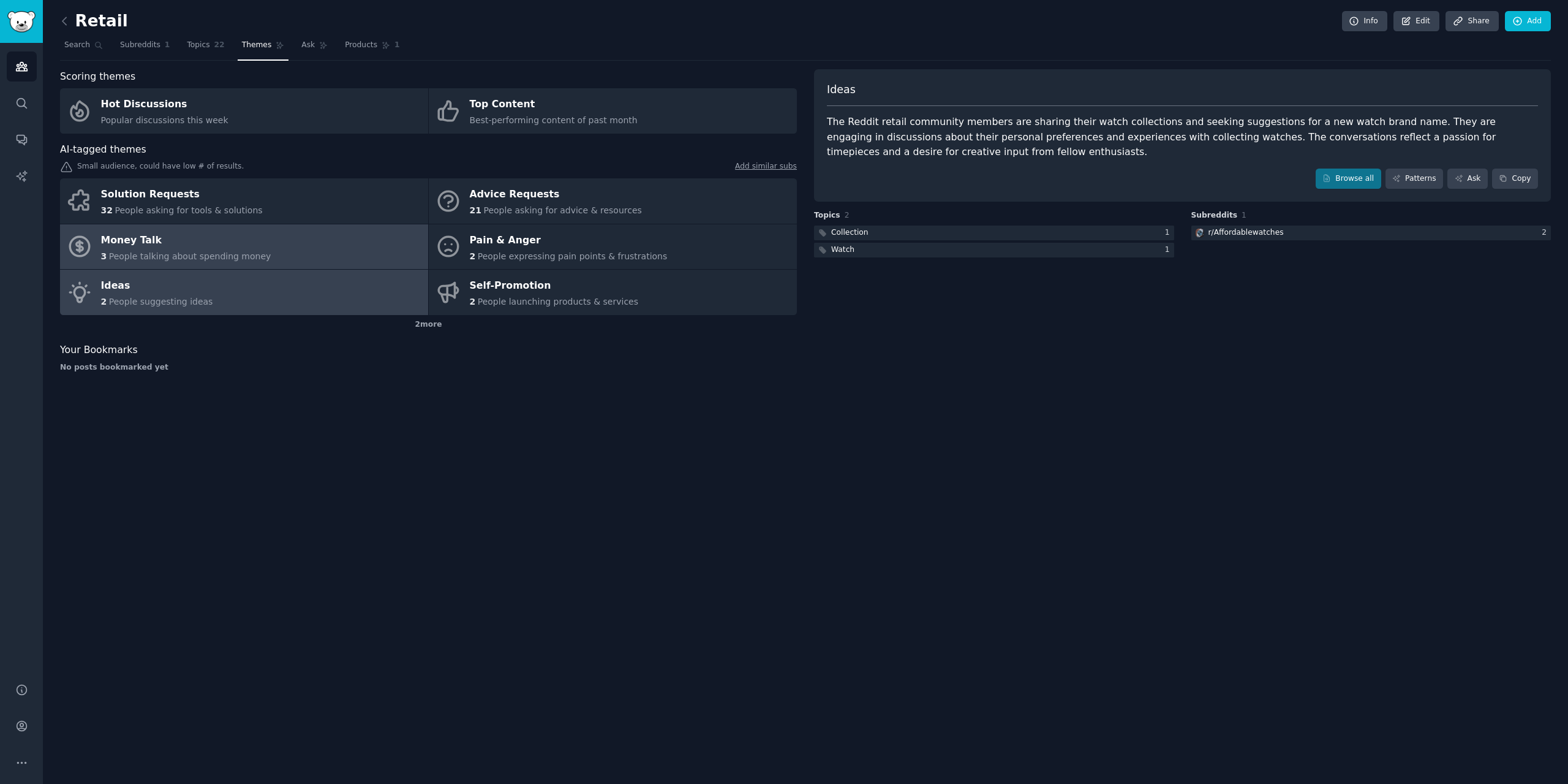
click at [223, 230] on div "Money Talk" at bounding box center [186, 240] width 170 height 20
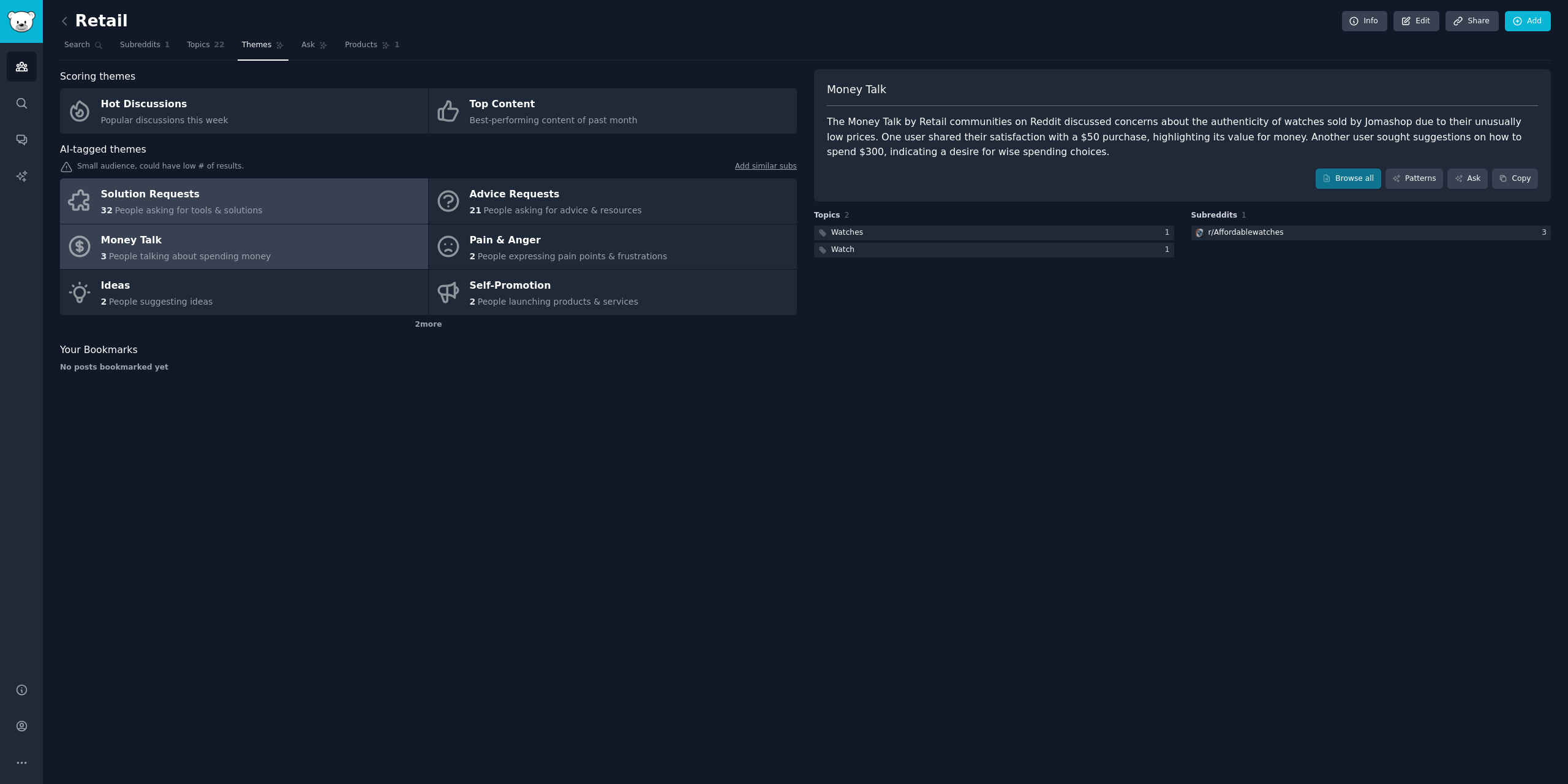
click at [233, 202] on div "Solution Requests" at bounding box center [182, 195] width 161 height 20
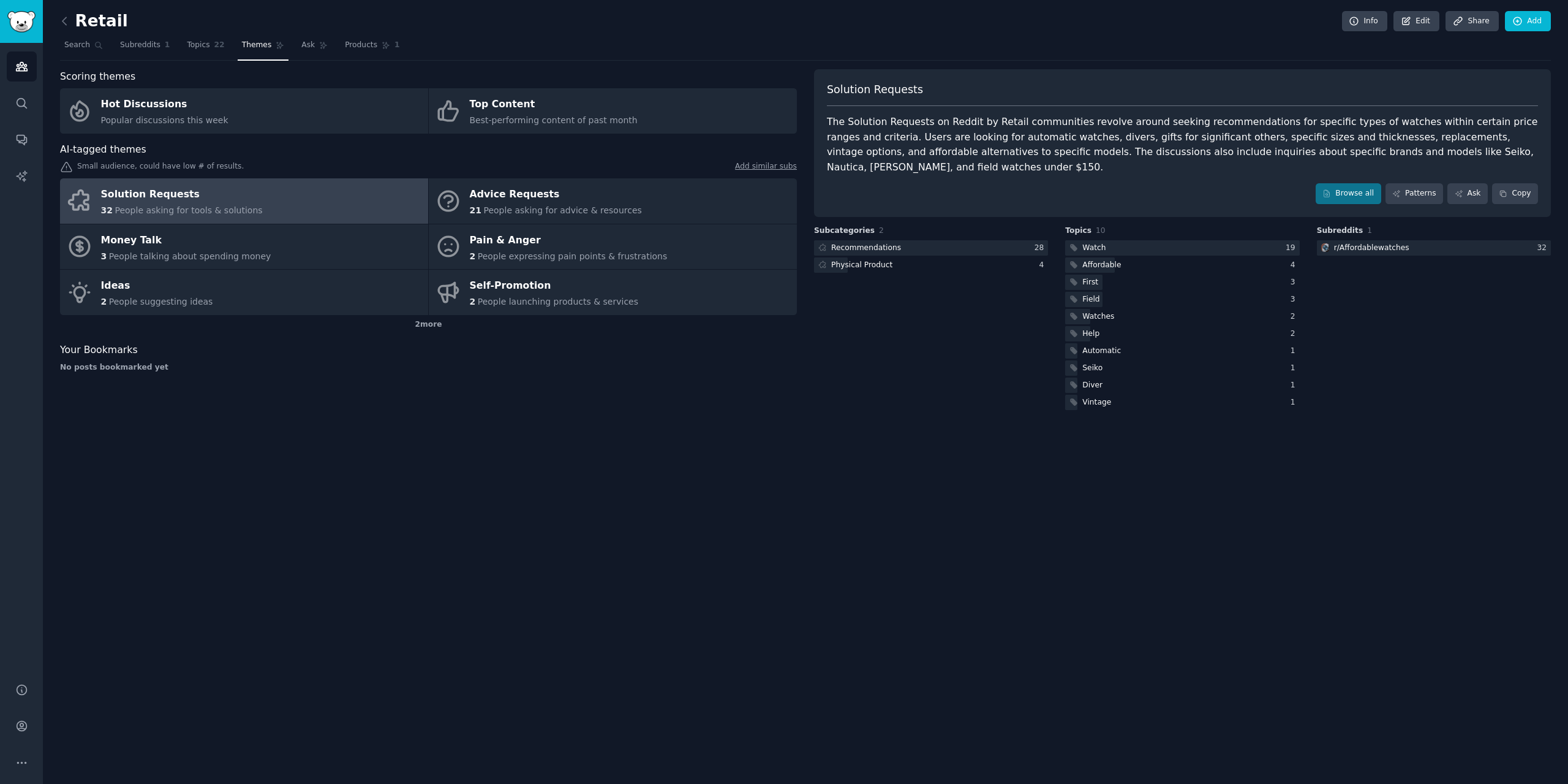
click at [70, 29] on link at bounding box center [67, 21] width 15 height 20
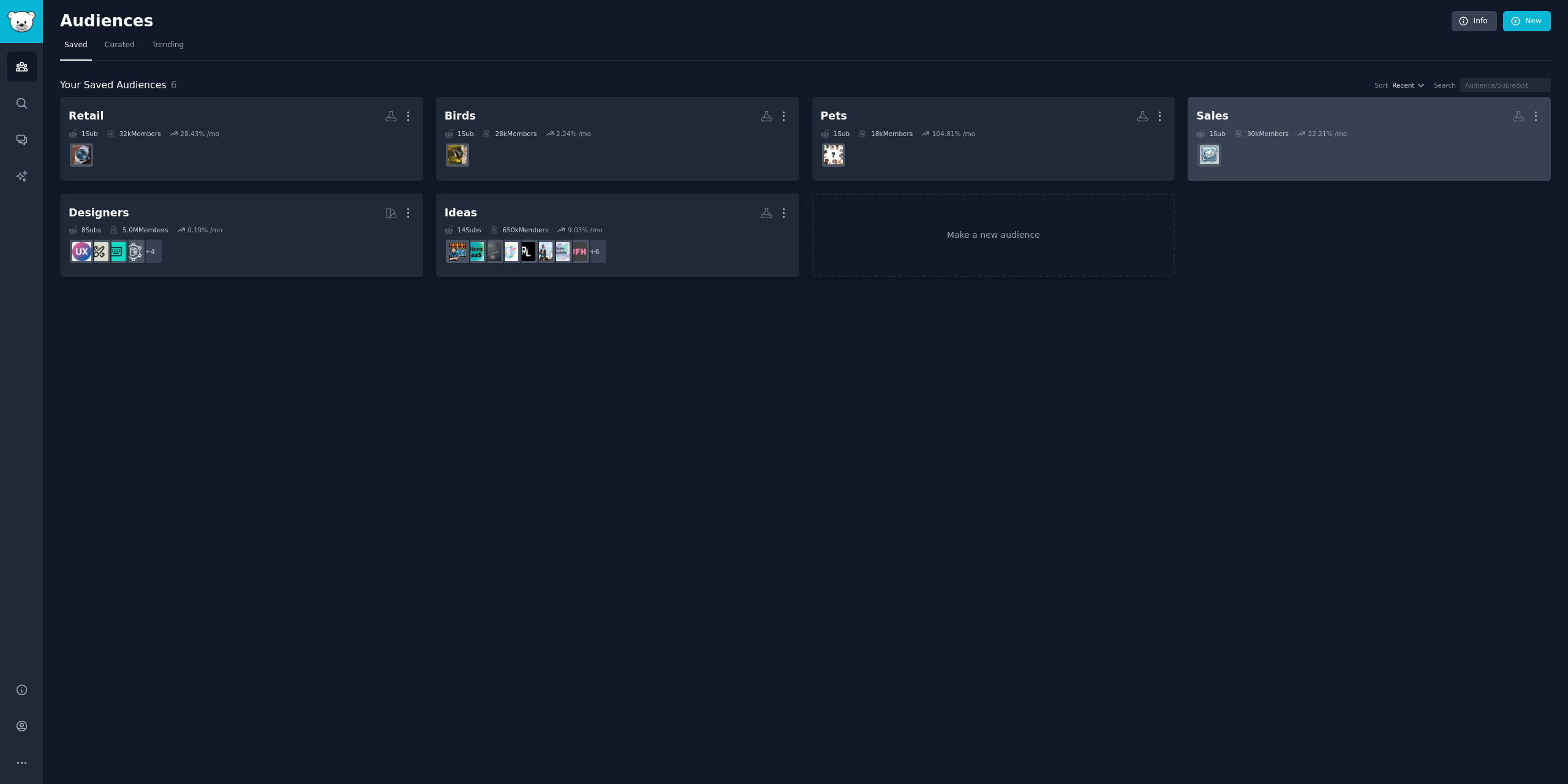
click at [1303, 158] on dd at bounding box center [1369, 154] width 346 height 34
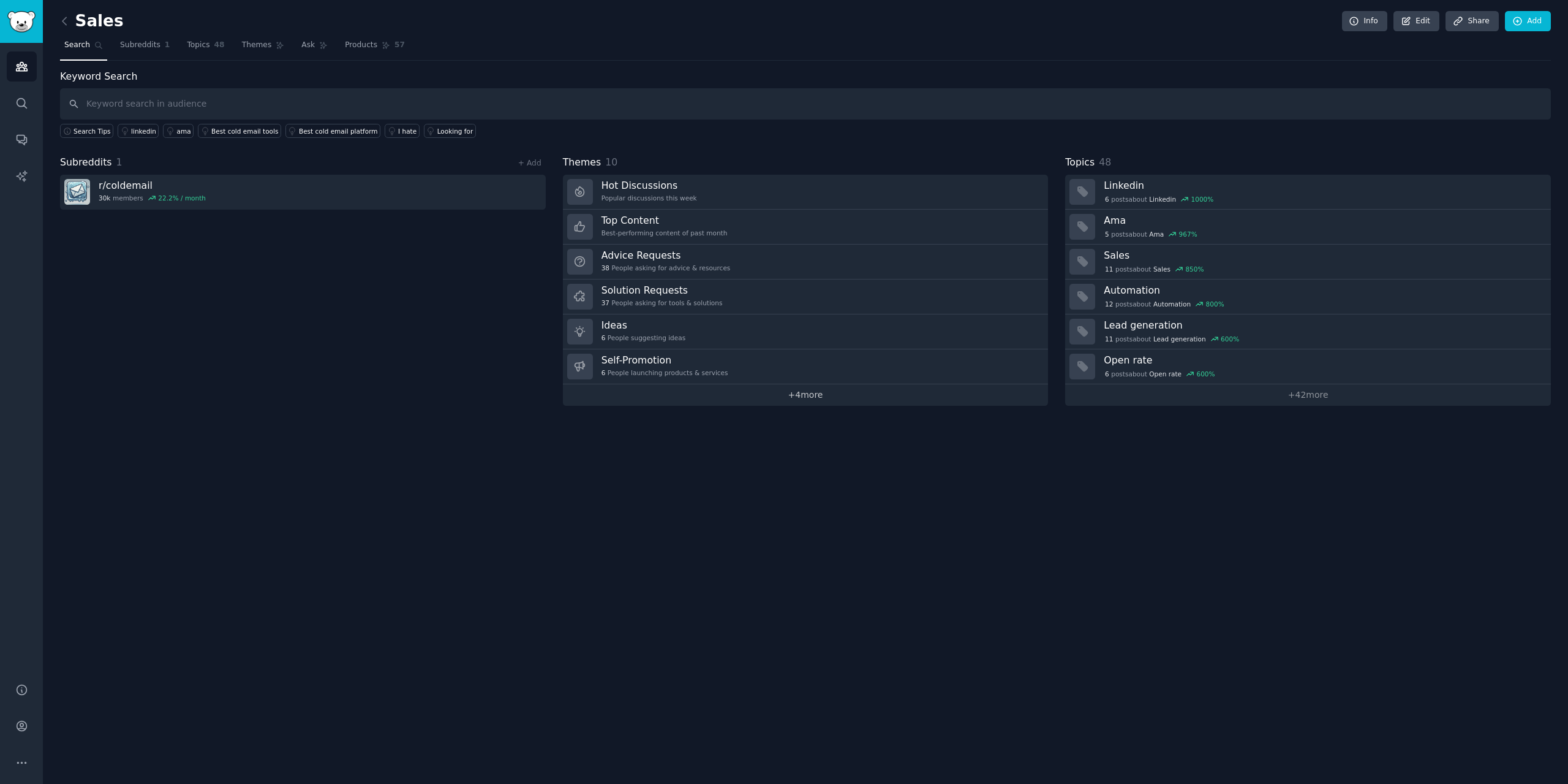
click at [743, 399] on link "+ 4 more" at bounding box center [806, 394] width 486 height 21
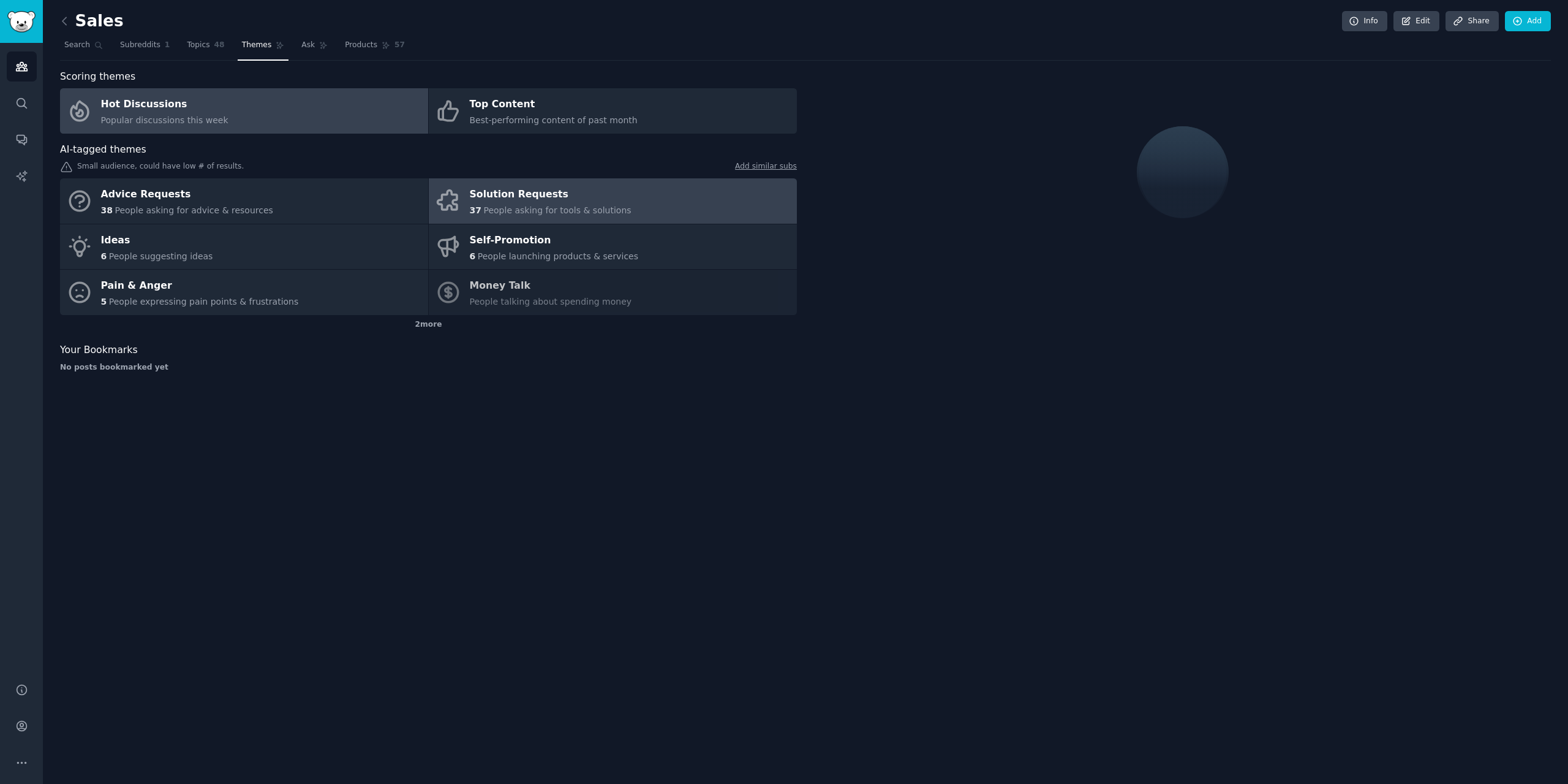
click at [518, 208] on span "People asking for tools & solutions" at bounding box center [556, 210] width 147 height 10
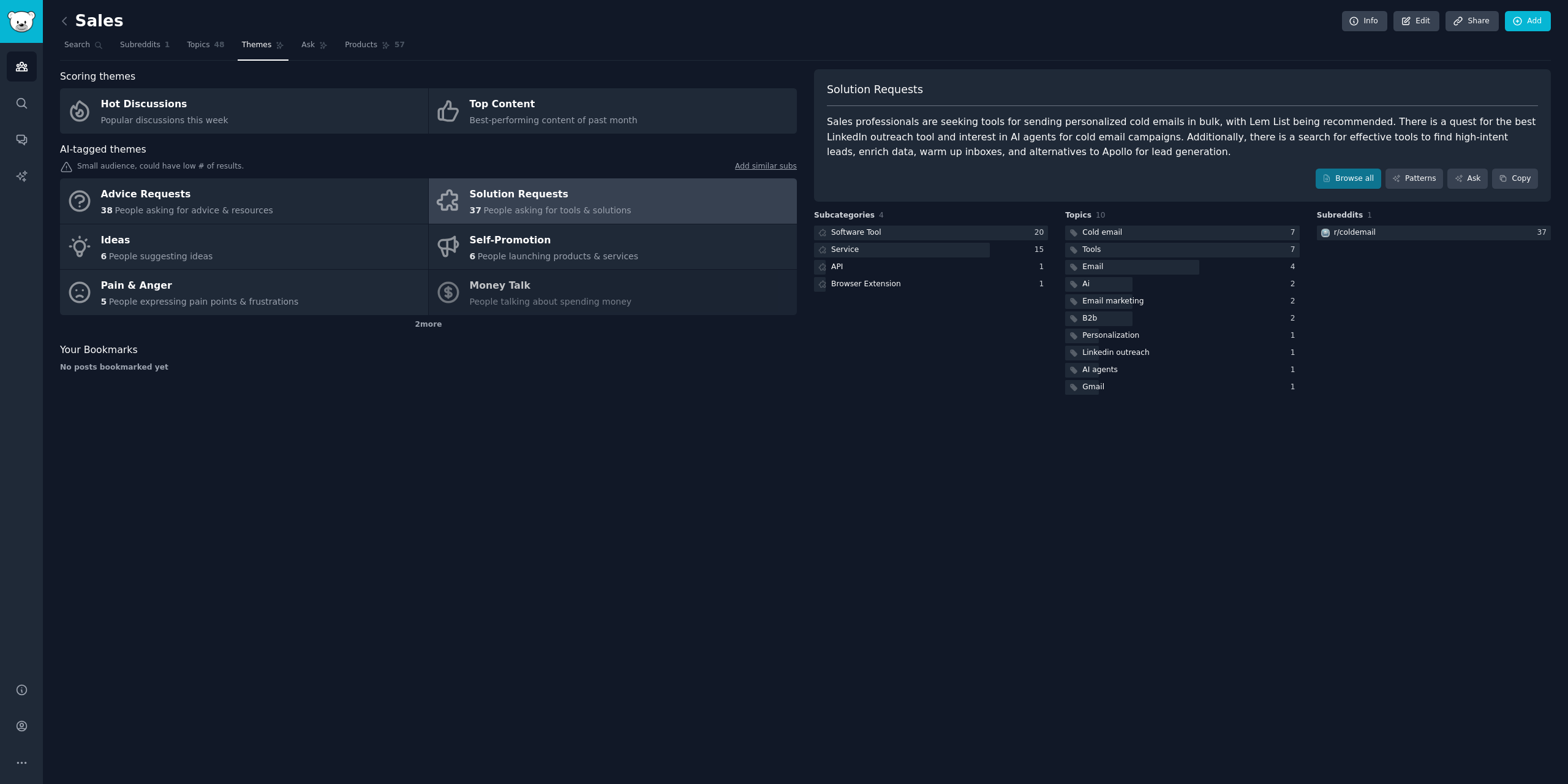
click at [897, 535] on div "Sales Info Edit Share Add Search Subreddits 1 Topics 48 Themes Ask Products 57 …" at bounding box center [805, 392] width 1525 height 784
click at [1450, 174] on link "Ask" at bounding box center [1467, 179] width 40 height 21
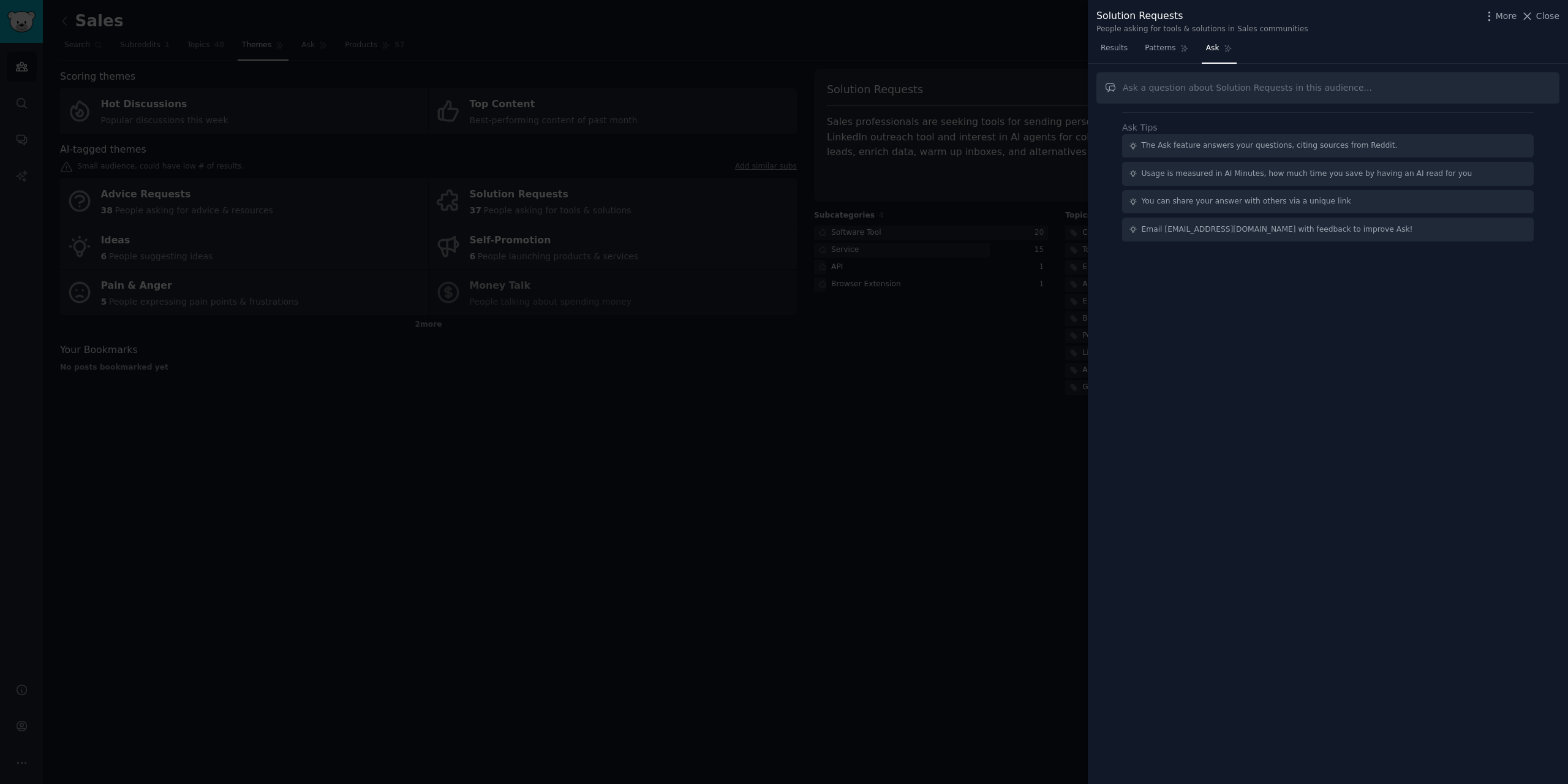
click at [913, 371] on div at bounding box center [784, 392] width 1568 height 784
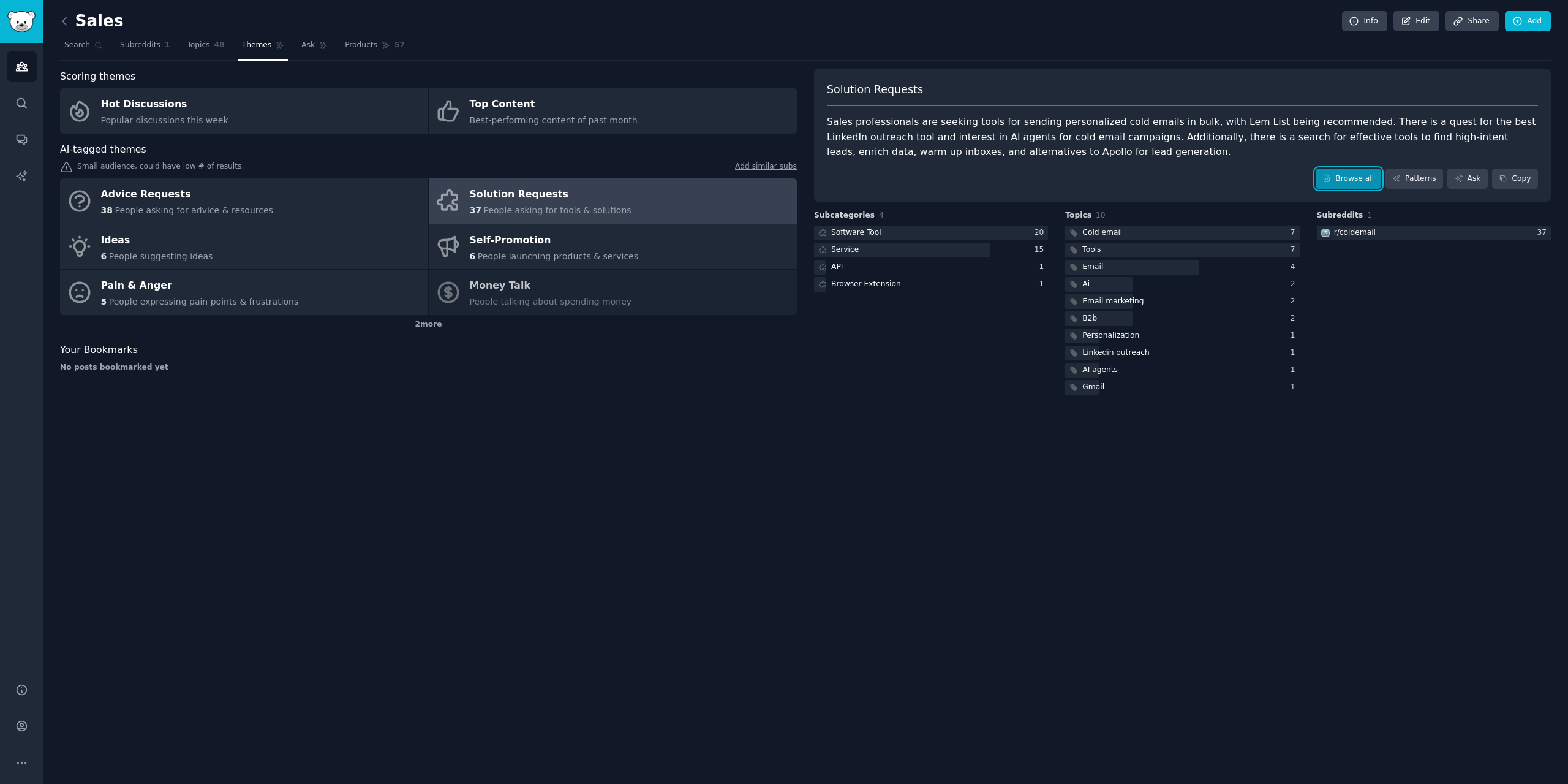
click at [1353, 175] on link "Browse all" at bounding box center [1348, 179] width 66 height 21
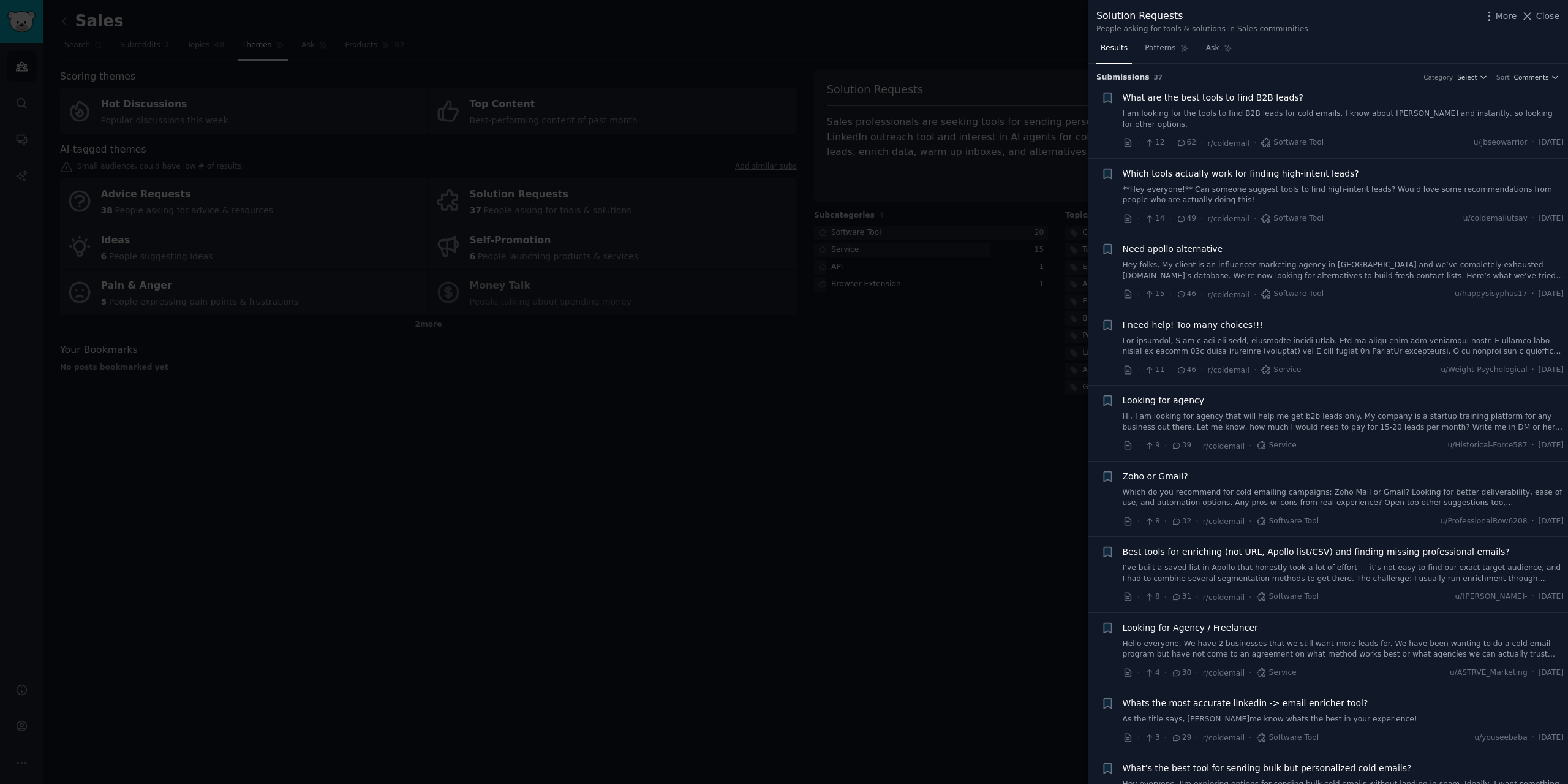
click at [1160, 242] on span "Need apollo alternative" at bounding box center [1172, 249] width 101 height 13
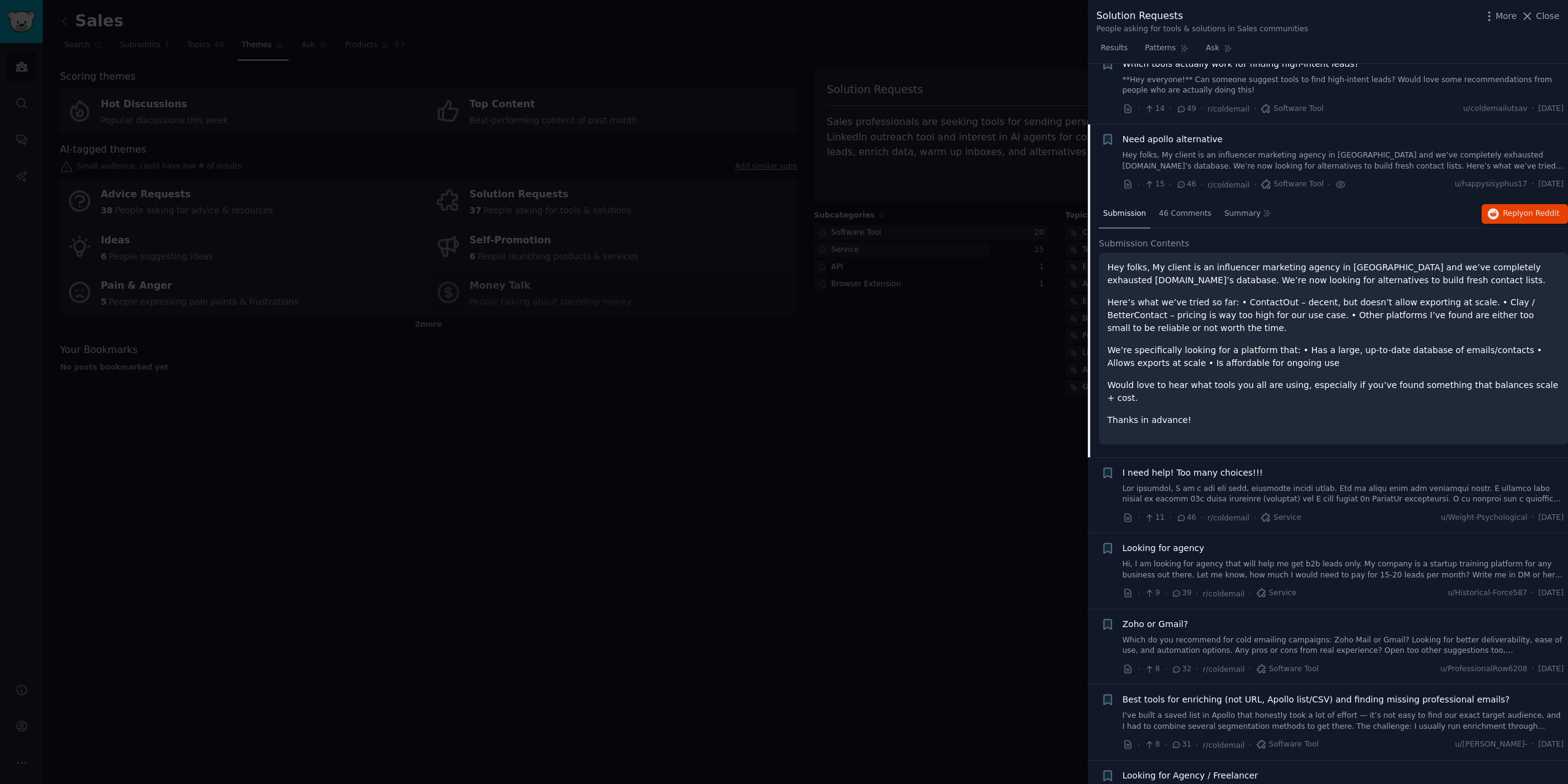
scroll to position [37, 0]
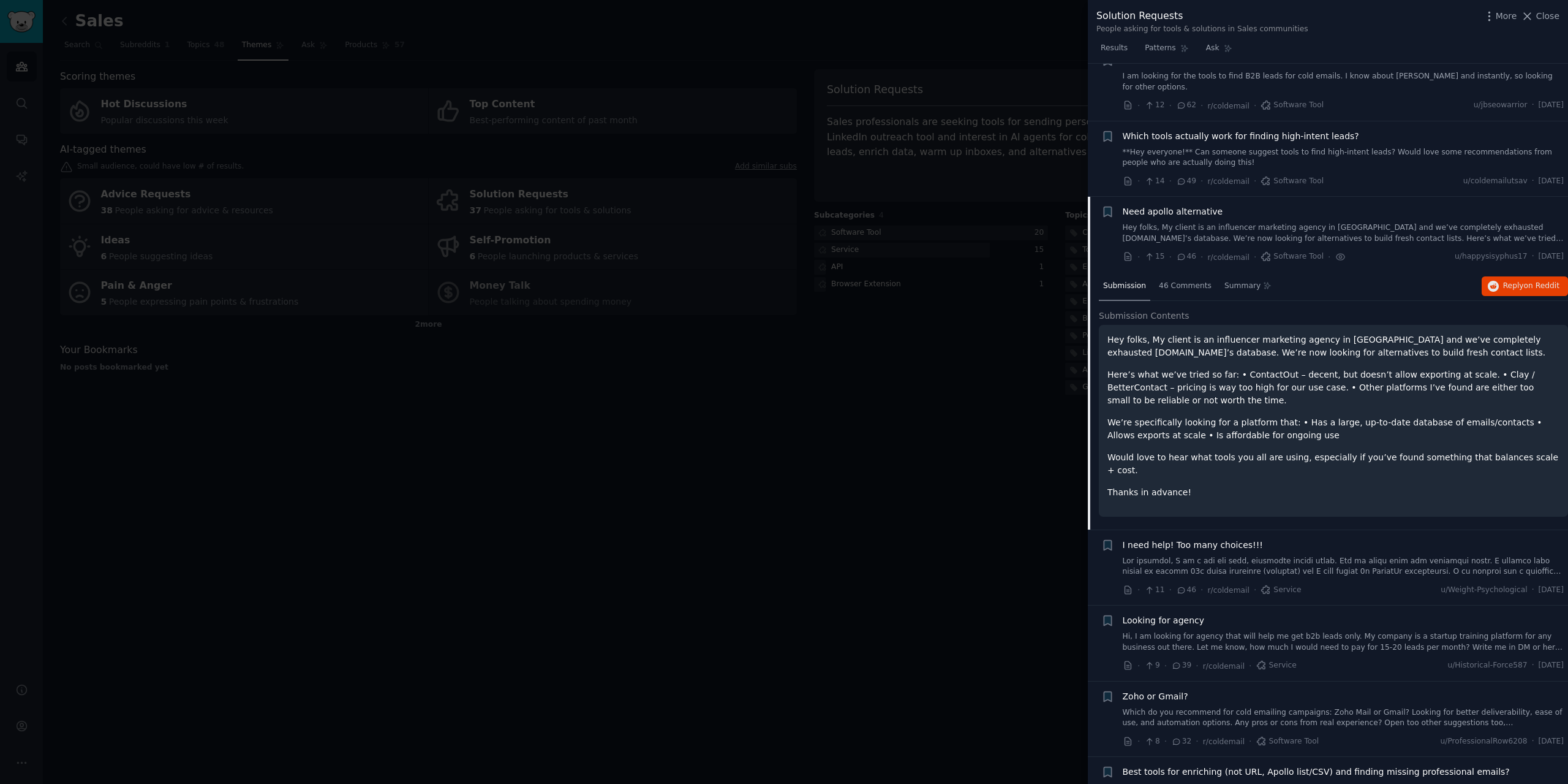
click at [1122, 280] on span "Submission" at bounding box center [1124, 286] width 43 height 11
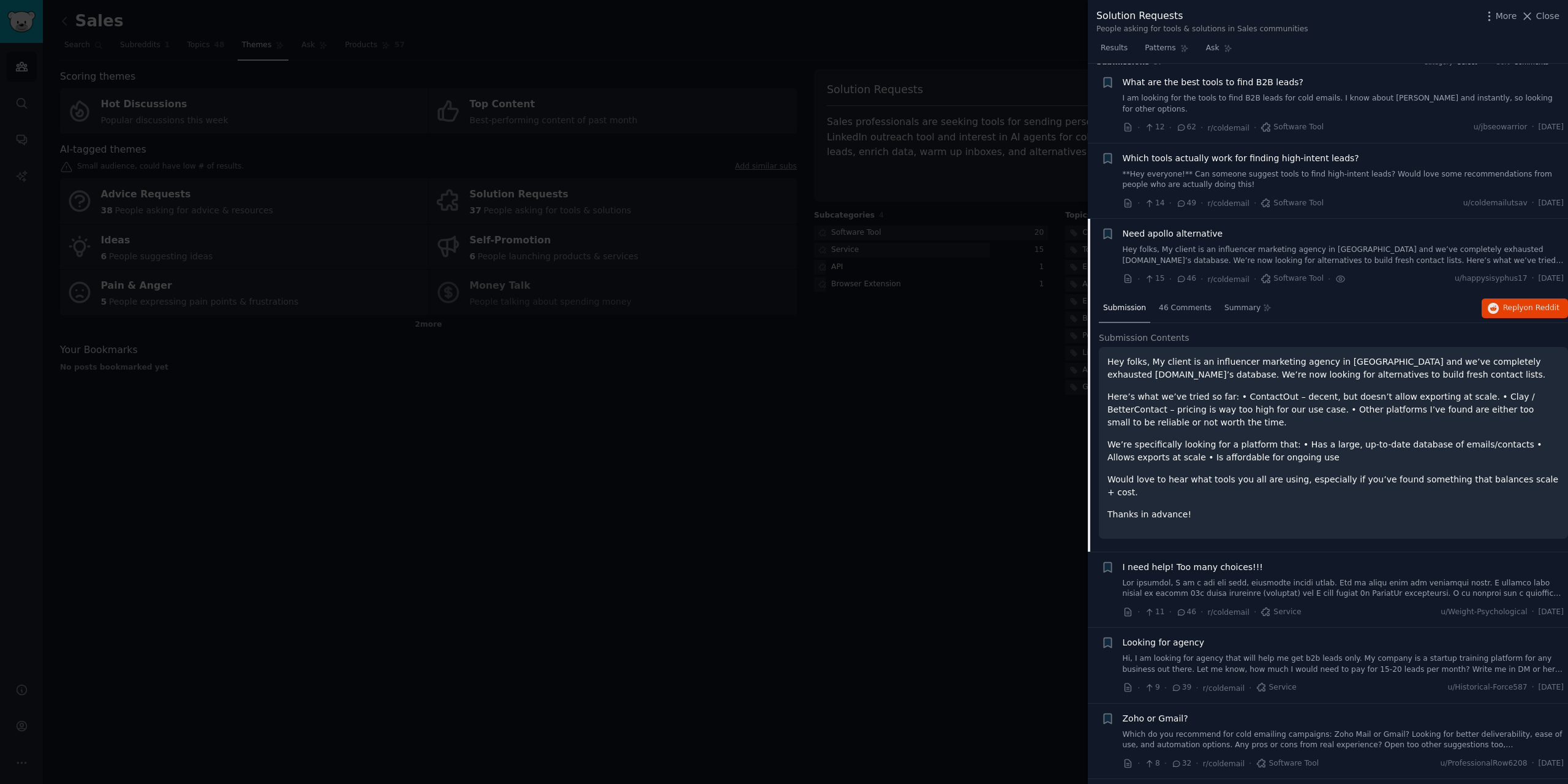
scroll to position [0, 0]
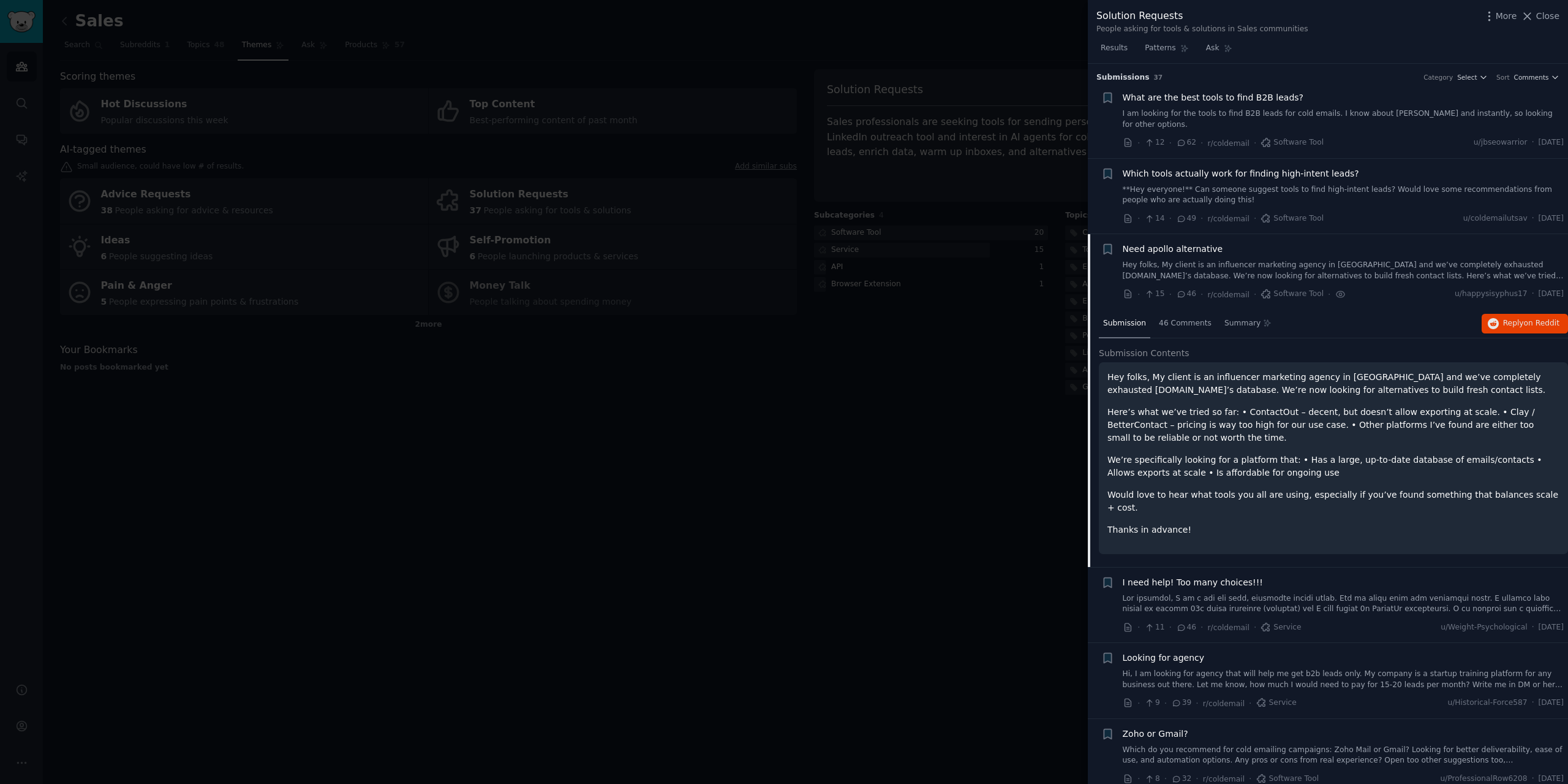
click at [1203, 167] on span "Which tools actually work for finding high-intent leads?" at bounding box center [1240, 173] width 237 height 13
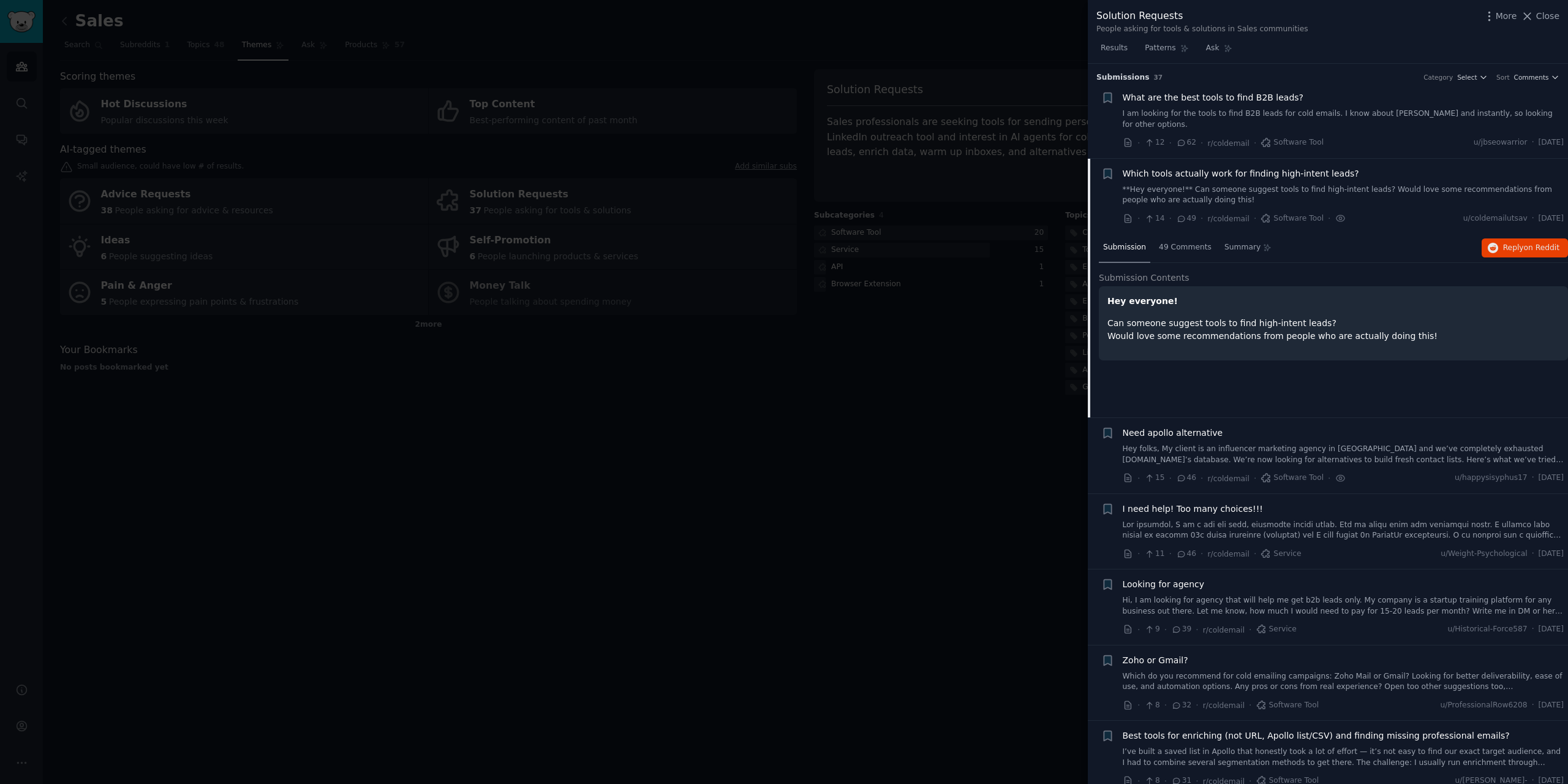
click at [1154, 96] on span "What are the best tools to find B2B leads?" at bounding box center [1213, 97] width 181 height 13
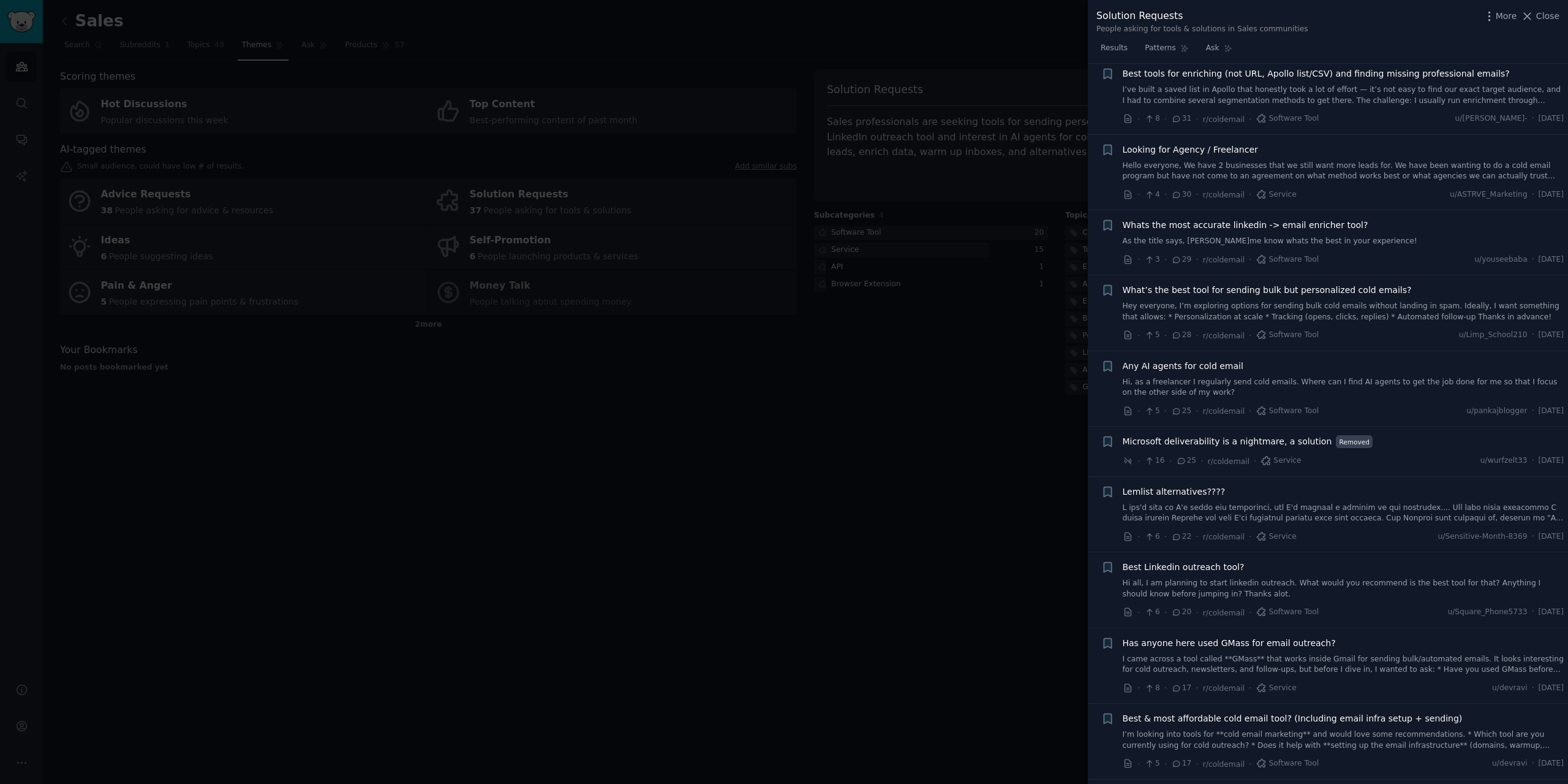
scroll to position [674, 0]
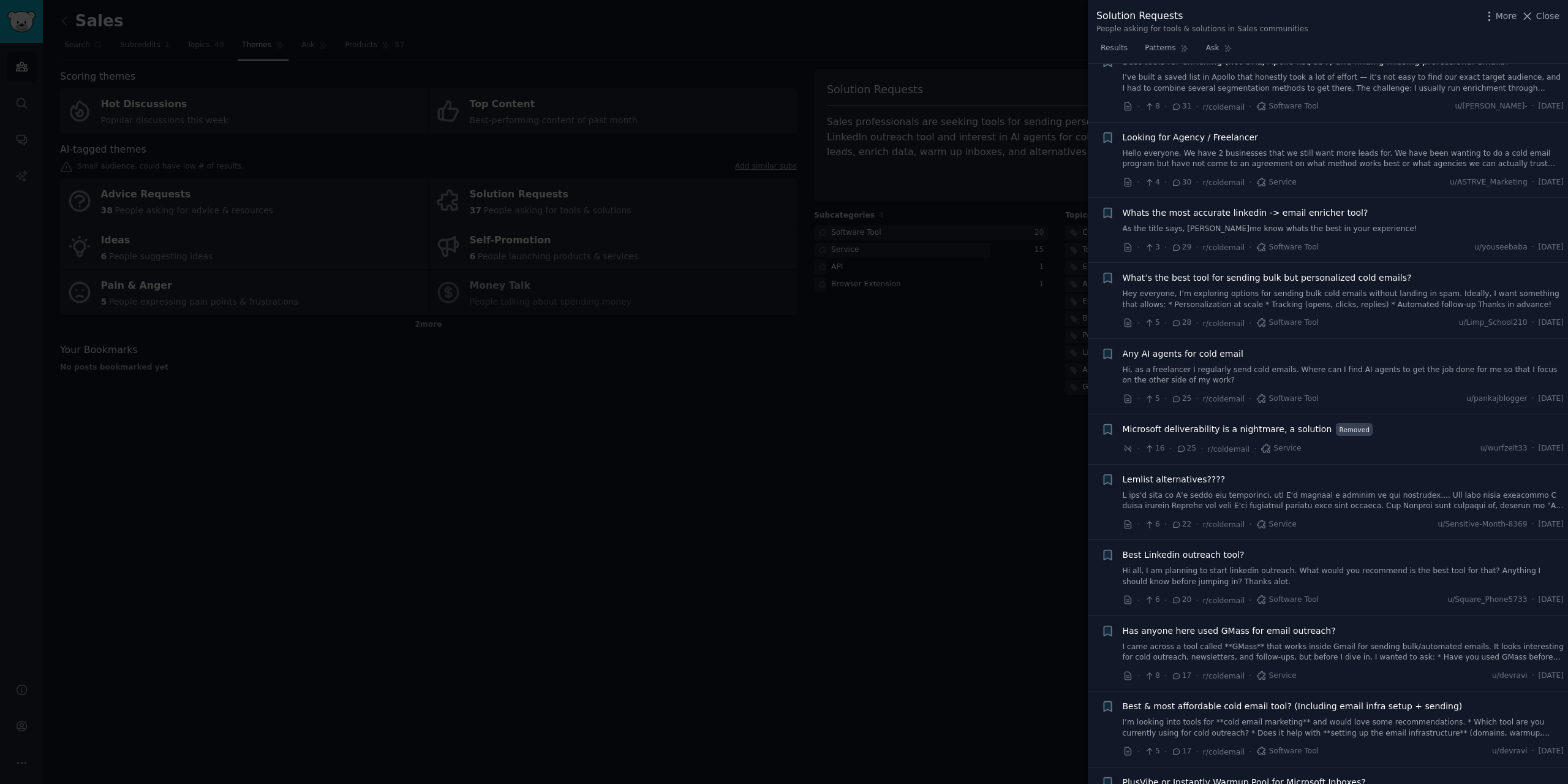
click at [1231, 207] on span "Whats the most accurate linkedin -> email enricher tool?" at bounding box center [1245, 213] width 245 height 13
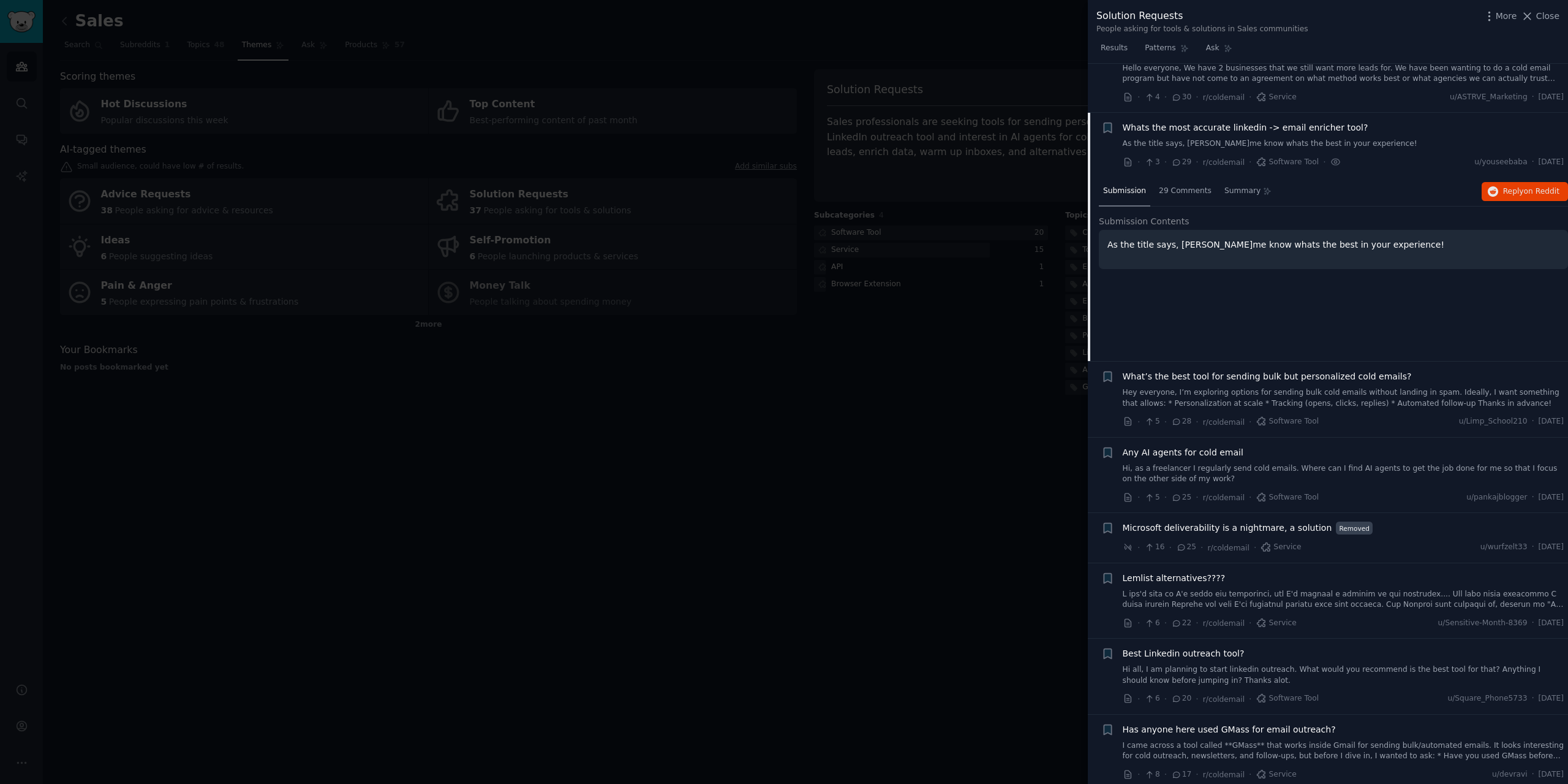
scroll to position [492, 0]
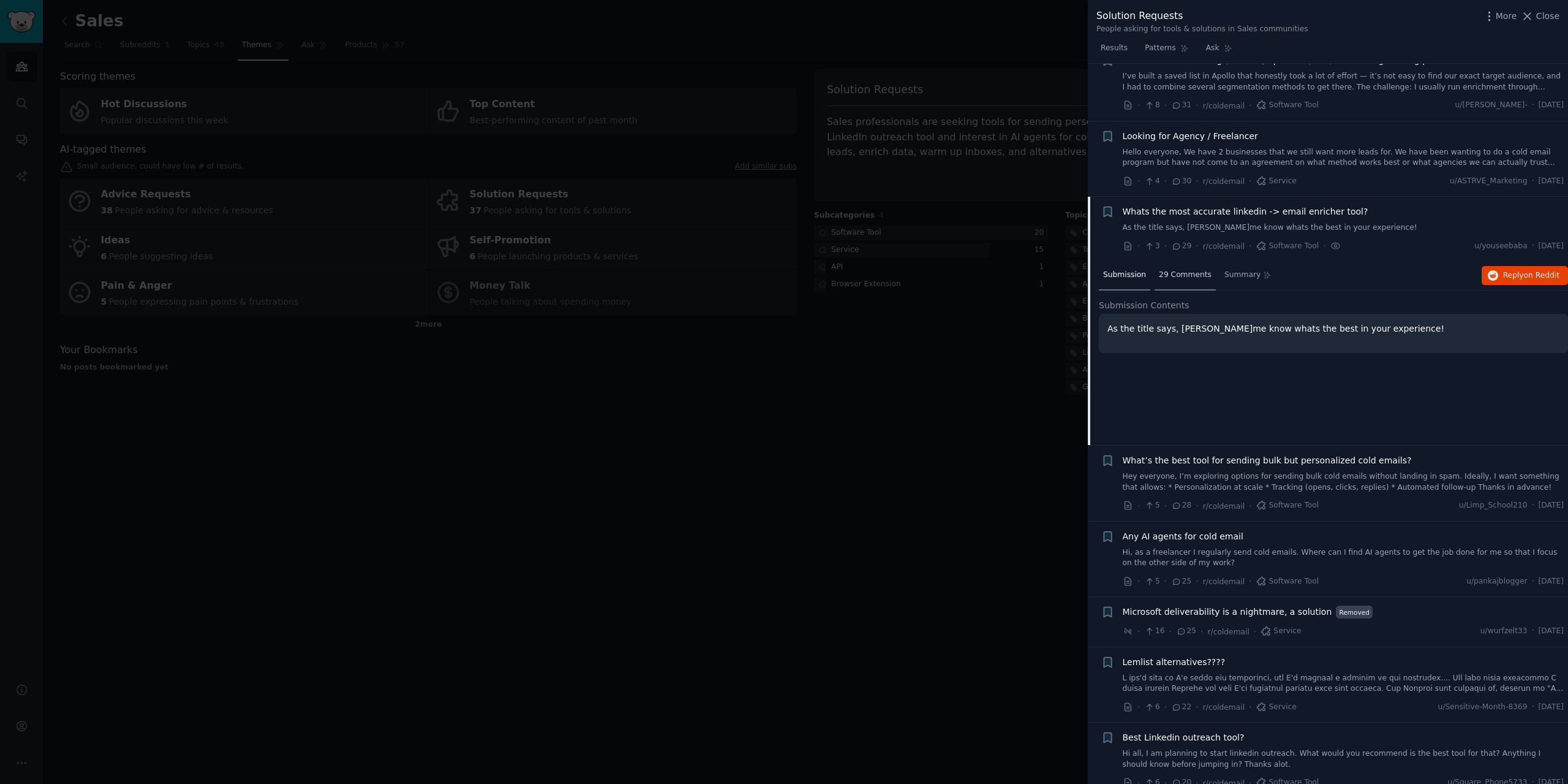
click at [1168, 271] on div "29 Comments" at bounding box center [1184, 276] width 61 height 29
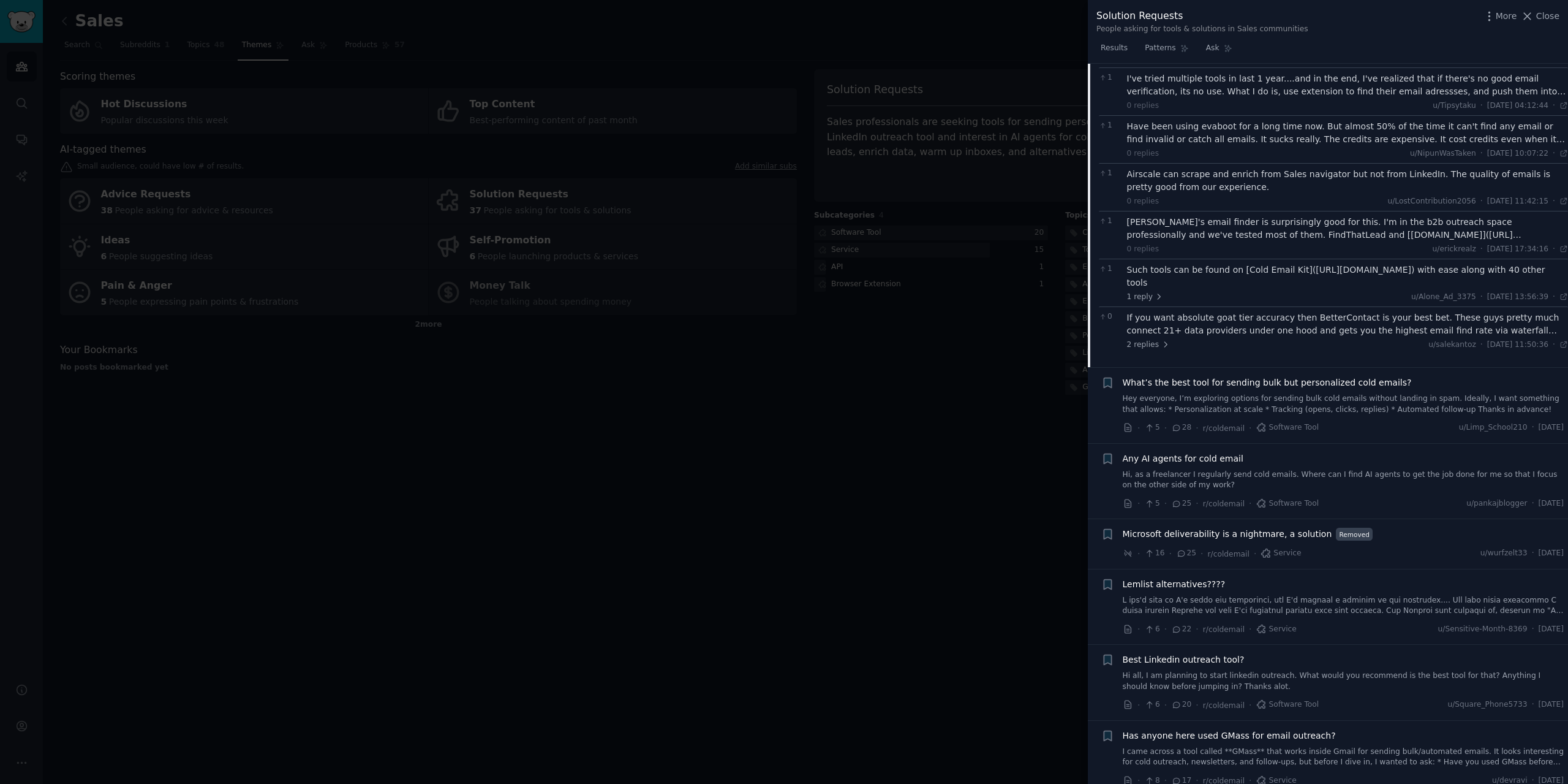
scroll to position [1043, 0]
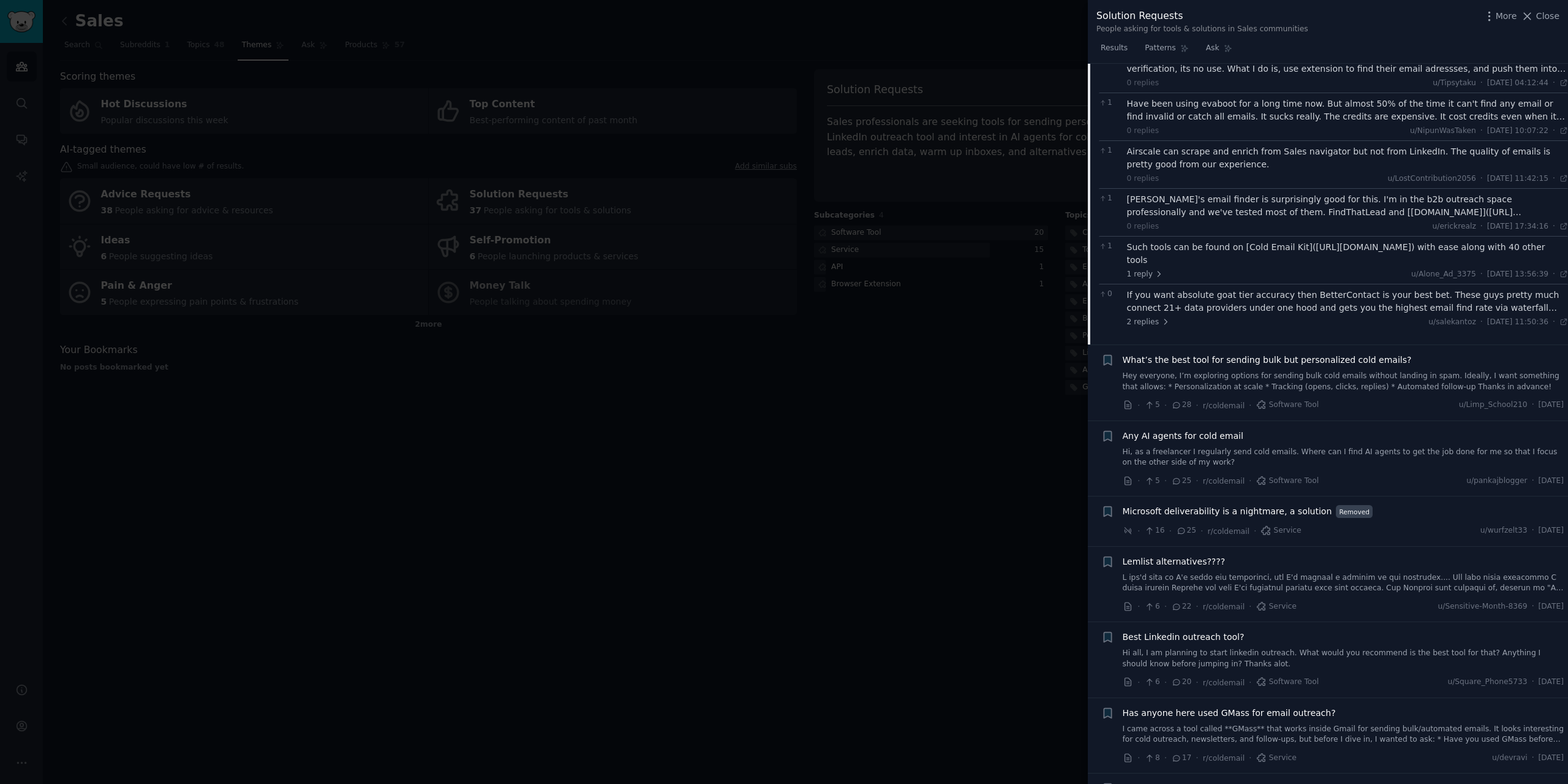
click at [1203, 429] on span "Any AI agents for cold email" at bounding box center [1183, 436] width 120 height 13
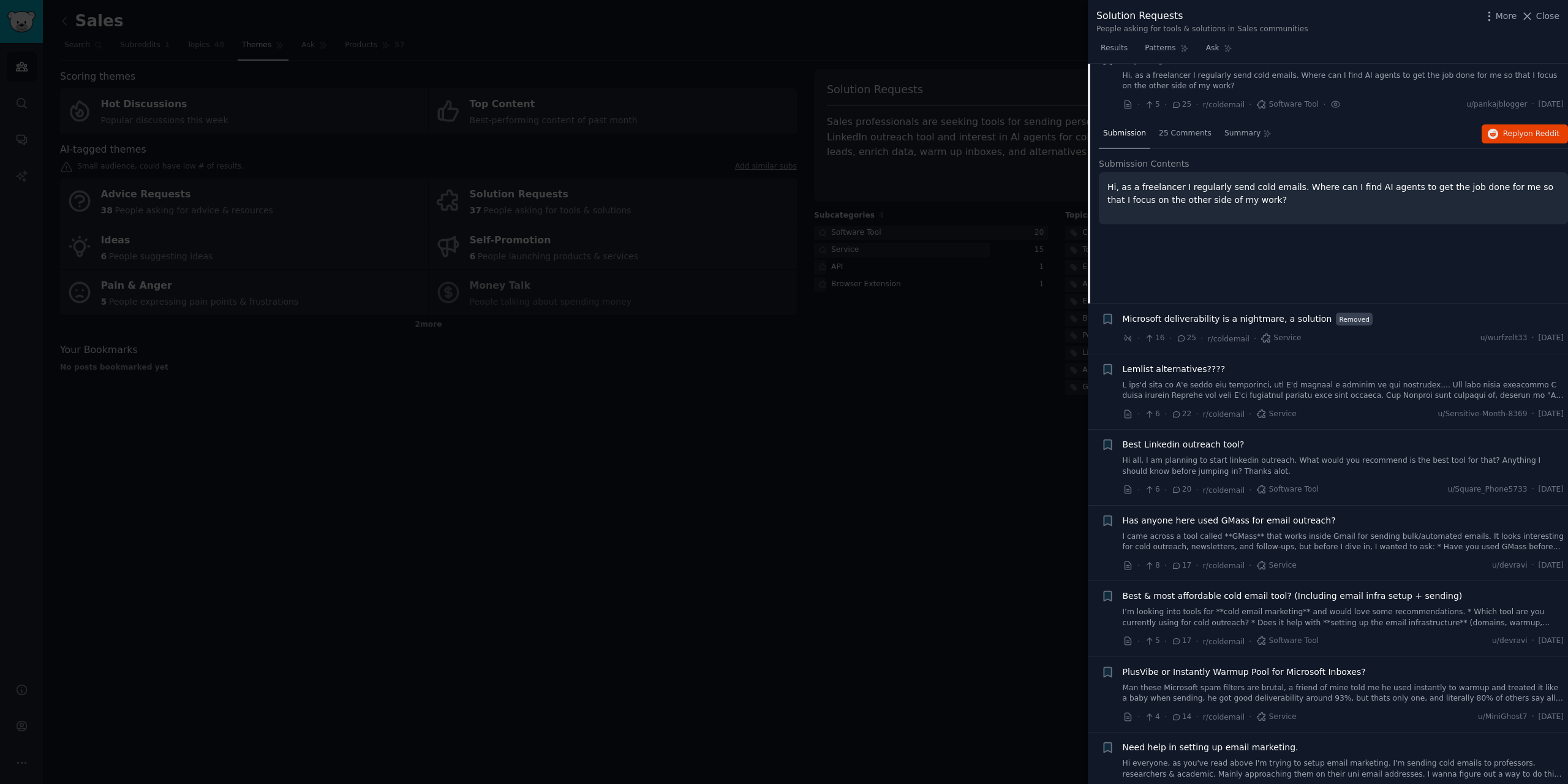
scroll to position [755, 0]
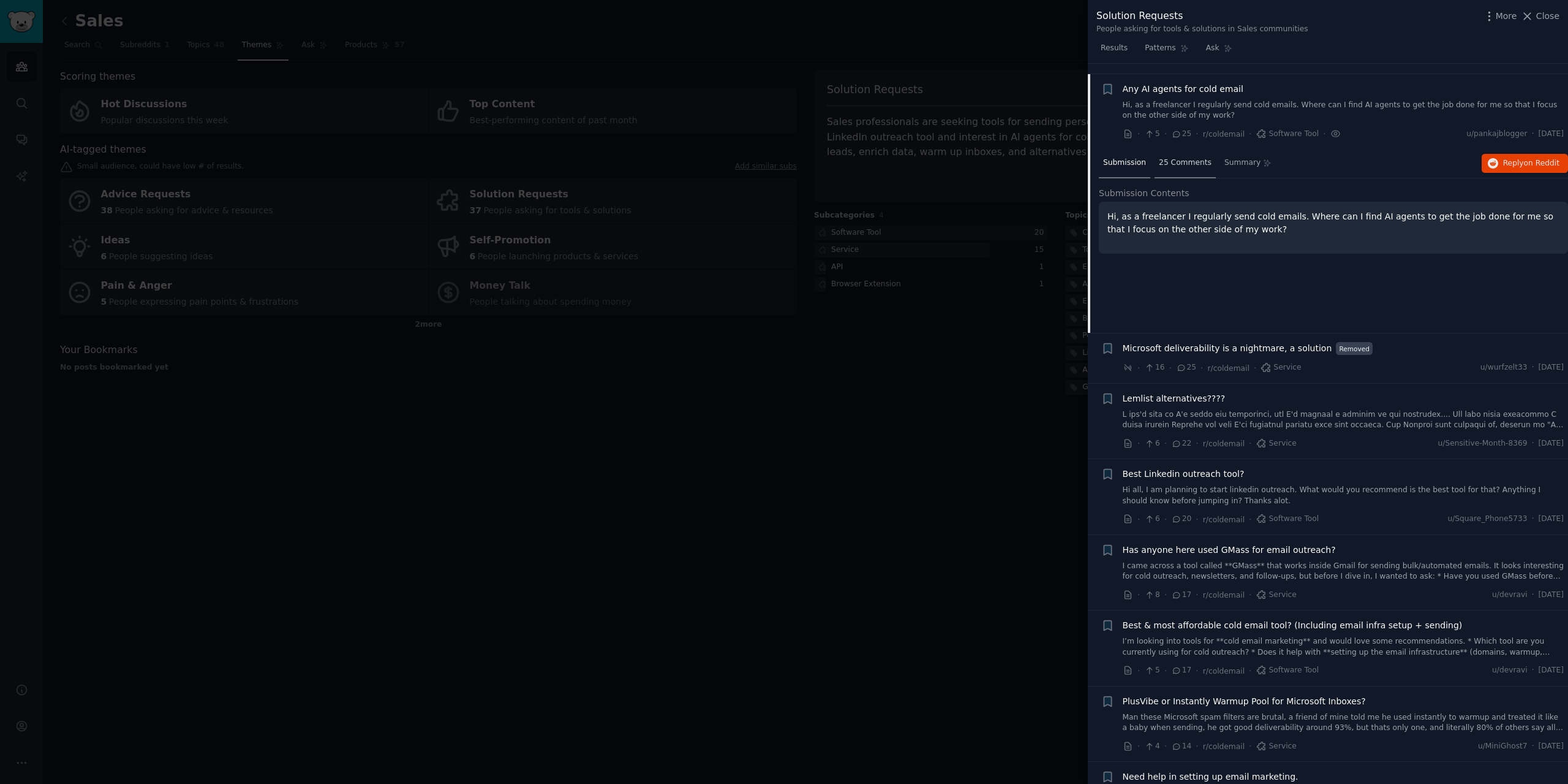
click at [1181, 158] on span "25 Comments" at bounding box center [1185, 163] width 53 height 11
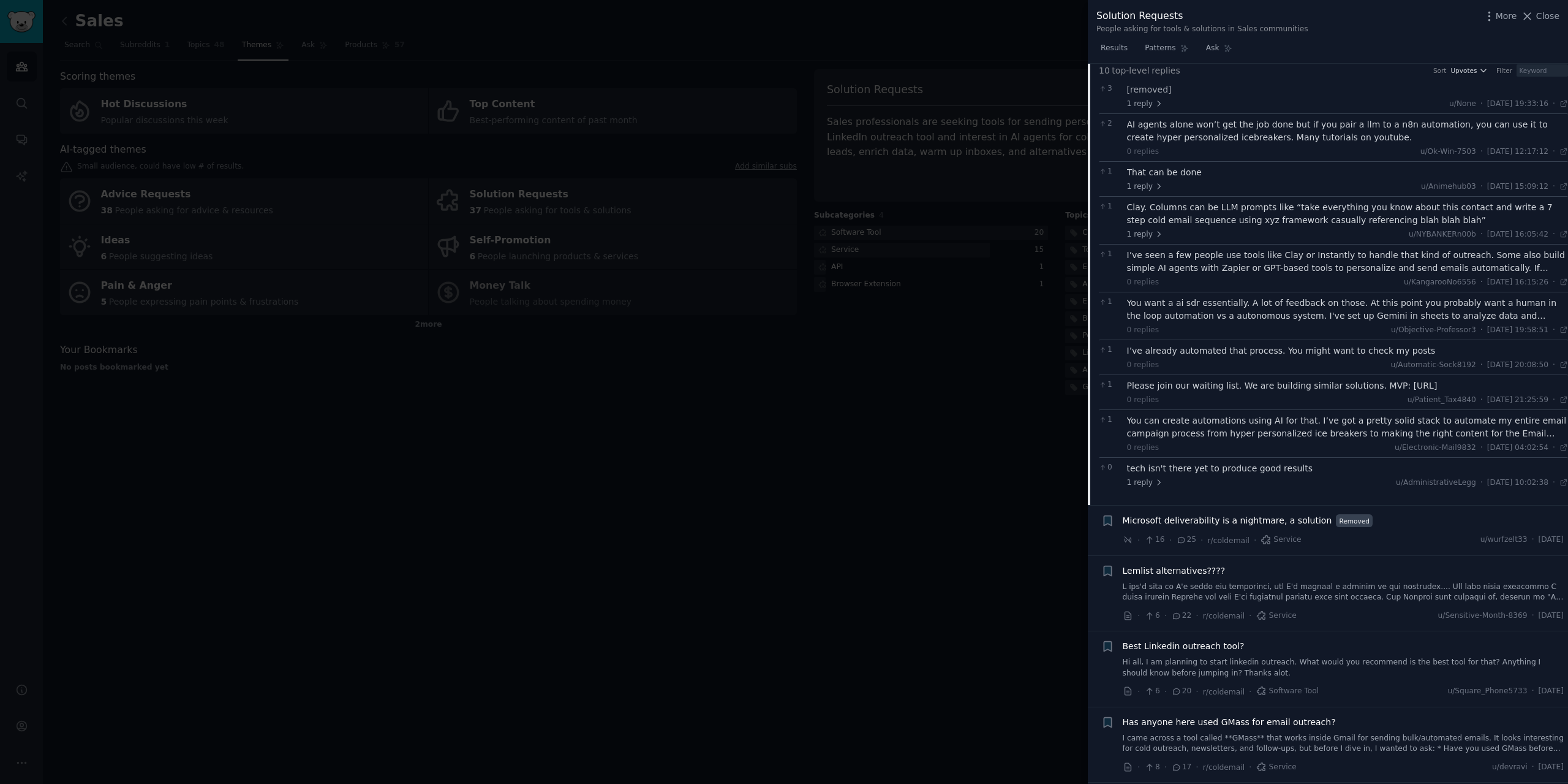
scroll to position [938, 0]
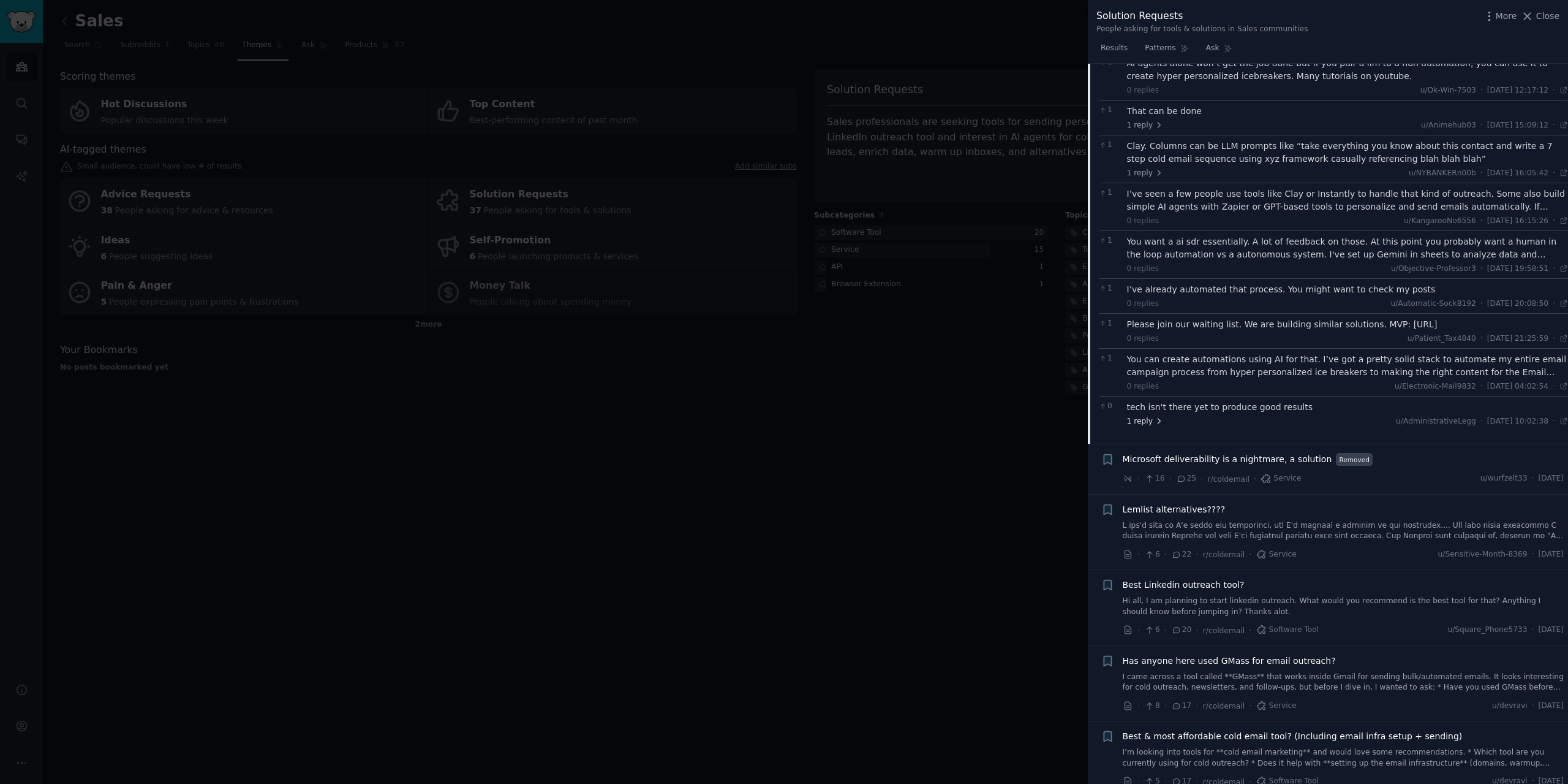
click at [1147, 416] on span "1 reply" at bounding box center [1145, 421] width 36 height 11
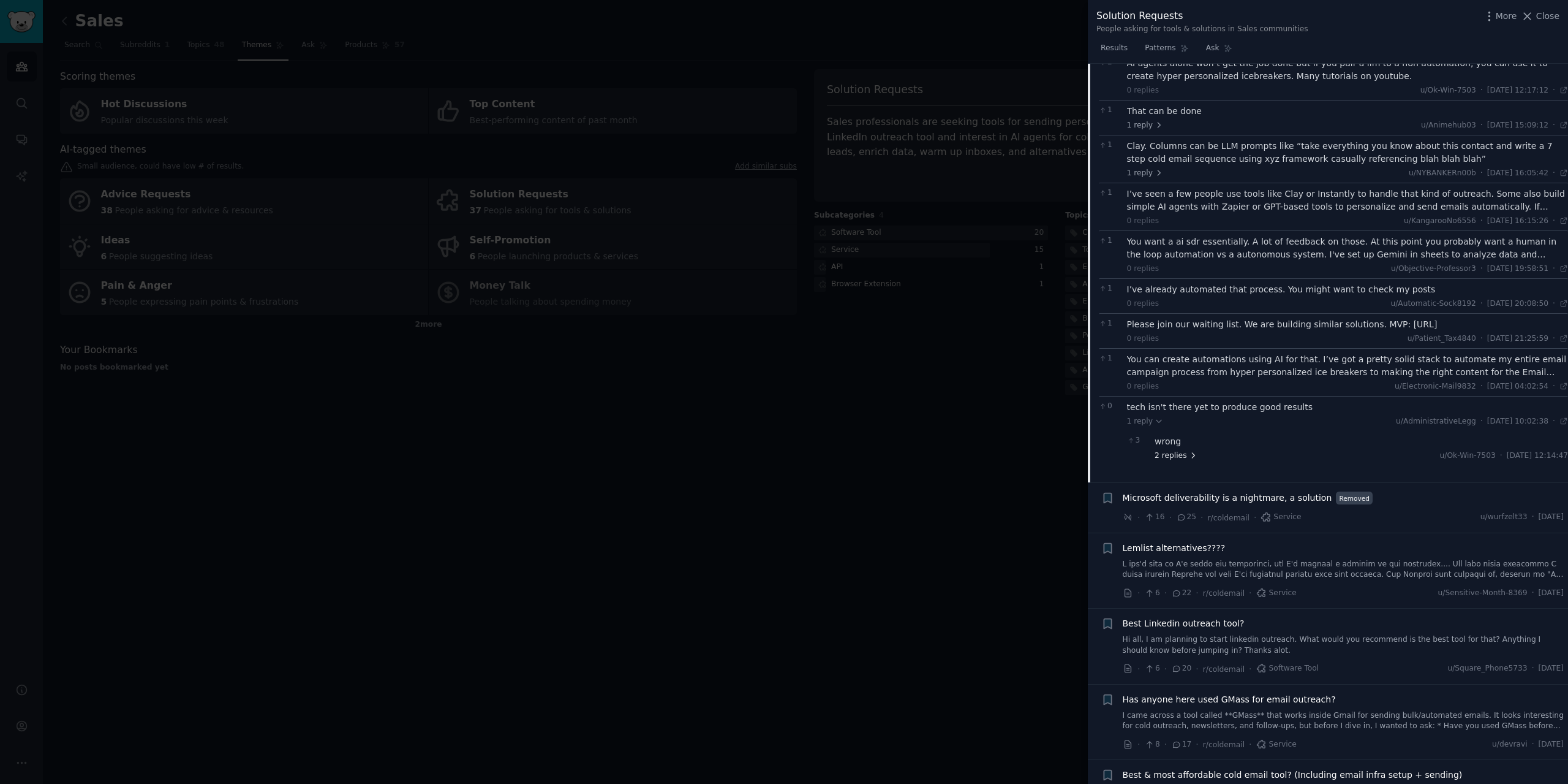
click at [1173, 451] on span "2 replies" at bounding box center [1175, 456] width 43 height 11
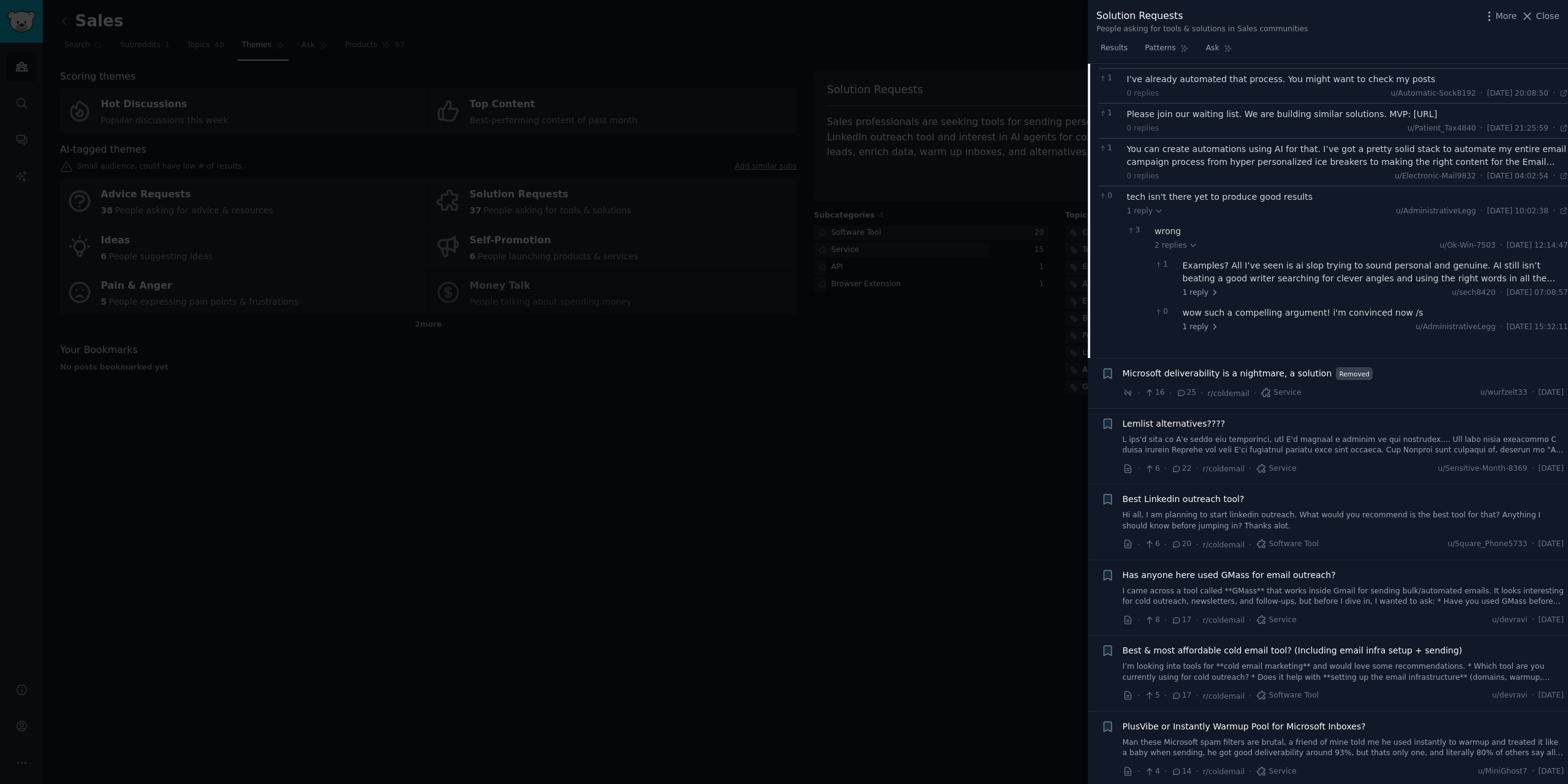
scroll to position [1184, 0]
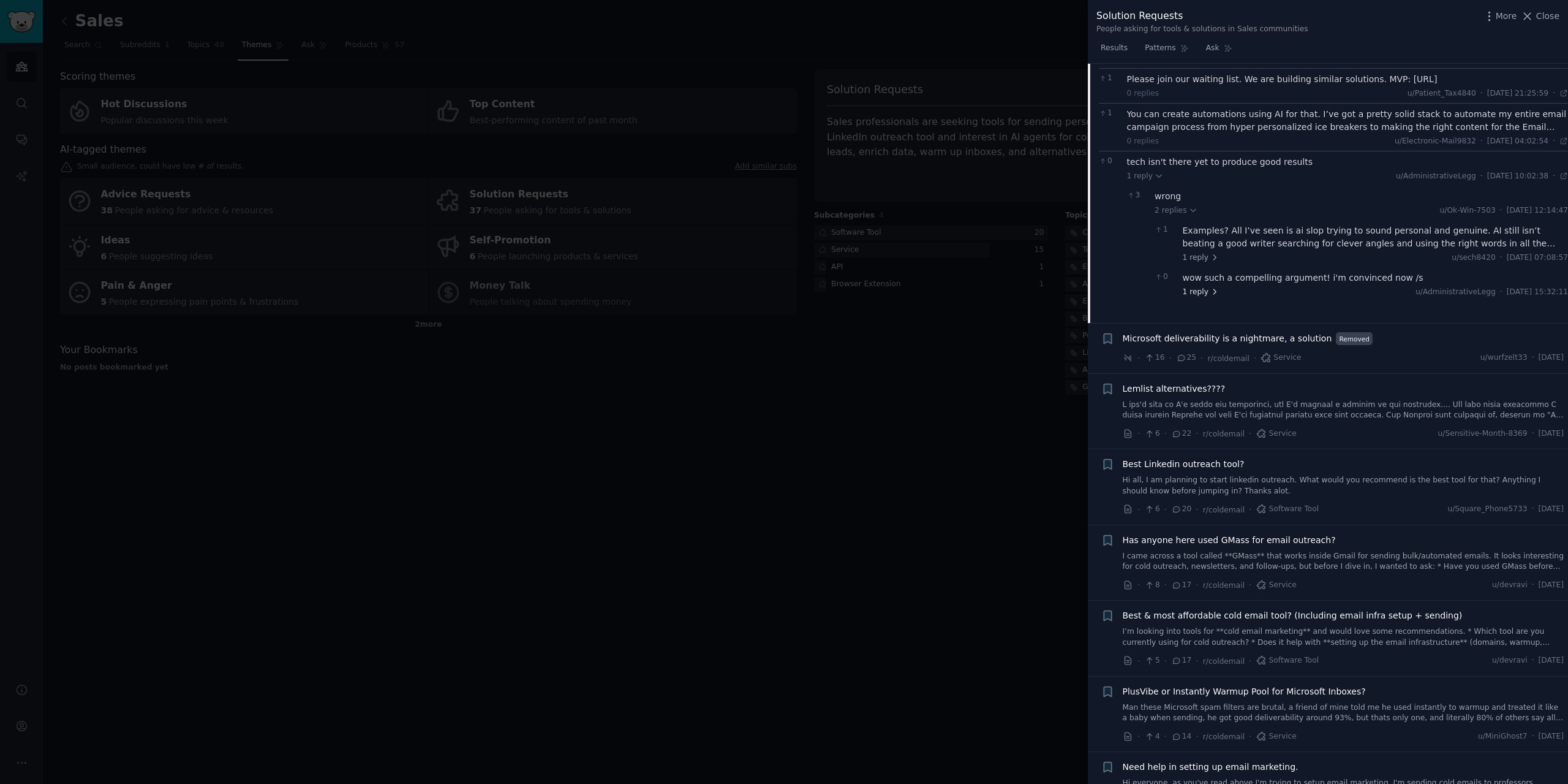
click at [1198, 287] on span "1 reply" at bounding box center [1201, 292] width 36 height 11
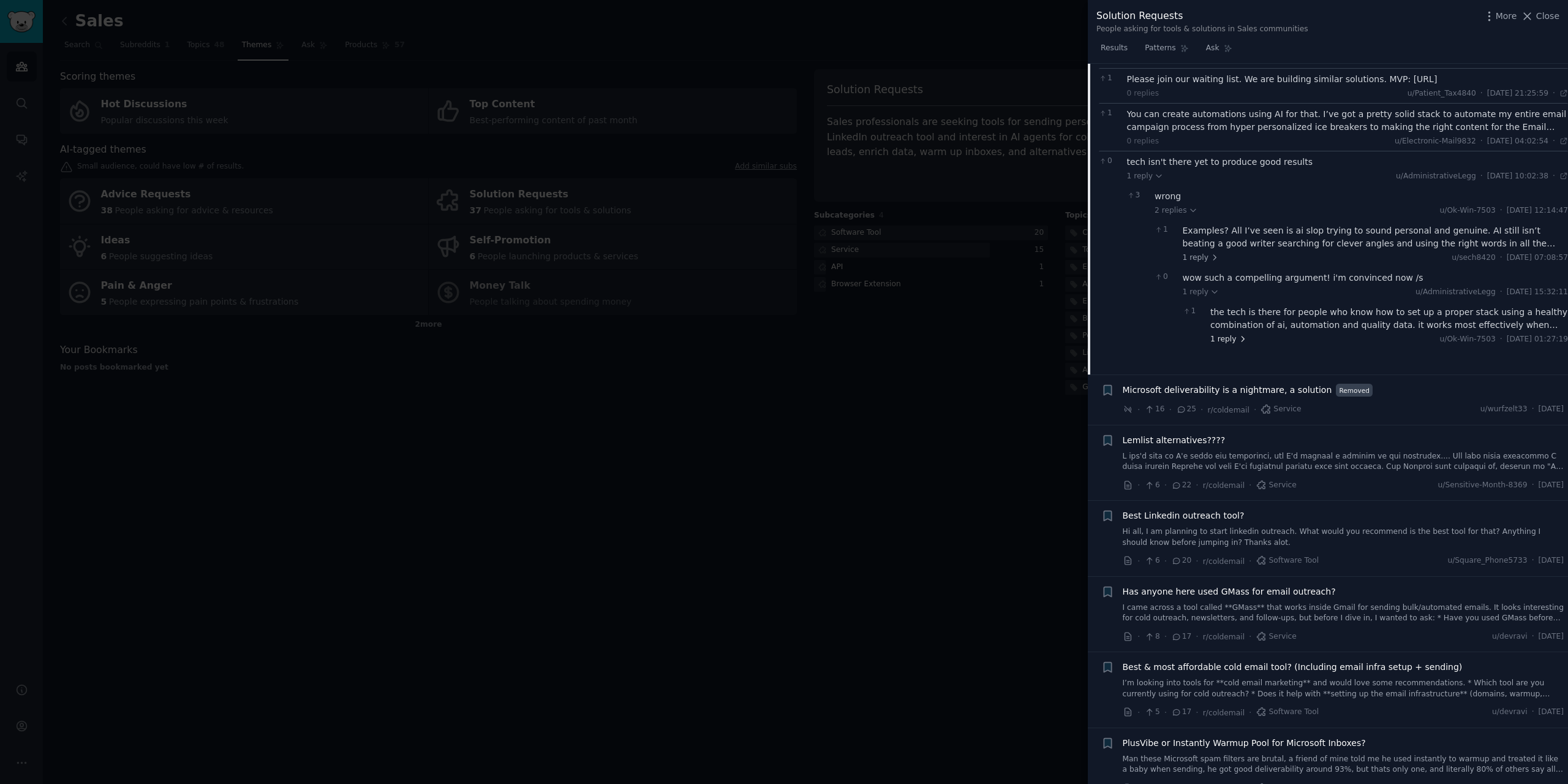
click at [1228, 334] on span "1 reply" at bounding box center [1228, 340] width 36 height 11
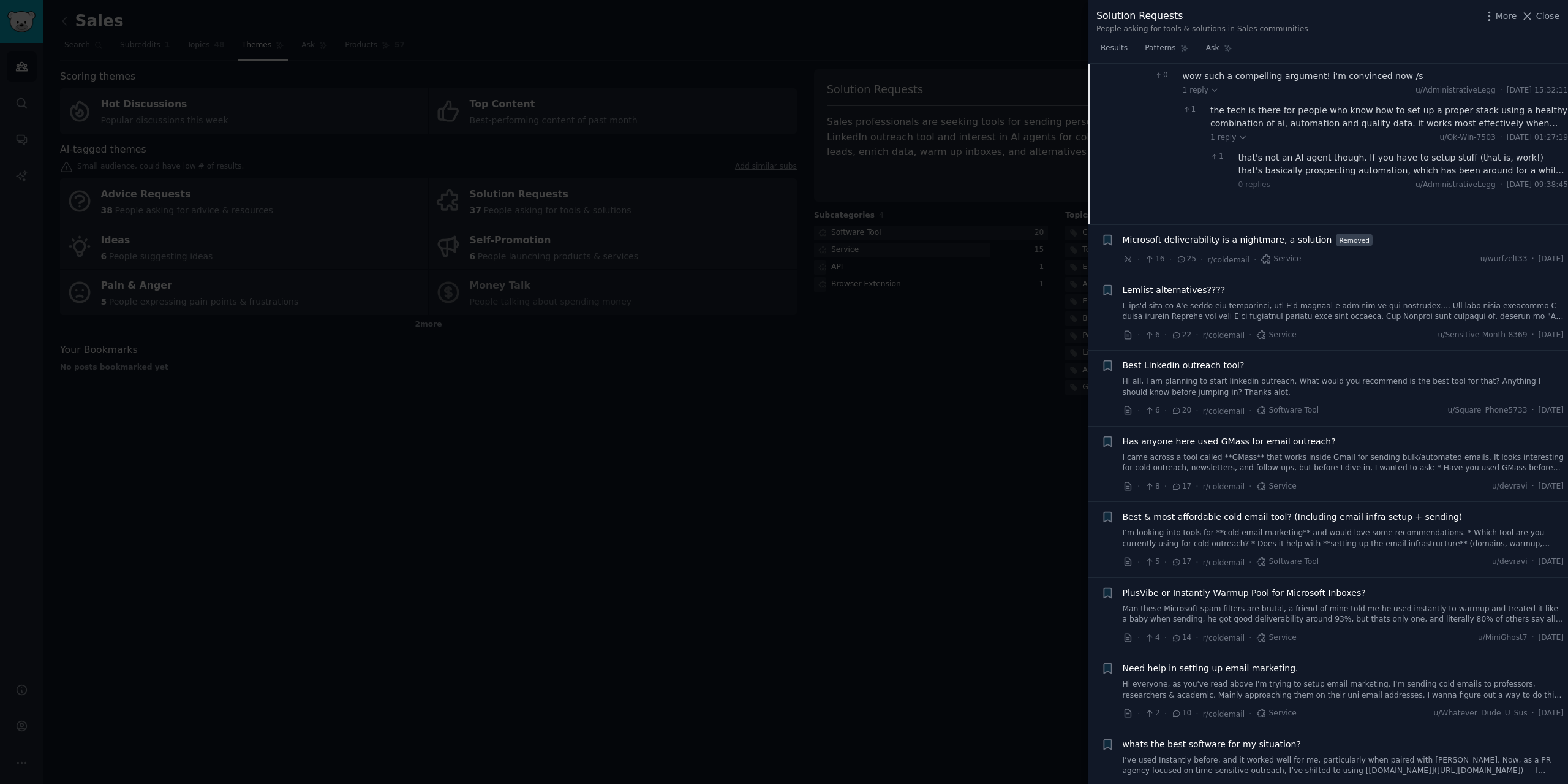
scroll to position [1429, 0]
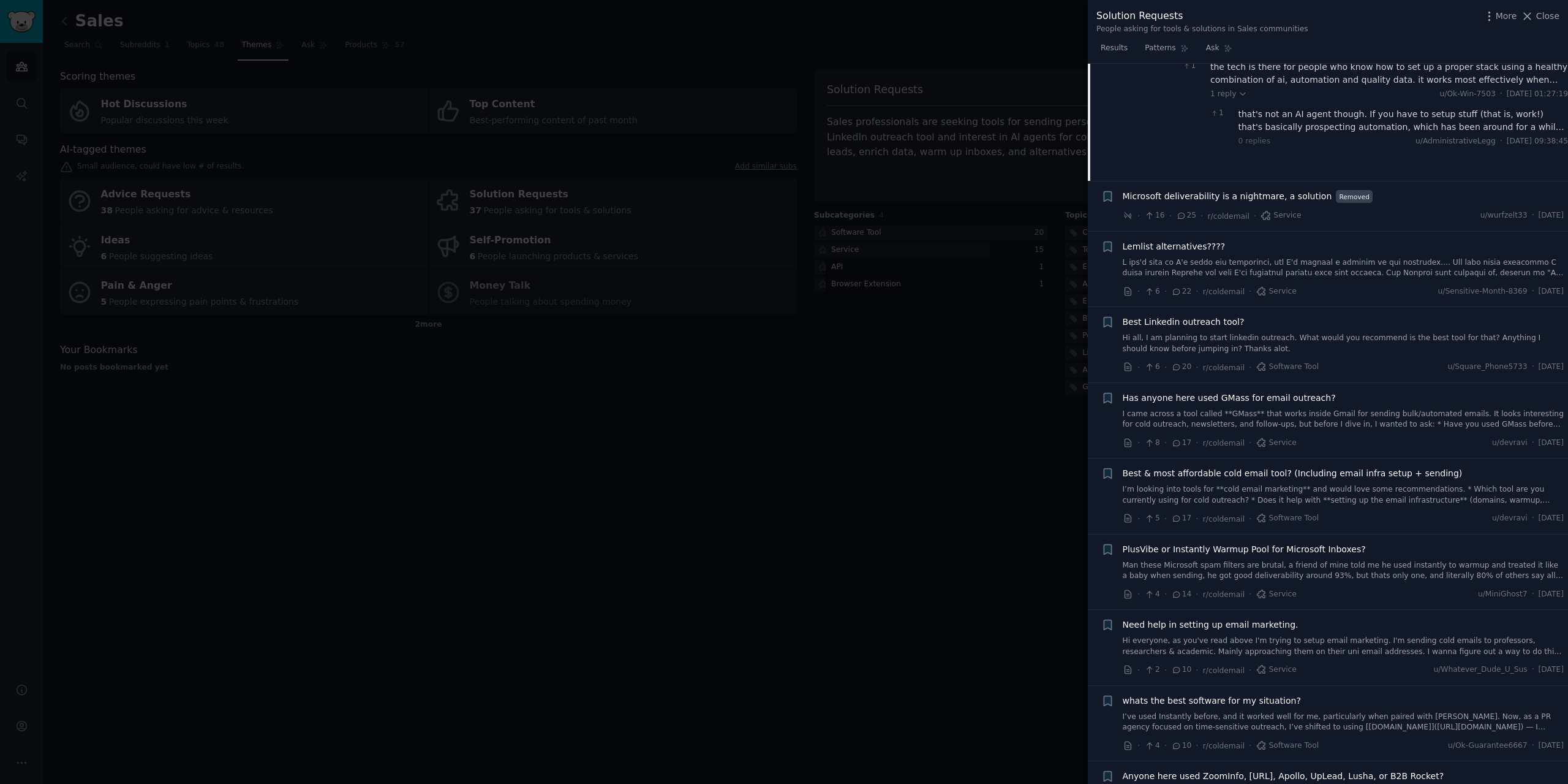
click at [1154, 240] on span "Lemlist alternatives????" at bounding box center [1174, 246] width 103 height 13
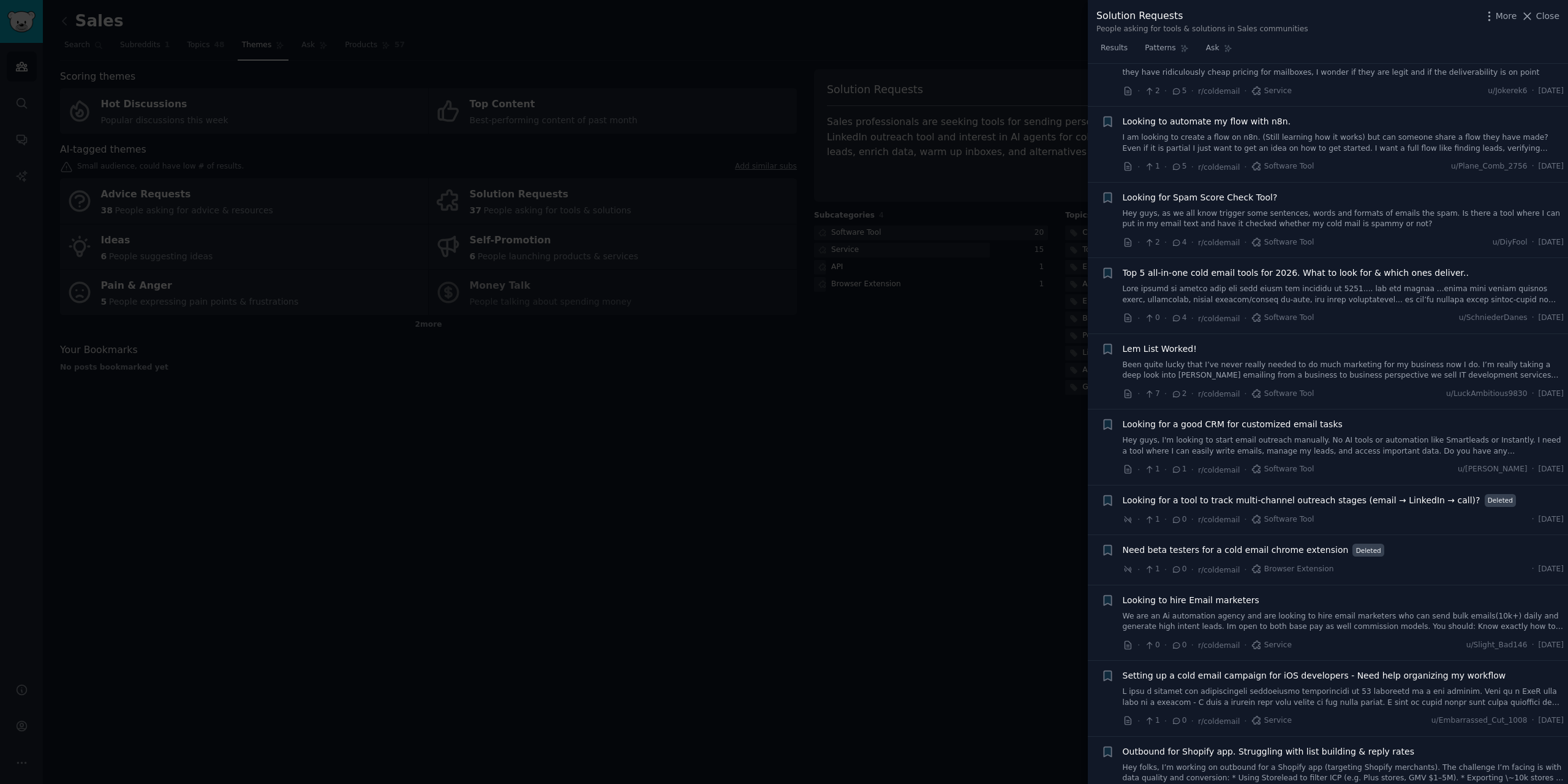
scroll to position [2289, 0]
click at [1332, 265] on span "Top 5 all-in-one cold email tools for 2026. What to look for & which ones deliv…" at bounding box center [1295, 271] width 346 height 13
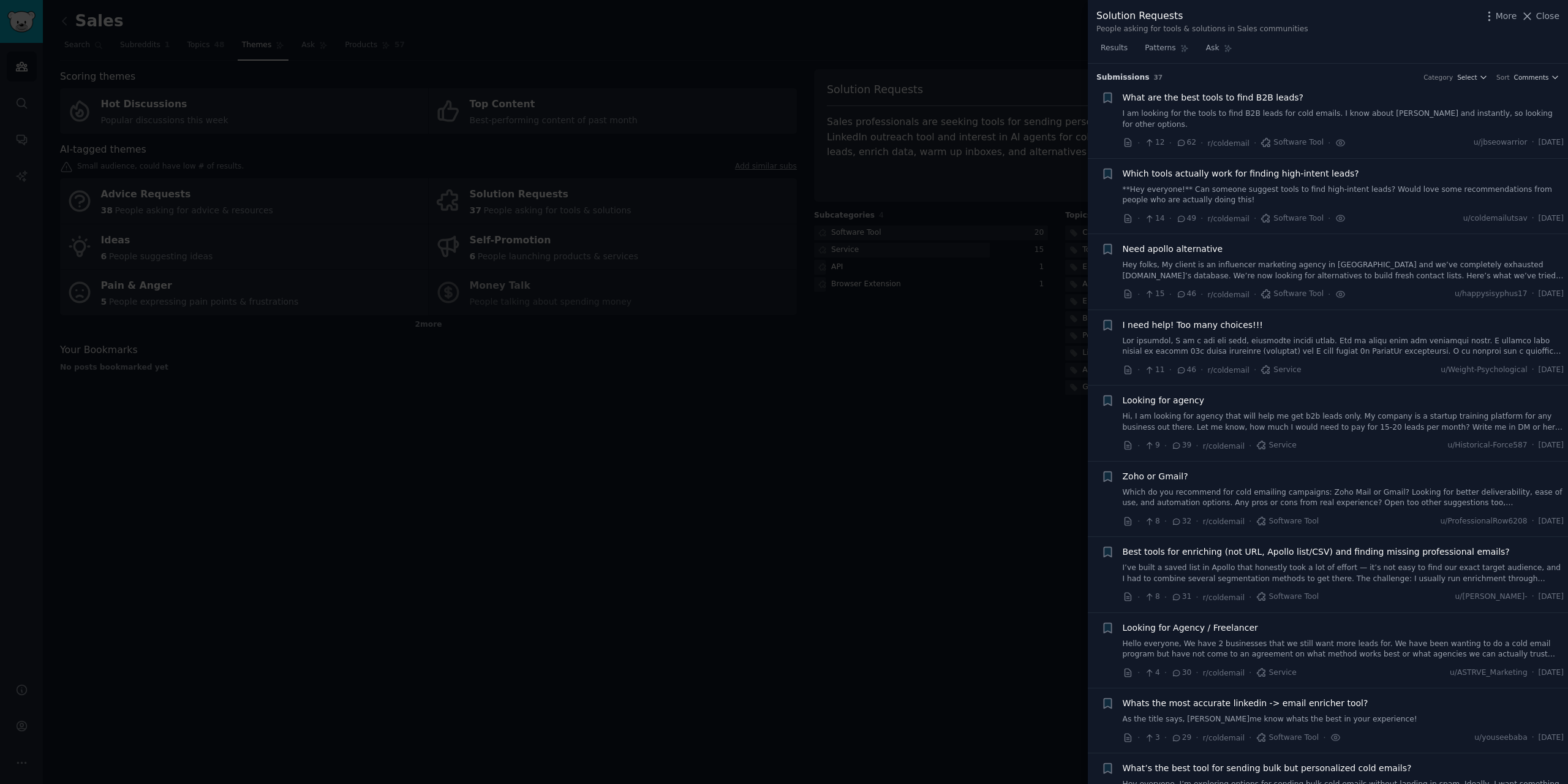
click at [851, 423] on div at bounding box center [784, 392] width 1568 height 784
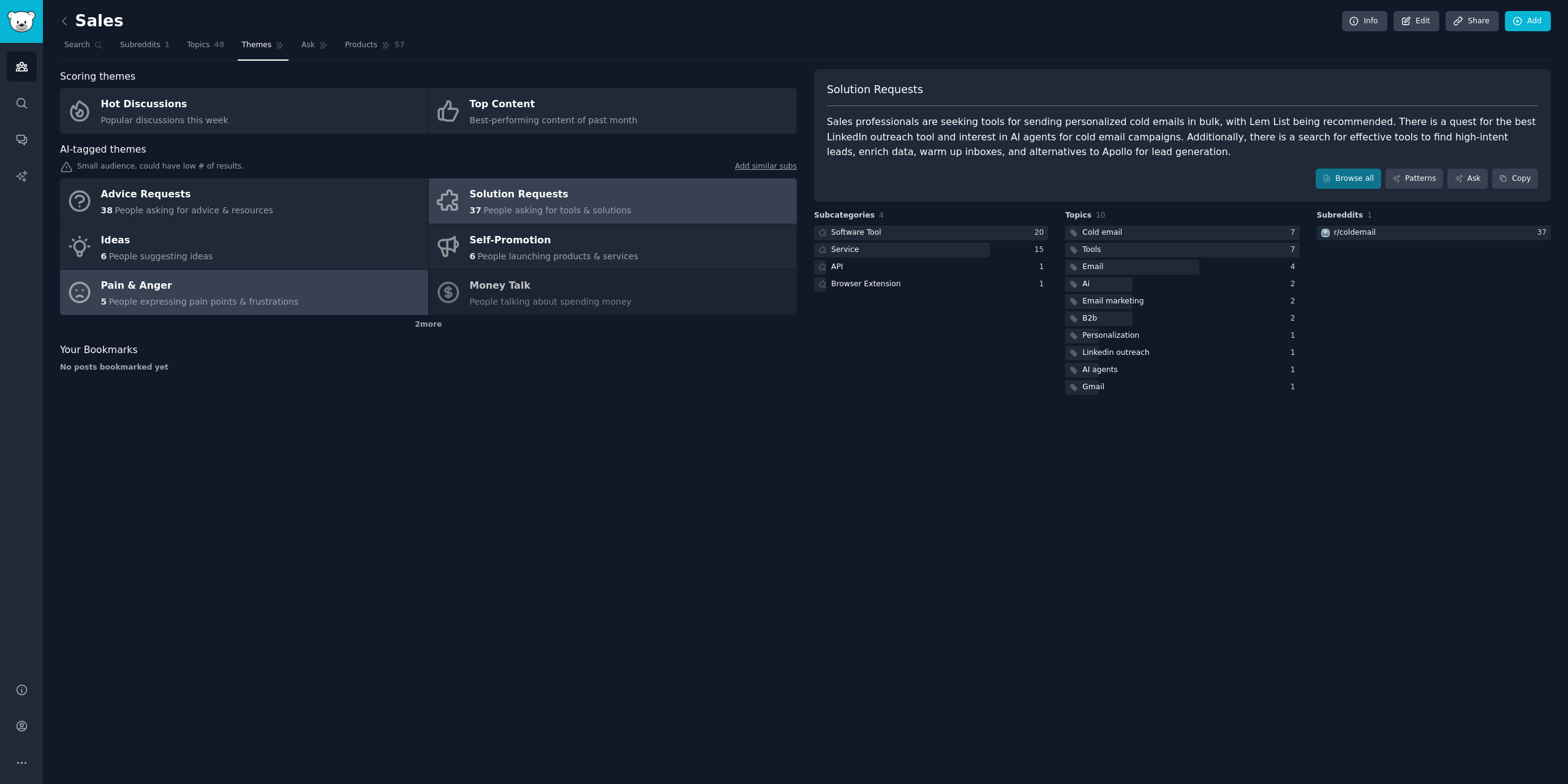
click at [188, 292] on div "Pain & Anger" at bounding box center [200, 286] width 198 height 20
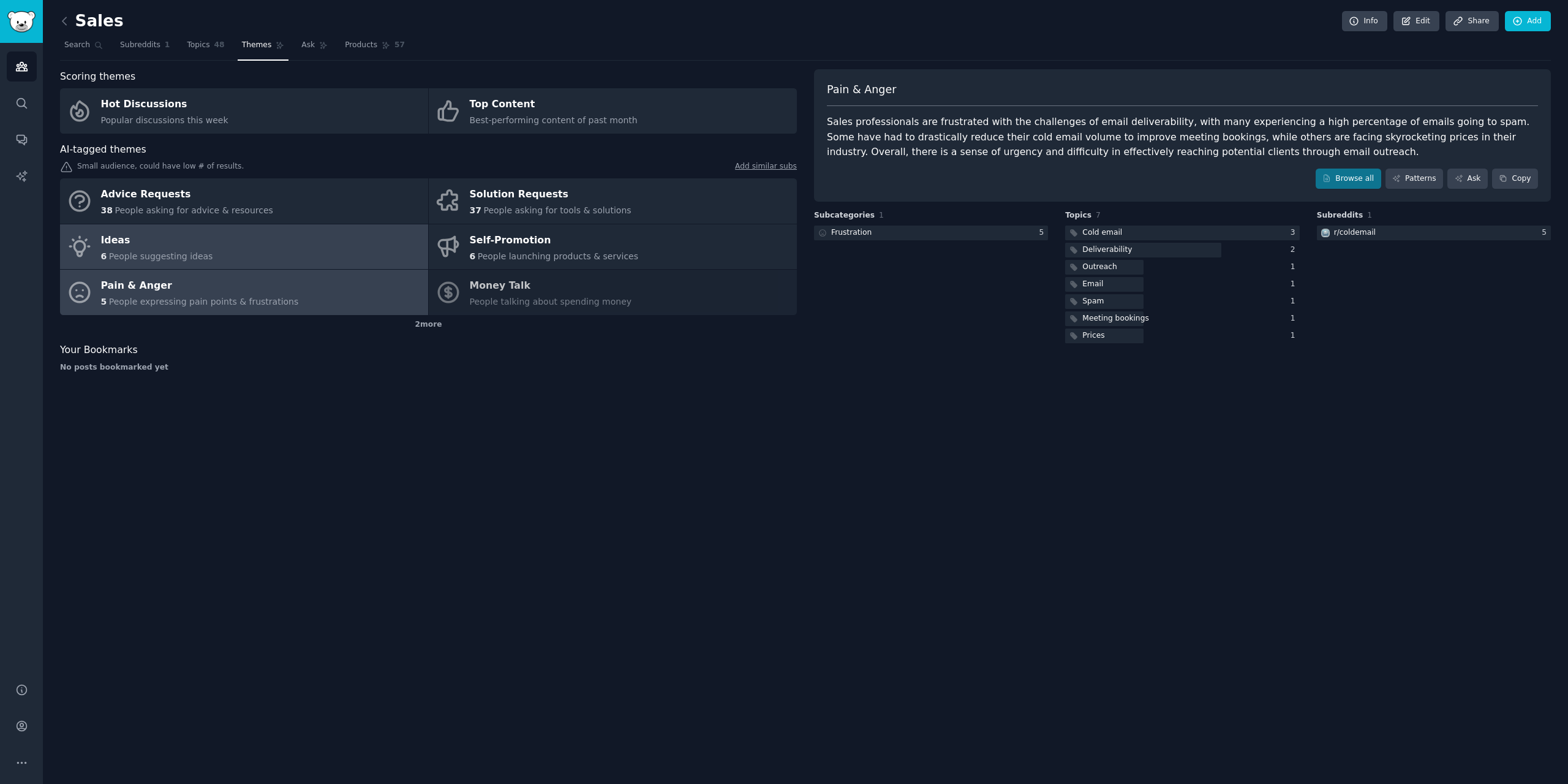
click at [239, 253] on link "Ideas 6 People suggesting ideas" at bounding box center [244, 246] width 368 height 45
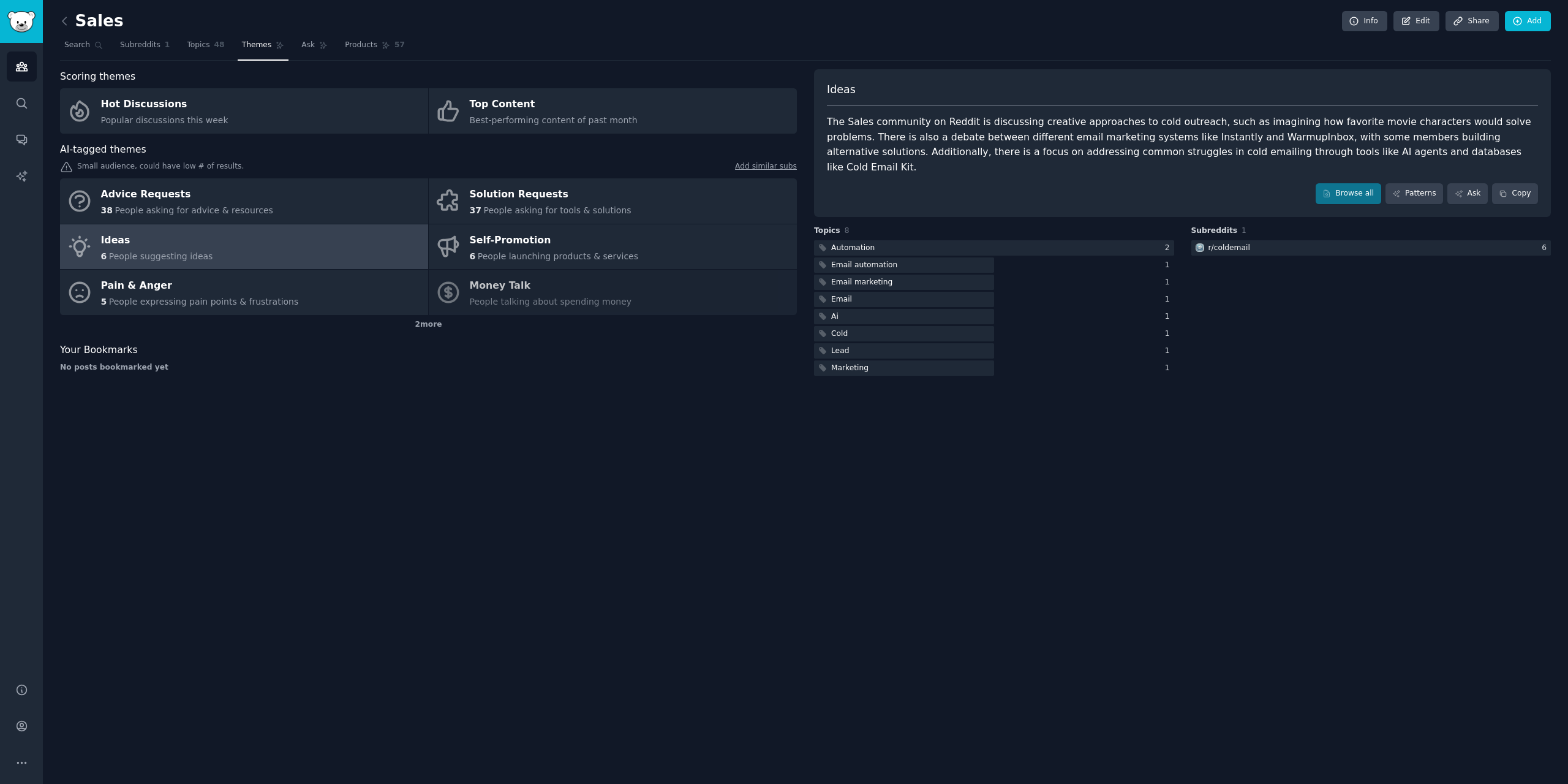
click at [568, 401] on div "Sales Info Edit Share Add Search Subreddits 1 Topics 48 Themes Ask Products 57 …" at bounding box center [805, 392] width 1525 height 784
click at [142, 48] on span "Subreddits" at bounding box center [140, 45] width 40 height 11
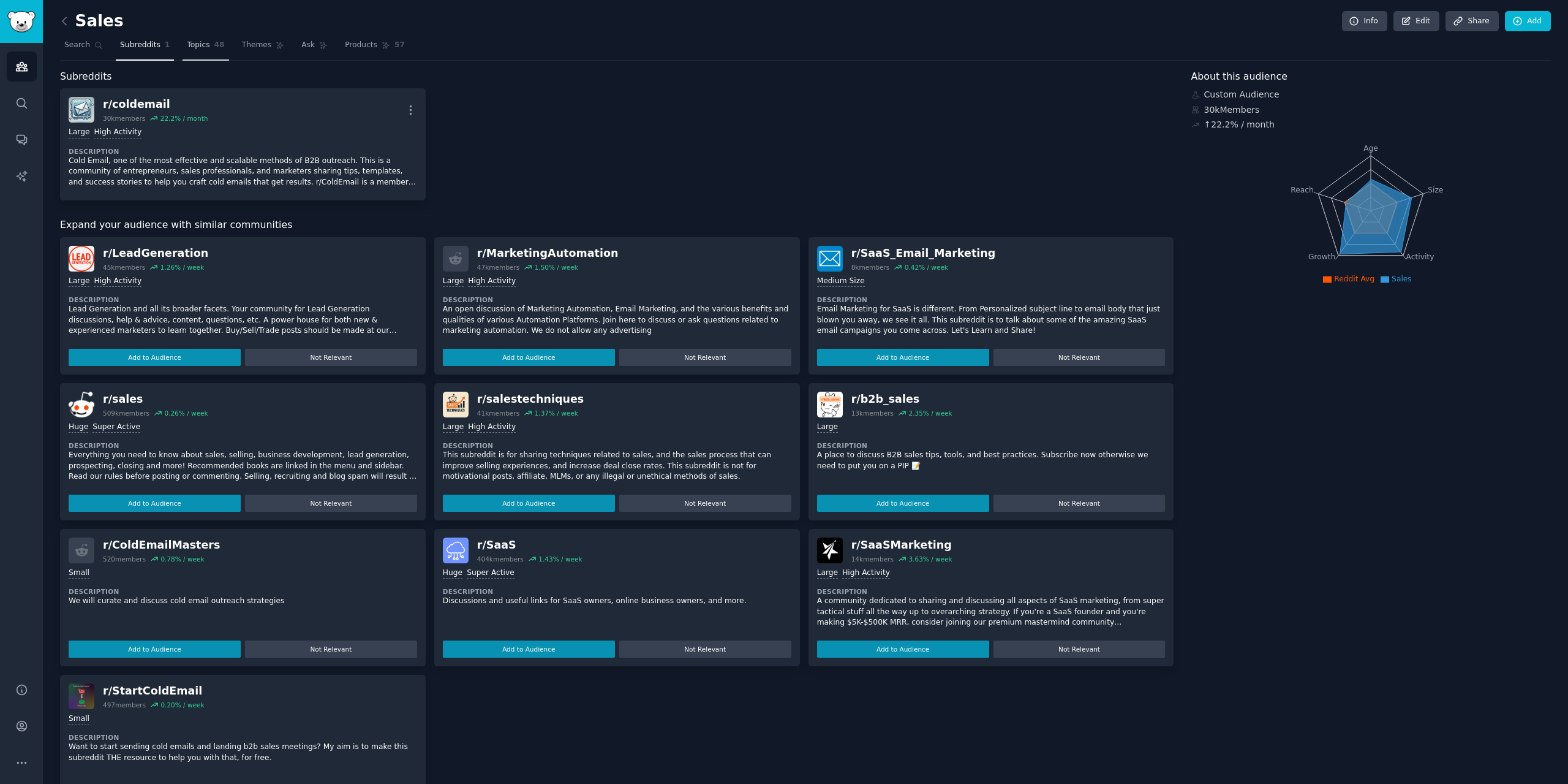
click at [193, 41] on span "Topics" at bounding box center [198, 45] width 23 height 11
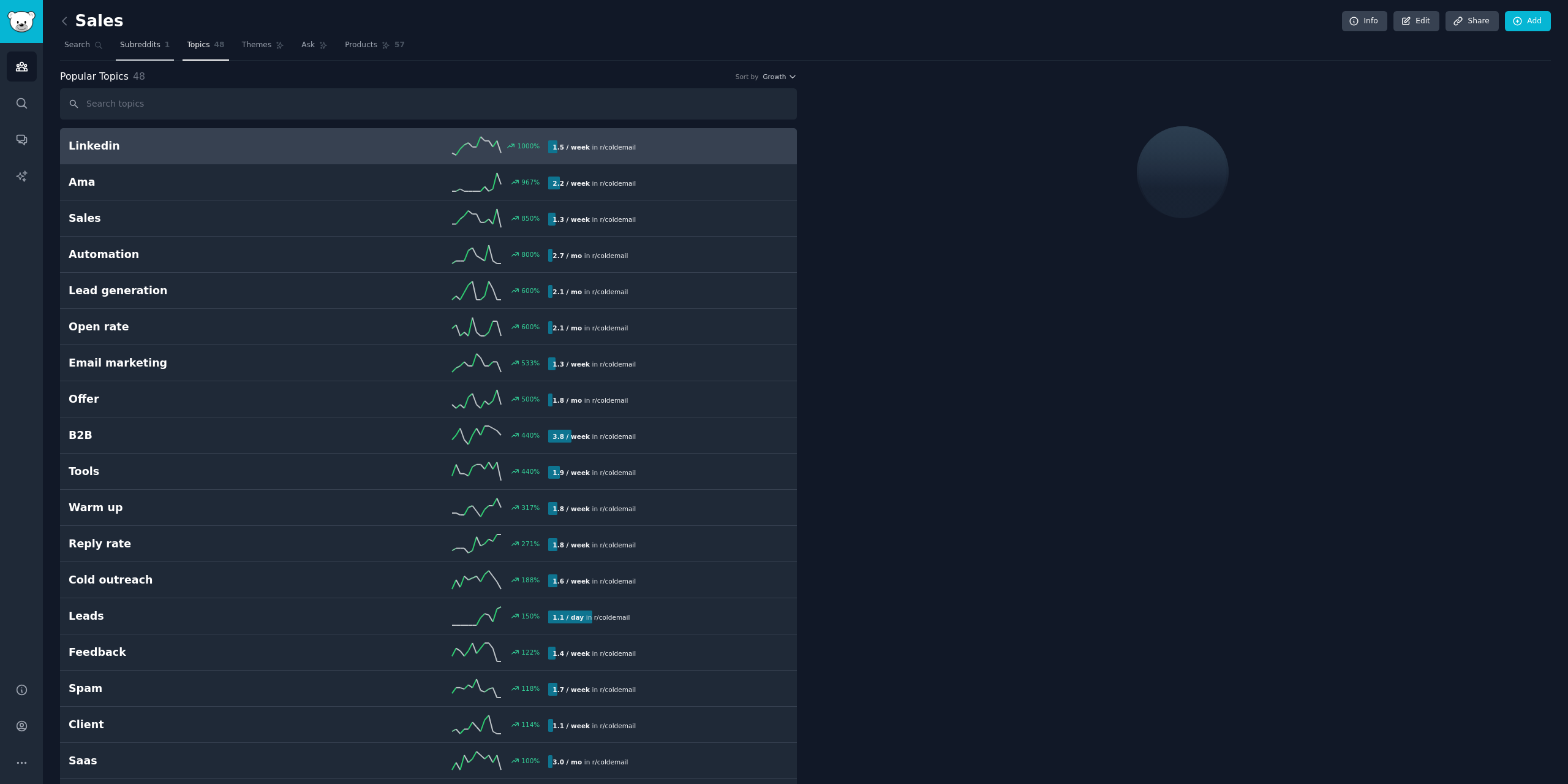
click at [150, 53] on link "Subreddits 1" at bounding box center [145, 48] width 59 height 25
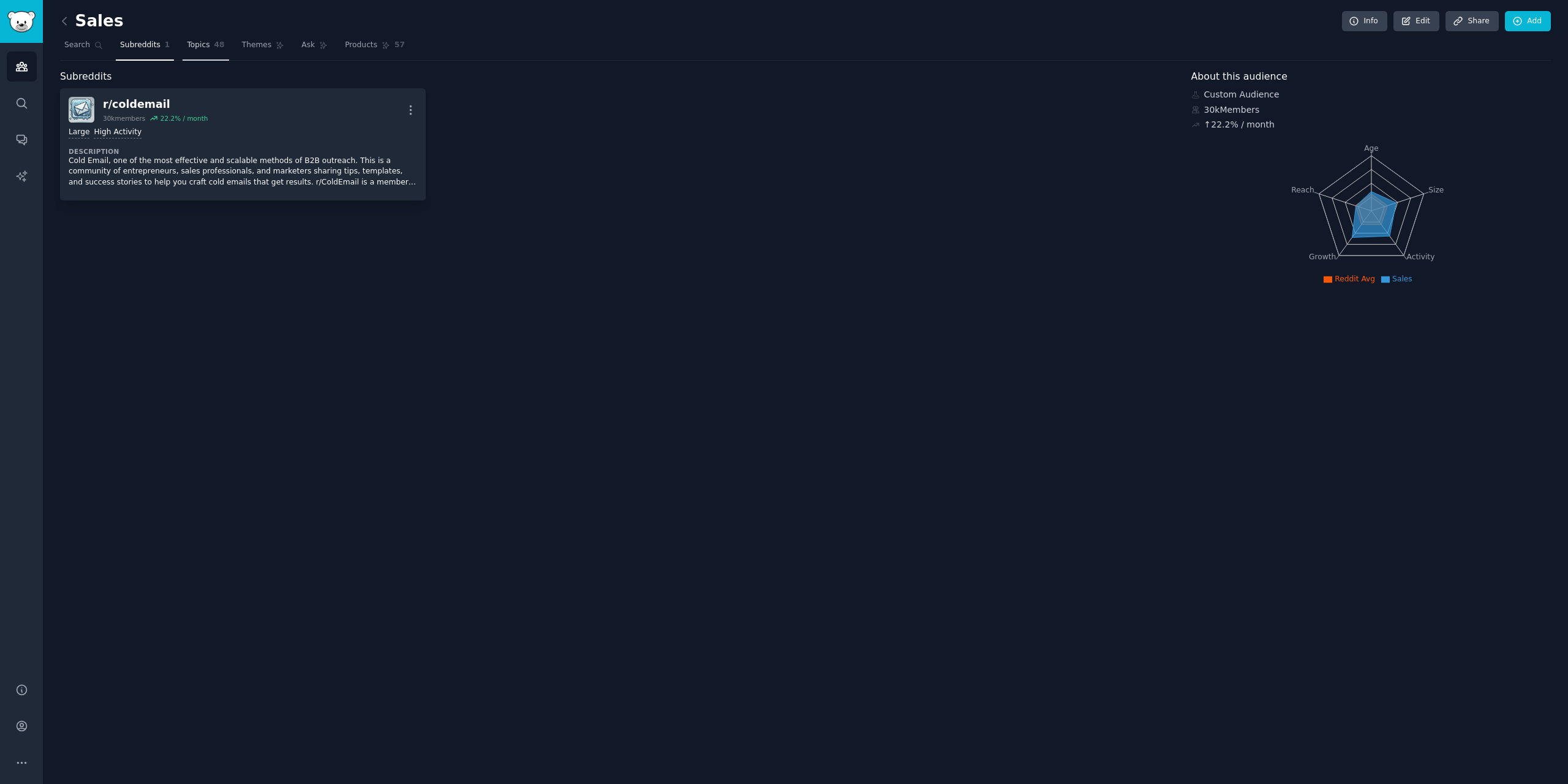
click at [213, 53] on link "Topics 48" at bounding box center [206, 48] width 46 height 25
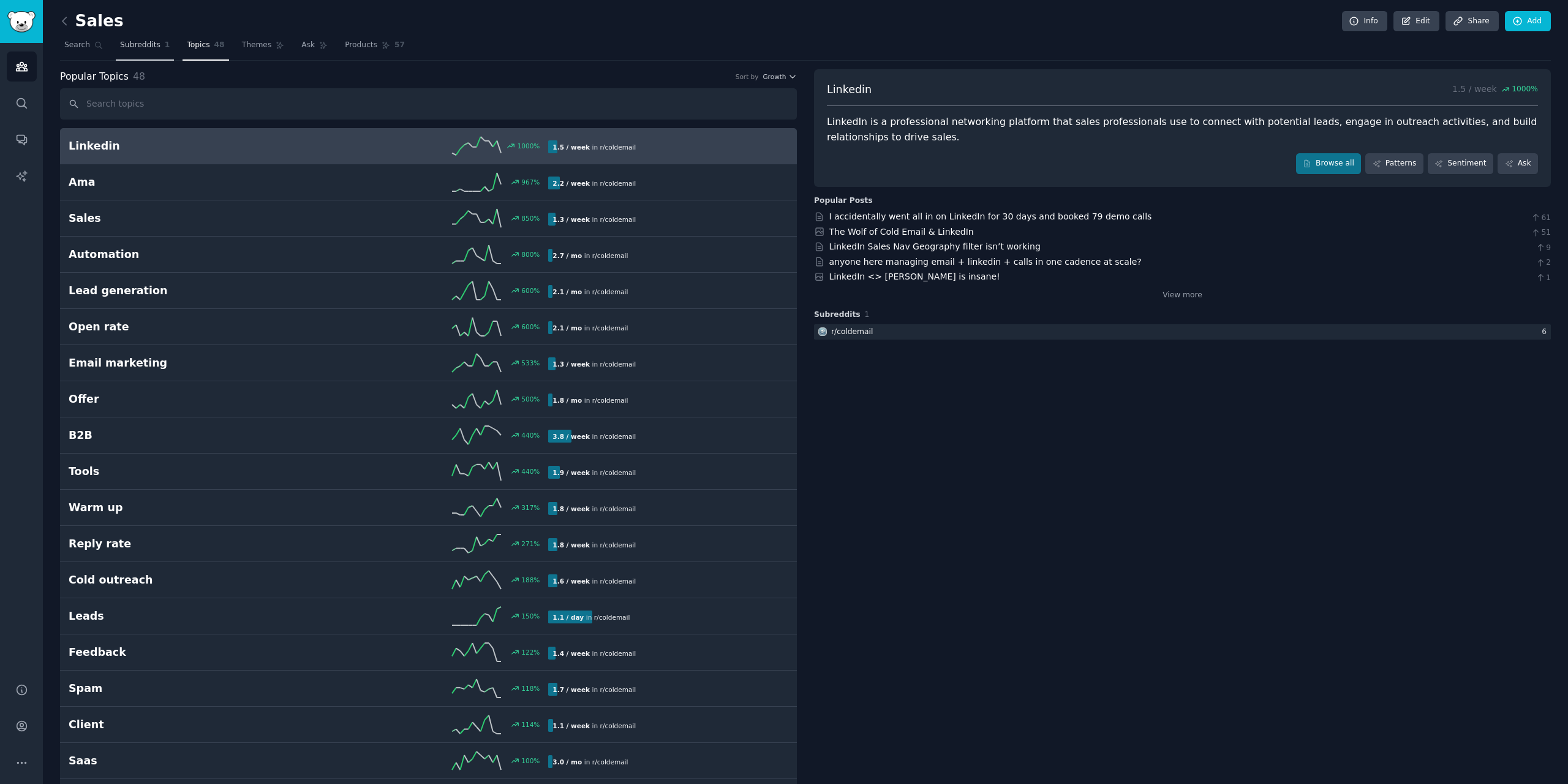
click at [135, 55] on link "Subreddits 1" at bounding box center [145, 48] width 59 height 25
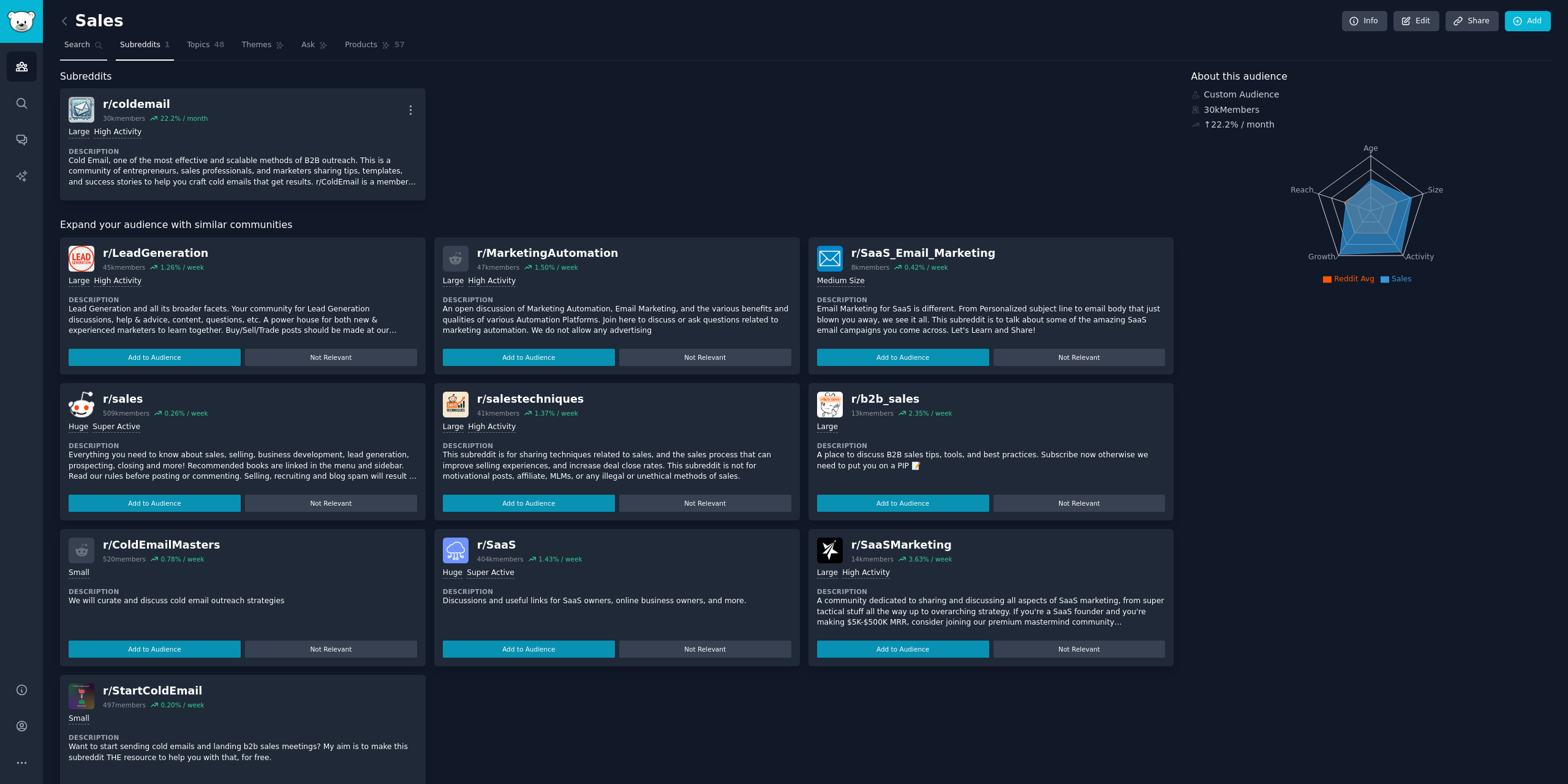
click at [74, 44] on span "Search" at bounding box center [77, 45] width 25 height 11
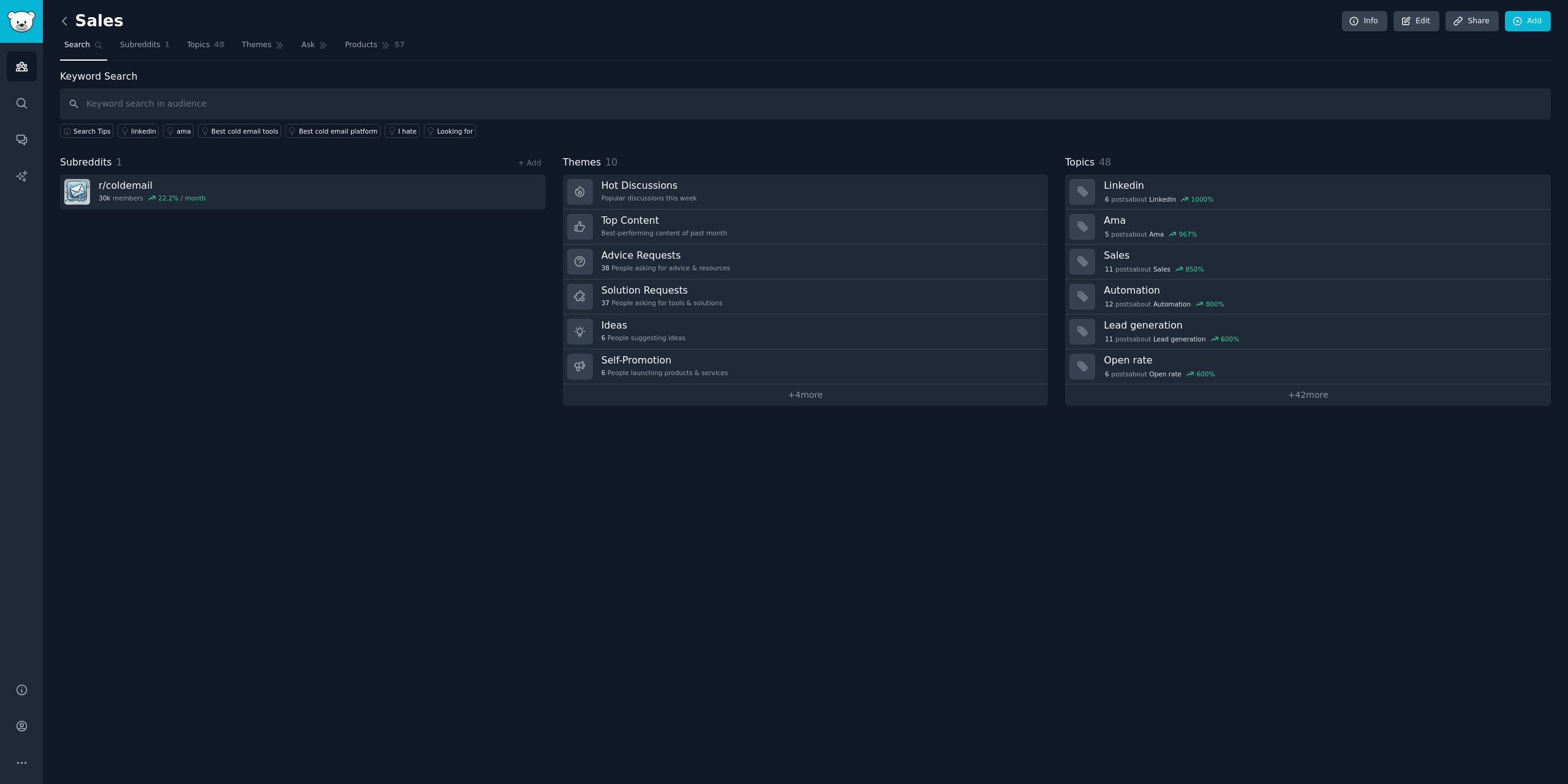
click at [63, 15] on icon at bounding box center [65, 21] width 13 height 13
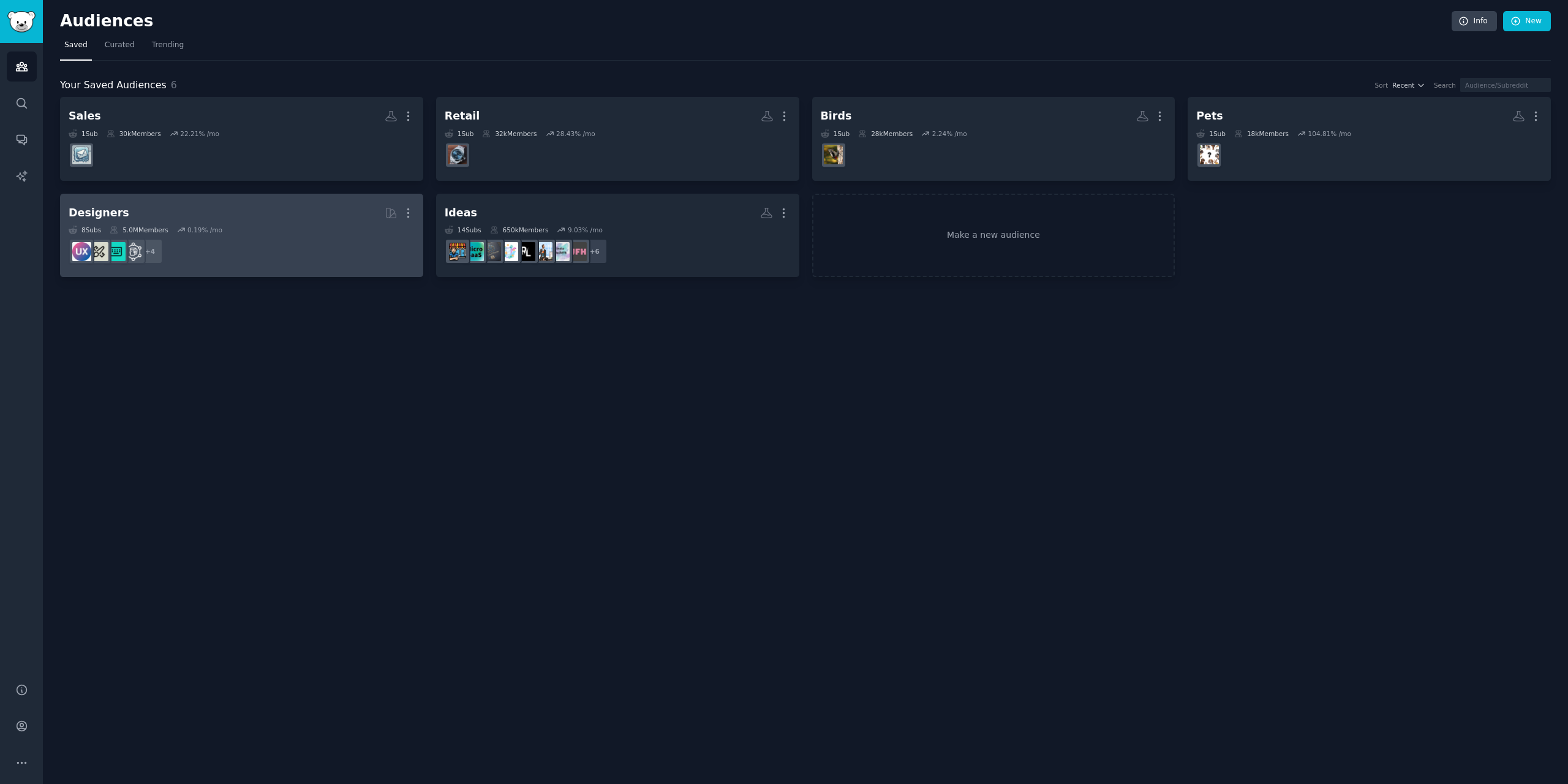
click at [296, 236] on dd "+ 4" at bounding box center [241, 251] width 346 height 34
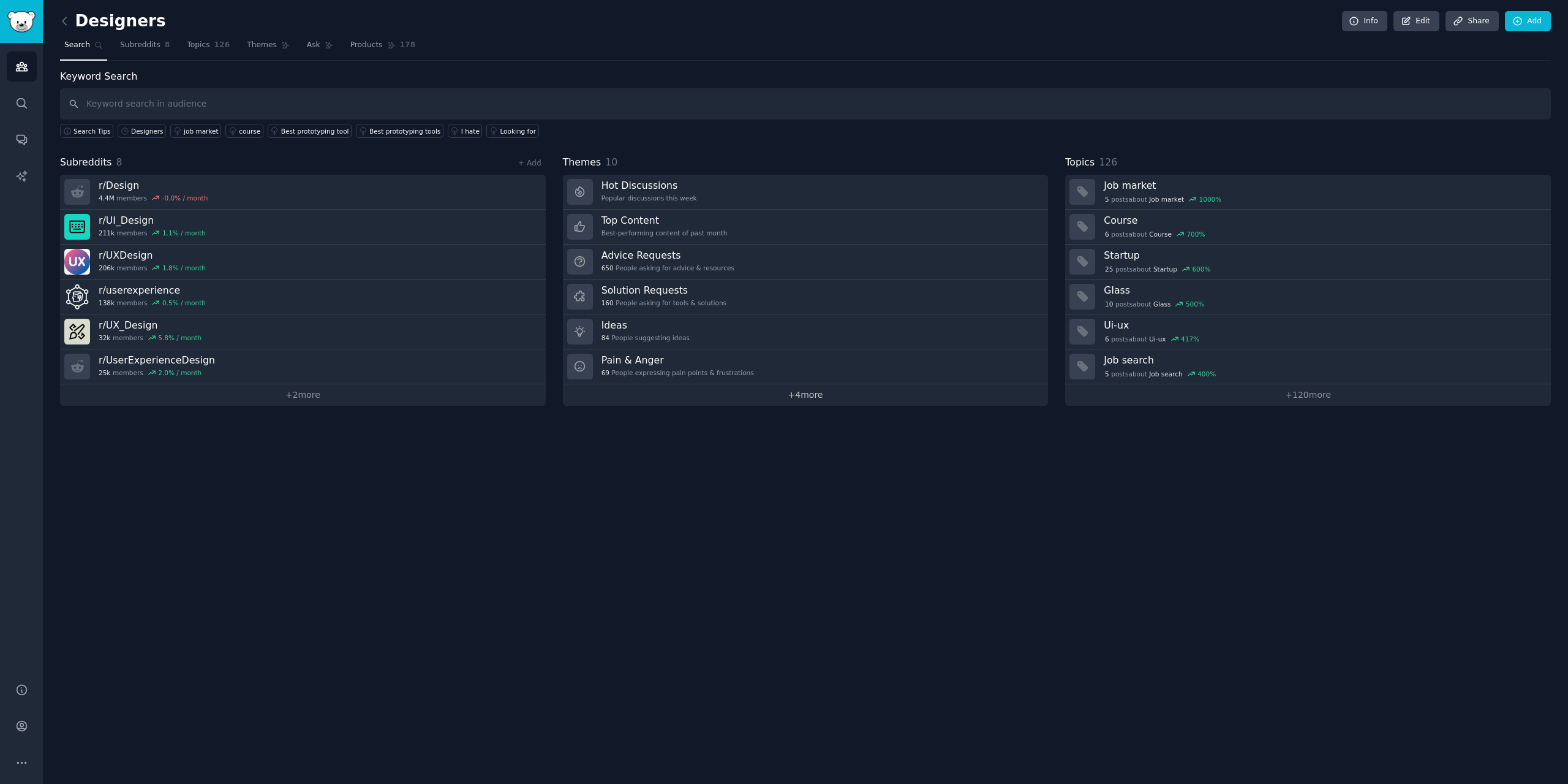
click at [778, 388] on link "+ 4 more" at bounding box center [806, 394] width 486 height 21
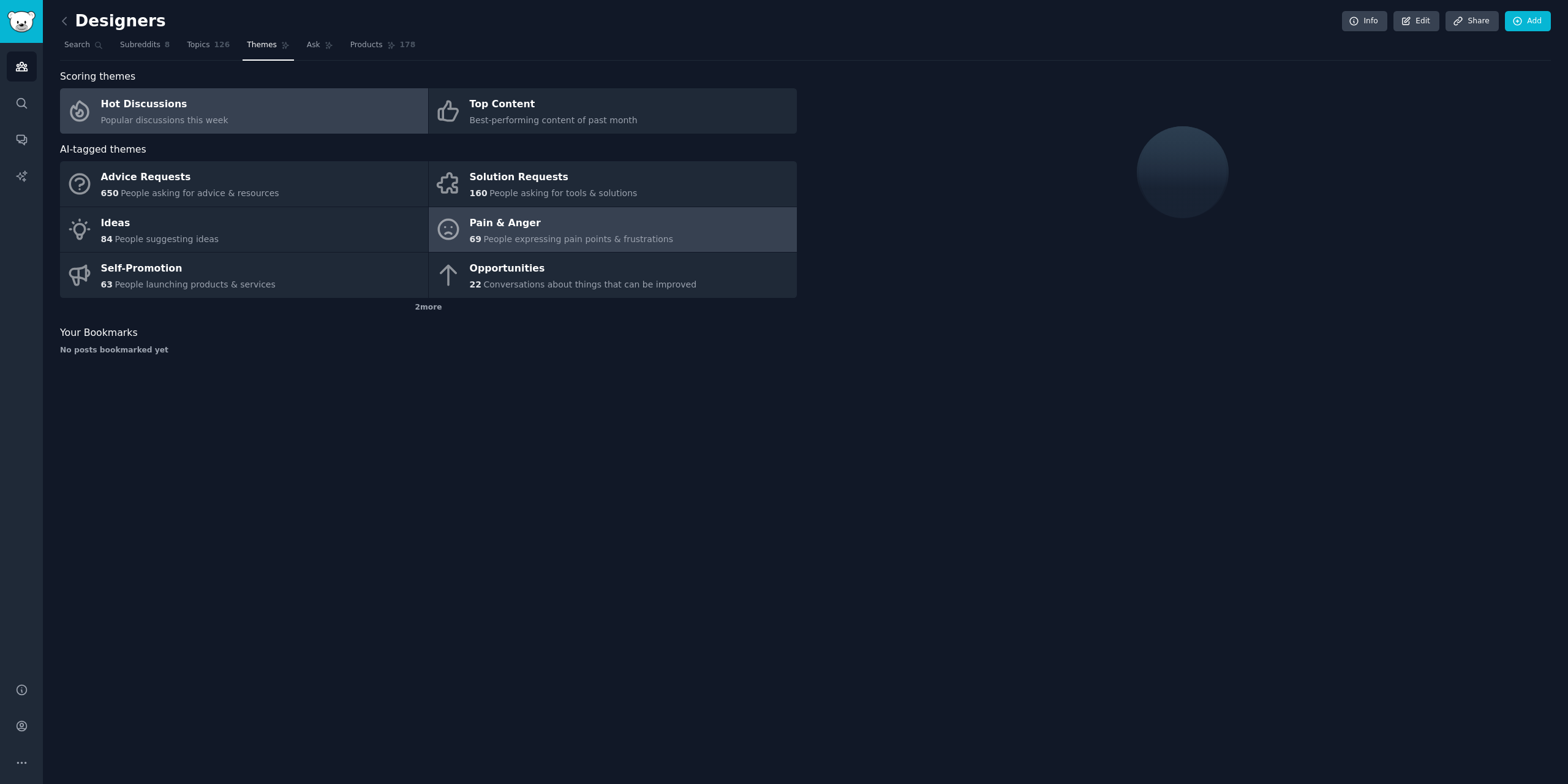
click at [518, 231] on div "Pain & Anger" at bounding box center [571, 223] width 204 height 20
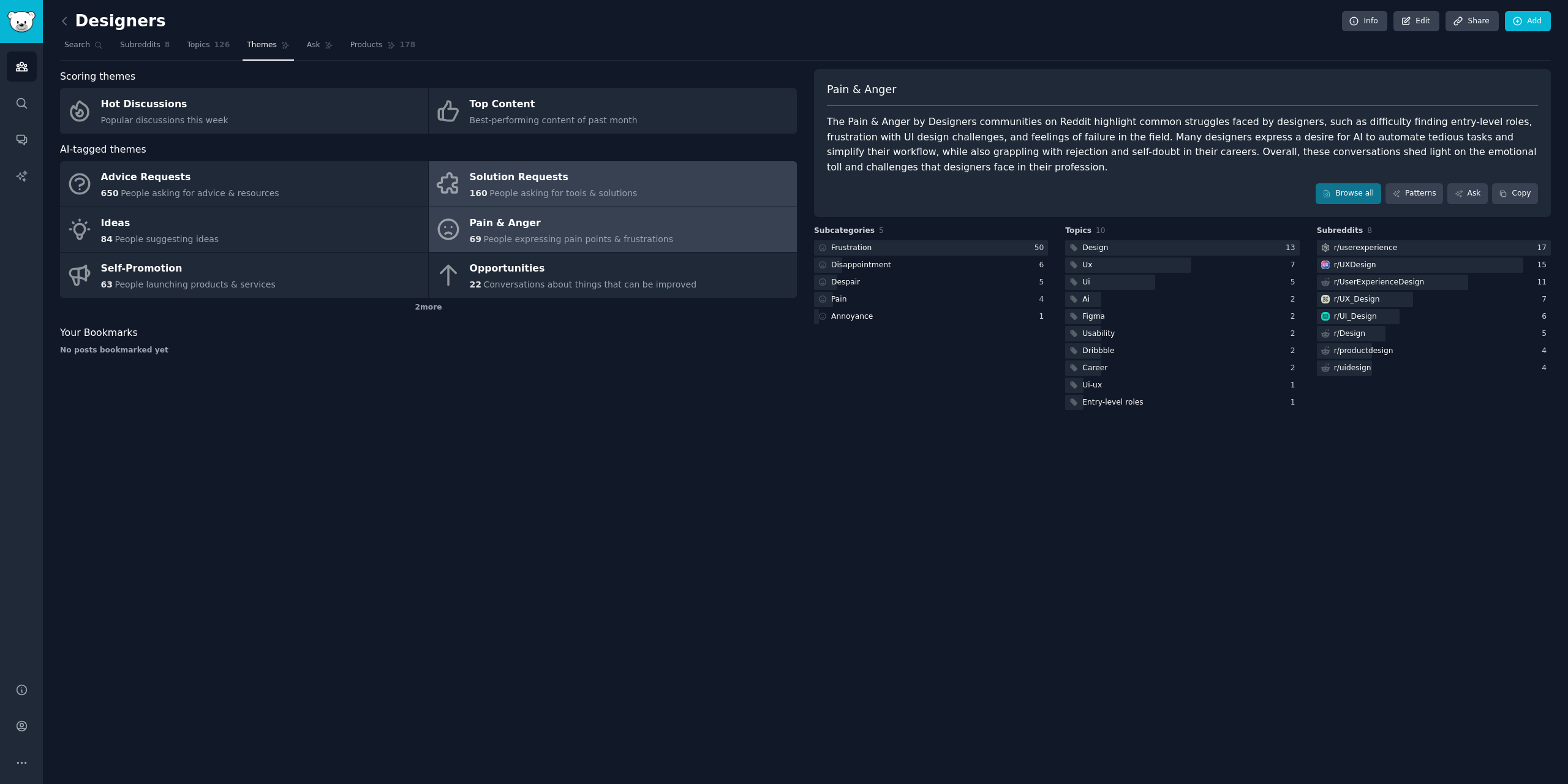
click at [549, 178] on div "Solution Requests" at bounding box center [553, 177] width 168 height 20
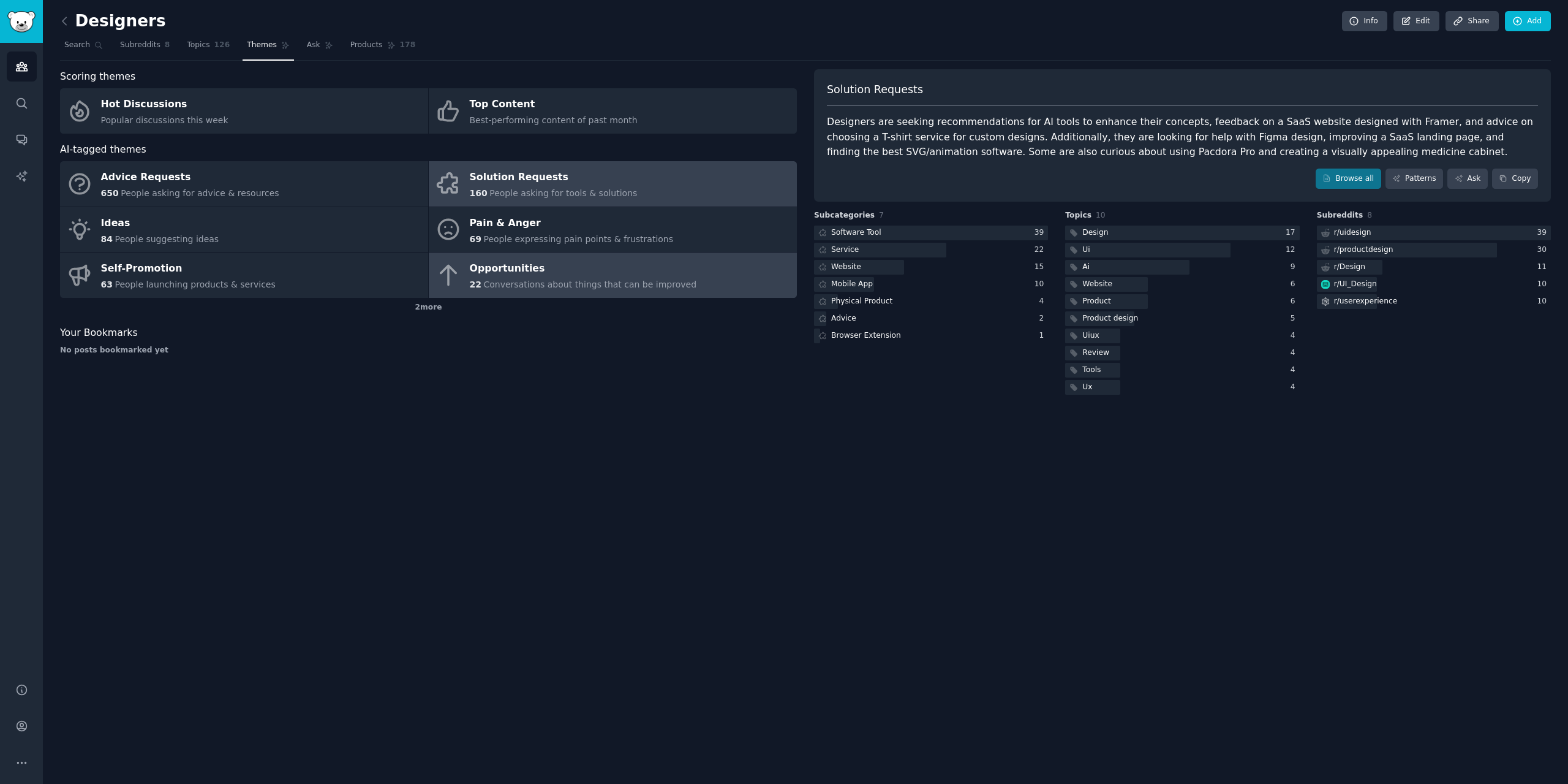
click at [586, 264] on div "Opportunities" at bounding box center [583, 268] width 227 height 20
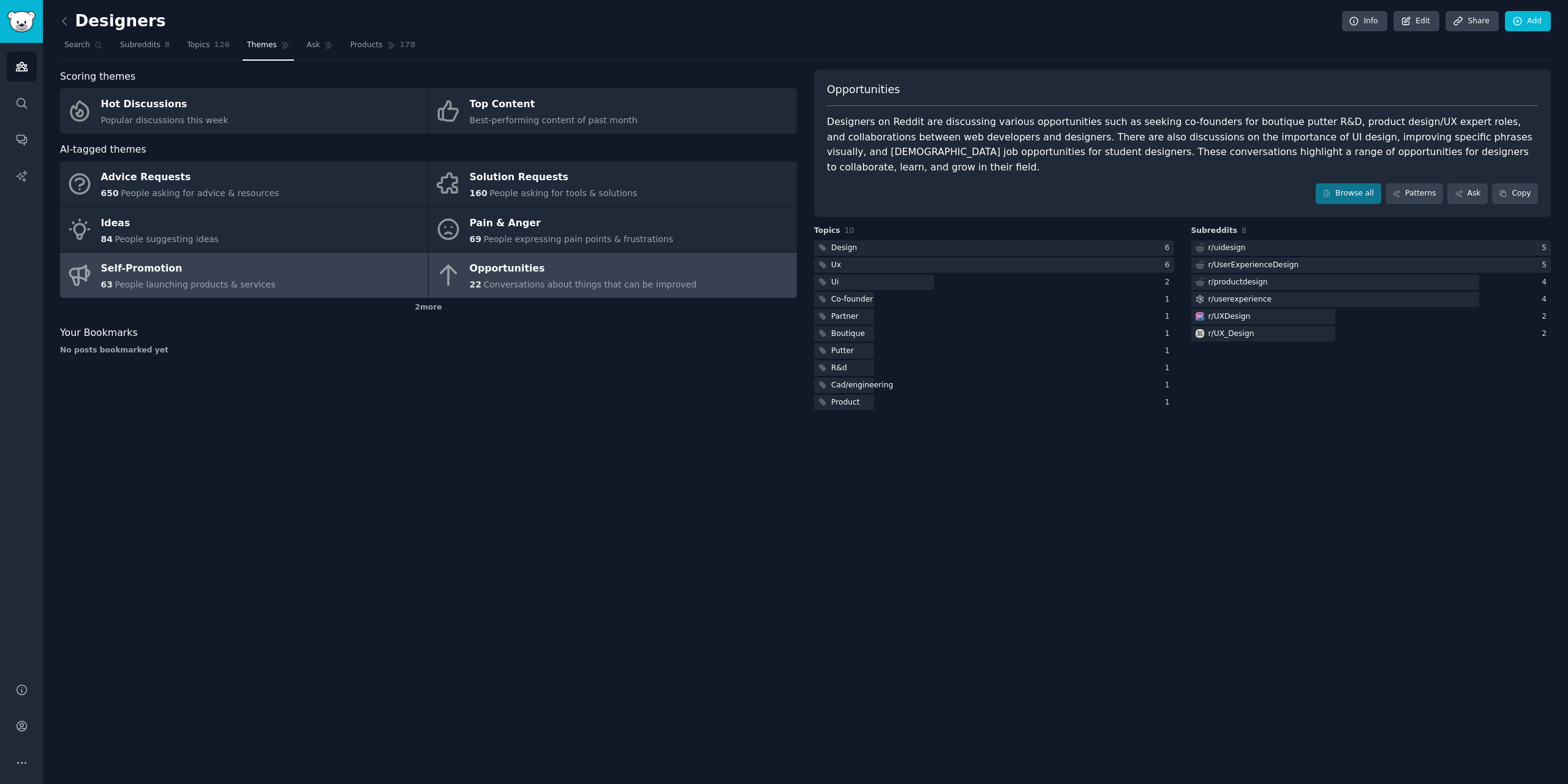
click at [242, 286] on span "People launching products & services" at bounding box center [195, 284] width 161 height 10
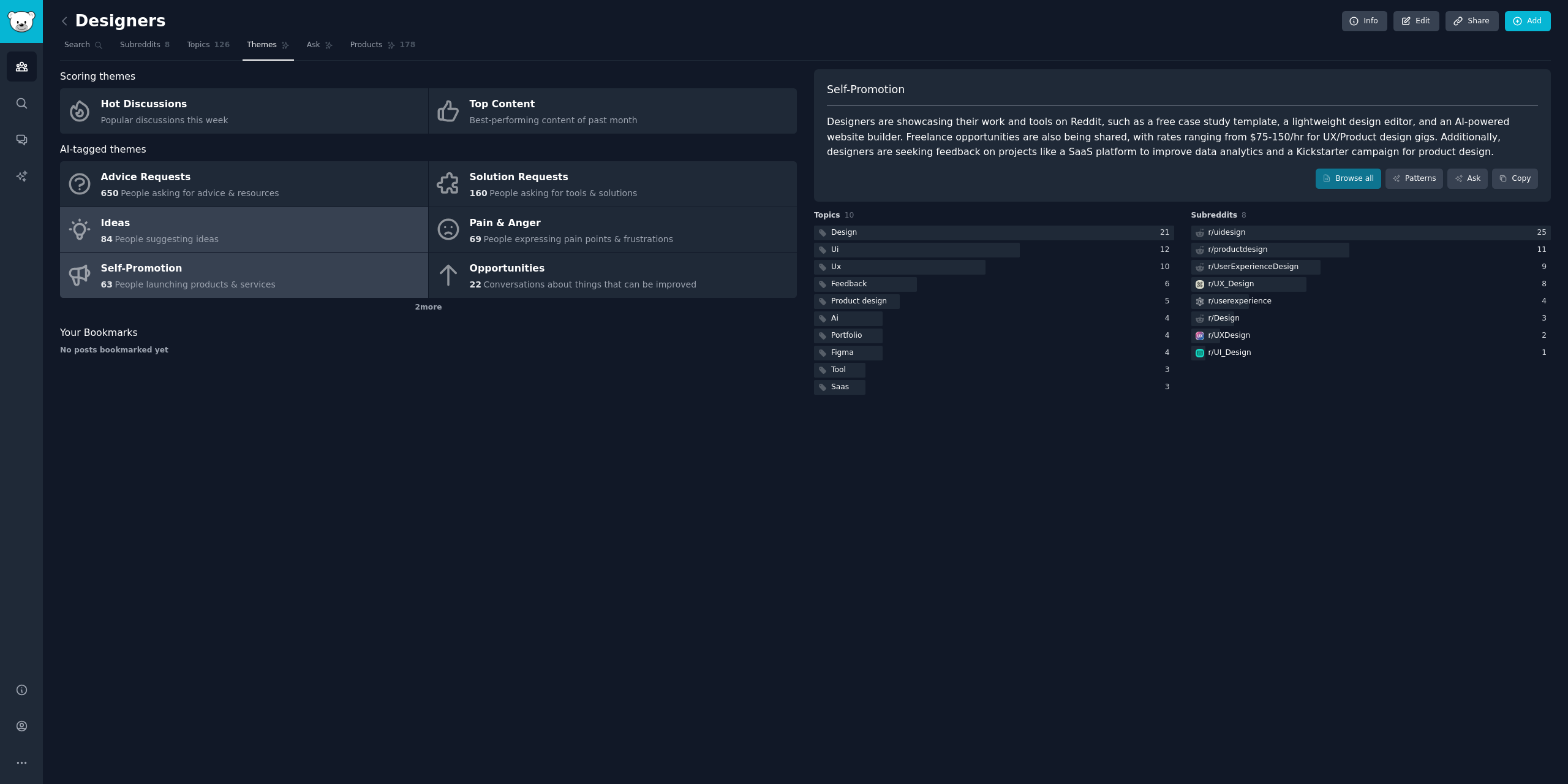
click at [222, 226] on link "Ideas 84 People suggesting ideas" at bounding box center [244, 230] width 368 height 45
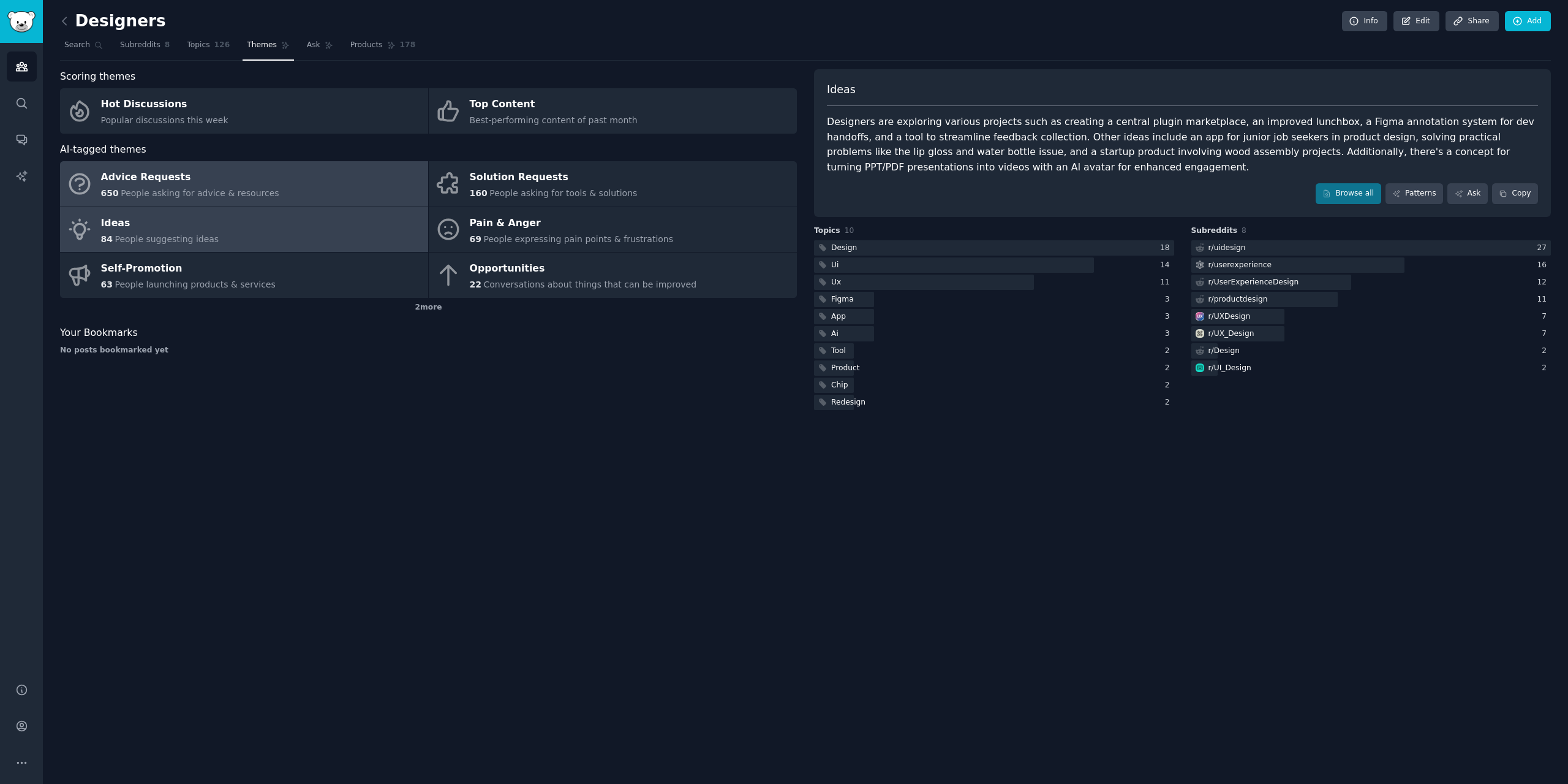
click at [206, 195] on span "People asking for advice & resources" at bounding box center [199, 193] width 158 height 10
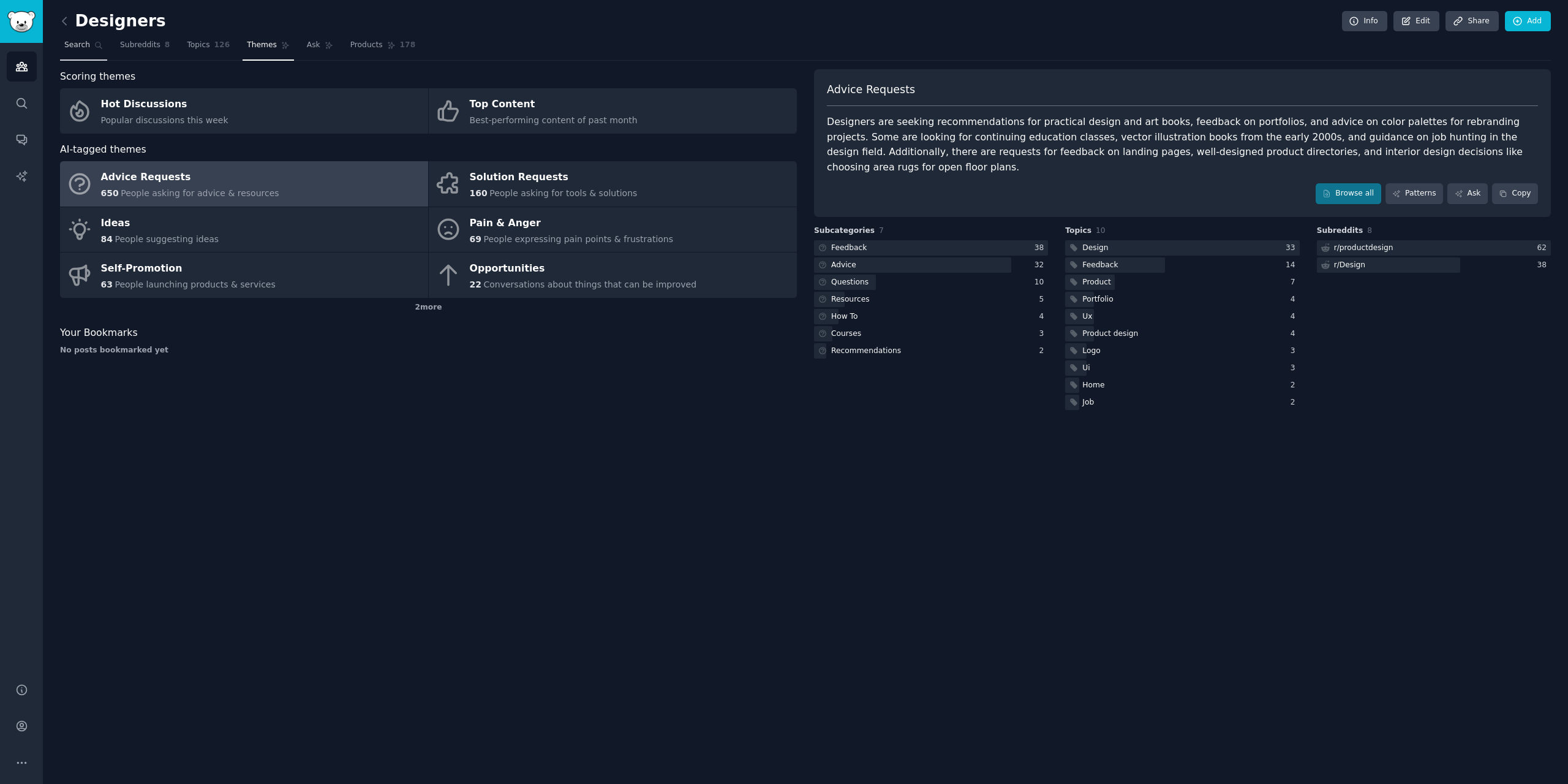
click at [71, 42] on span "Search" at bounding box center [77, 45] width 25 height 11
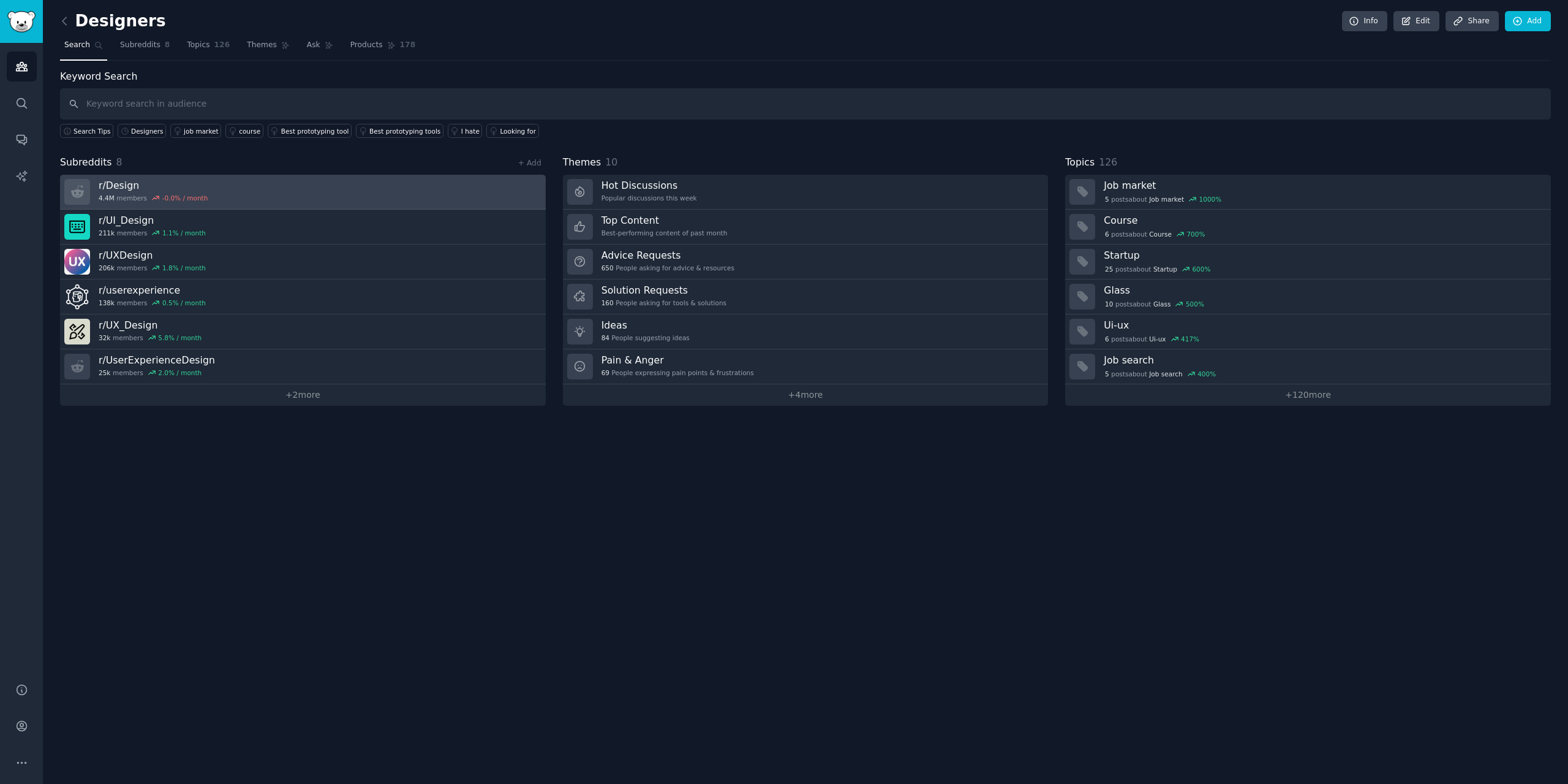
click at [192, 185] on h3 "r/ Design" at bounding box center [154, 185] width 109 height 13
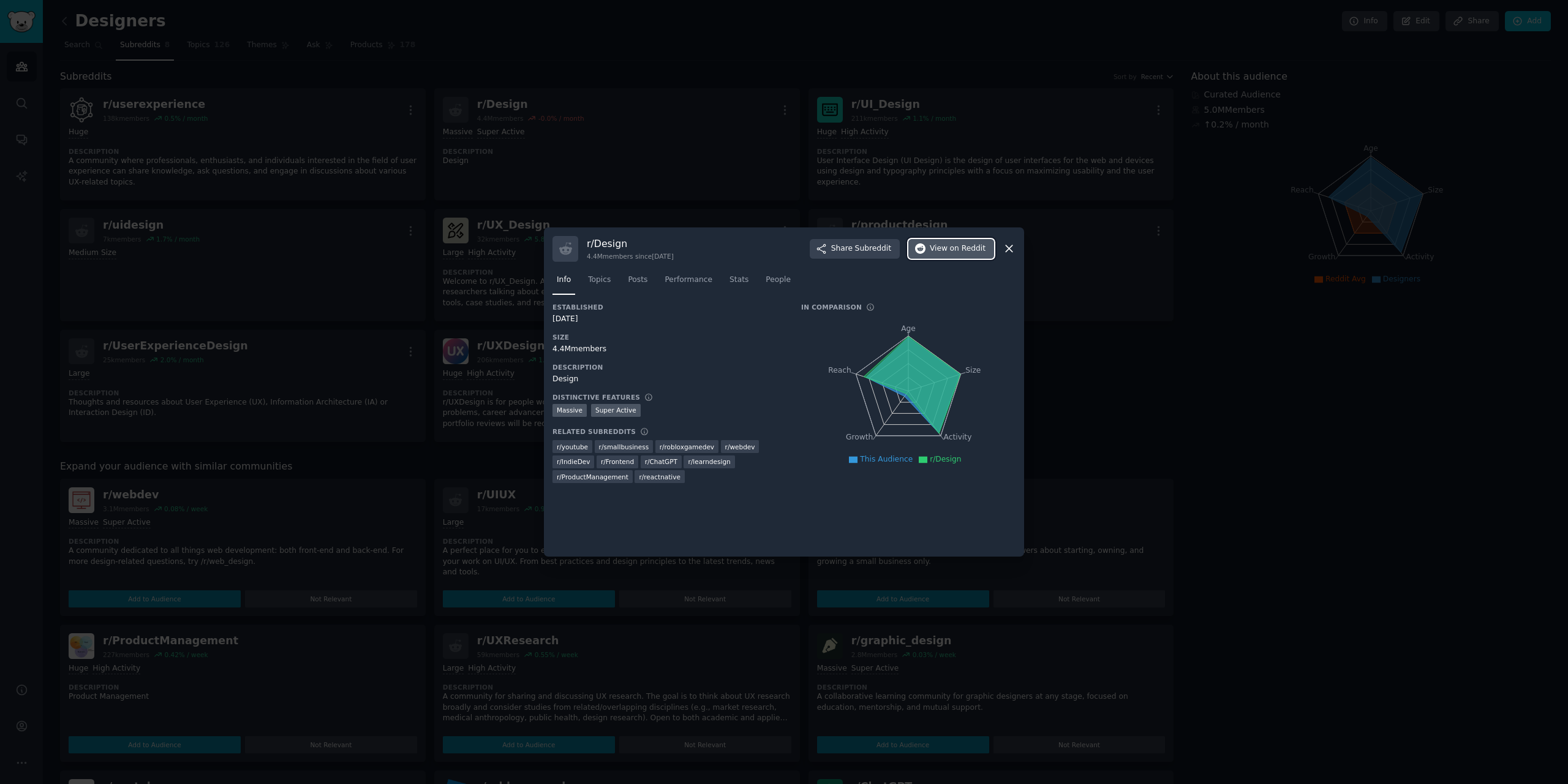
click at [978, 249] on span "on Reddit" at bounding box center [967, 249] width 36 height 11
click at [1012, 244] on icon at bounding box center [1009, 249] width 13 height 13
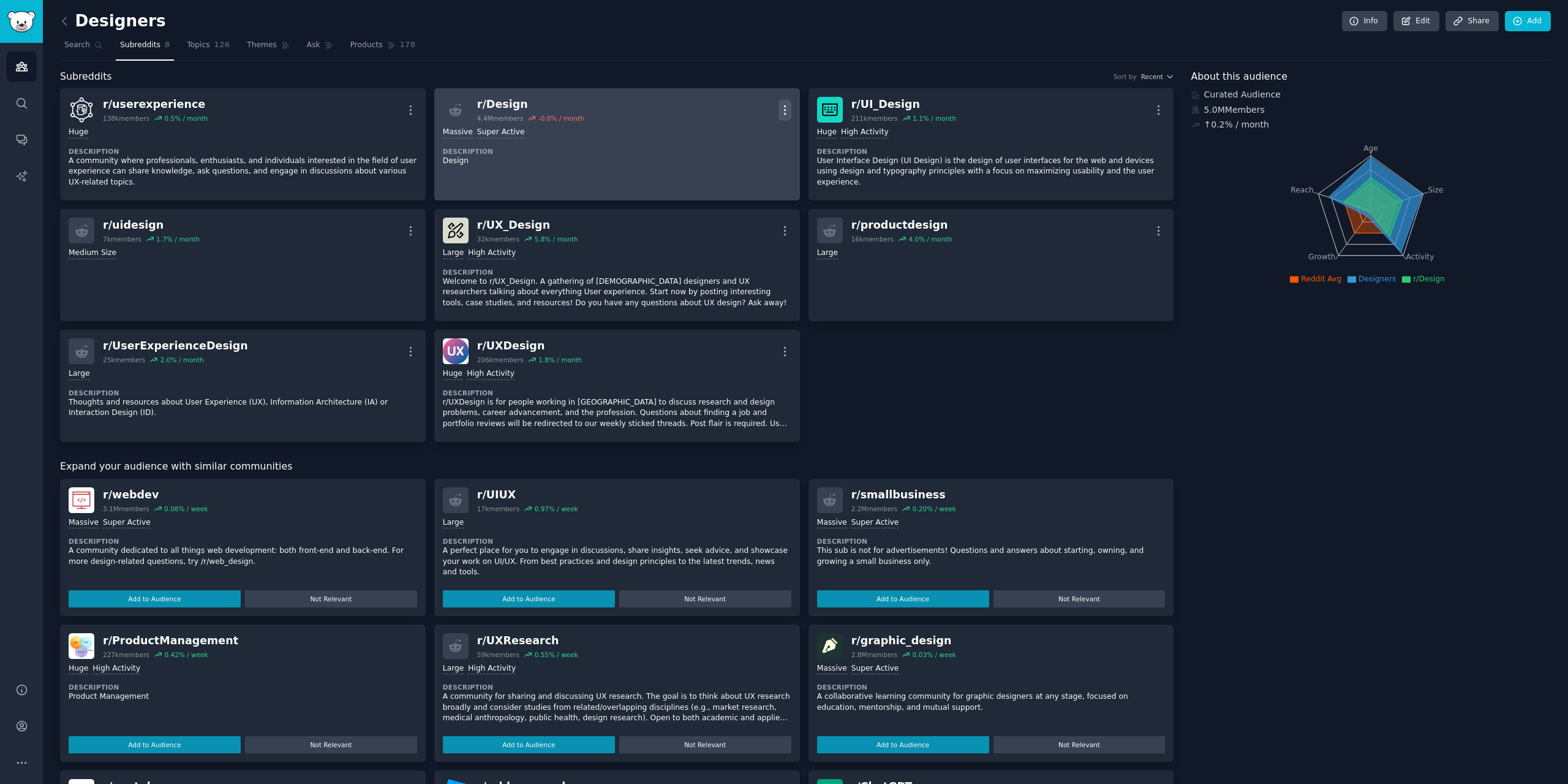
click at [778, 106] on icon "button" at bounding box center [784, 110] width 13 height 13
click at [728, 155] on p "Delete" at bounding box center [737, 157] width 28 height 13
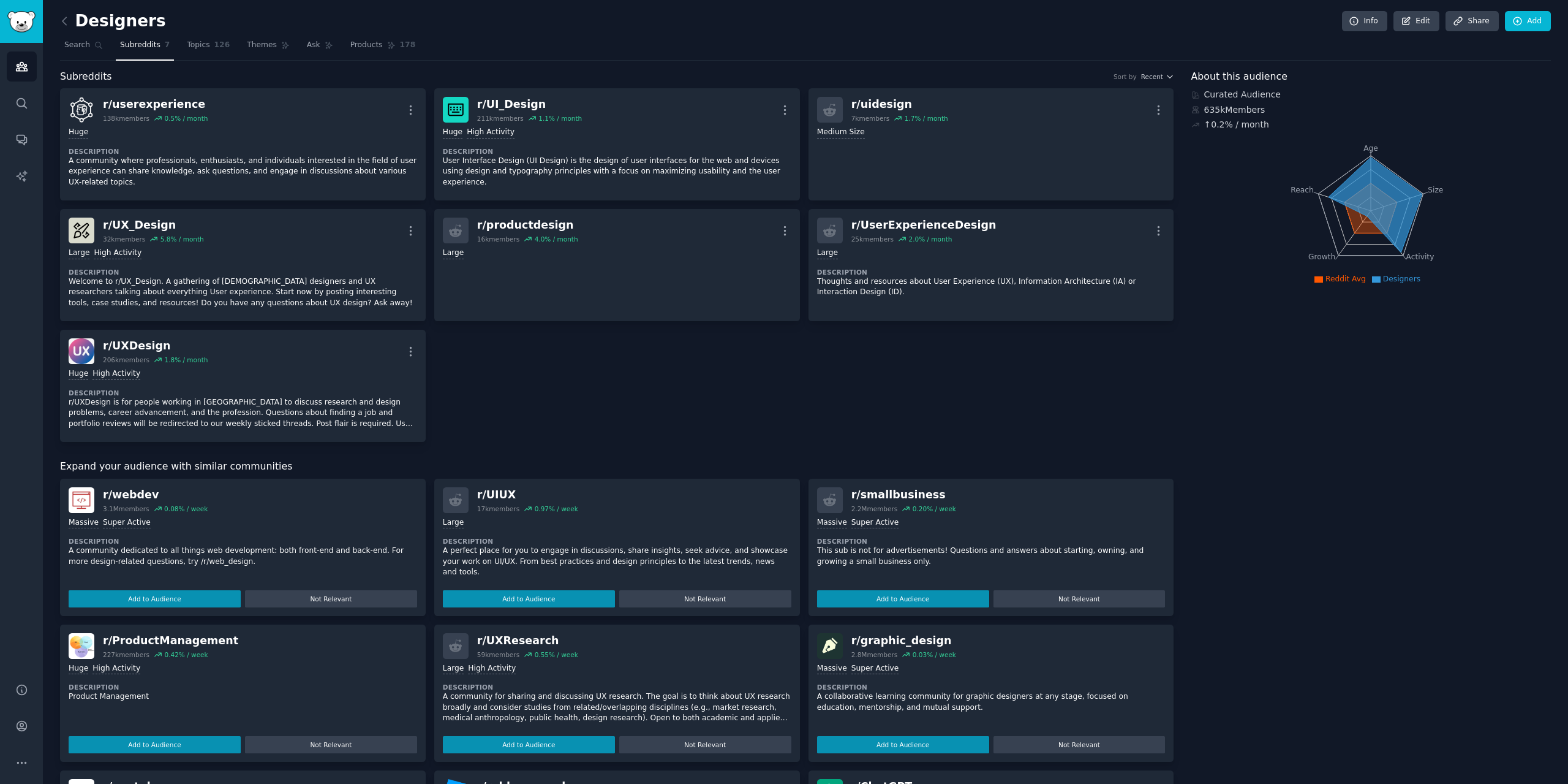
click at [73, 33] on div "Designers Info Edit Share Add" at bounding box center [805, 24] width 1490 height 25
click at [75, 39] on link "Search" at bounding box center [84, 48] width 47 height 25
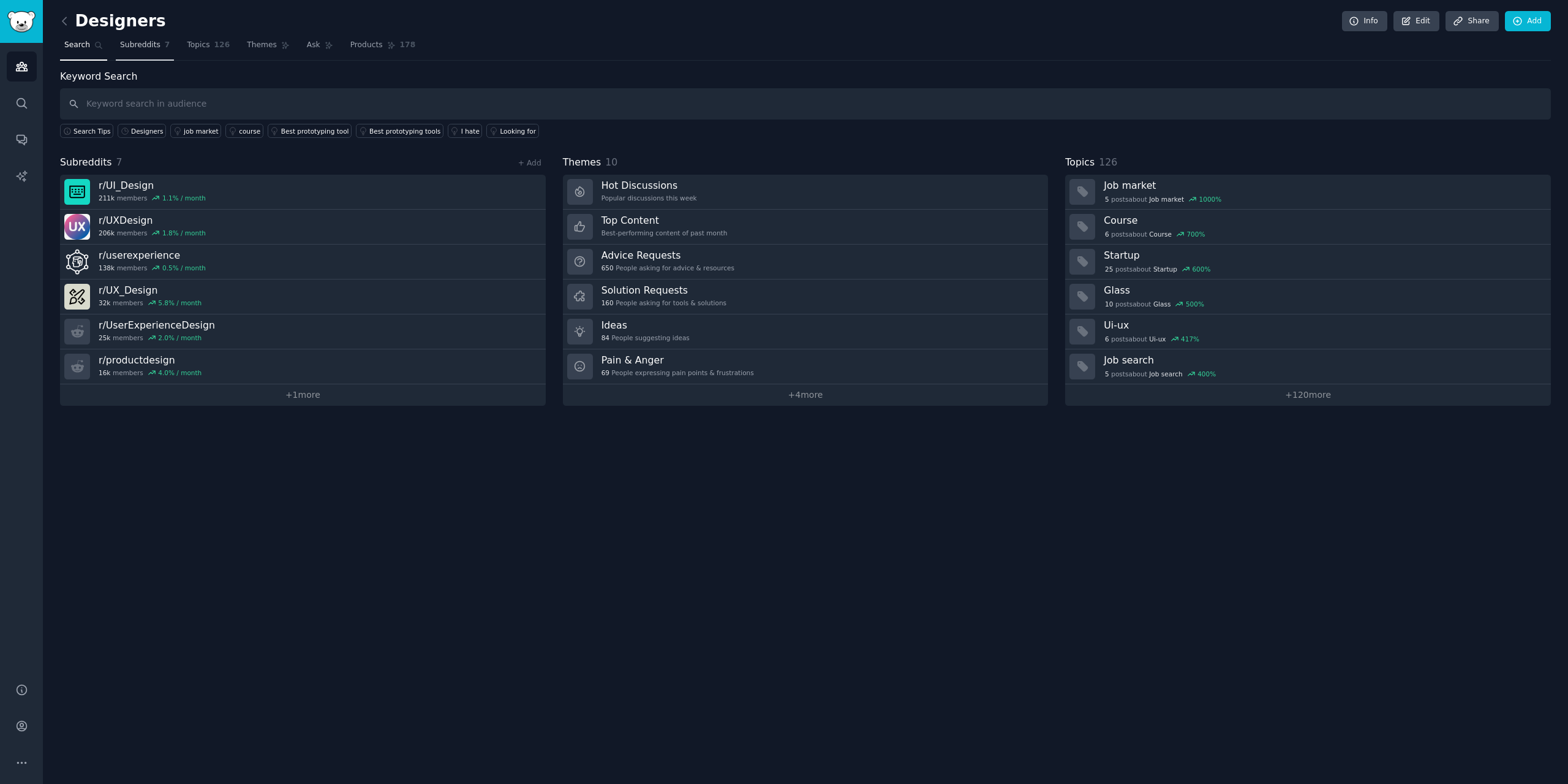
click at [123, 44] on span "Subreddits" at bounding box center [140, 45] width 40 height 11
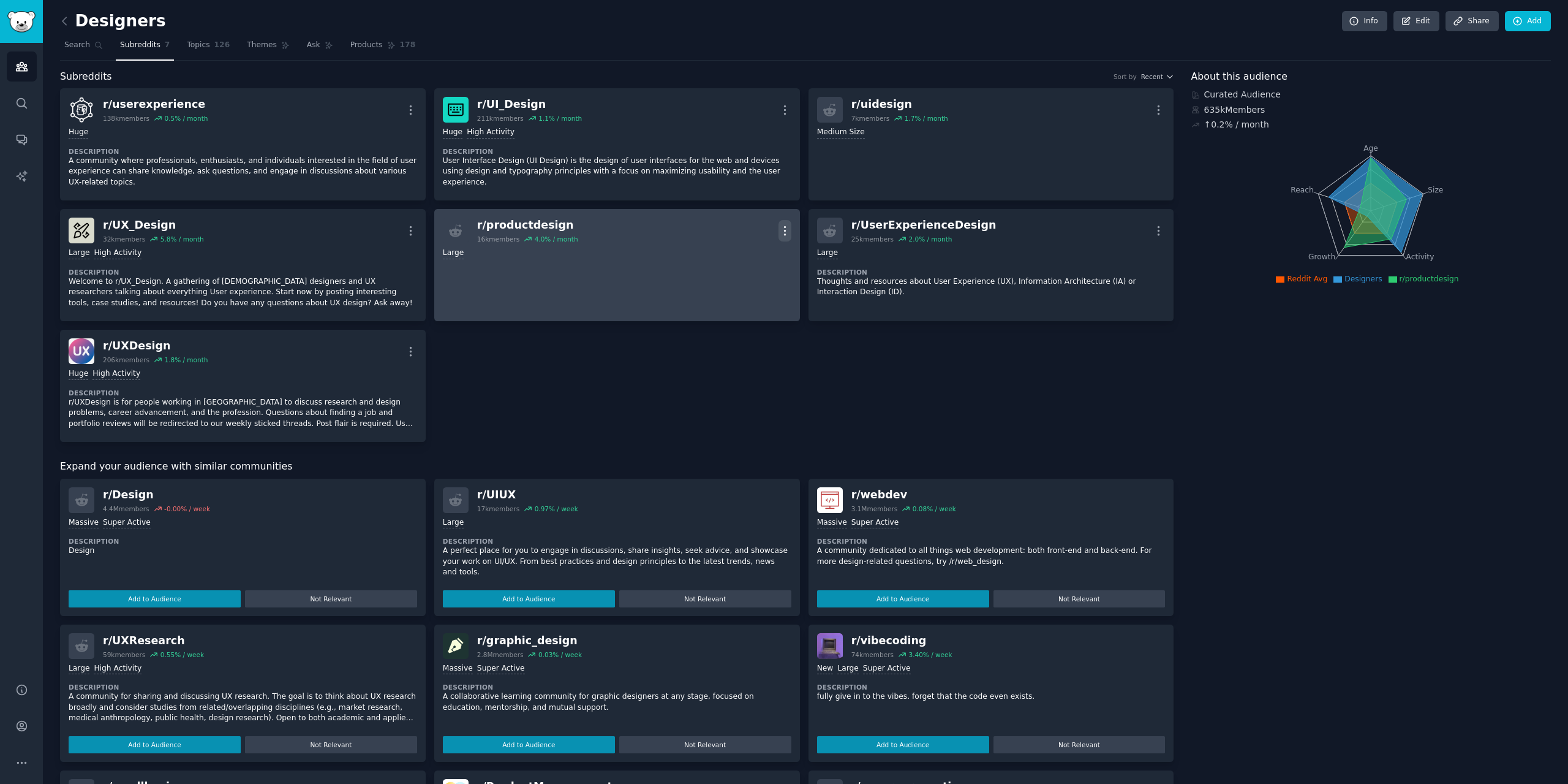
click at [779, 220] on button "More" at bounding box center [784, 230] width 13 height 21
click at [735, 272] on p "Delete" at bounding box center [737, 278] width 28 height 13
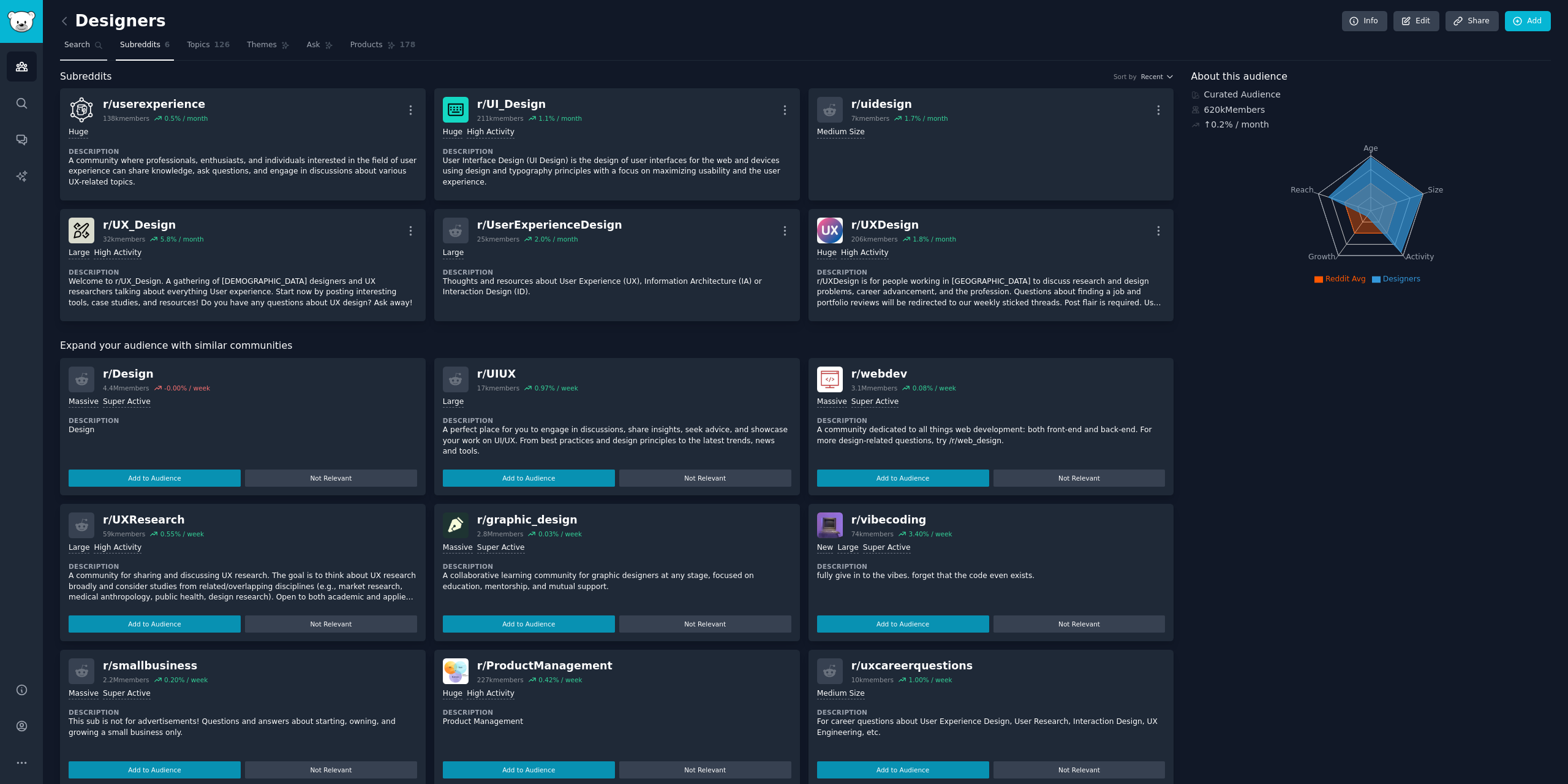
click at [89, 48] on link "Search" at bounding box center [84, 48] width 47 height 25
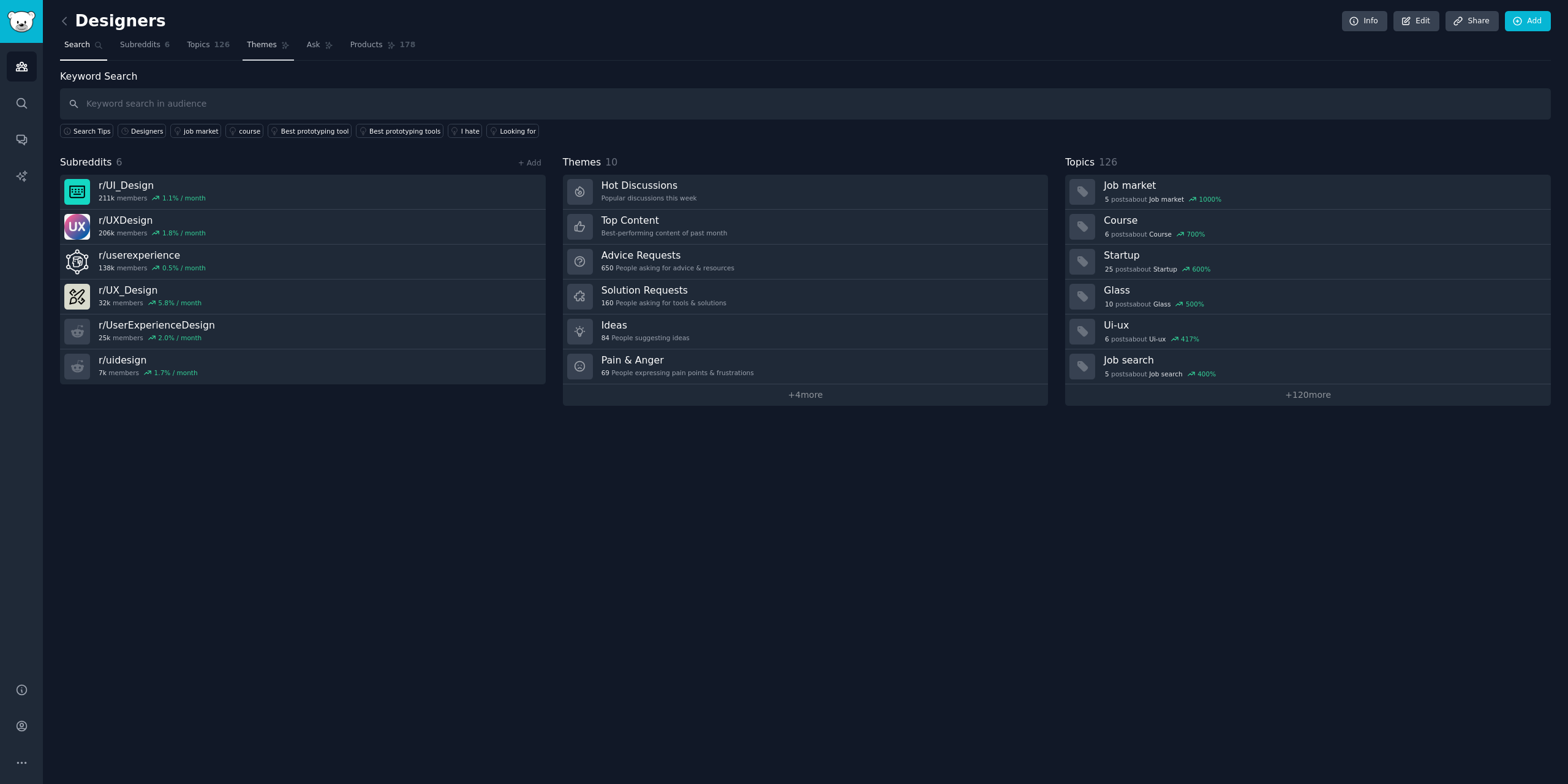
click at [251, 45] on span "Themes" at bounding box center [262, 45] width 30 height 11
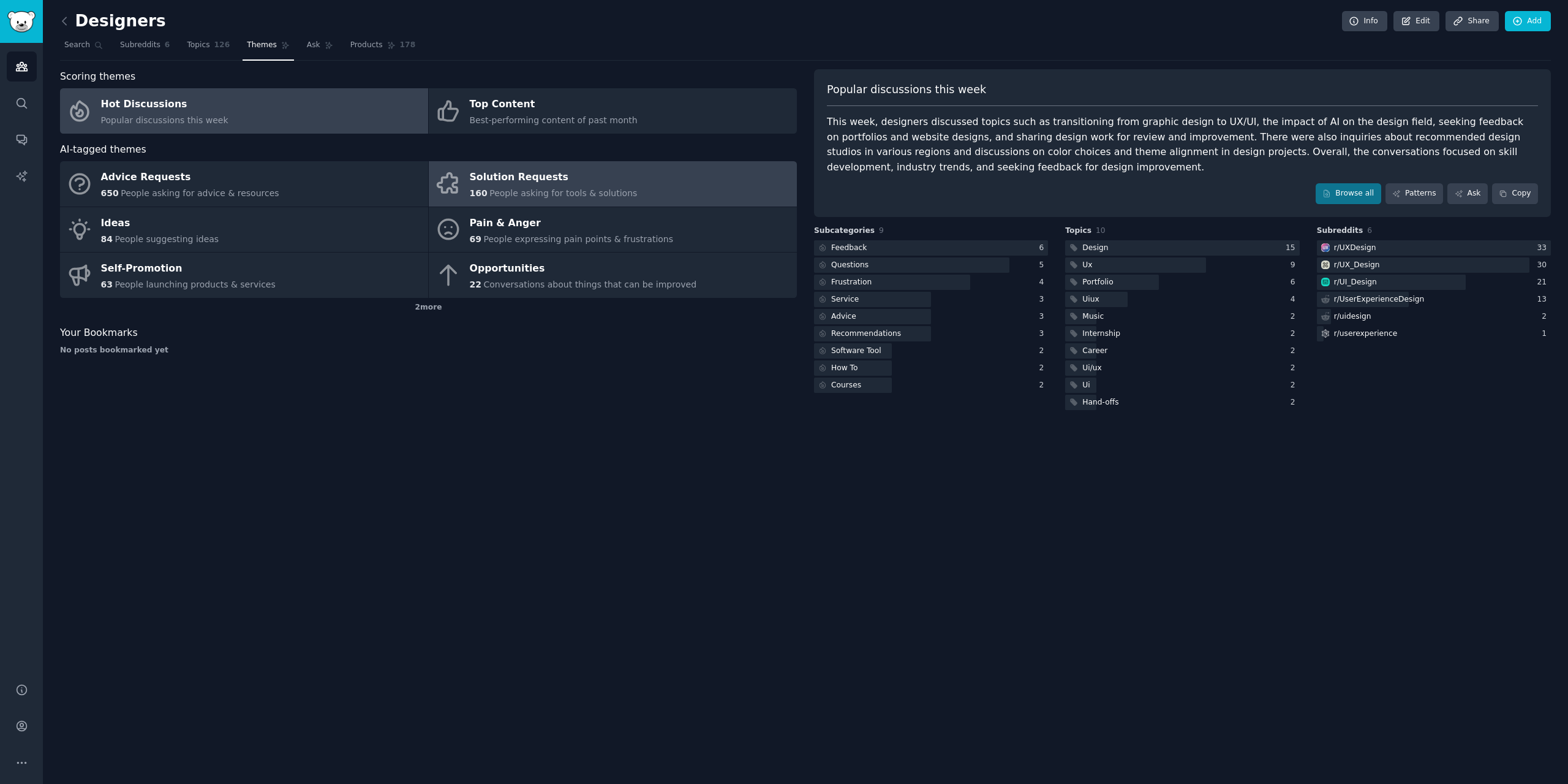
click at [530, 178] on div "Solution Requests" at bounding box center [553, 177] width 168 height 20
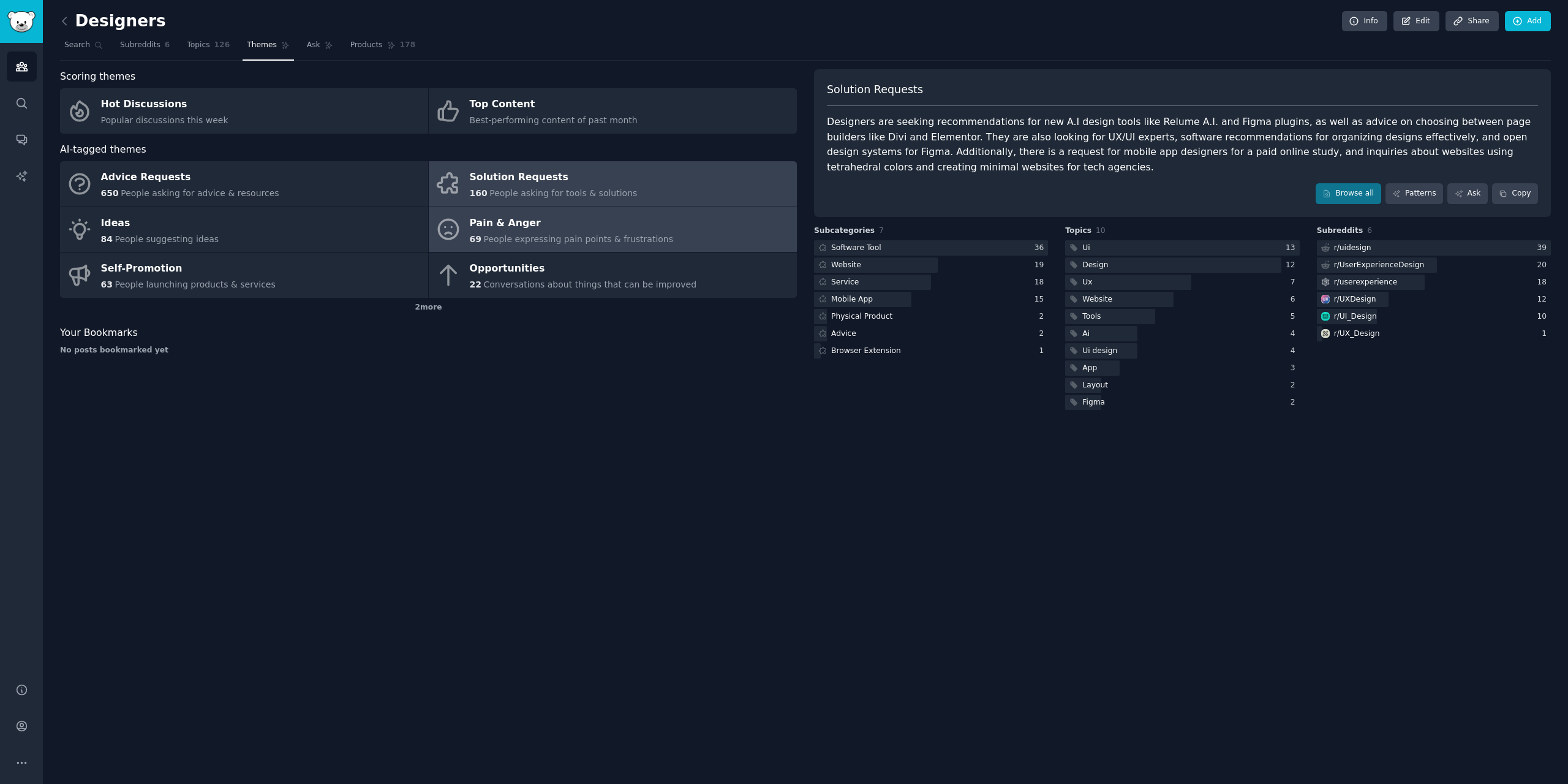
click at [608, 231] on div "Pain & Anger" at bounding box center [571, 223] width 204 height 20
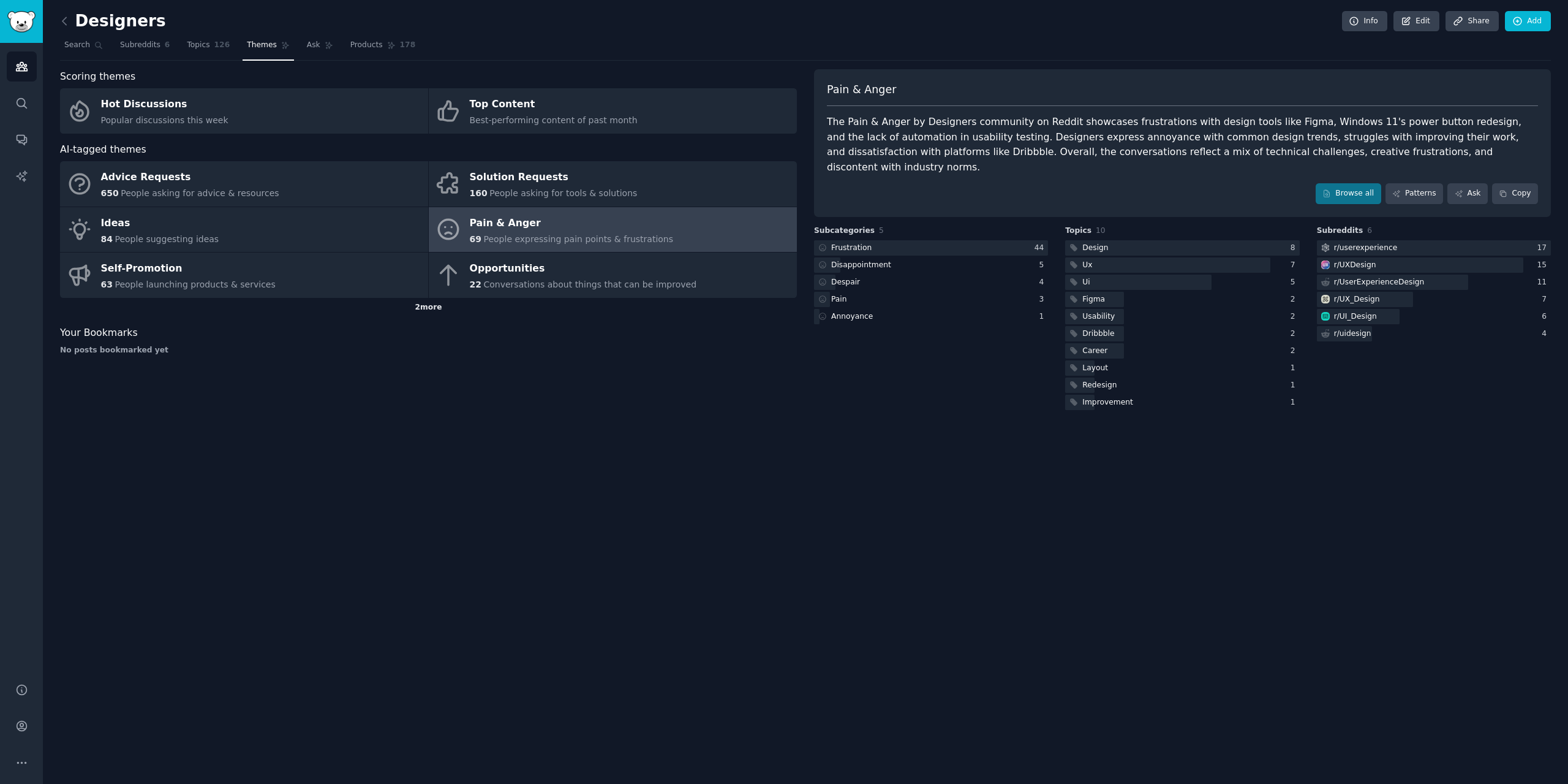
click at [448, 309] on div "2 more" at bounding box center [428, 307] width 737 height 20
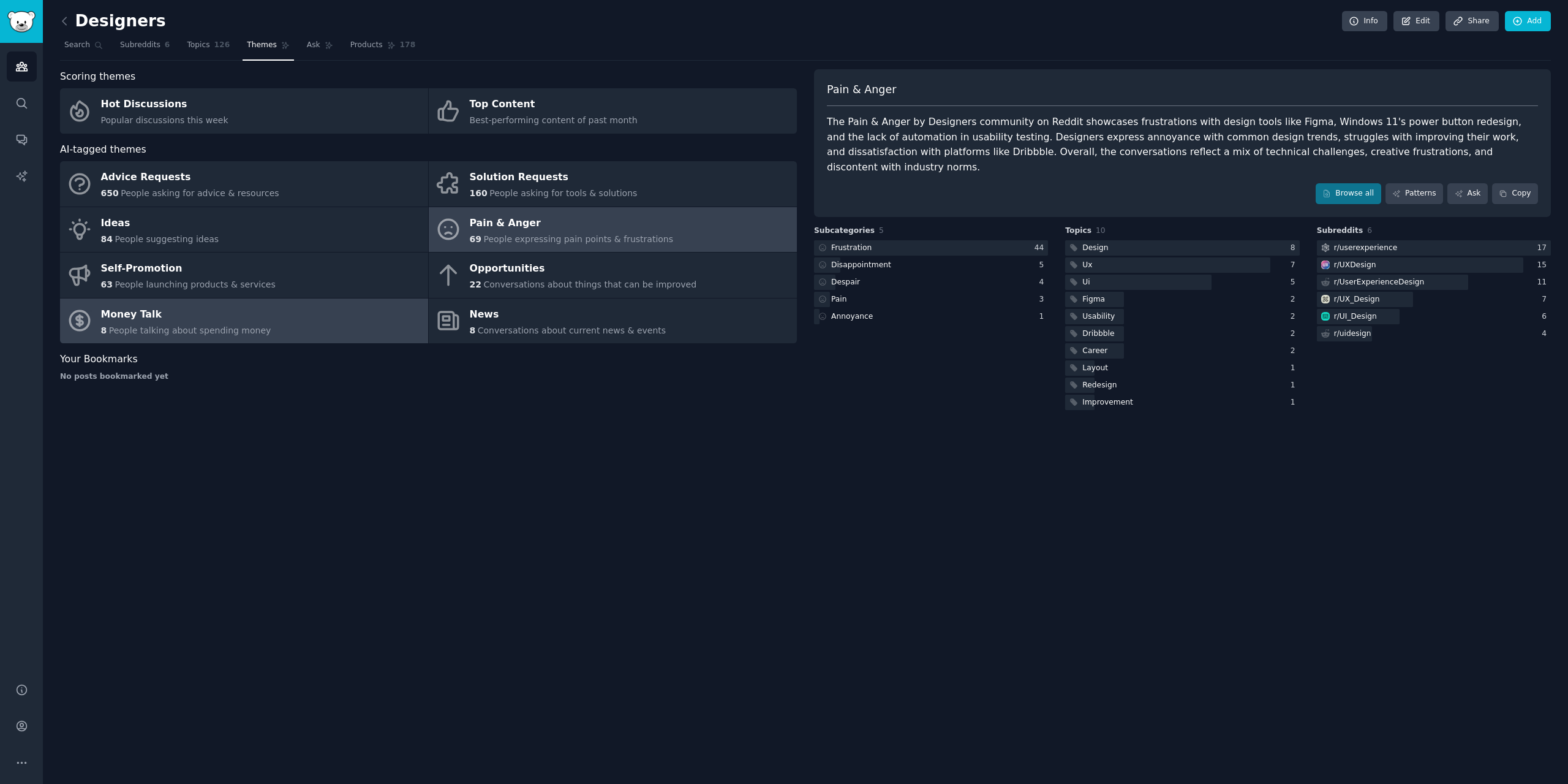
click at [248, 322] on div "Money Talk" at bounding box center [186, 314] width 170 height 20
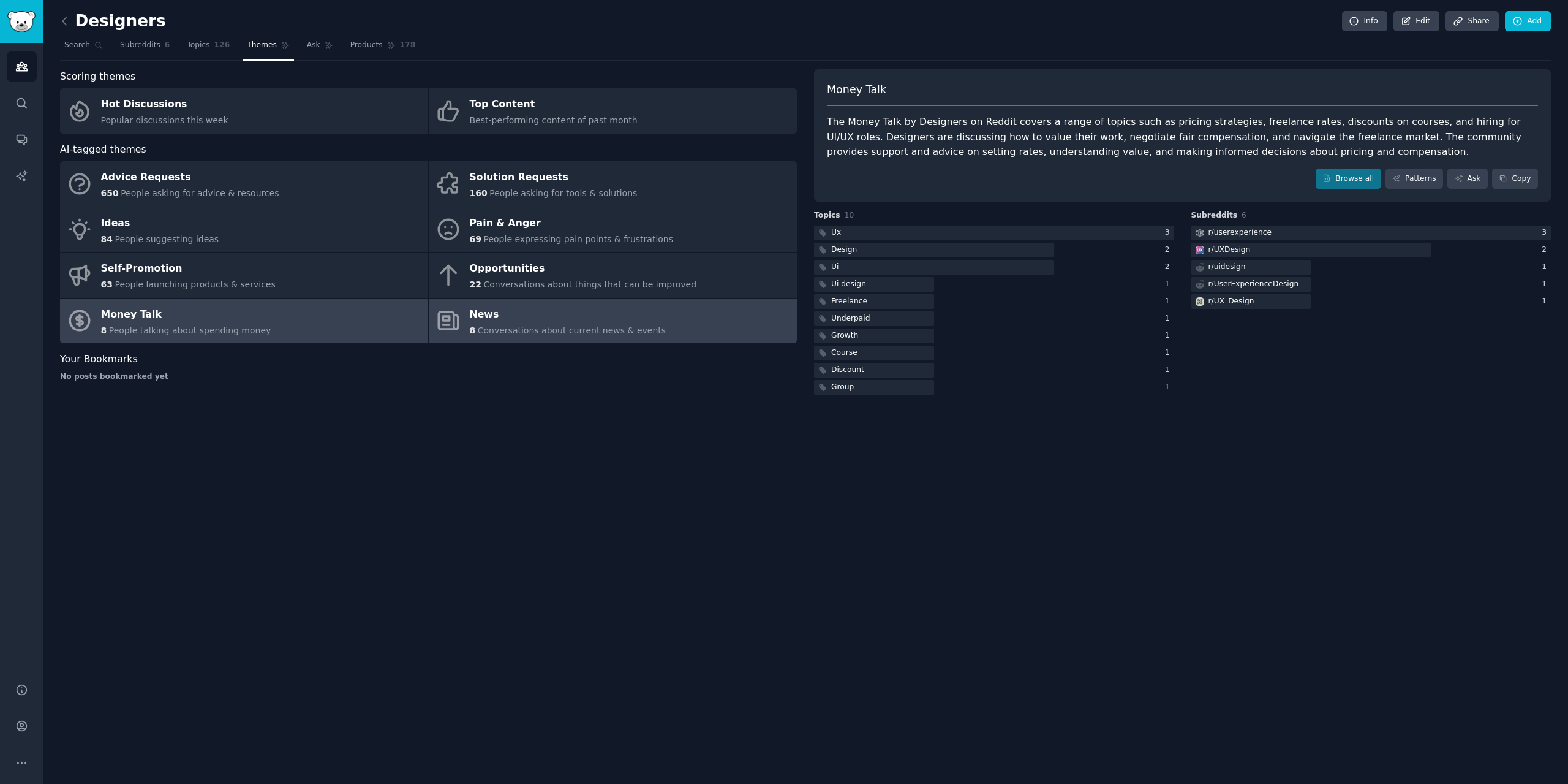
click at [632, 326] on span "Conversations about current news & events" at bounding box center [571, 330] width 188 height 10
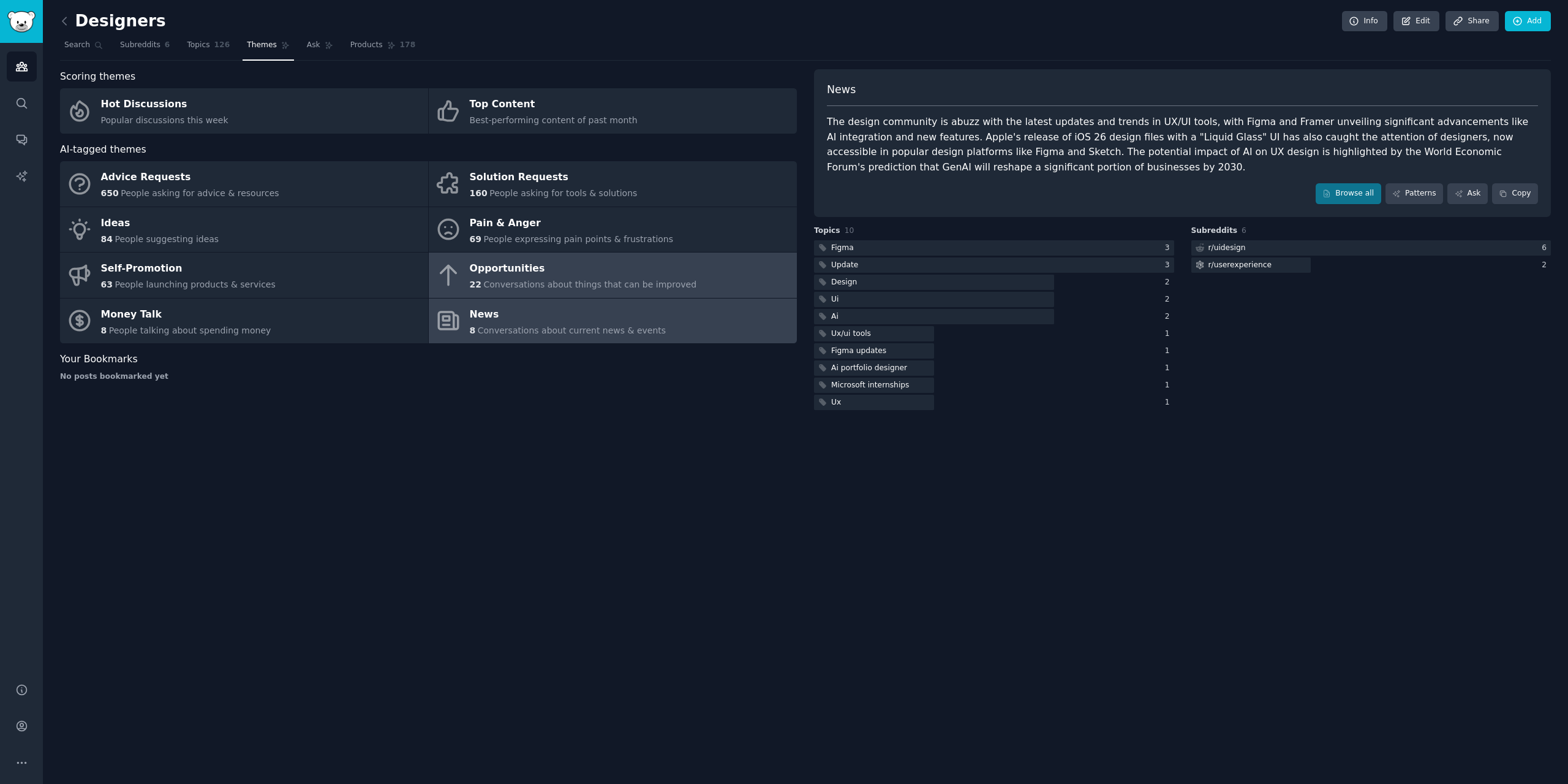
click at [545, 272] on div "Opportunities" at bounding box center [583, 268] width 227 height 20
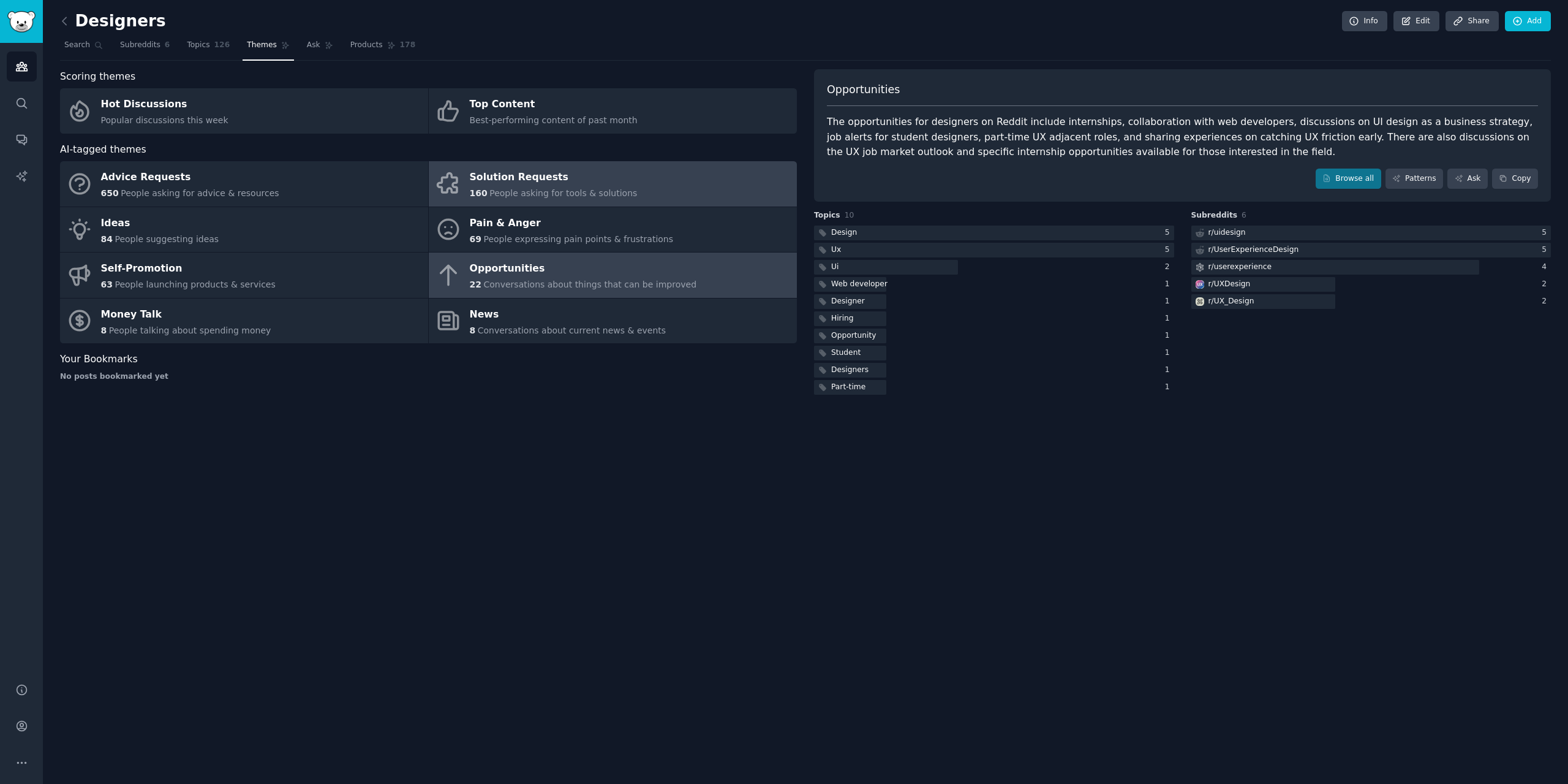
click at [528, 177] on div "Solution Requests" at bounding box center [553, 177] width 168 height 20
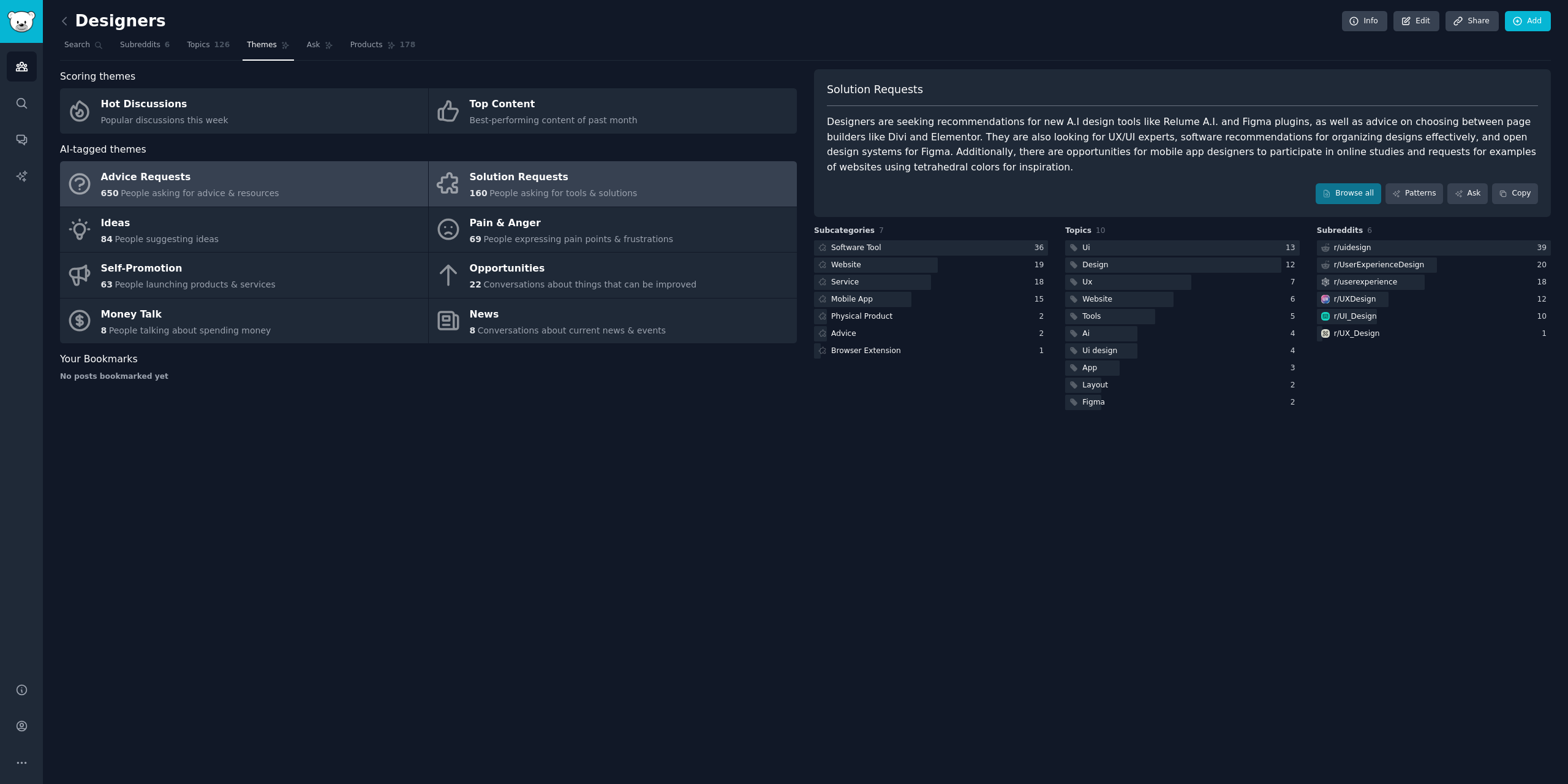
click at [227, 191] on span "People asking for advice & resources" at bounding box center [199, 193] width 158 height 10
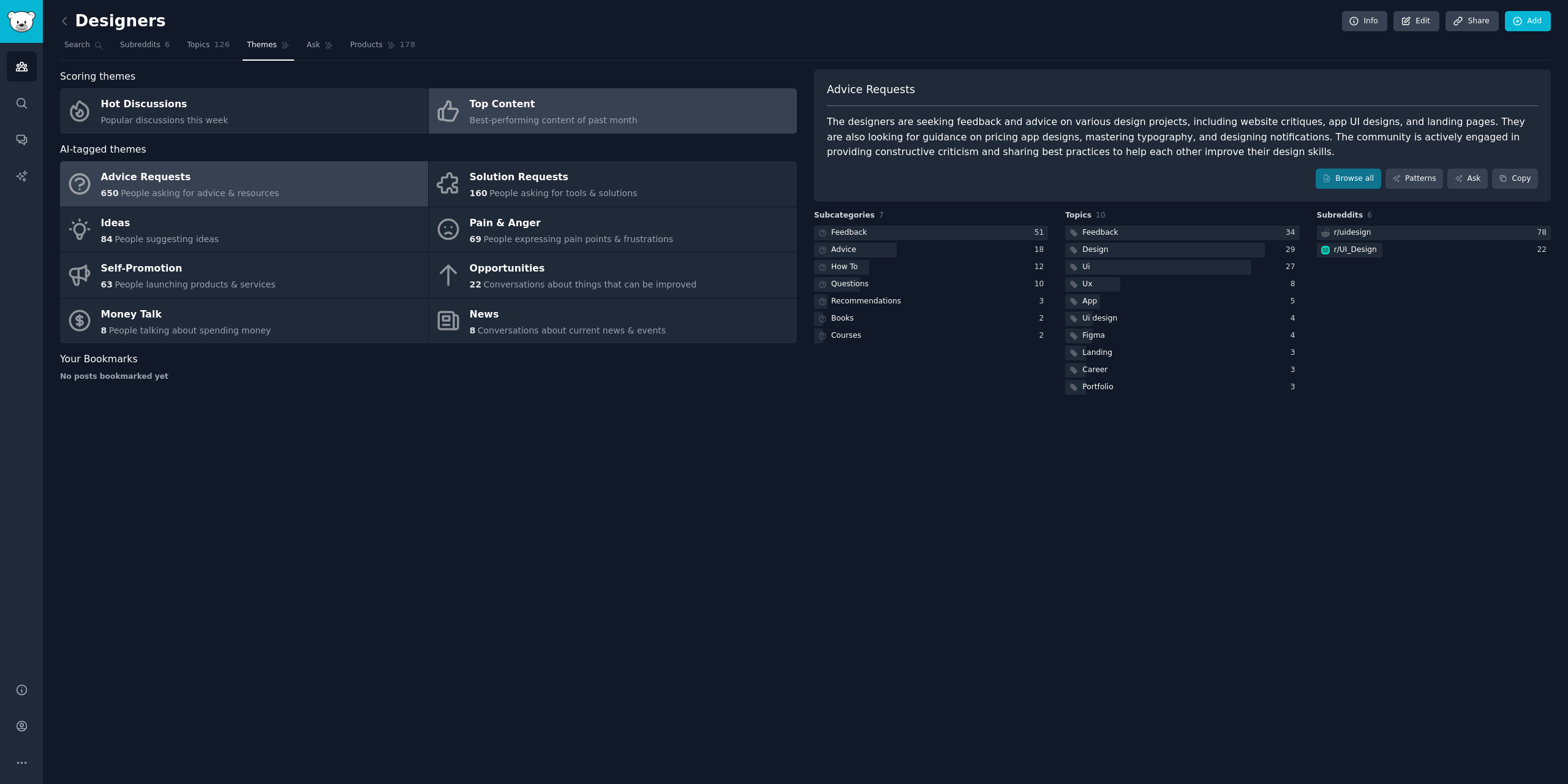
click at [499, 118] on span "Best-performing content of past month" at bounding box center [553, 120] width 168 height 10
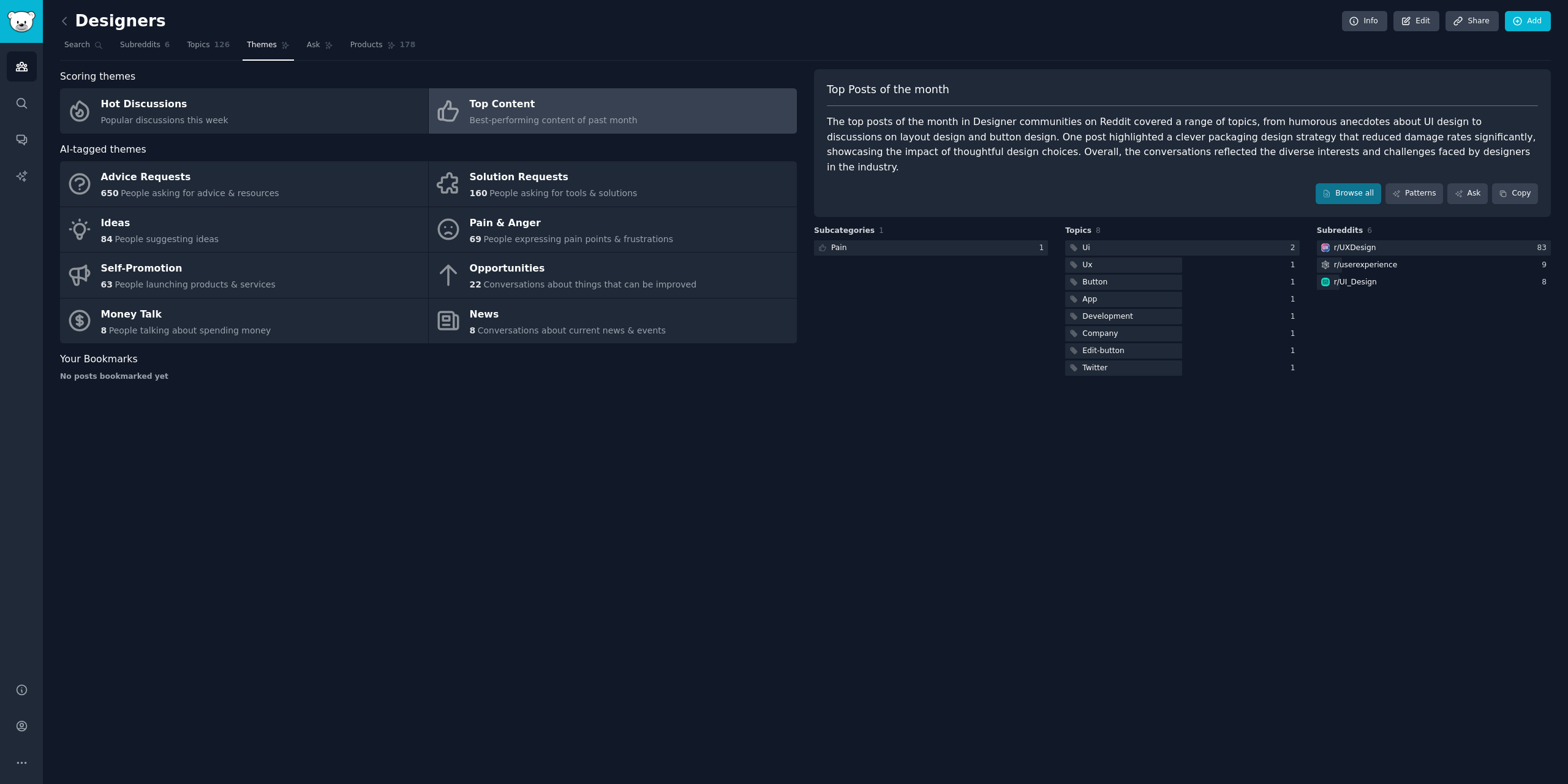
click at [454, 440] on div "Designers Info Edit Share Add Search Subreddits 6 Topics 126 Themes Ask Product…" at bounding box center [805, 392] width 1525 height 784
click at [160, 124] on span "Popular discussions this week" at bounding box center [165, 120] width 127 height 10
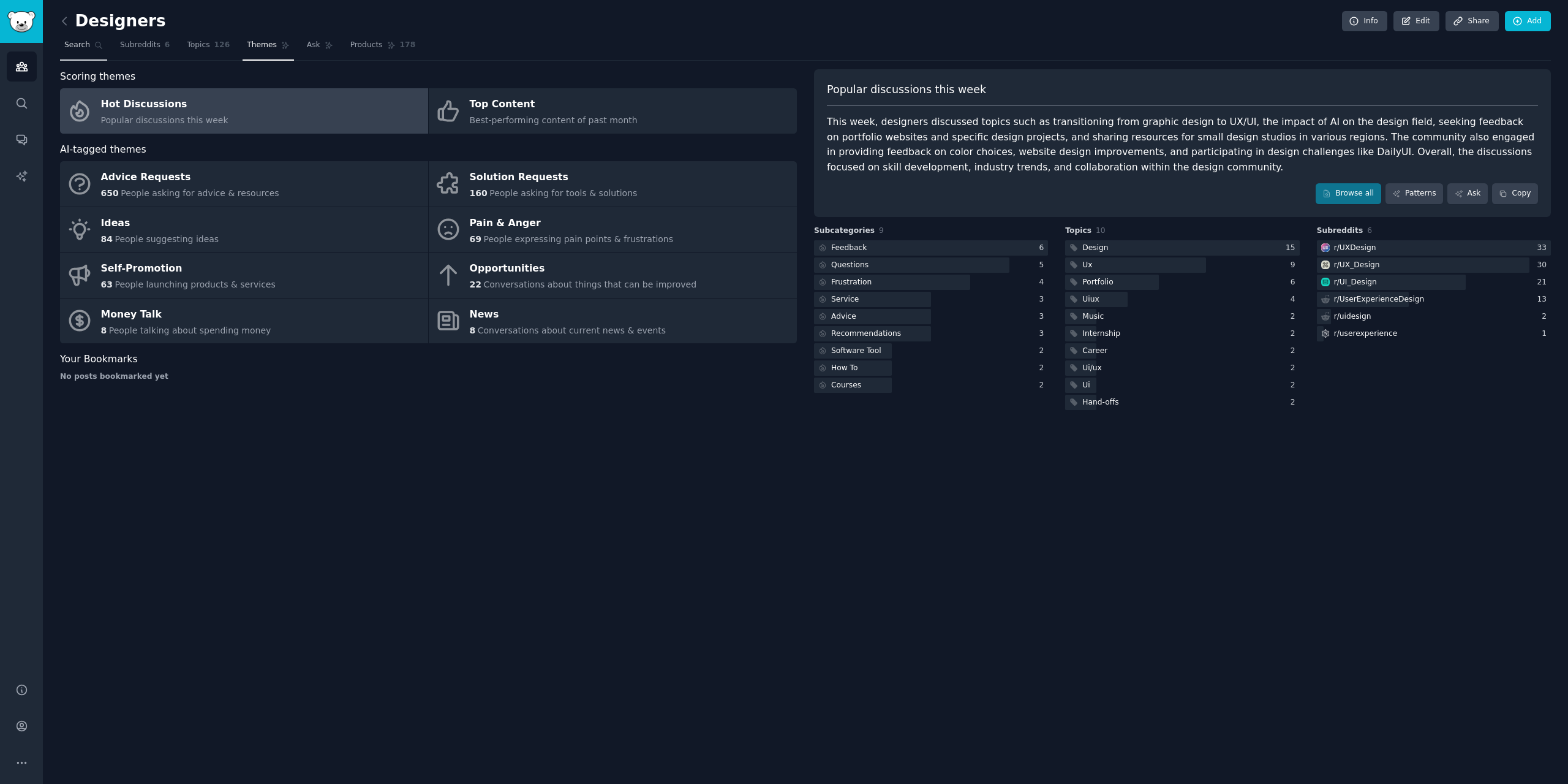
click at [79, 48] on span "Search" at bounding box center [77, 45] width 25 height 11
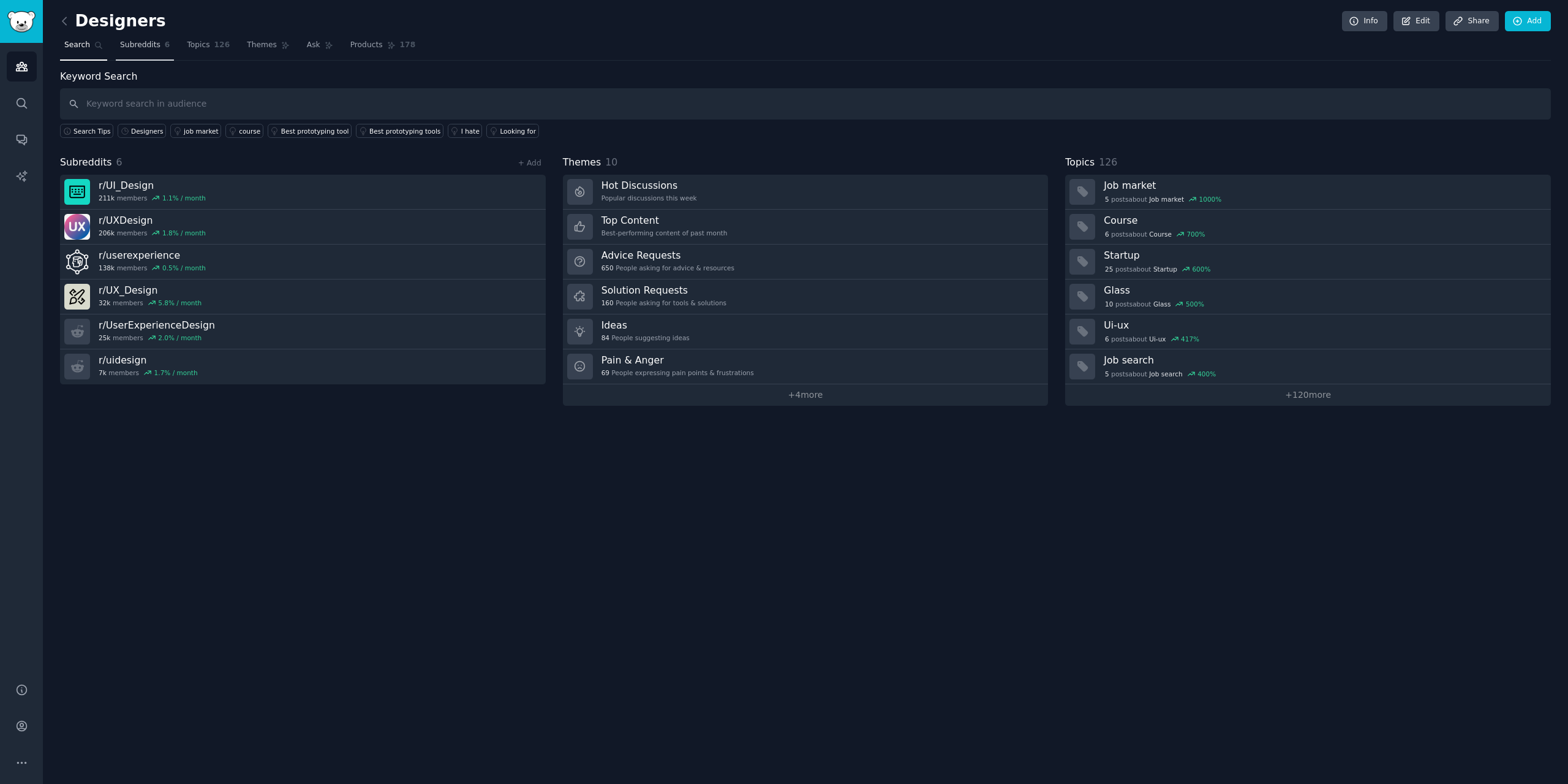
click at [163, 44] on link "Subreddits 6" at bounding box center [145, 48] width 59 height 25
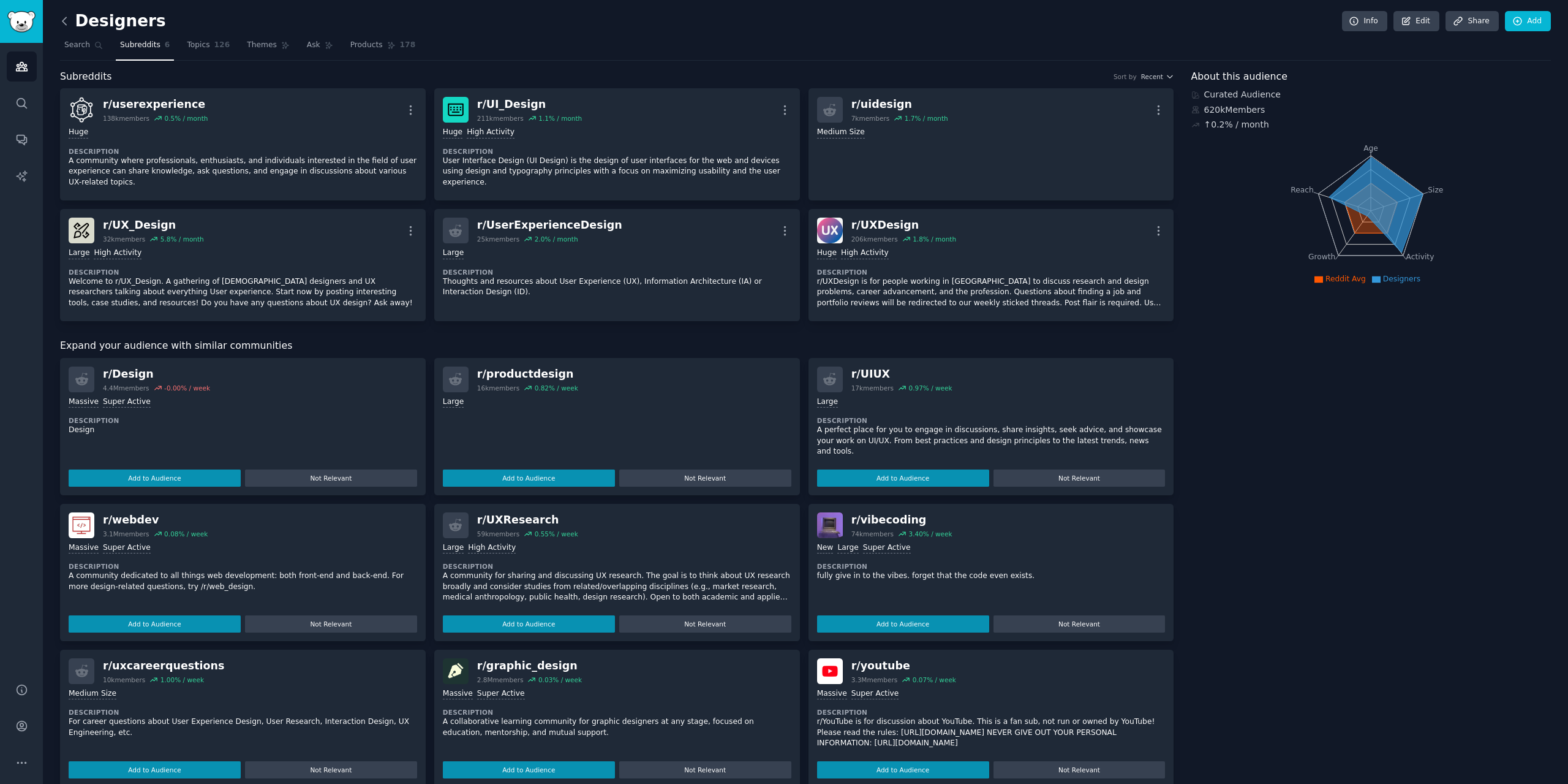
click at [69, 21] on icon at bounding box center [65, 21] width 13 height 13
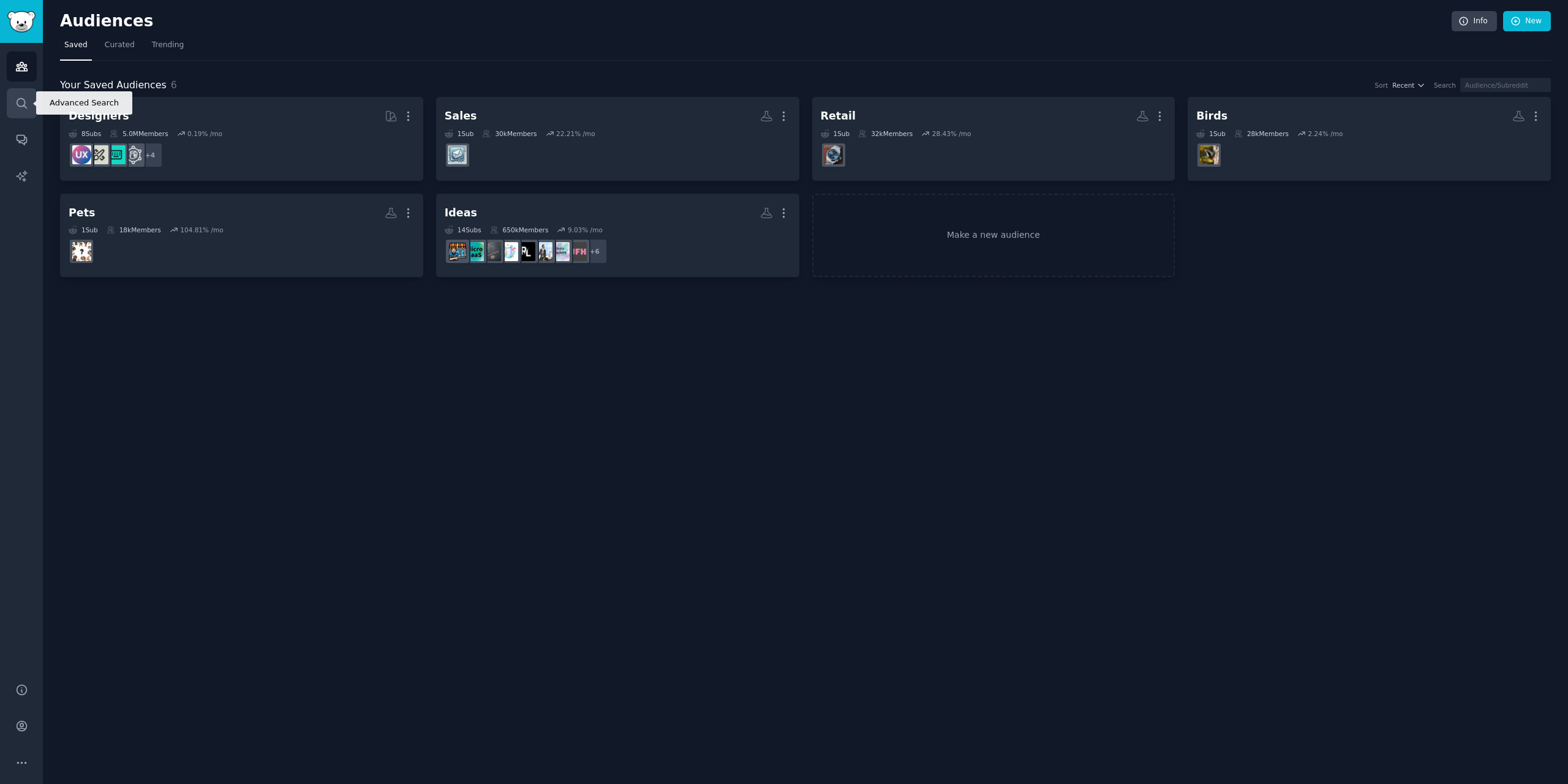
click at [30, 100] on link "Search" at bounding box center [22, 103] width 30 height 30
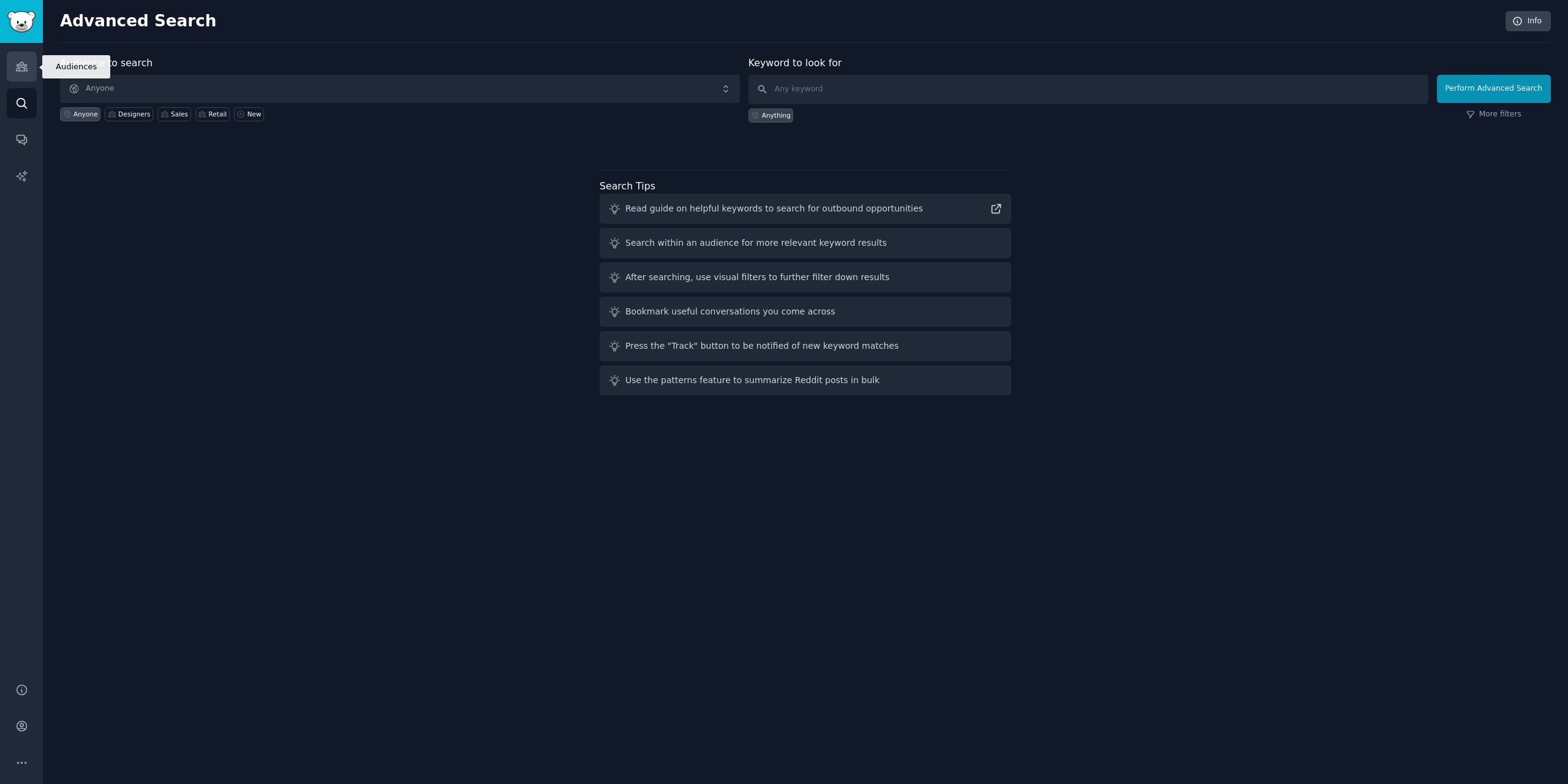
click at [25, 67] on icon "Sidebar" at bounding box center [21, 67] width 11 height 9
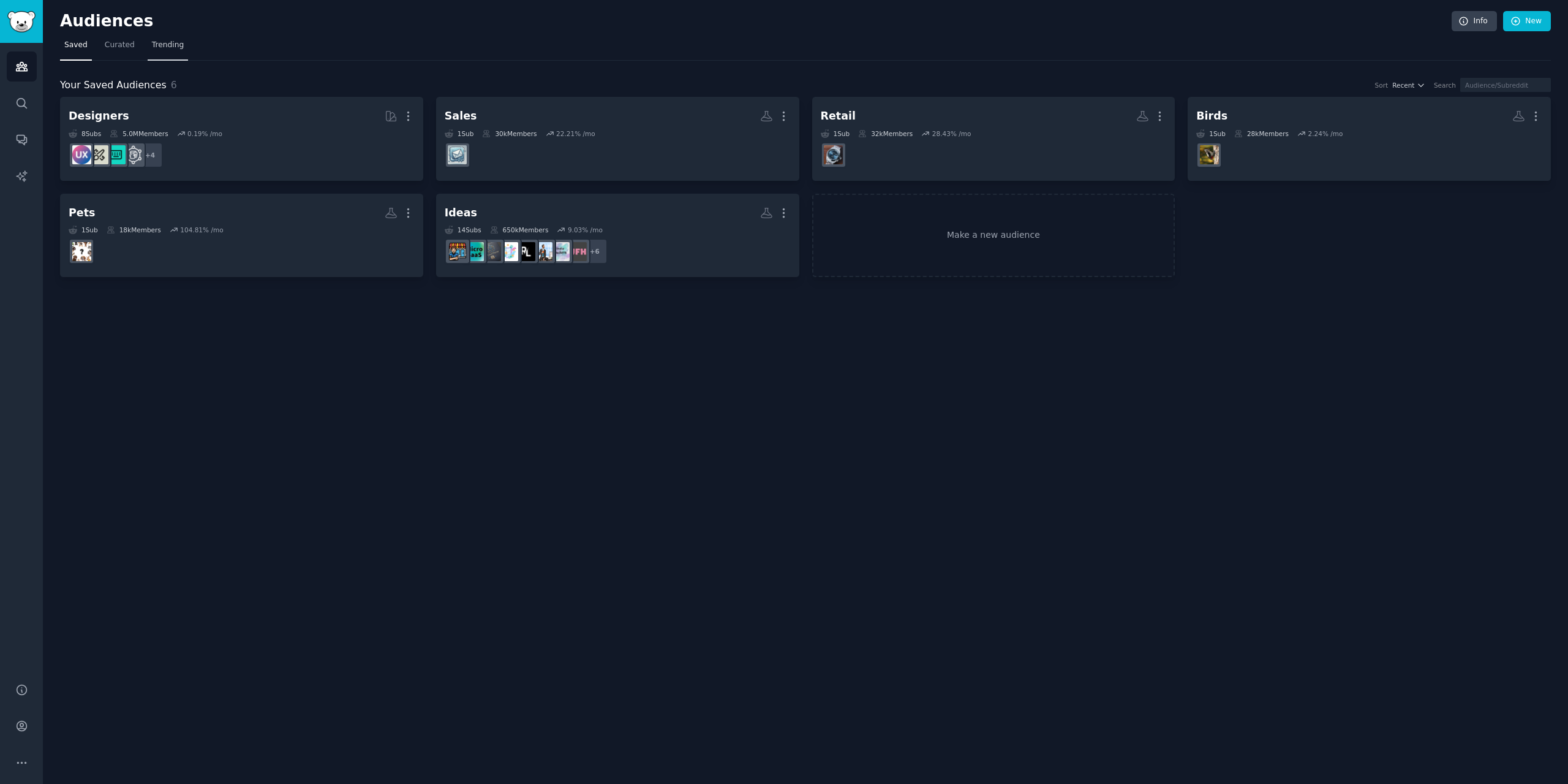
click at [159, 50] on span "Trending" at bounding box center [168, 45] width 32 height 11
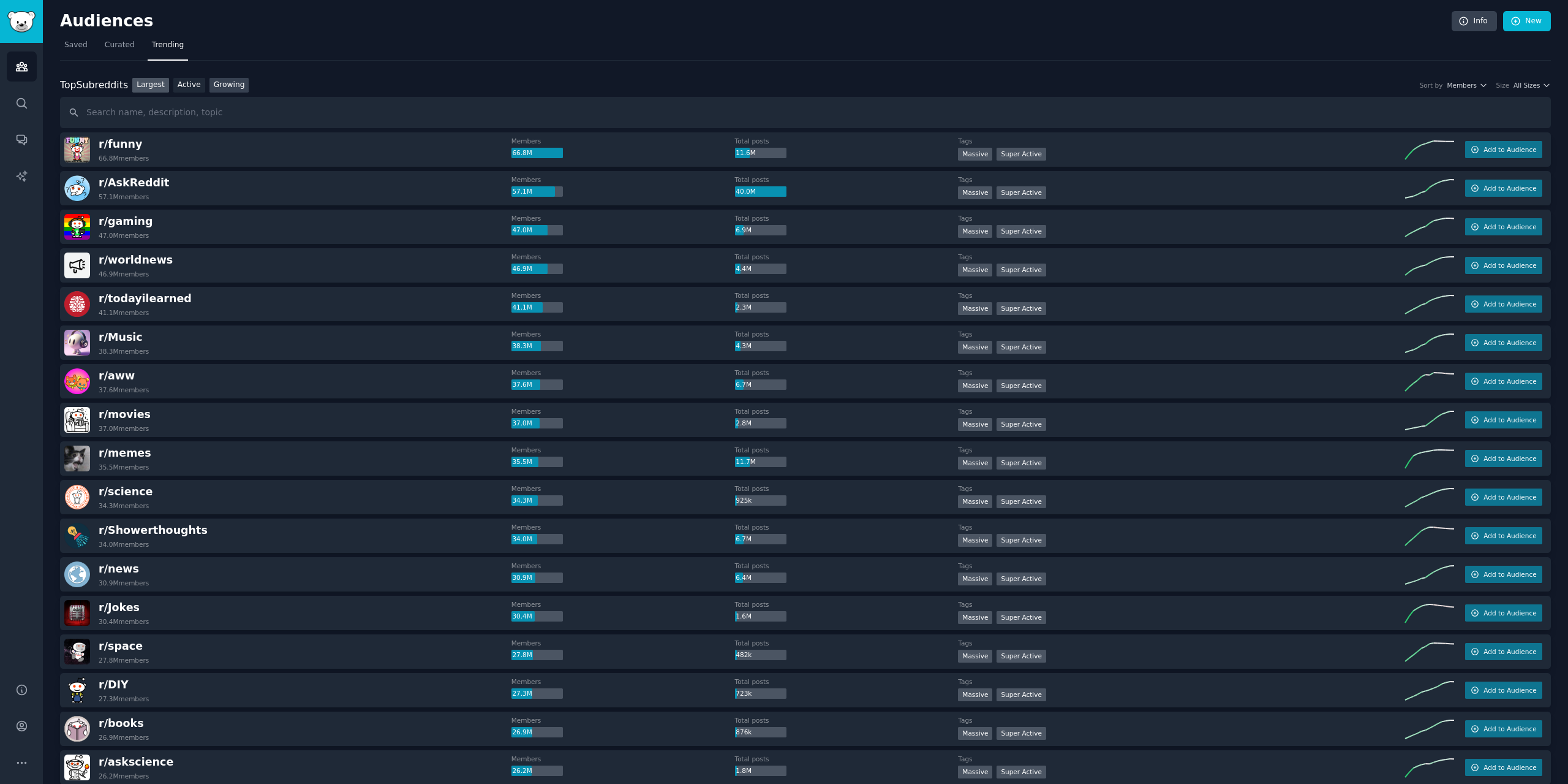
click at [234, 90] on link "Growing" at bounding box center [230, 85] width 40 height 15
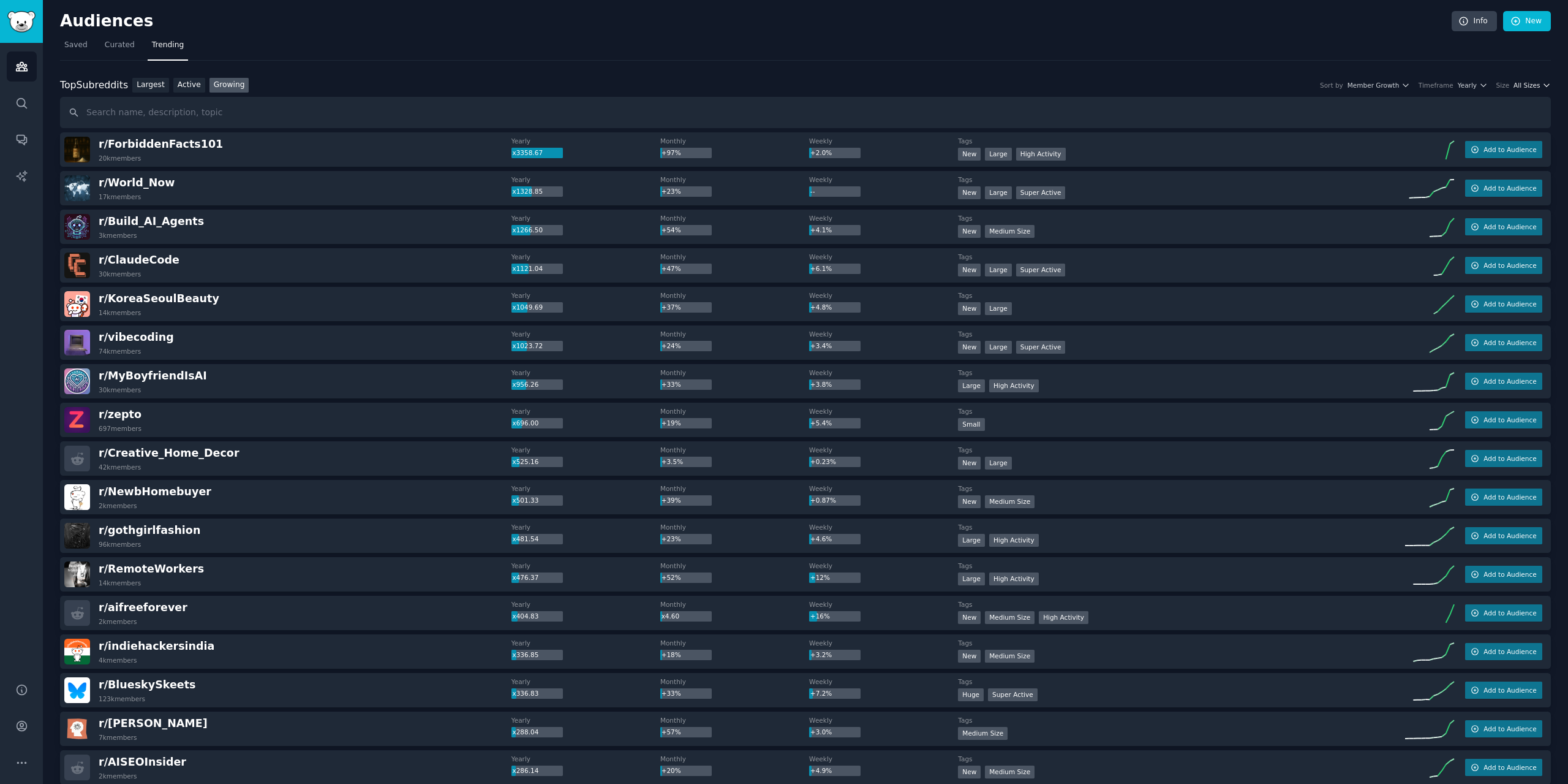
click at [1532, 86] on span "All Sizes" at bounding box center [1526, 85] width 26 height 9
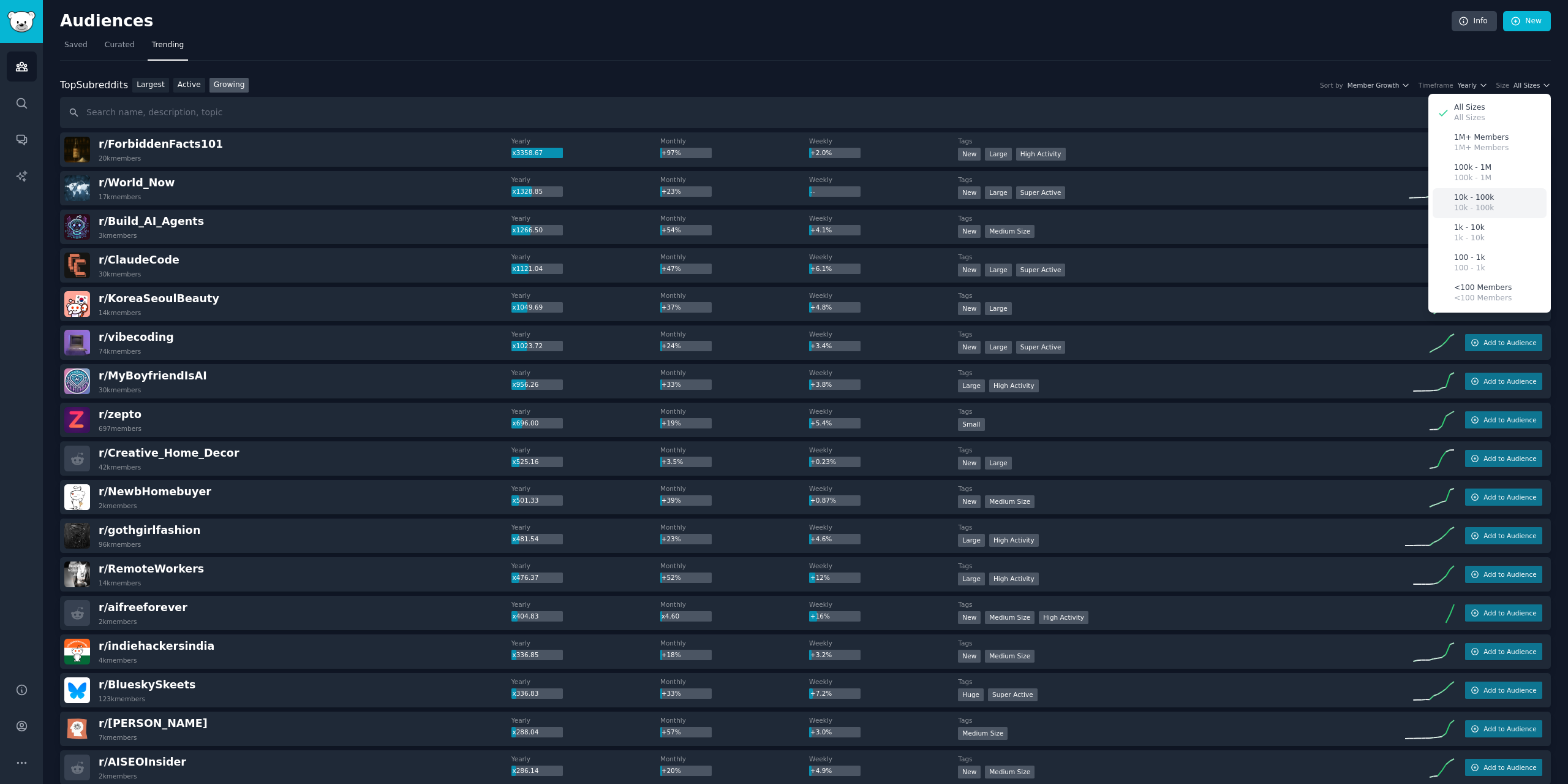
click at [1463, 210] on p "10k - 100k" at bounding box center [1474, 208] width 40 height 11
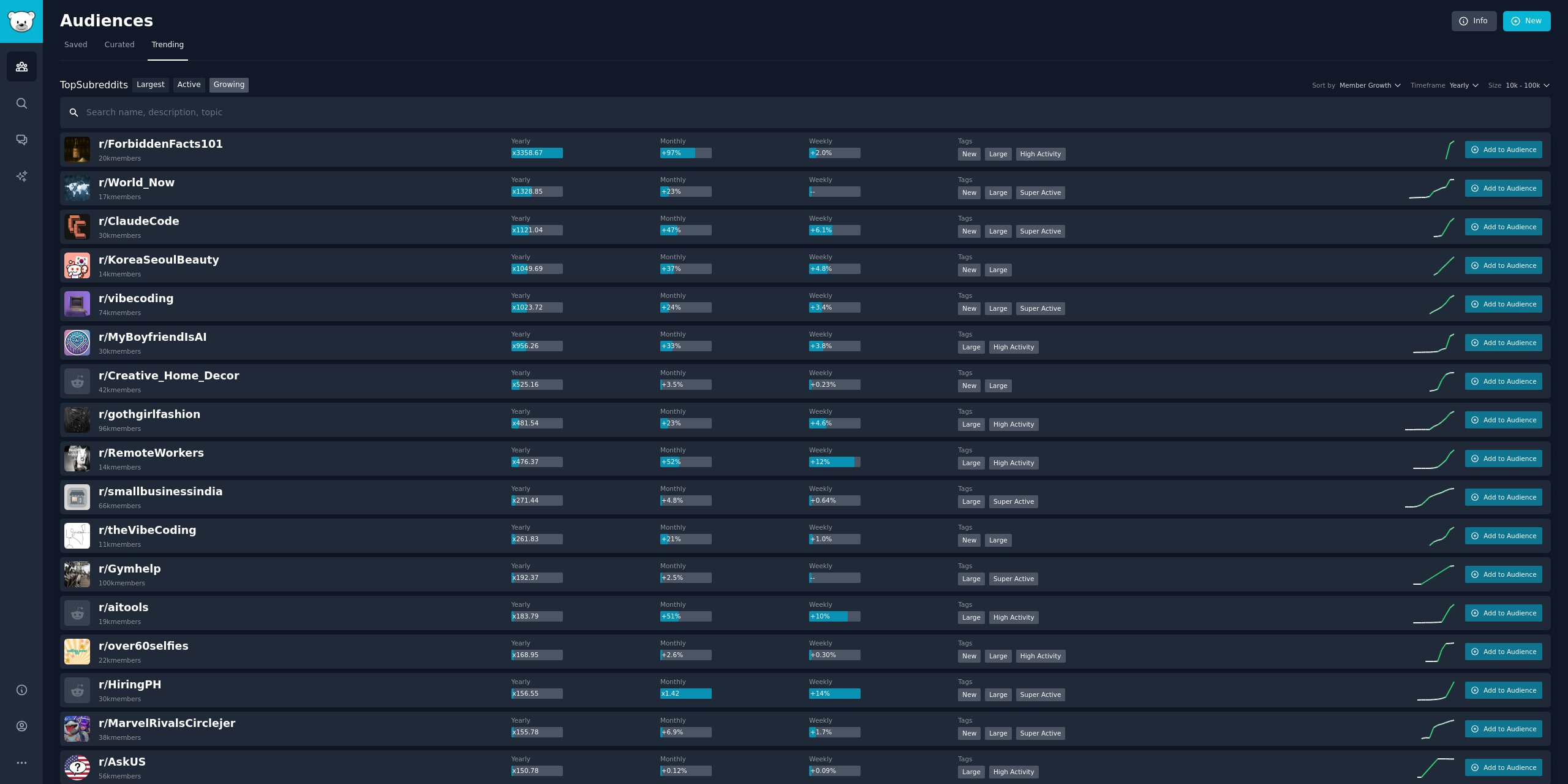
click at [877, 117] on input "text" at bounding box center [805, 112] width 1490 height 31
type input "pet sitting"
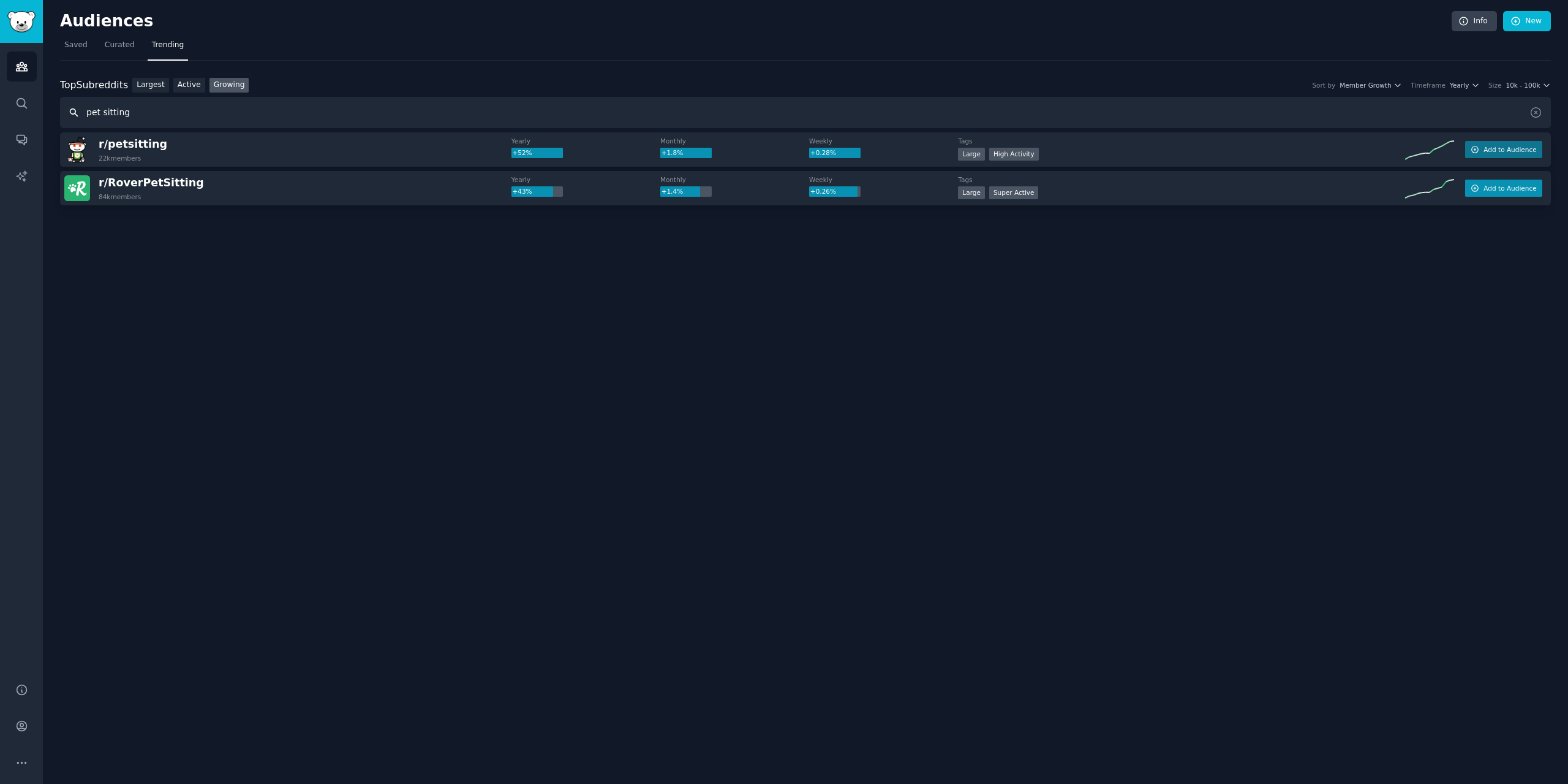
click at [1485, 192] on button "Add to Audience" at bounding box center [1503, 188] width 77 height 17
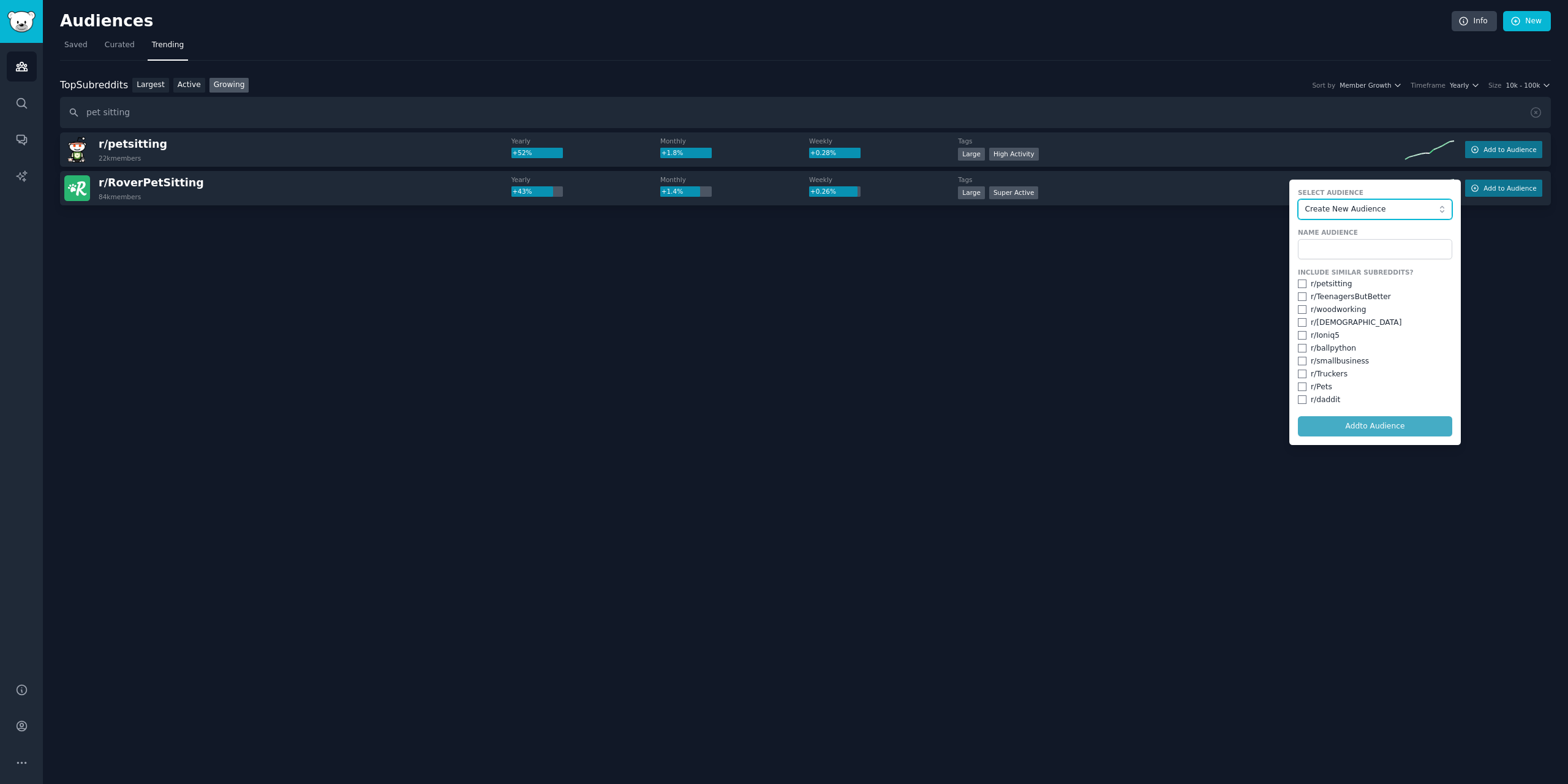
click at [1331, 215] on button "Create New Audience" at bounding box center [1374, 209] width 154 height 21
click at [1350, 221] on form "Select Audience Create New Audience Create New Audience Designers Sales Retail …" at bounding box center [1375, 312] width 172 height 265
click at [1332, 245] on input "text" at bounding box center [1374, 249] width 154 height 21
type input "P"
click at [1365, 204] on span "Create New Audience" at bounding box center [1372, 210] width 134 height 11
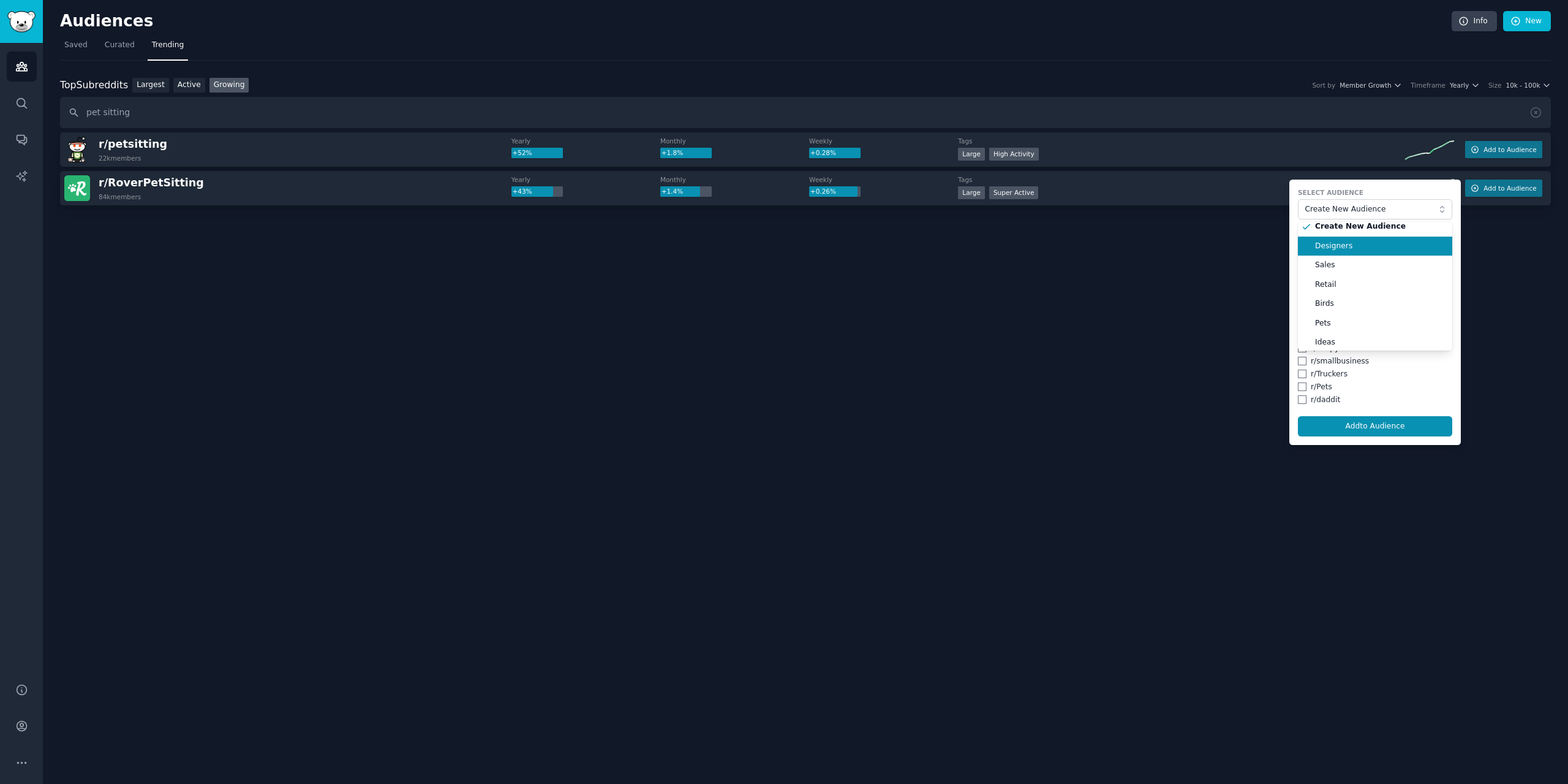
scroll to position [10, 0]
click at [1335, 322] on span "Pets" at bounding box center [1379, 320] width 128 height 11
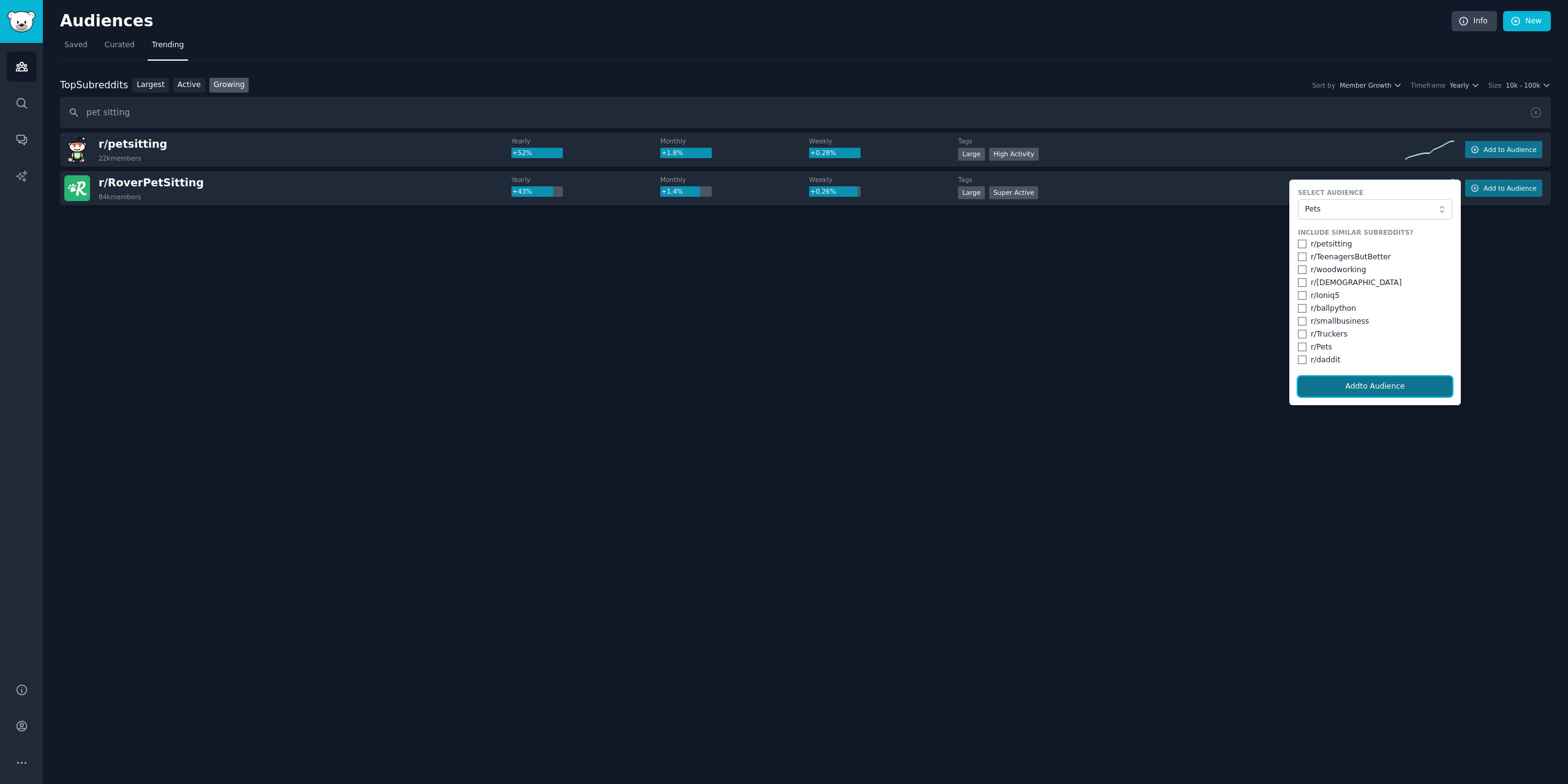
click at [1334, 391] on button "Add to Audience" at bounding box center [1374, 386] width 154 height 21
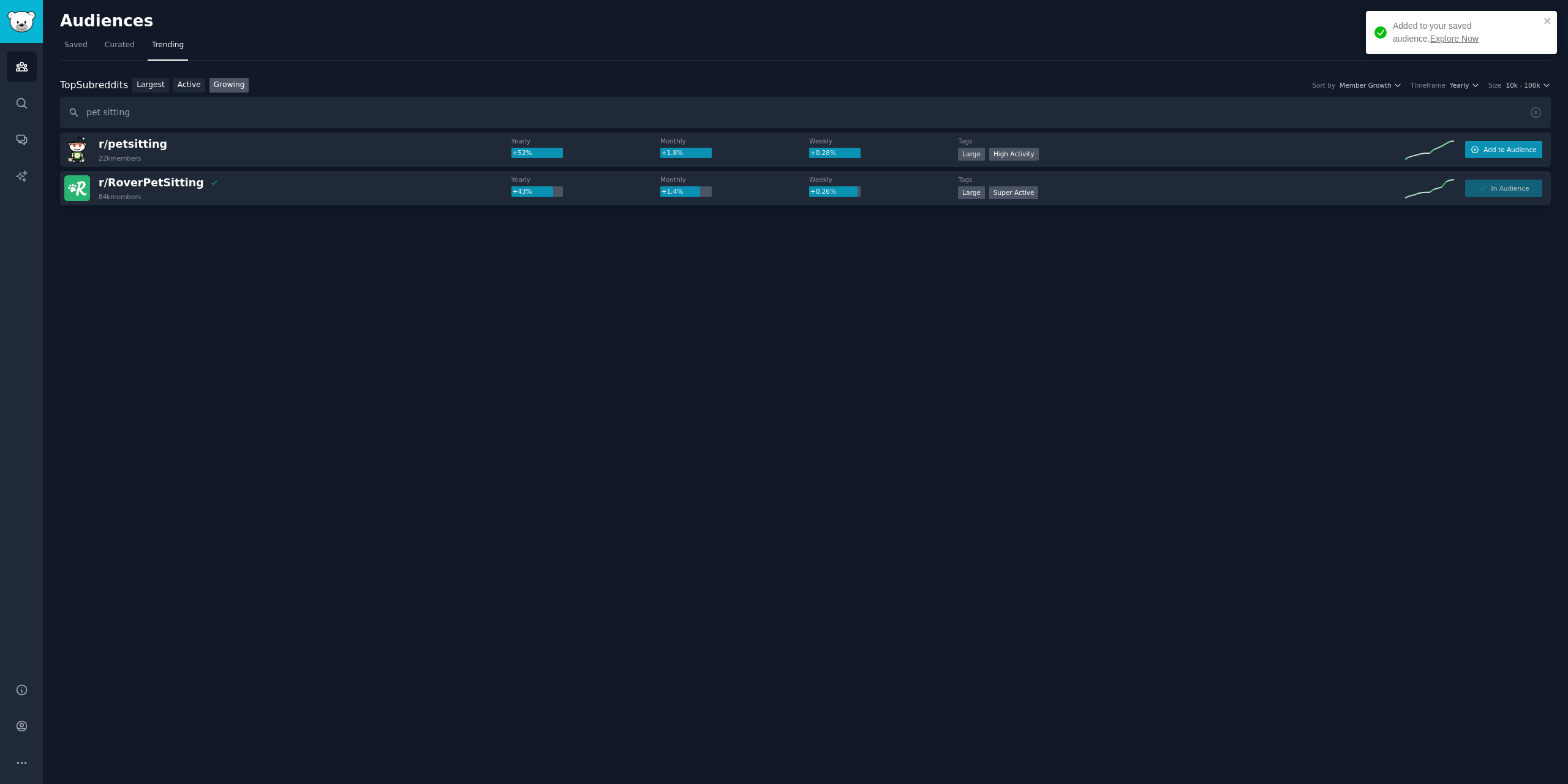
click at [1517, 156] on button "Add to Audience" at bounding box center [1503, 150] width 77 height 17
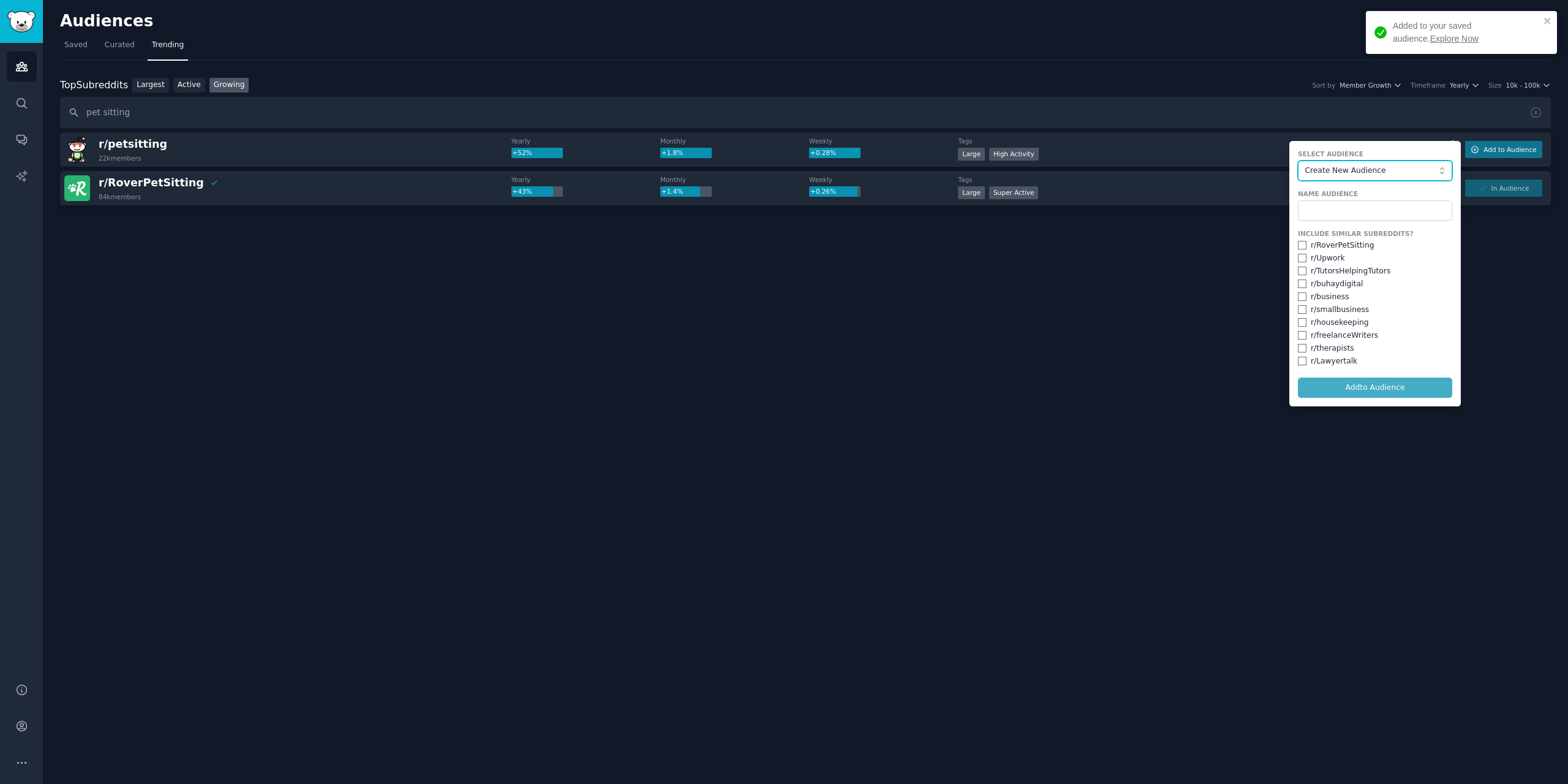
click at [1360, 166] on span "Create New Audience" at bounding box center [1372, 171] width 134 height 11
click at [1327, 211] on li "Pets" at bounding box center [1374, 204] width 154 height 20
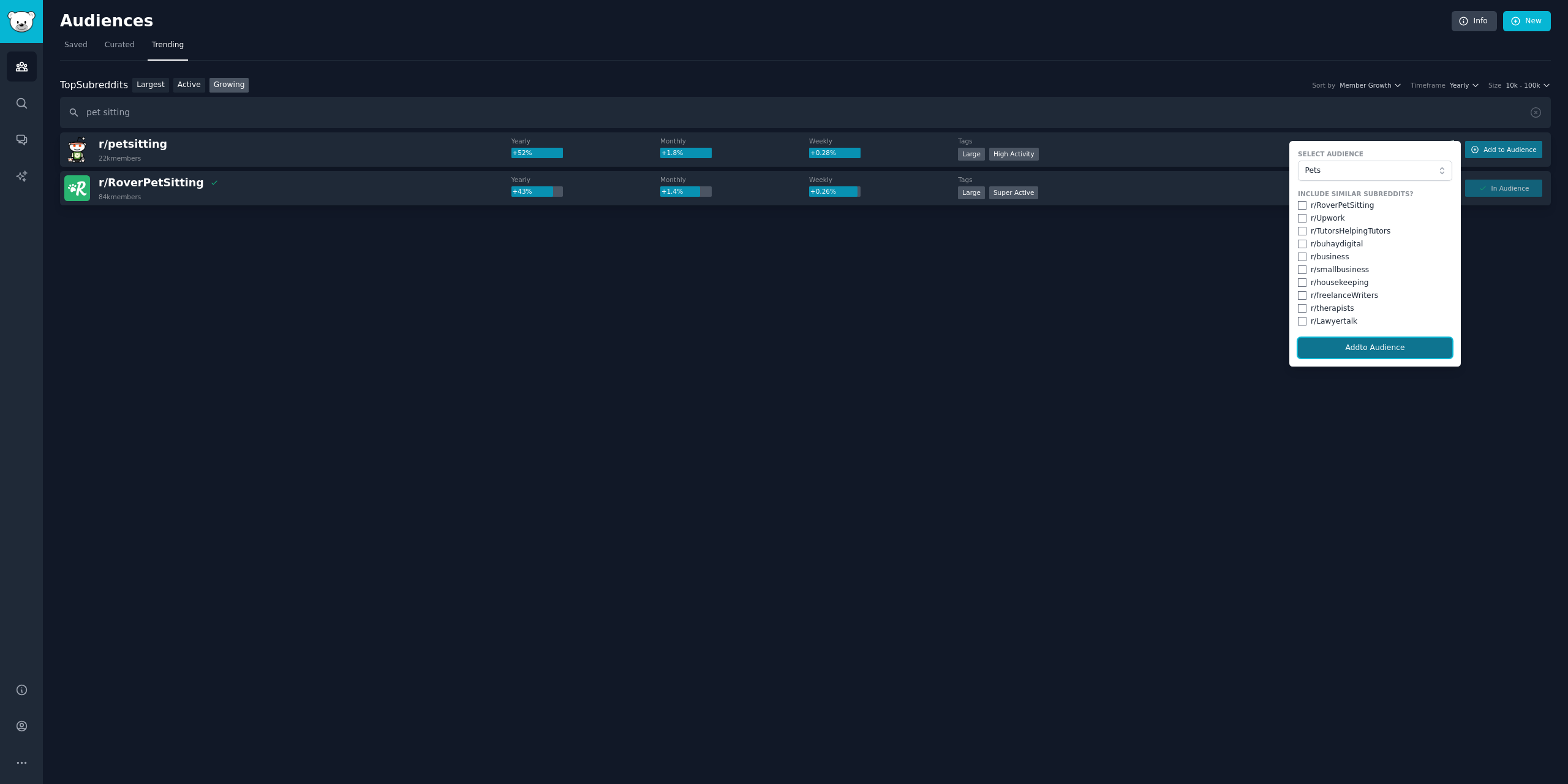
click at [1357, 343] on button "Add to Audience" at bounding box center [1374, 348] width 154 height 21
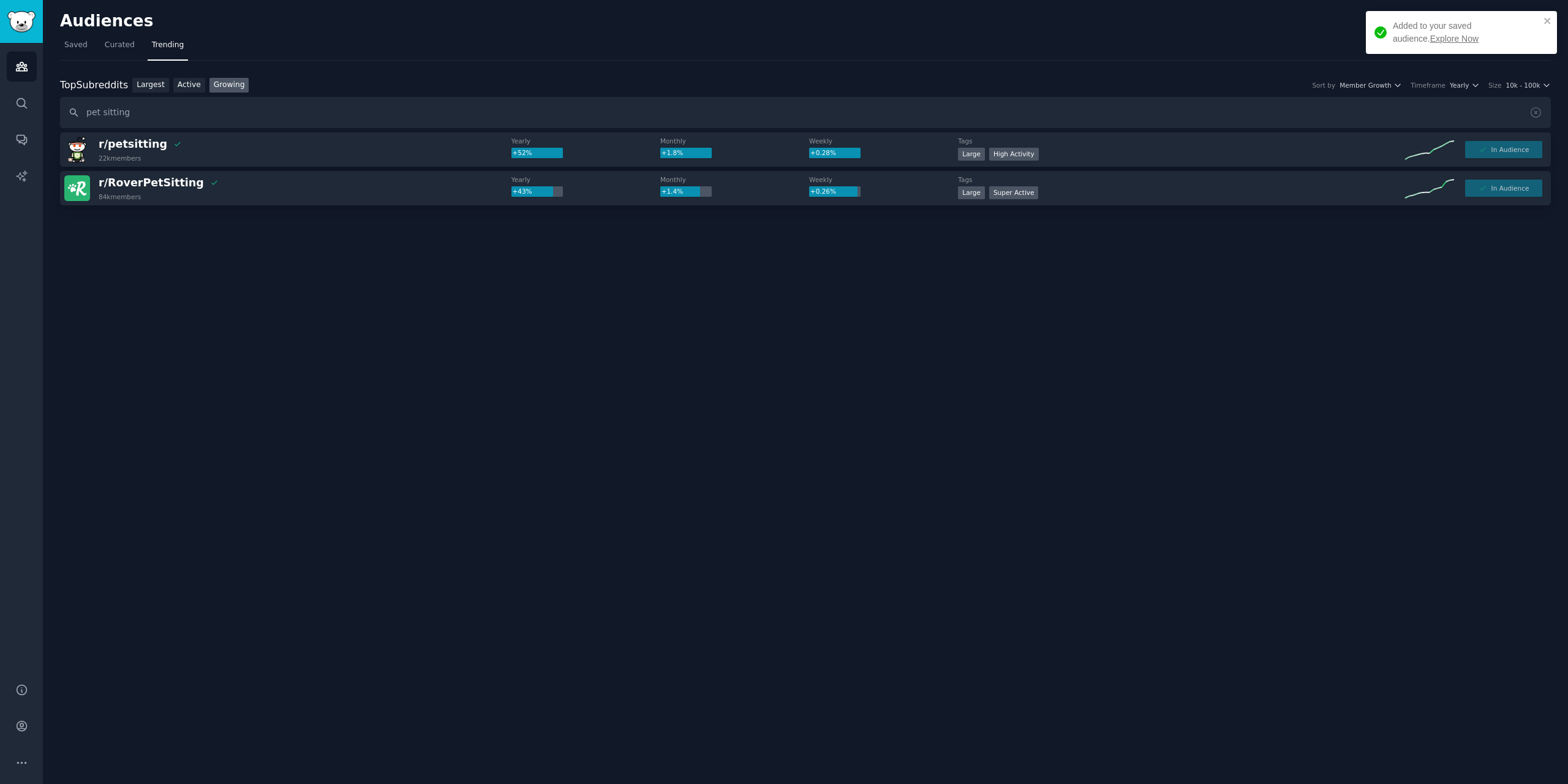
drag, startPoint x: 708, startPoint y: 334, endPoint x: 668, endPoint y: 324, distance: 41.2
click at [697, 331] on div "Audiences Info New Saved Curated Trending Top Subreddits Top Subreddits Largest…" at bounding box center [805, 392] width 1525 height 784
click at [85, 47] on link "Saved" at bounding box center [76, 48] width 32 height 25
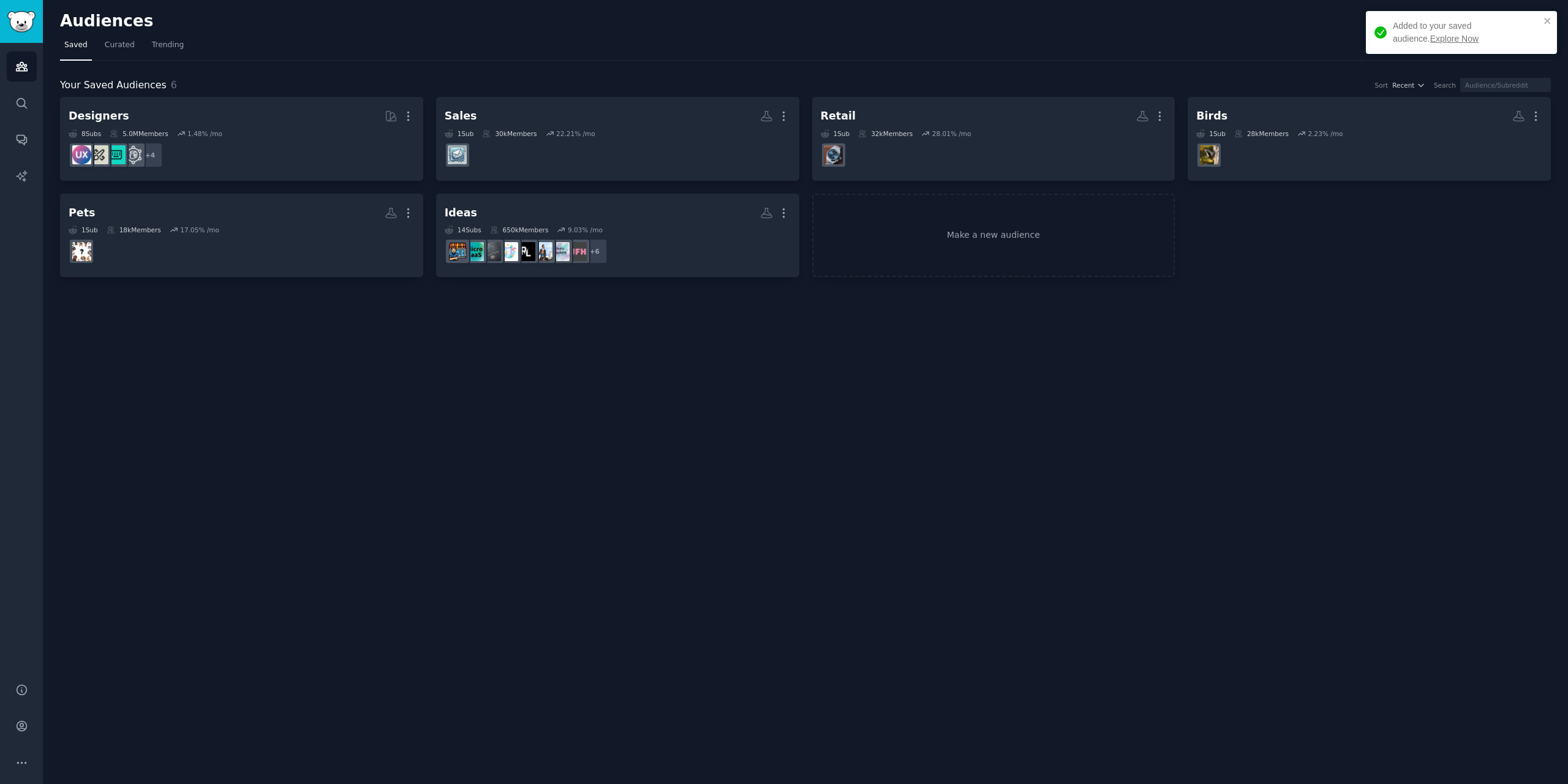
click at [115, 29] on h2 "Audiences" at bounding box center [756, 21] width 1391 height 20
click at [19, 59] on link "Audiences" at bounding box center [22, 67] width 30 height 30
click at [26, 17] on img "Sidebar" at bounding box center [21, 21] width 28 height 21
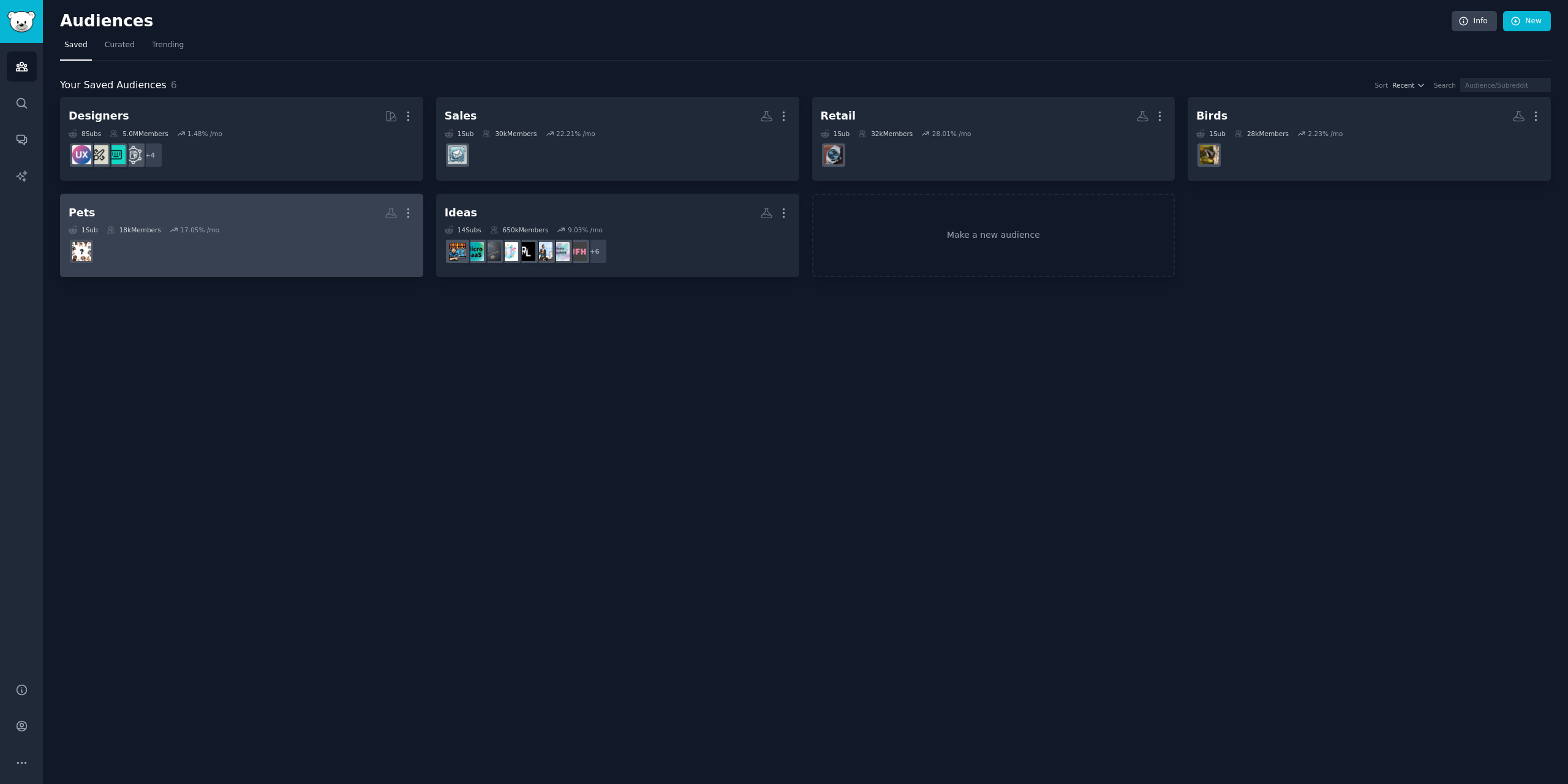
click at [328, 234] on dd at bounding box center [241, 251] width 346 height 34
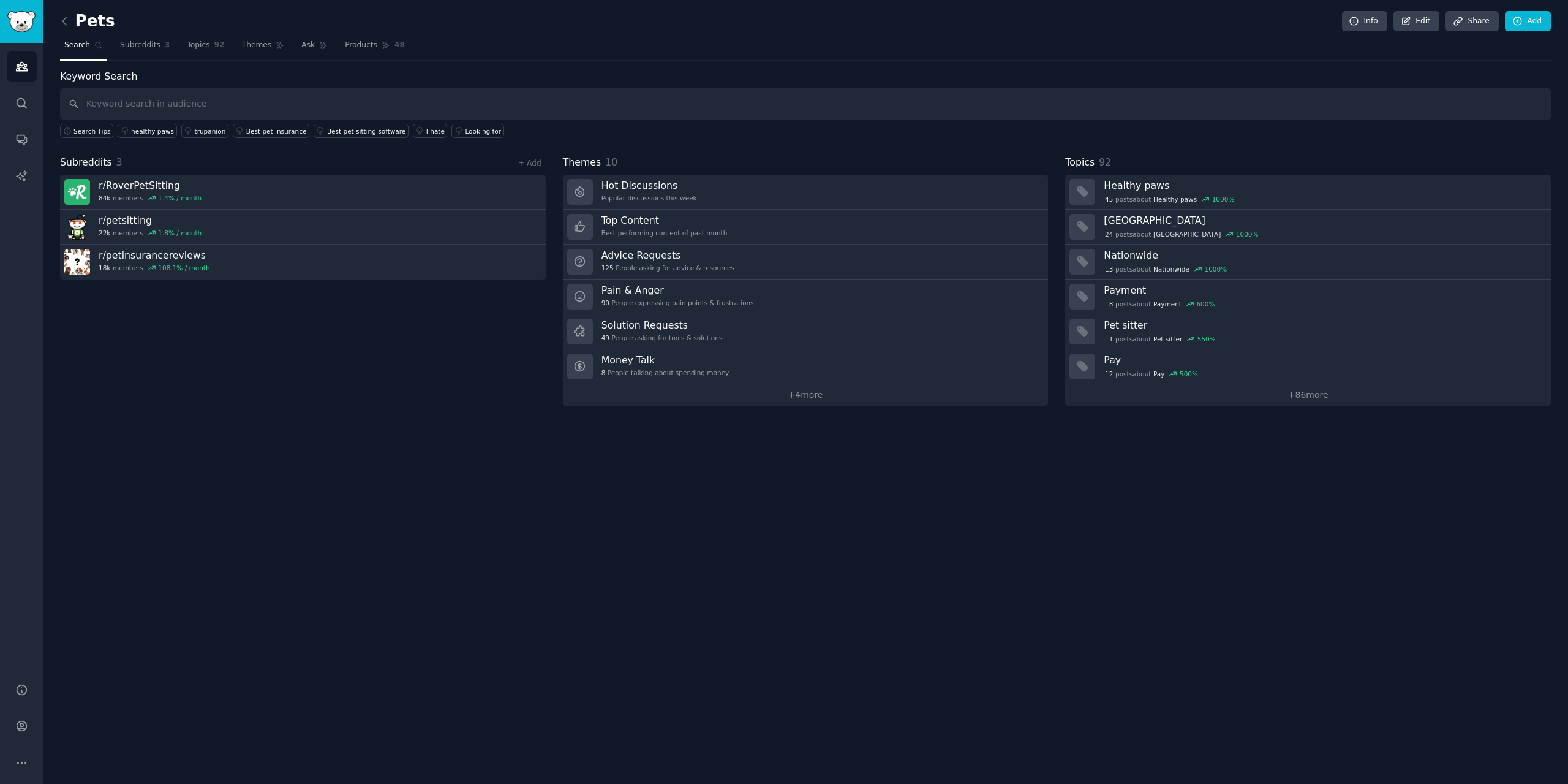
click at [773, 405] on div "Pets Info Edit Share Add Search Subreddits 3 Topics 92 Themes Ask Products 48 K…" at bounding box center [805, 392] width 1525 height 784
click at [784, 399] on link "+ 4 more" at bounding box center [806, 394] width 486 height 21
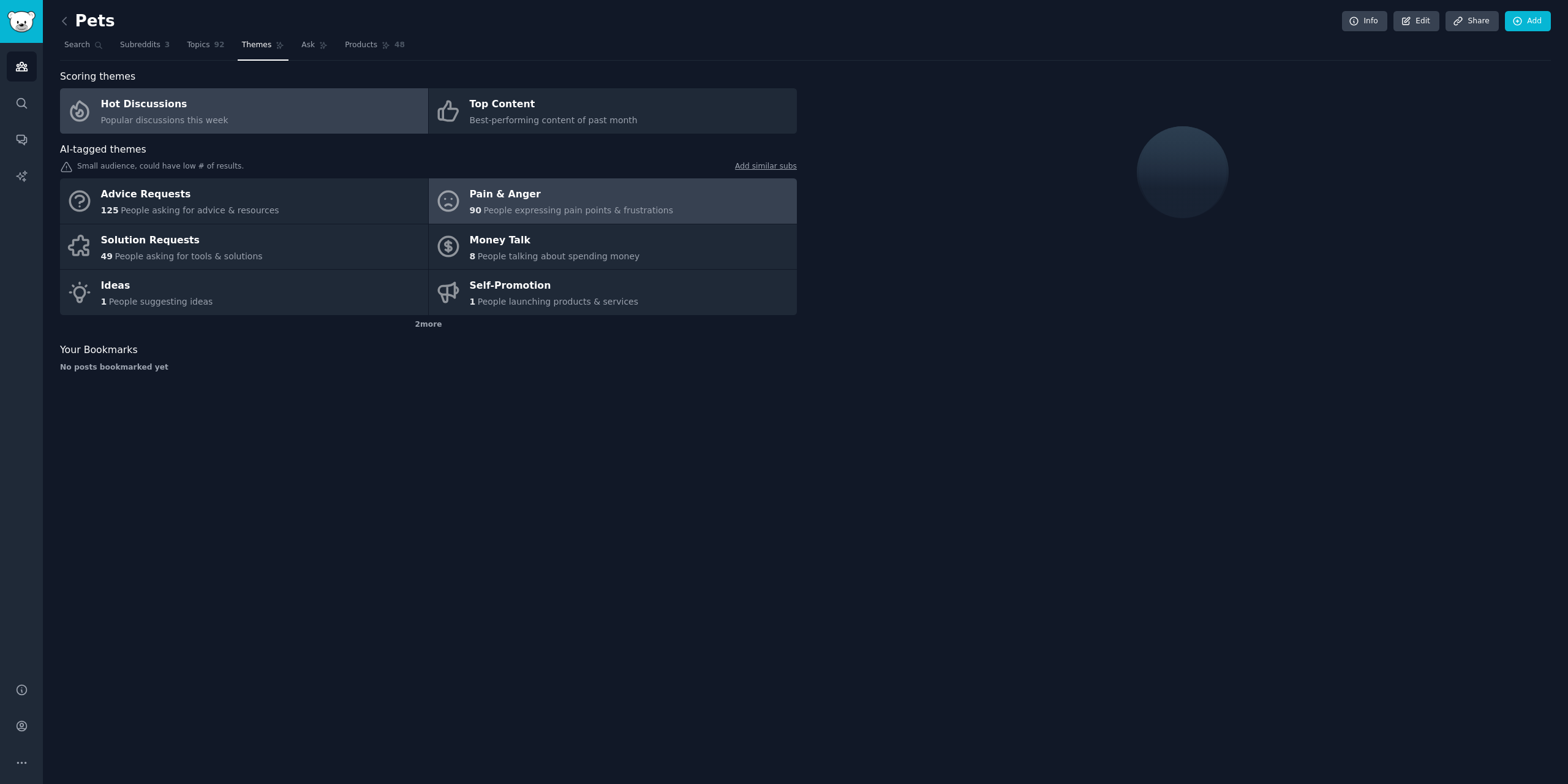
click at [550, 196] on div "Pain & Anger" at bounding box center [571, 195] width 204 height 20
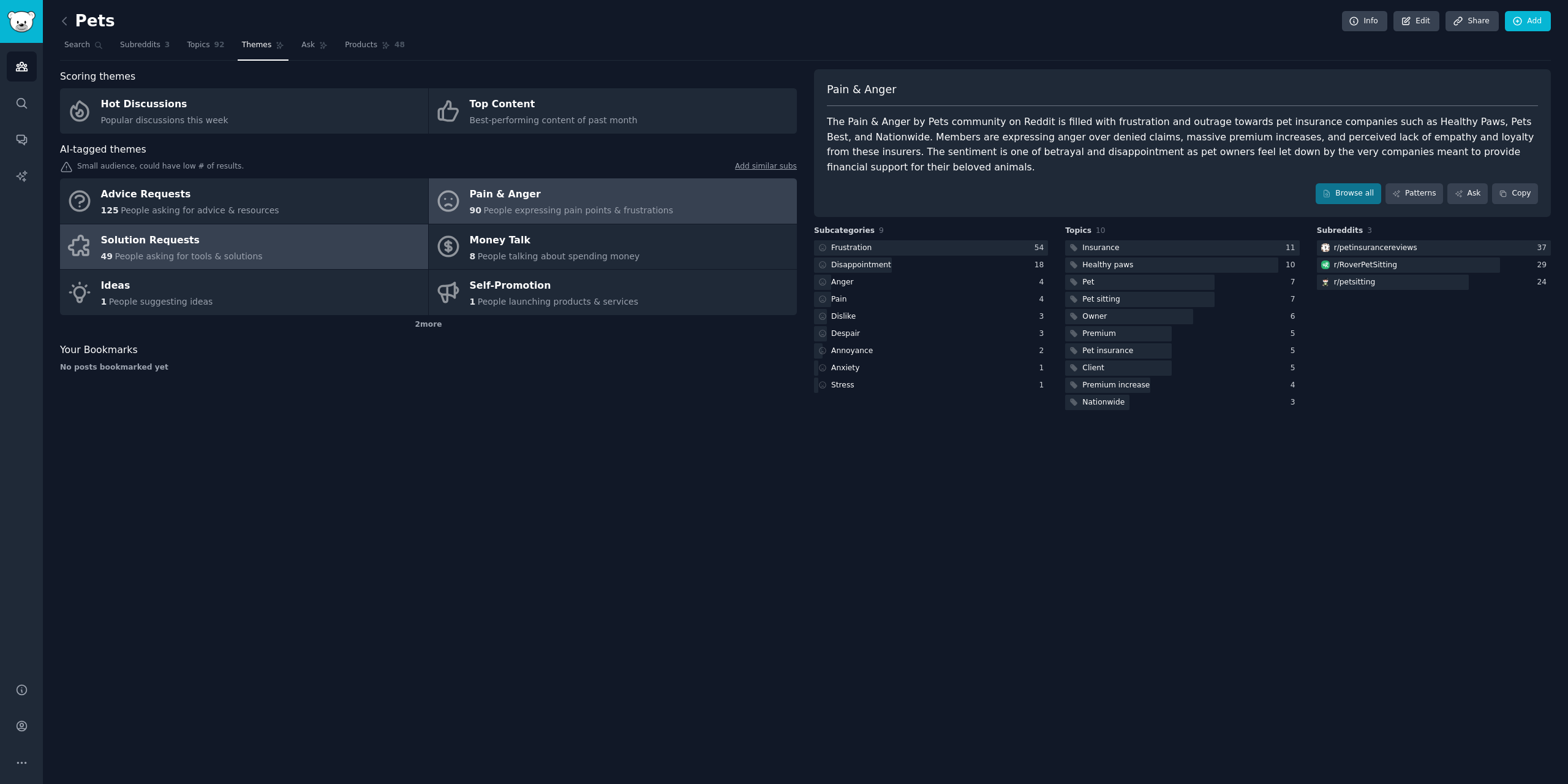
click at [229, 245] on div "Solution Requests" at bounding box center [182, 240] width 161 height 20
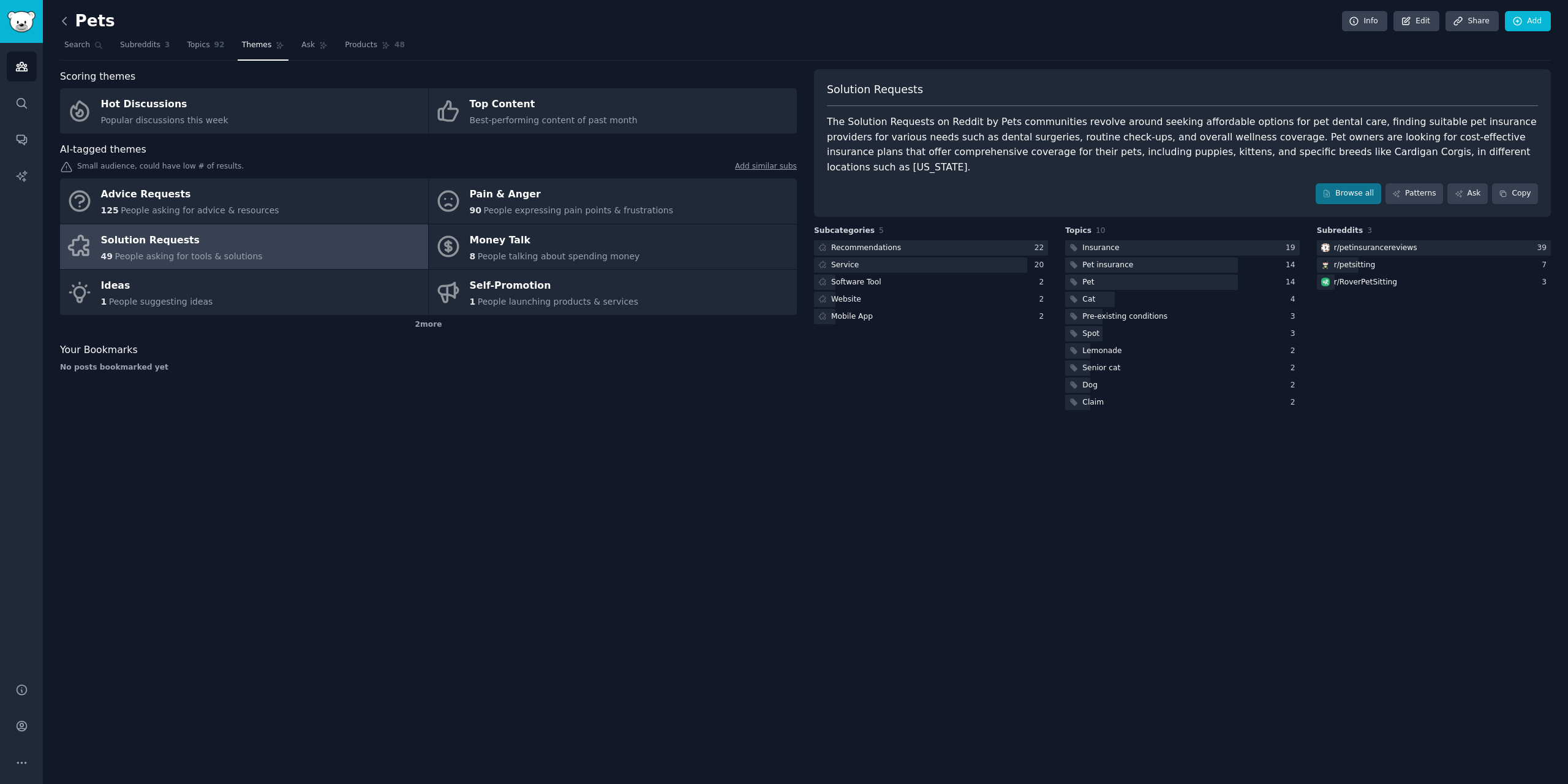
click at [64, 17] on icon at bounding box center [65, 21] width 13 height 13
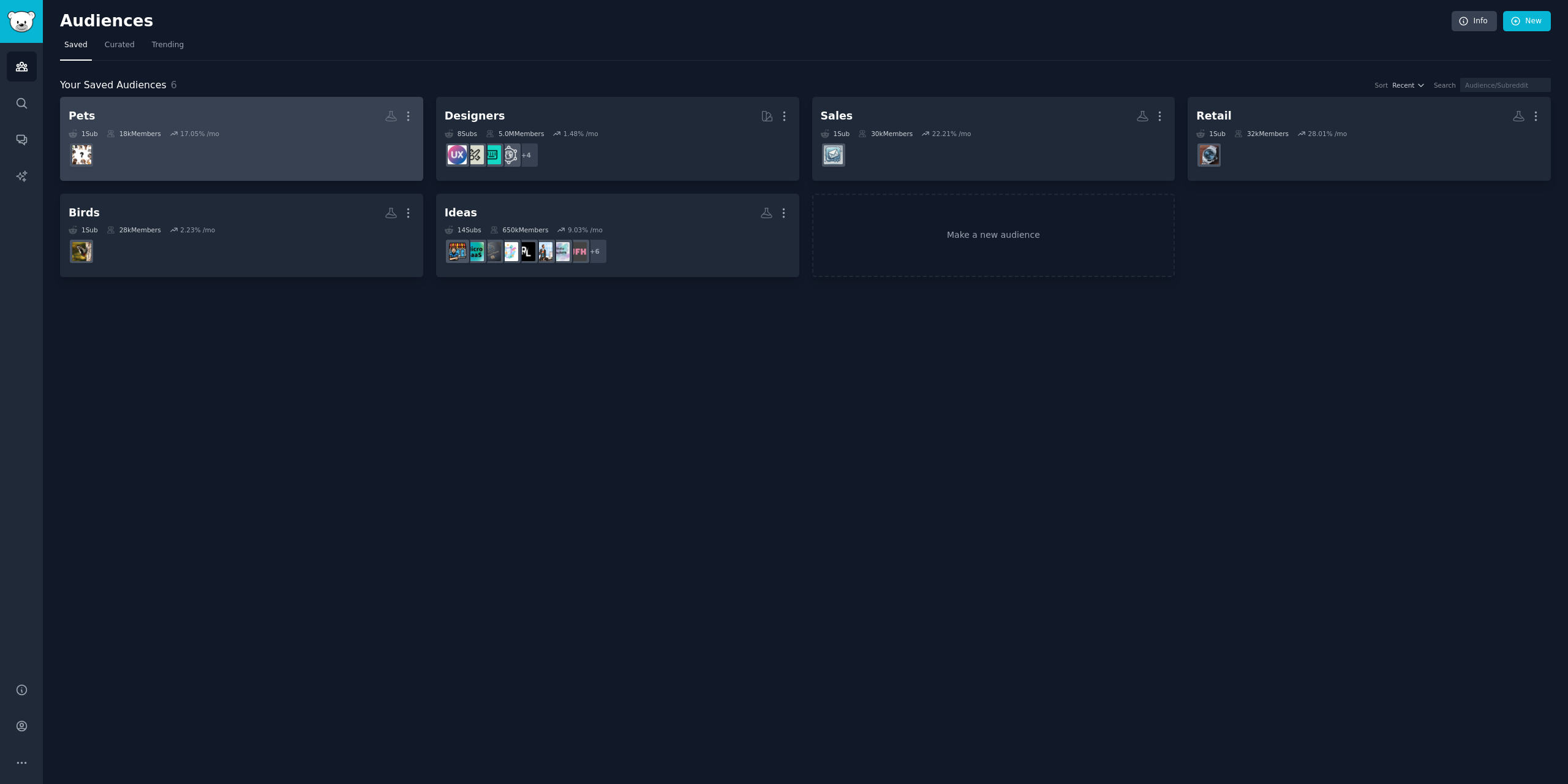
click at [123, 116] on h2 "Pets More" at bounding box center [241, 116] width 346 height 21
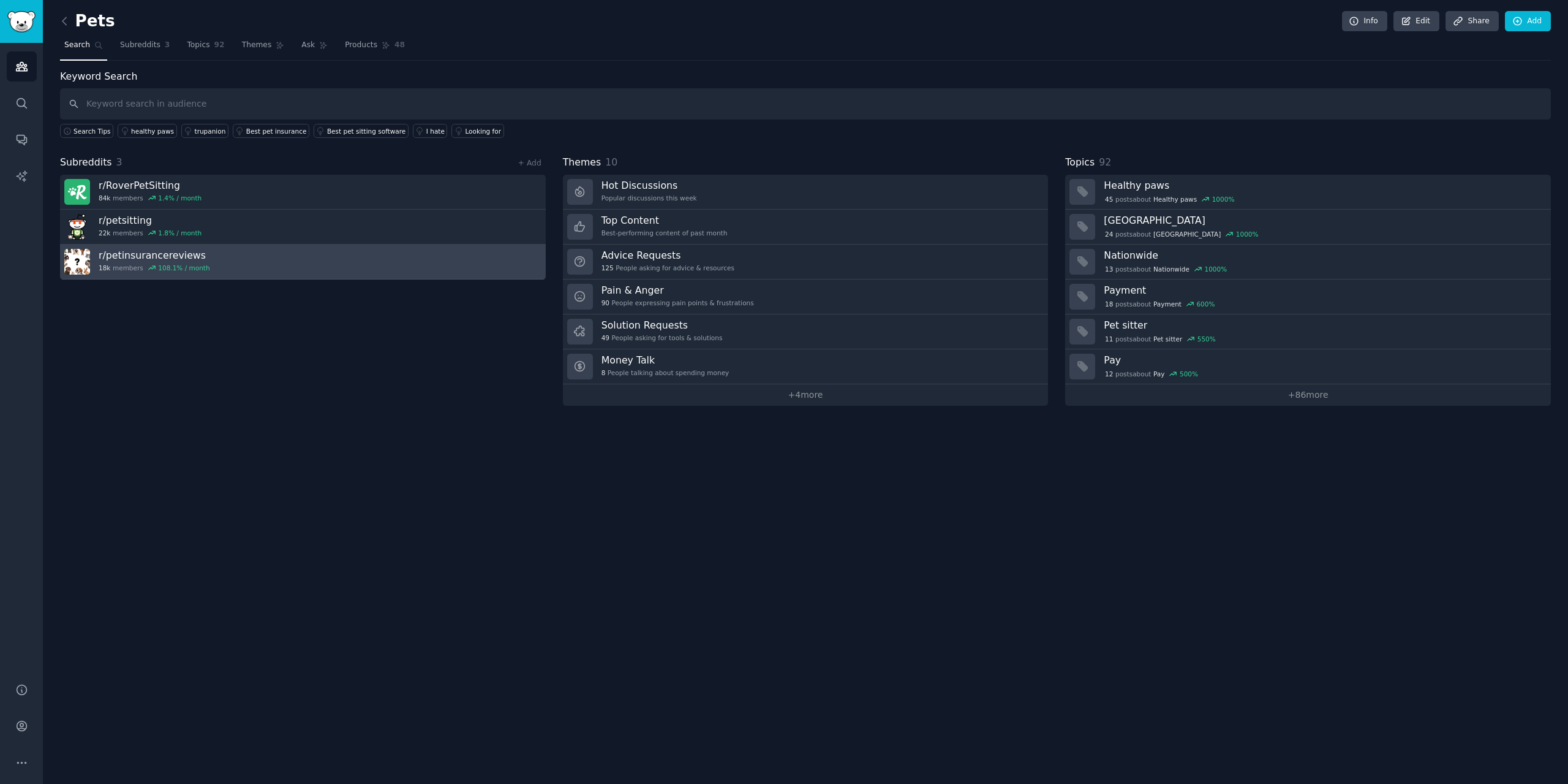
click at [498, 260] on link "r/ petinsurancereviews 18k members 108.1 % / month" at bounding box center [303, 262] width 486 height 35
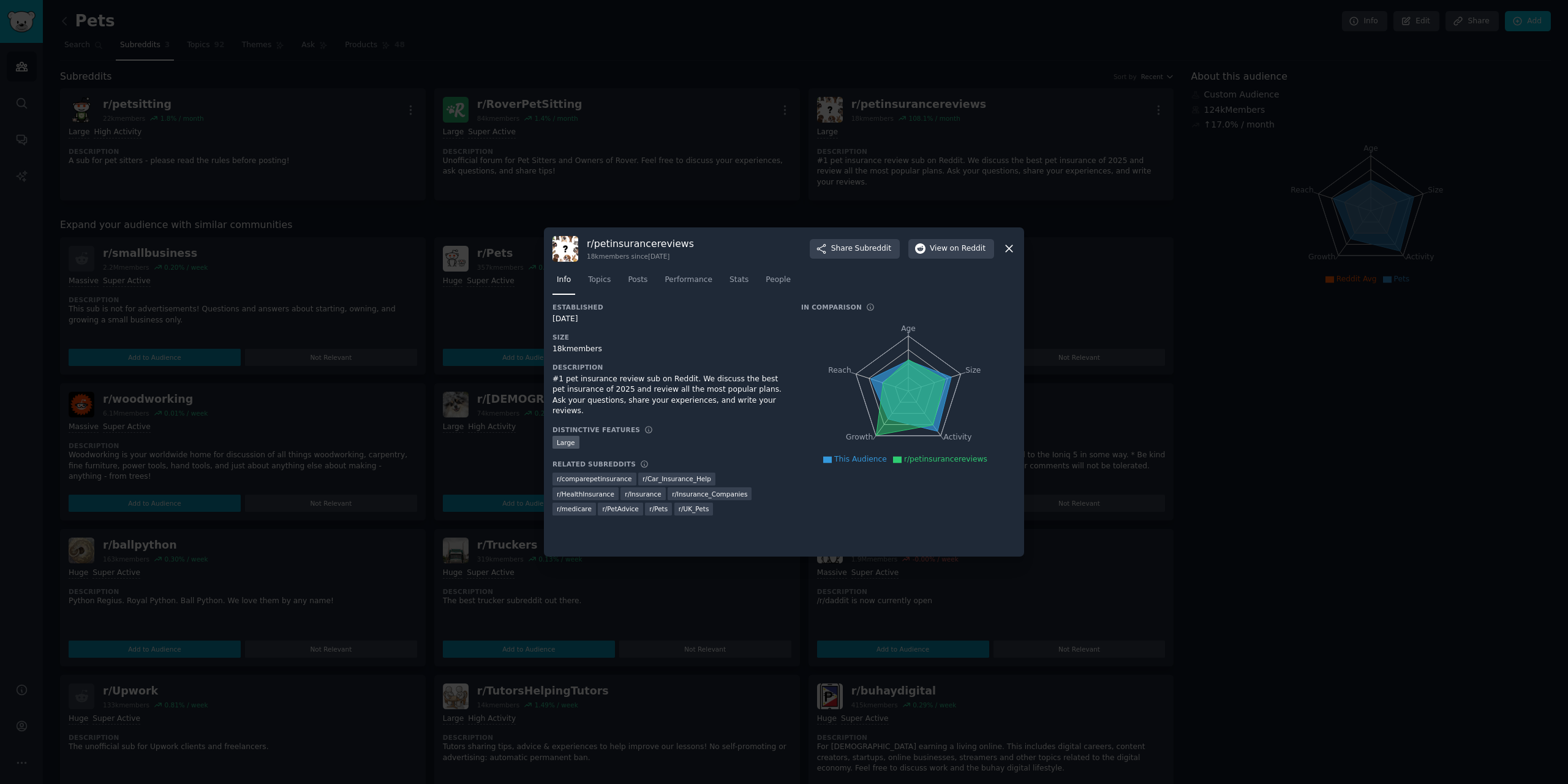
click at [1010, 253] on icon at bounding box center [1009, 249] width 13 height 13
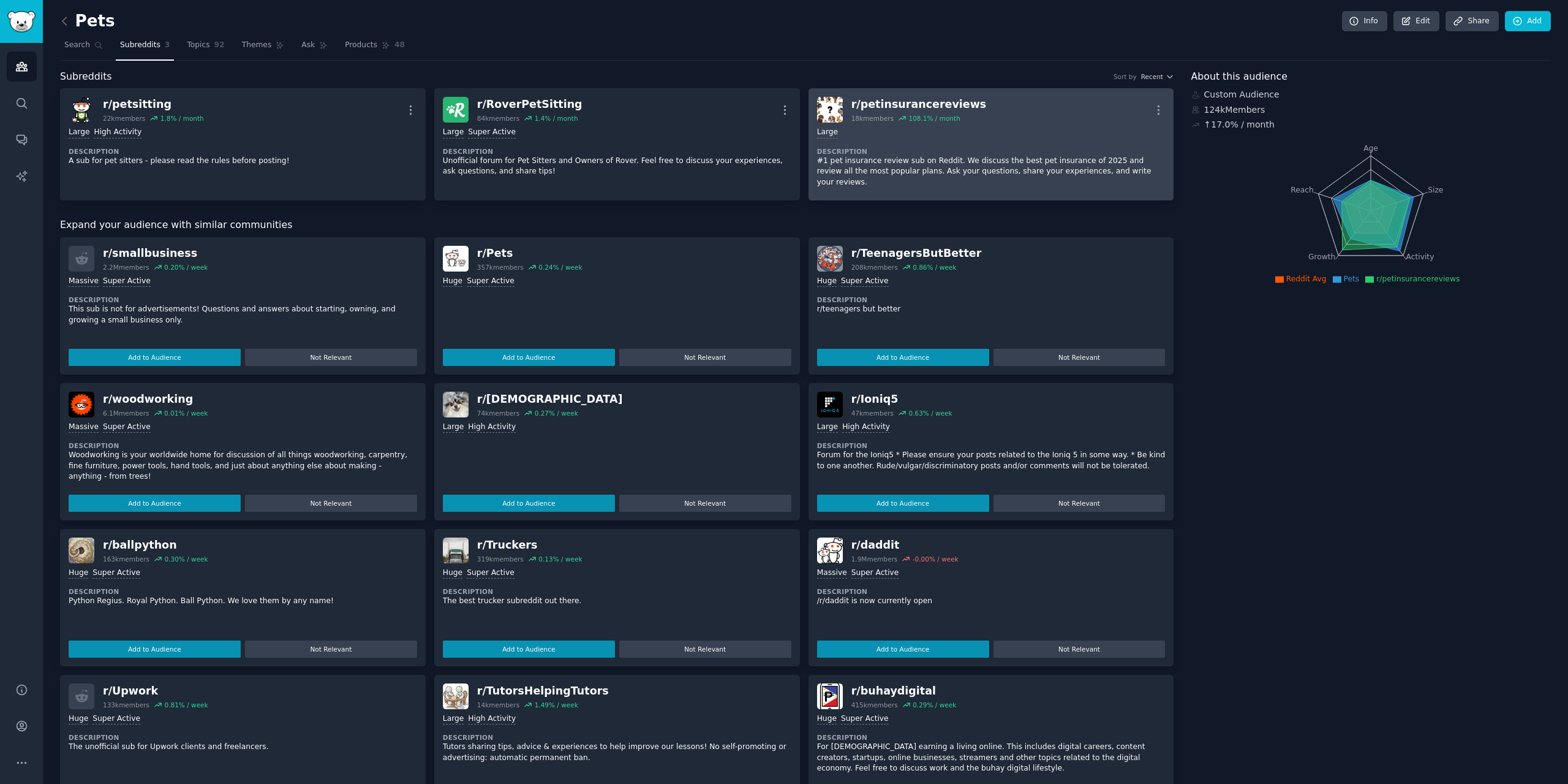
click at [1167, 112] on link "r/ petinsurancereviews 18k members 108.1 % / month More Large Description #1 pe…" at bounding box center [991, 144] width 366 height 112
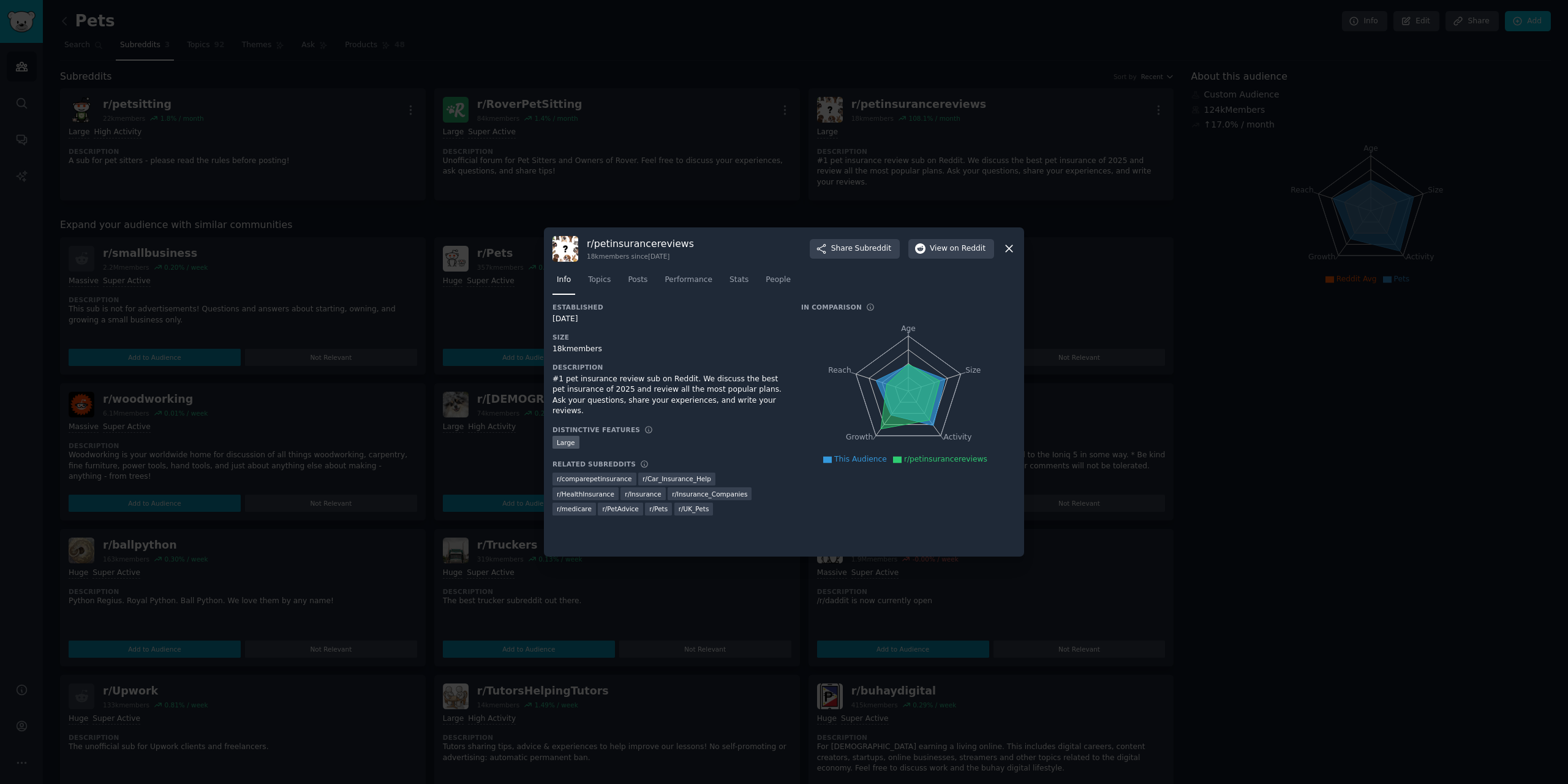
click at [1041, 200] on div at bounding box center [784, 392] width 1568 height 784
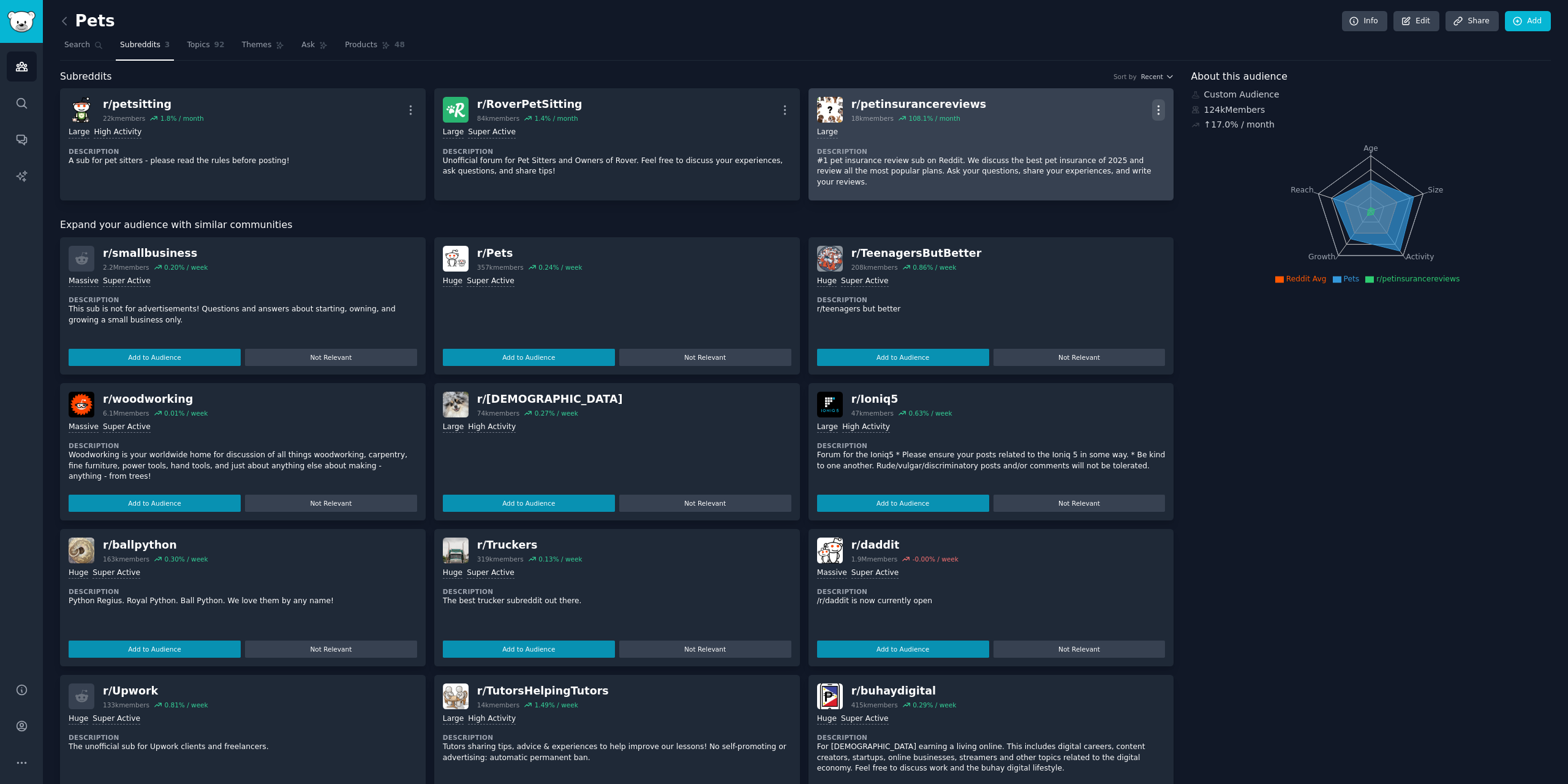
click at [1158, 109] on icon "button" at bounding box center [1159, 109] width 2 height 9
click at [1162, 111] on icon "button" at bounding box center [1158, 110] width 13 height 13
click at [916, 93] on link "r/ petinsurancereviews 18k members 108.1 % / month More Large Description #1 pe…" at bounding box center [991, 144] width 366 height 112
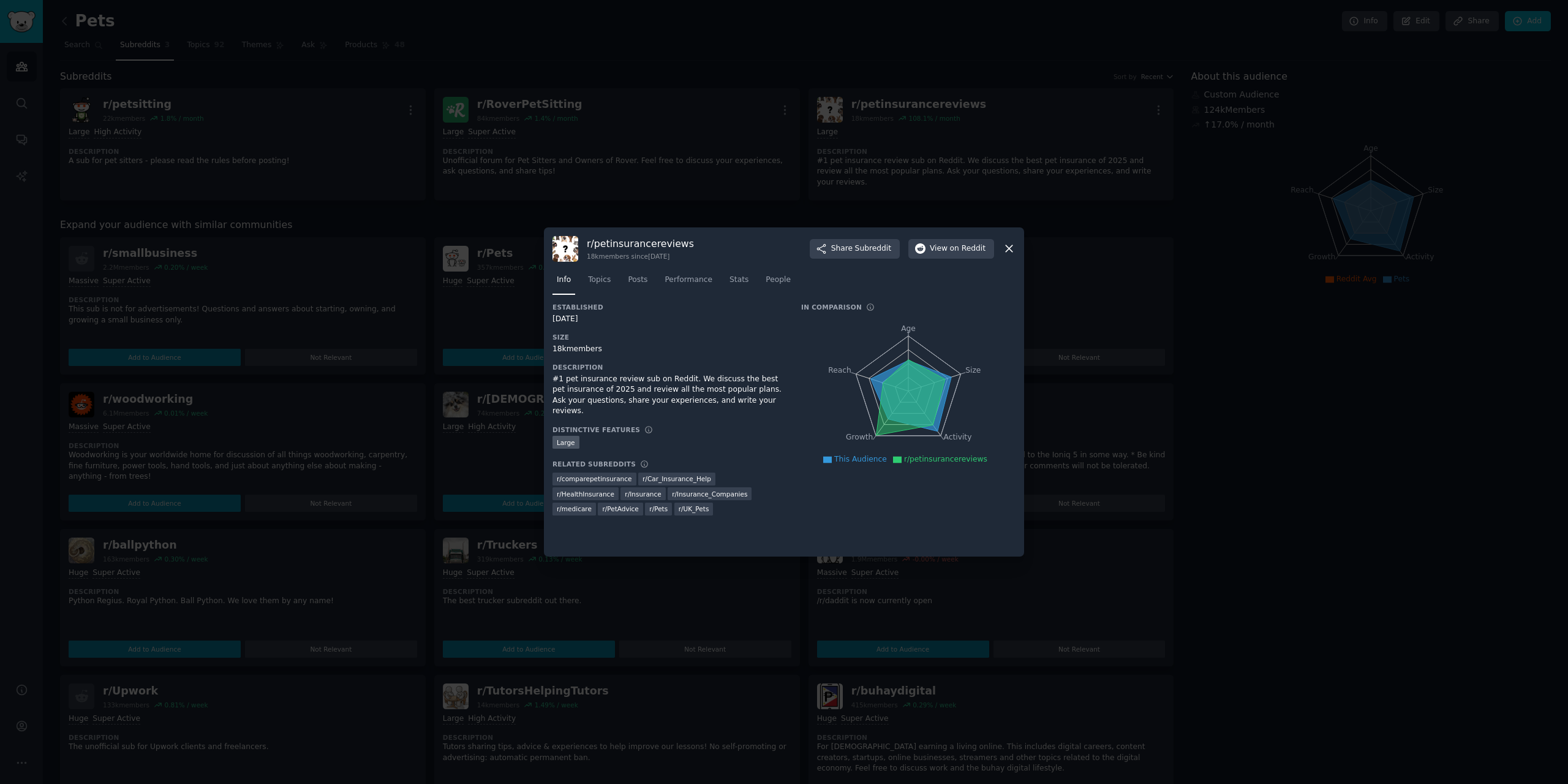
click at [1012, 253] on icon at bounding box center [1009, 249] width 13 height 13
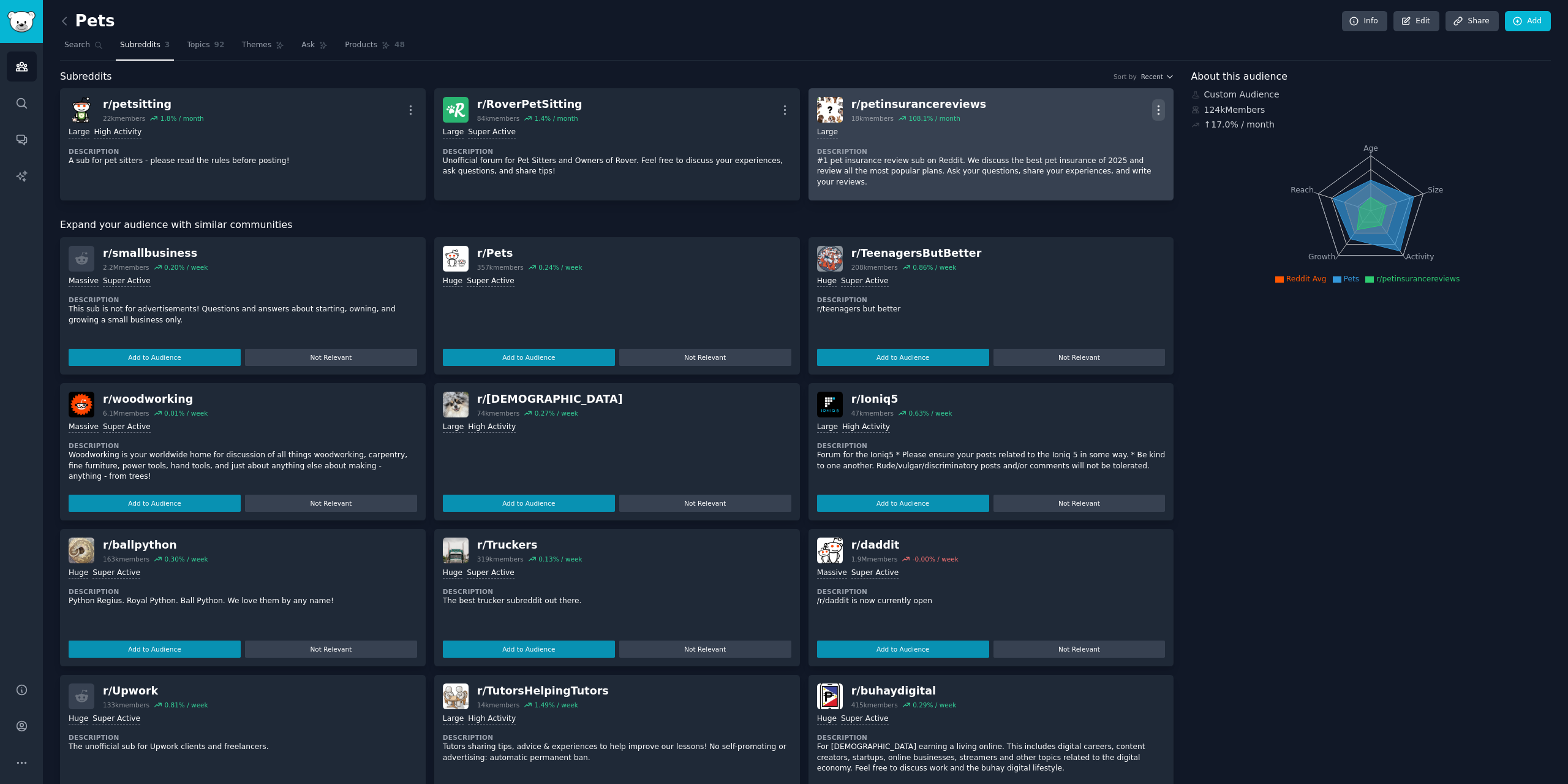
click at [1160, 102] on button "More" at bounding box center [1158, 109] width 13 height 21
click at [1117, 158] on p "Delete" at bounding box center [1111, 157] width 28 height 13
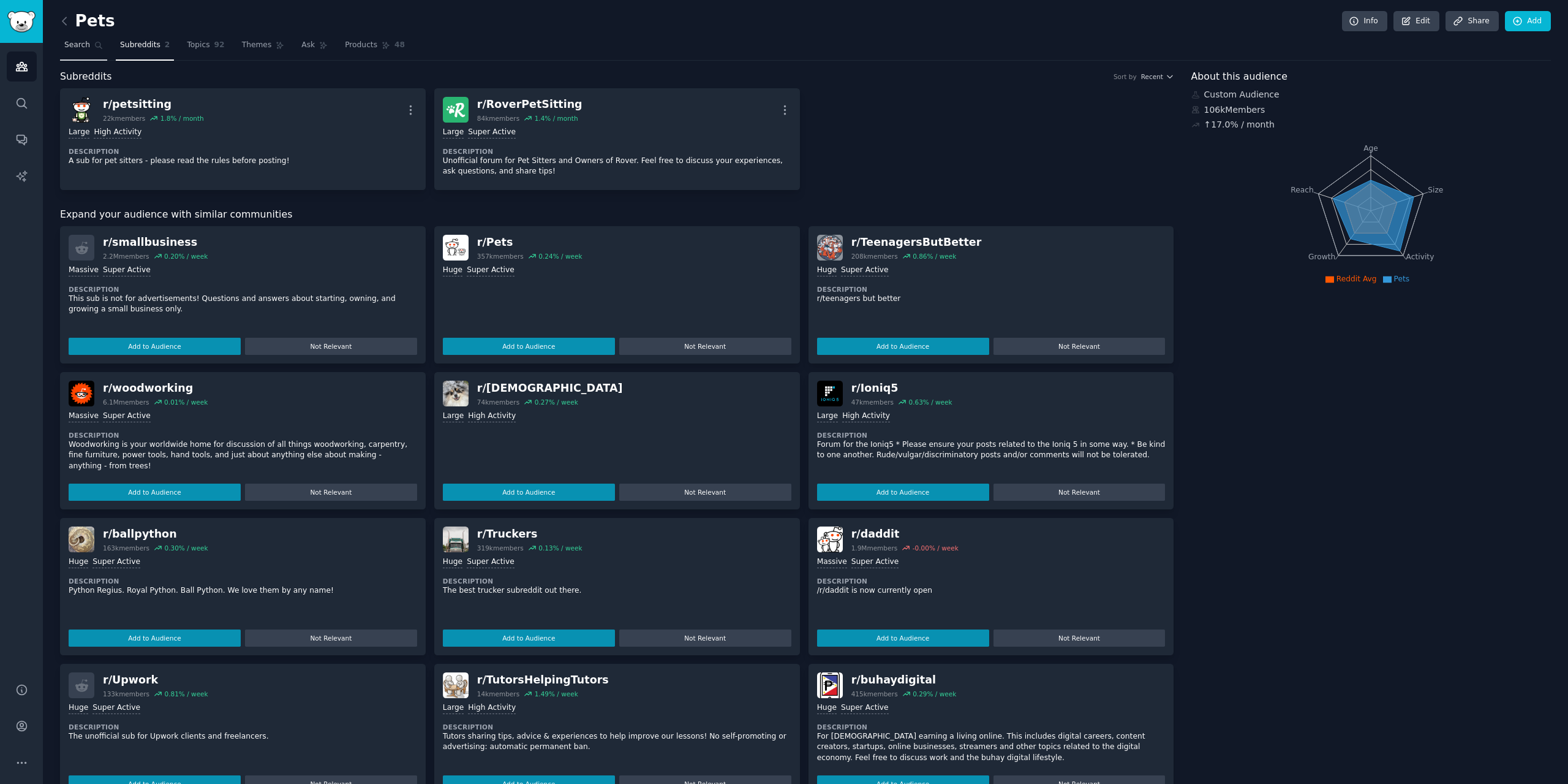
click at [72, 49] on span "Search" at bounding box center [77, 45] width 25 height 11
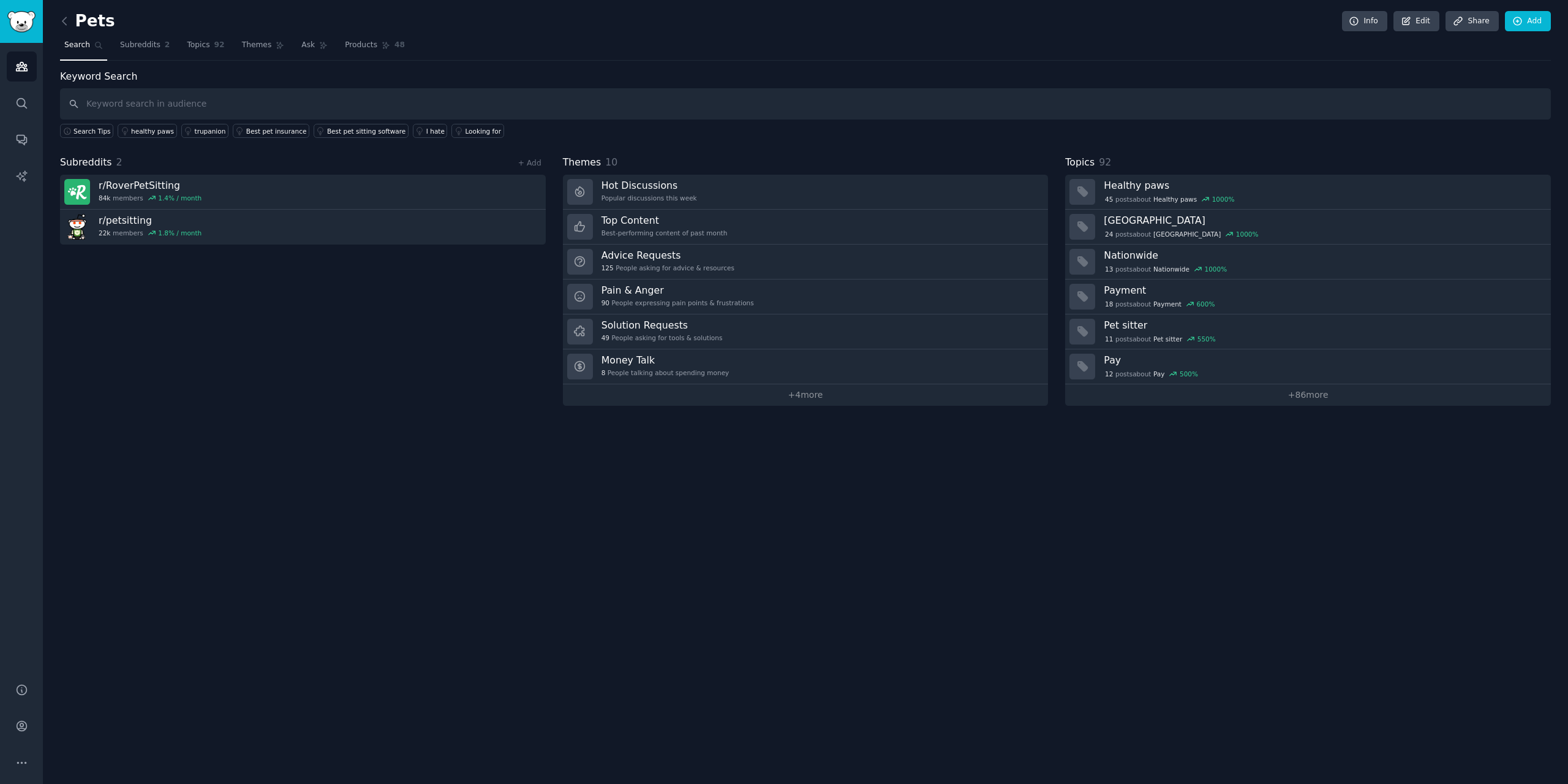
click at [241, 33] on div "Pets Info Edit Share Add" at bounding box center [805, 24] width 1490 height 25
click at [247, 39] on link "Themes" at bounding box center [263, 48] width 51 height 25
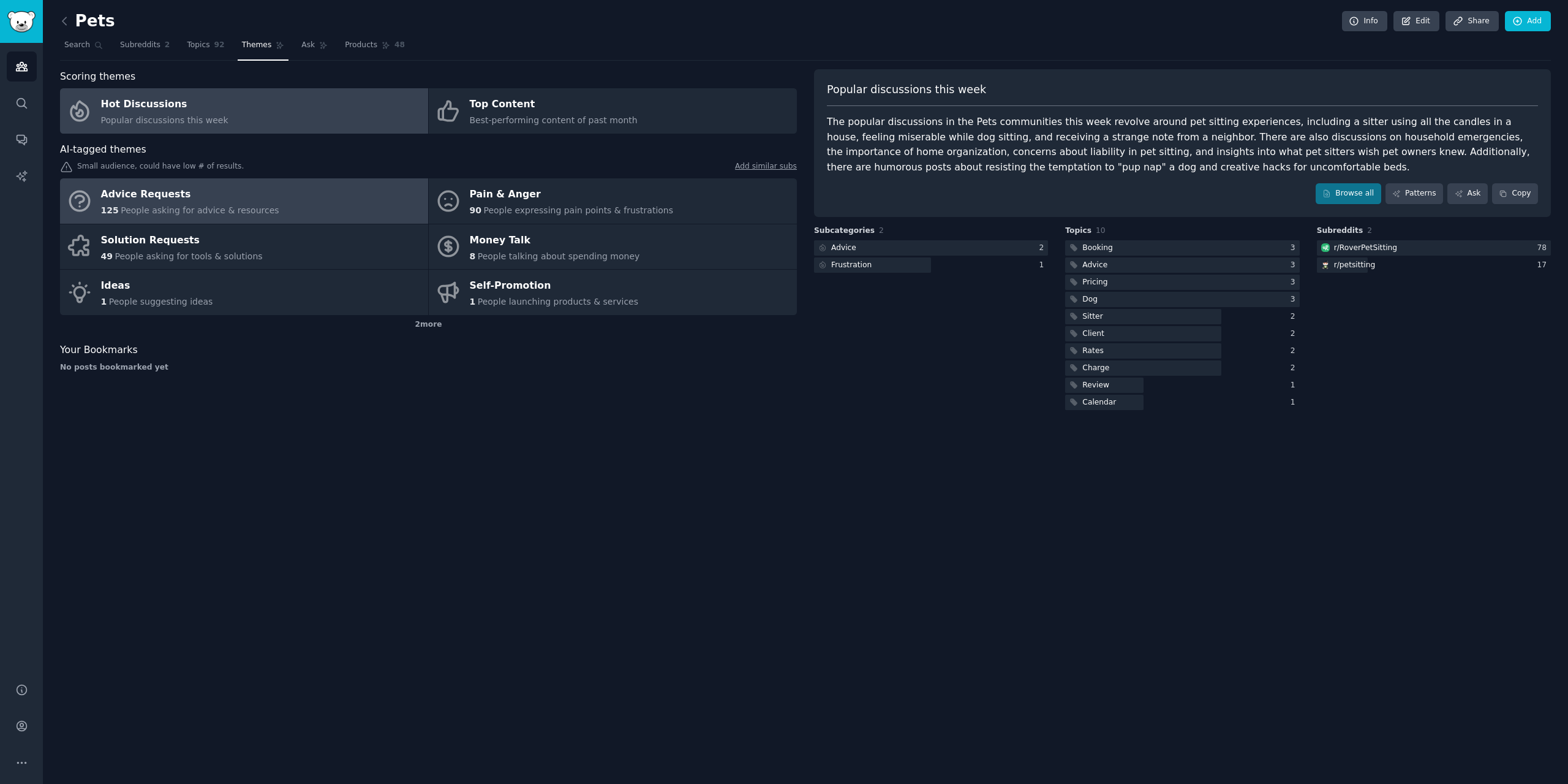
click at [261, 199] on link "Advice Requests 125 People asking for advice & resources" at bounding box center [244, 200] width 368 height 45
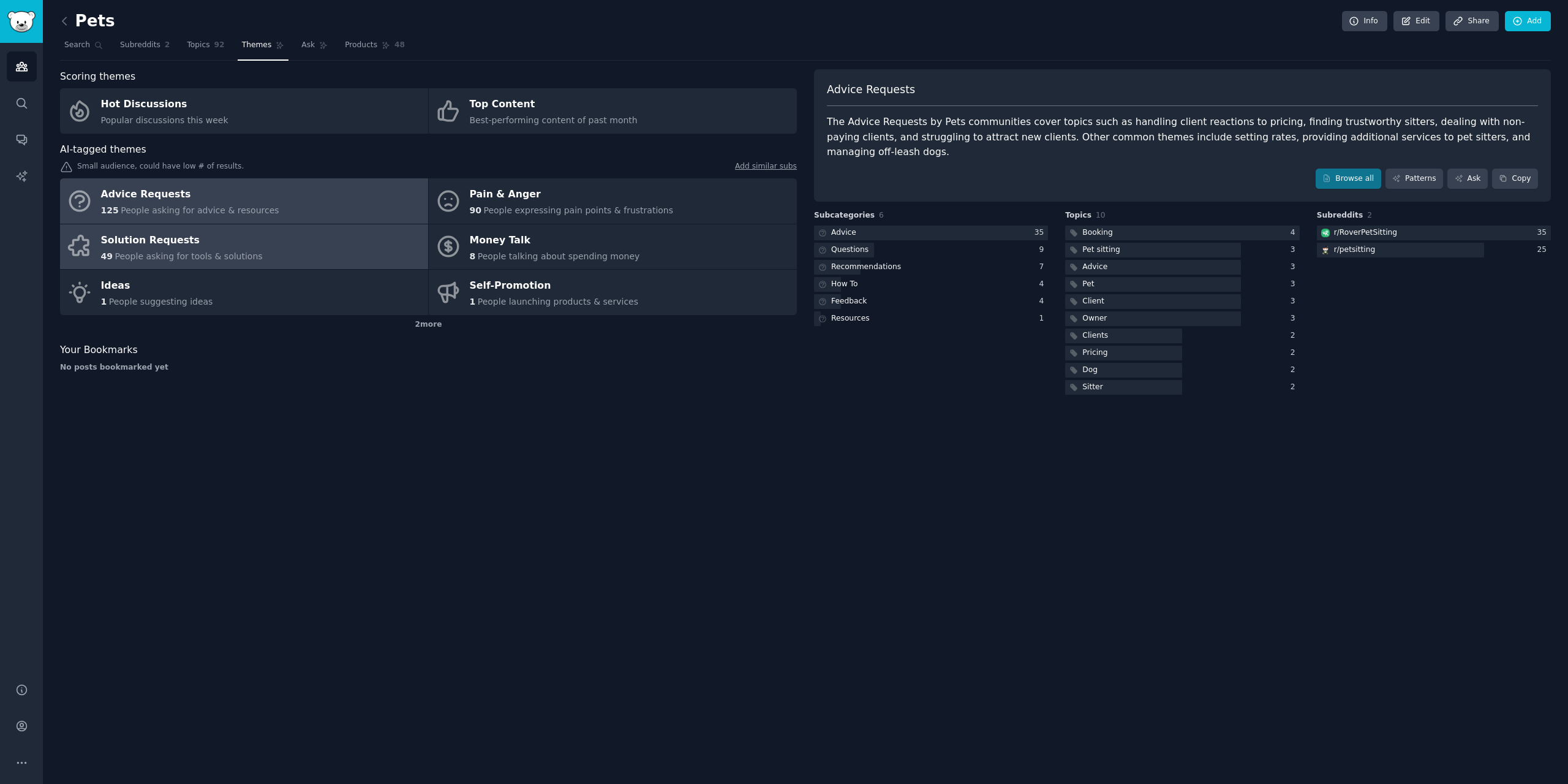
click at [313, 266] on link "Solution Requests 49 People asking for tools & solutions" at bounding box center [244, 246] width 368 height 45
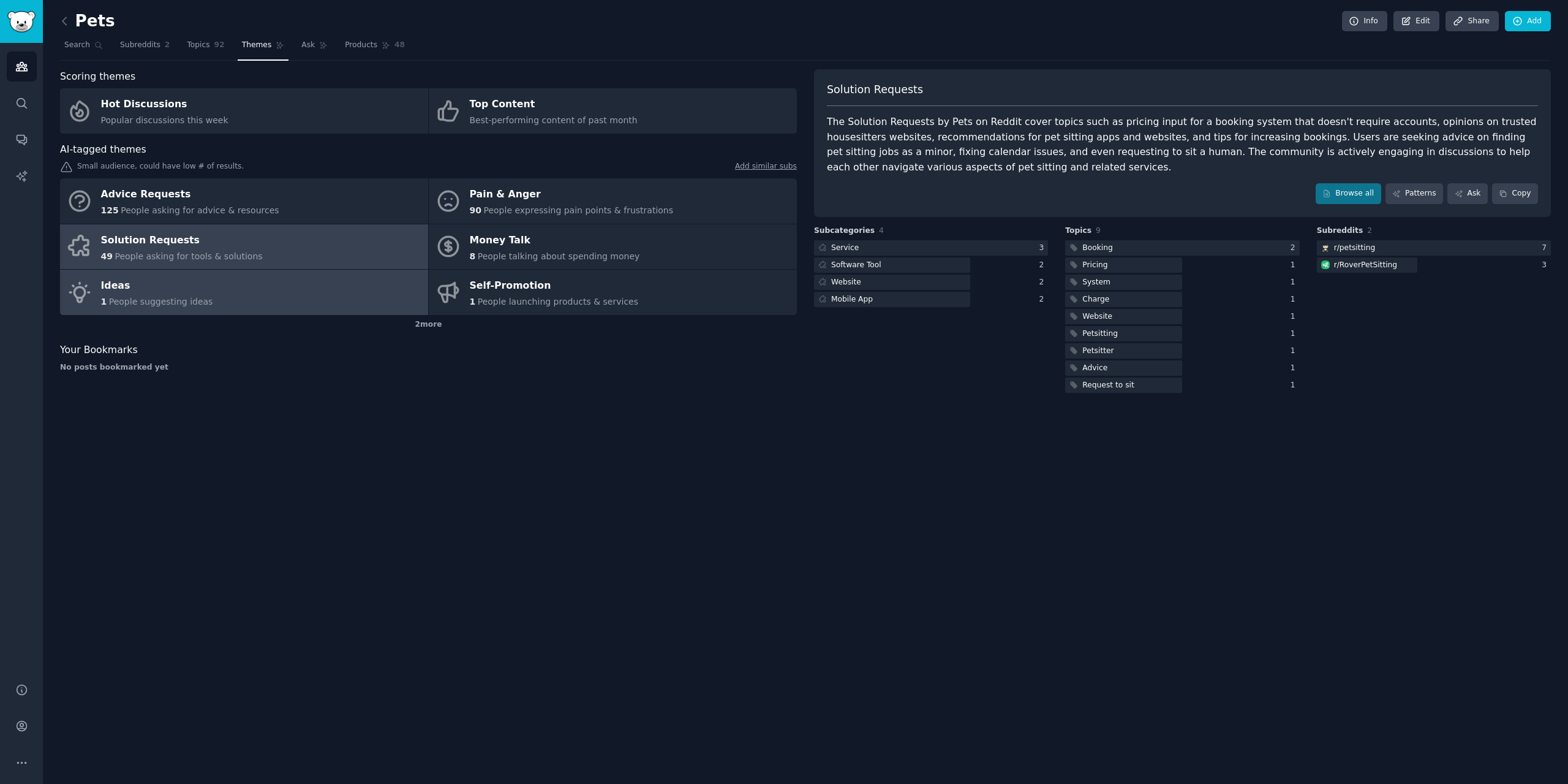
click at [290, 284] on link "Ideas 1 People suggesting ideas" at bounding box center [244, 291] width 368 height 45
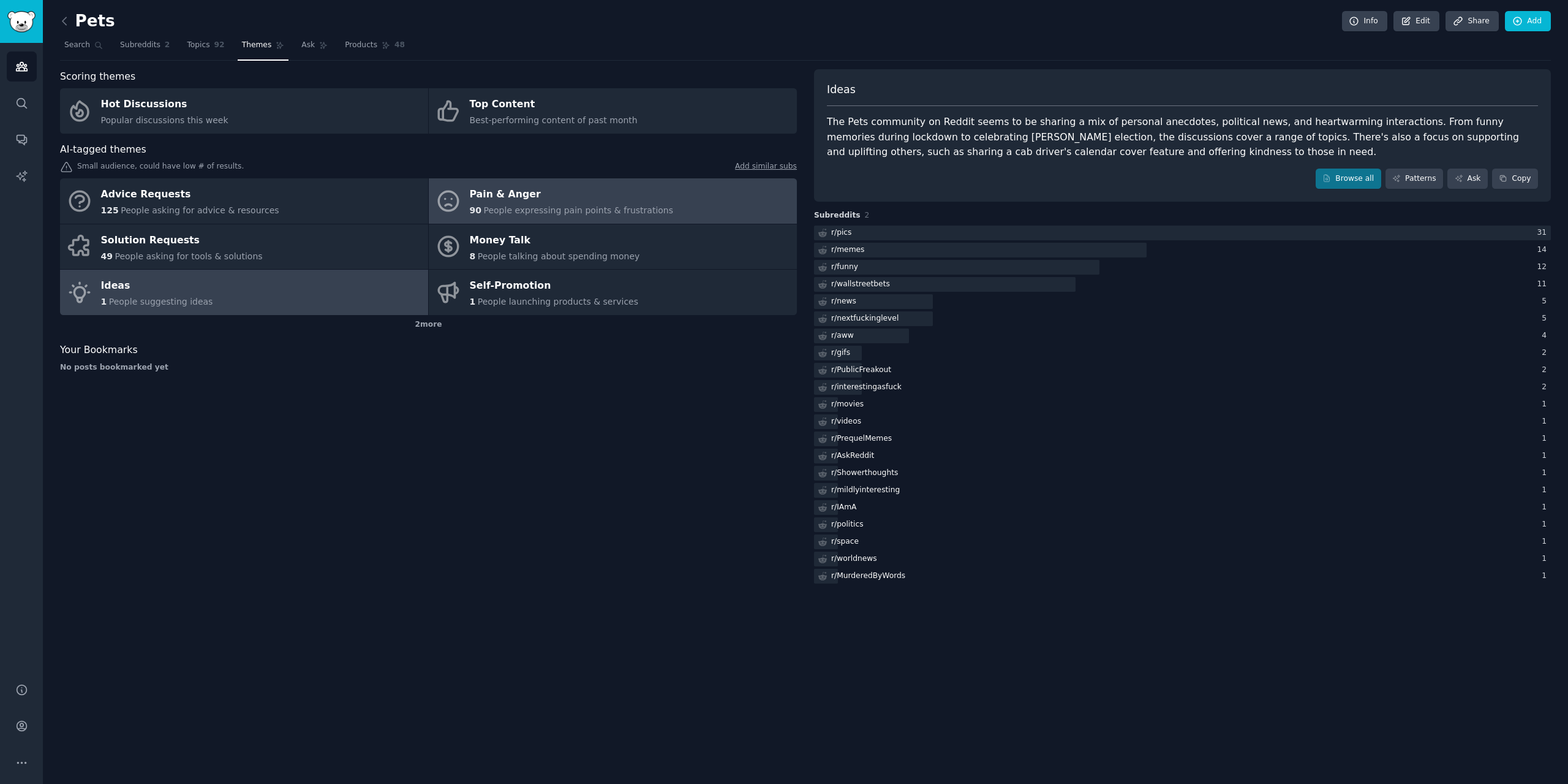
click at [572, 201] on div "Pain & Anger" at bounding box center [571, 195] width 204 height 20
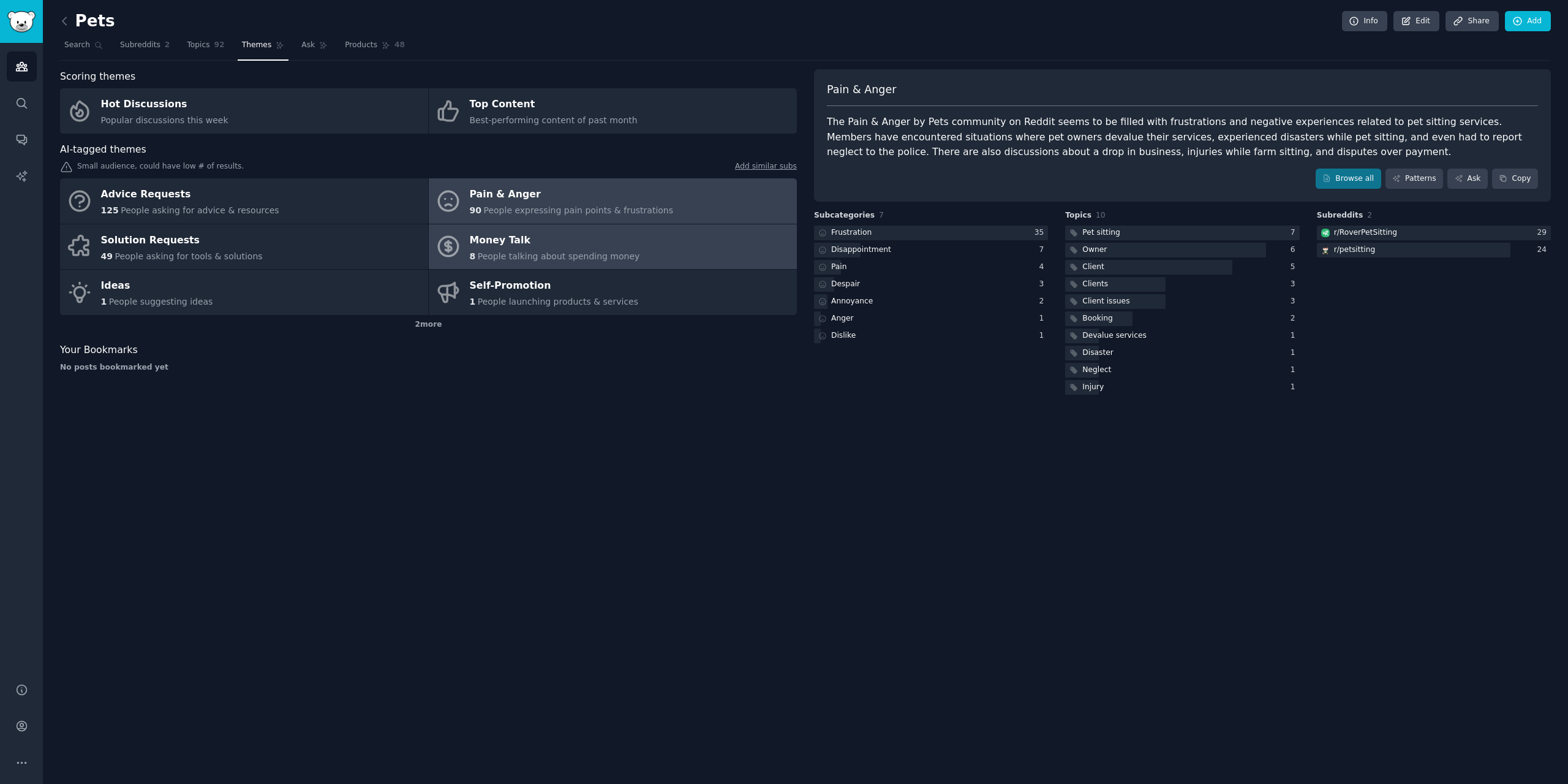
click at [613, 240] on div "Money Talk" at bounding box center [554, 240] width 170 height 20
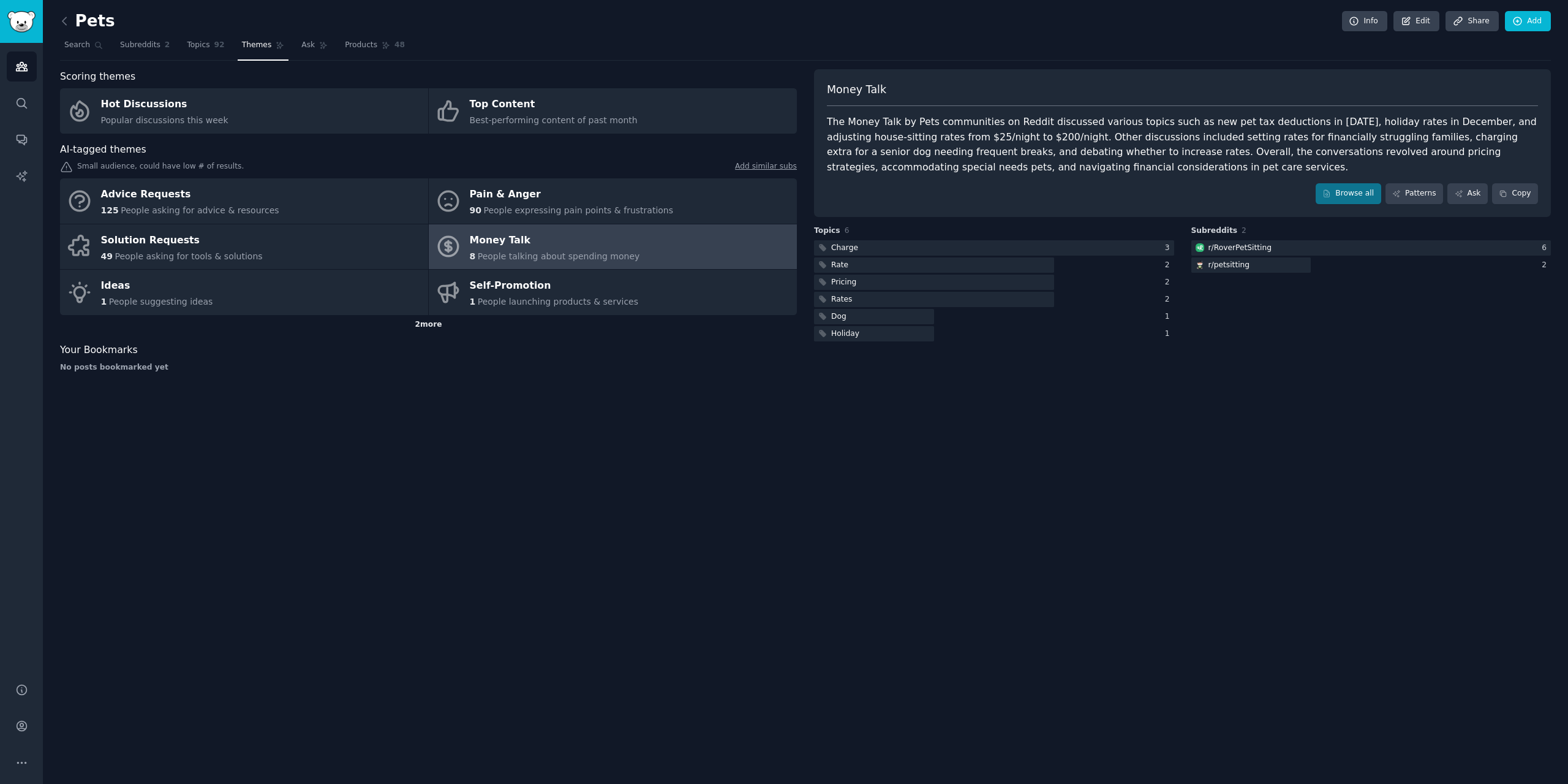
click at [442, 327] on div "2 more" at bounding box center [428, 325] width 737 height 20
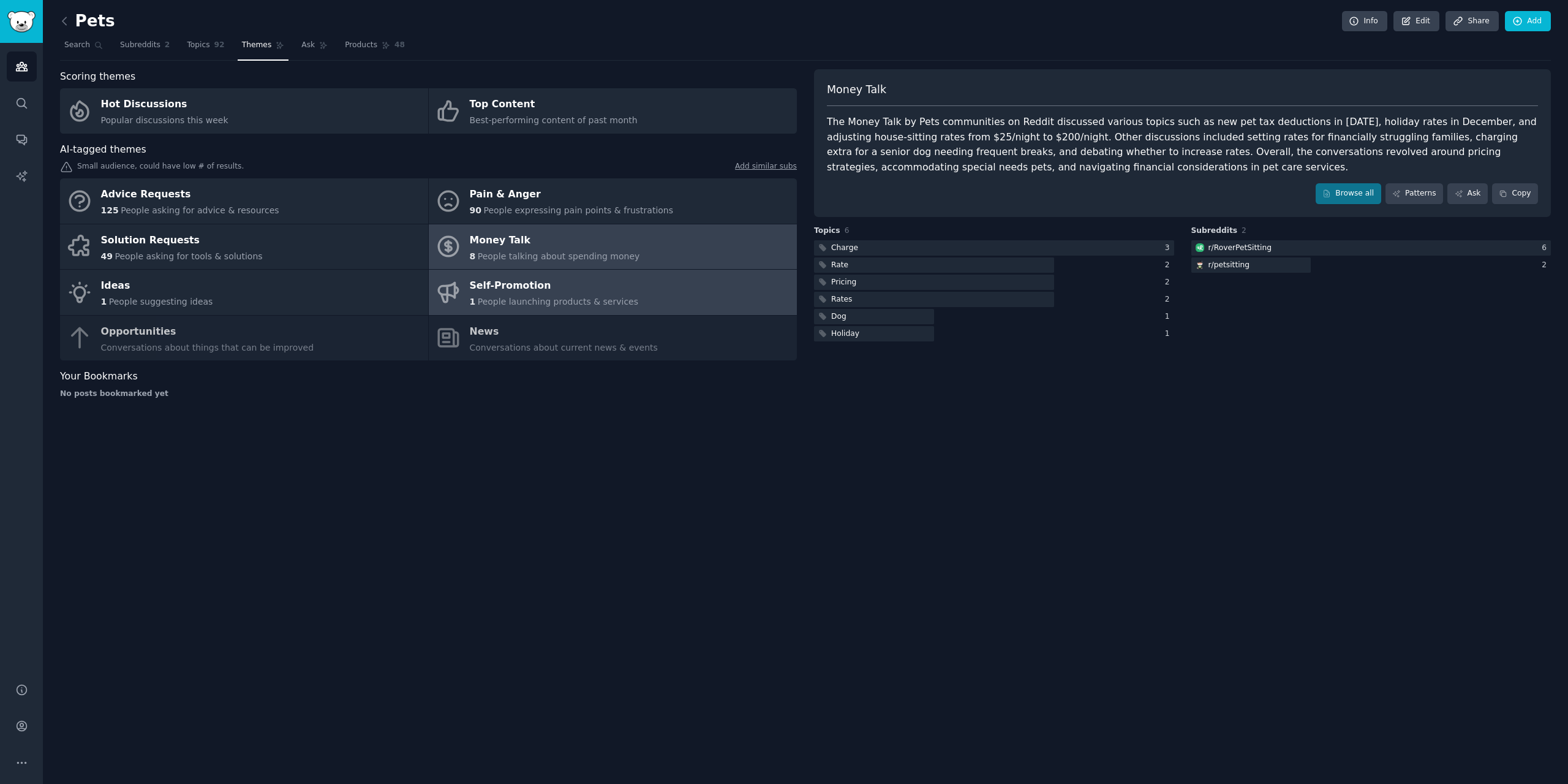
click at [620, 305] on link "Self-Promotion 1 People launching products & services" at bounding box center [613, 291] width 368 height 45
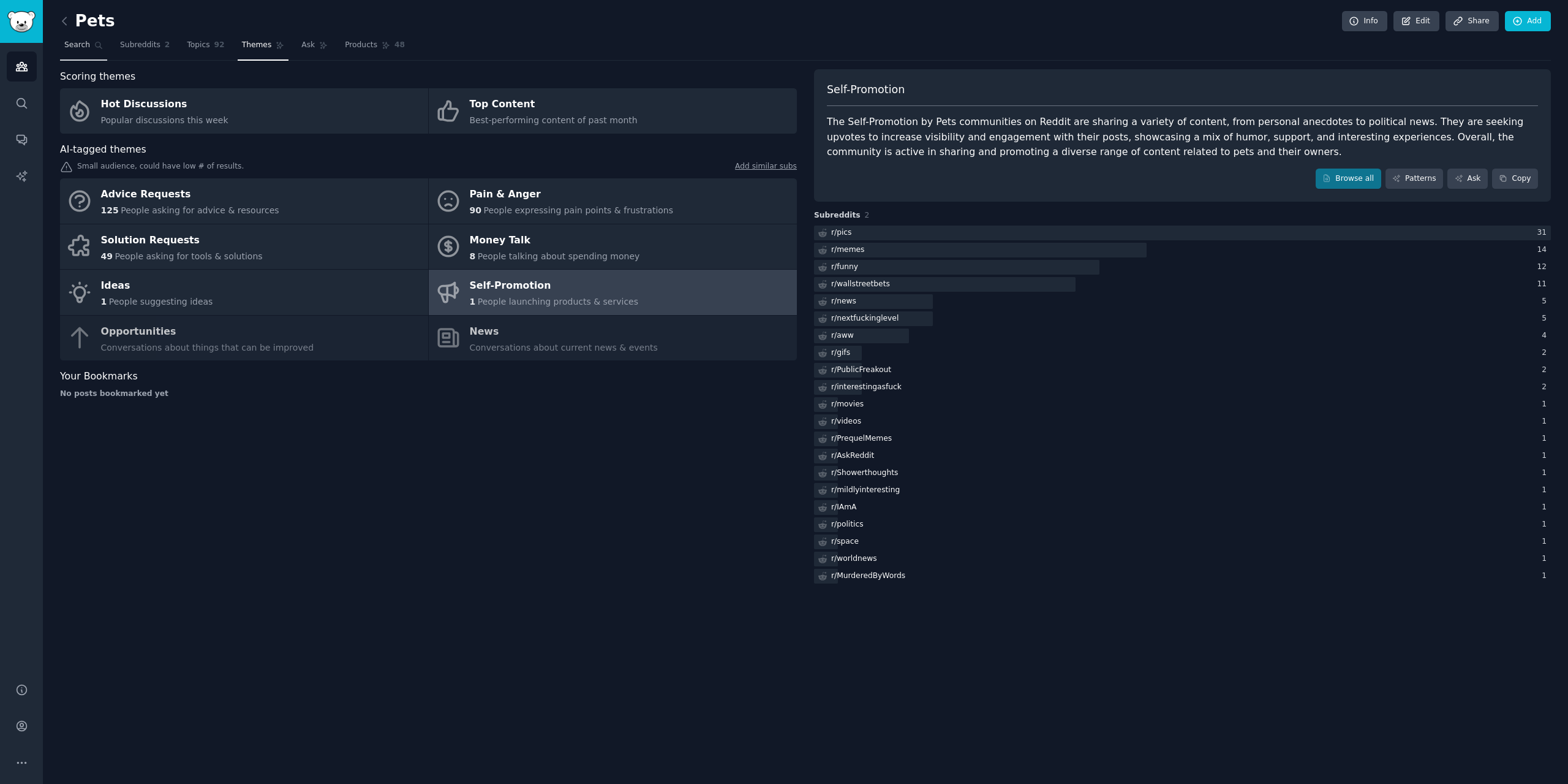
click at [85, 44] on span "Search" at bounding box center [77, 45] width 25 height 11
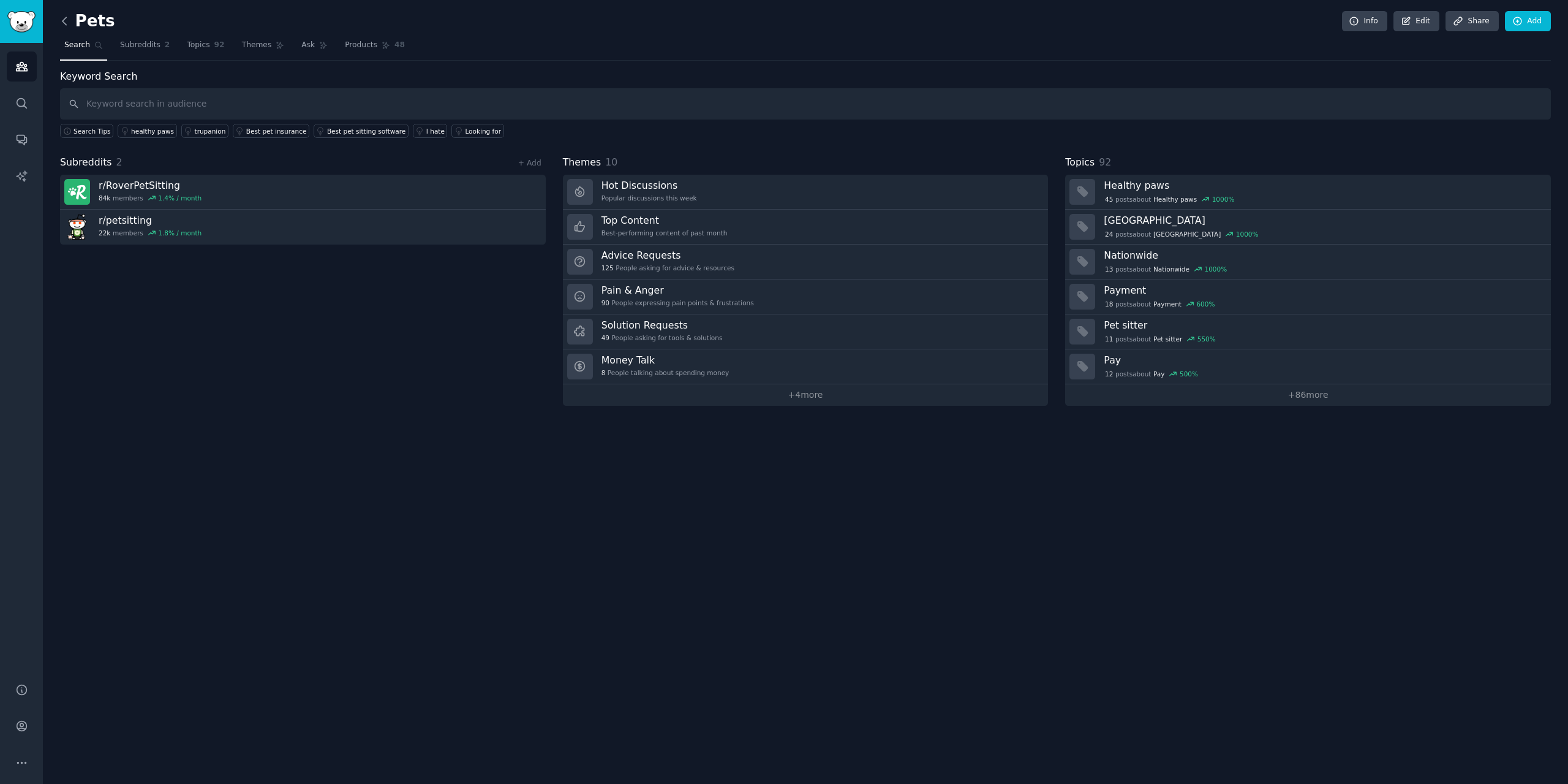
click at [63, 23] on icon at bounding box center [64, 21] width 4 height 7
